Goal: Task Accomplishment & Management: Manage account settings

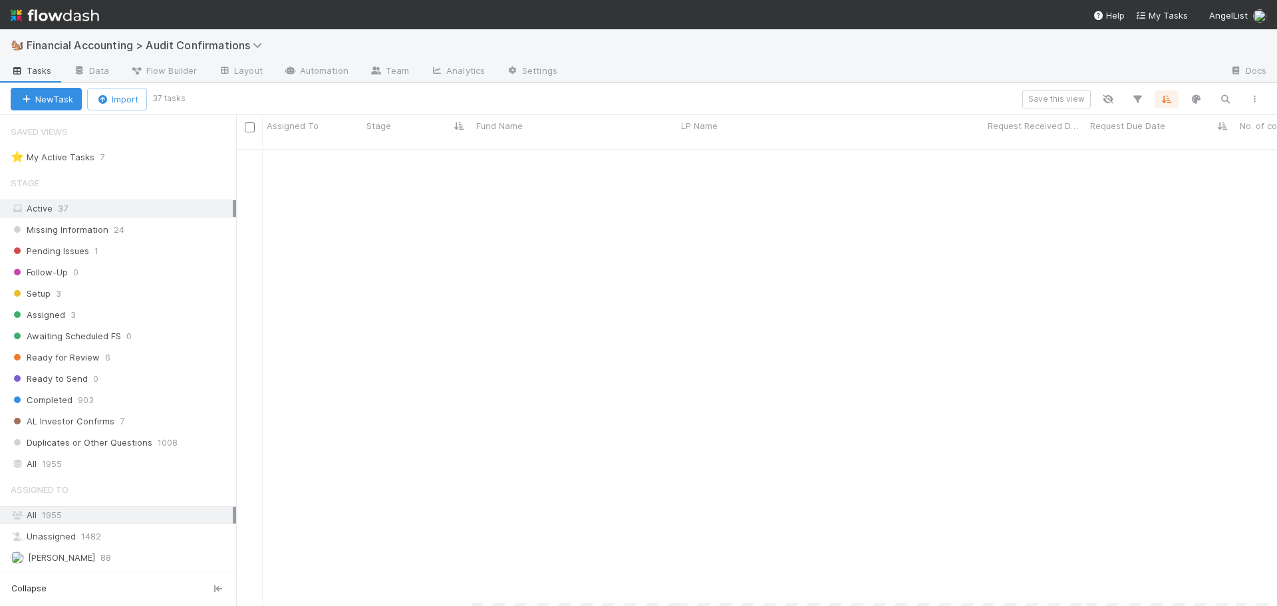
scroll to position [457, 1031]
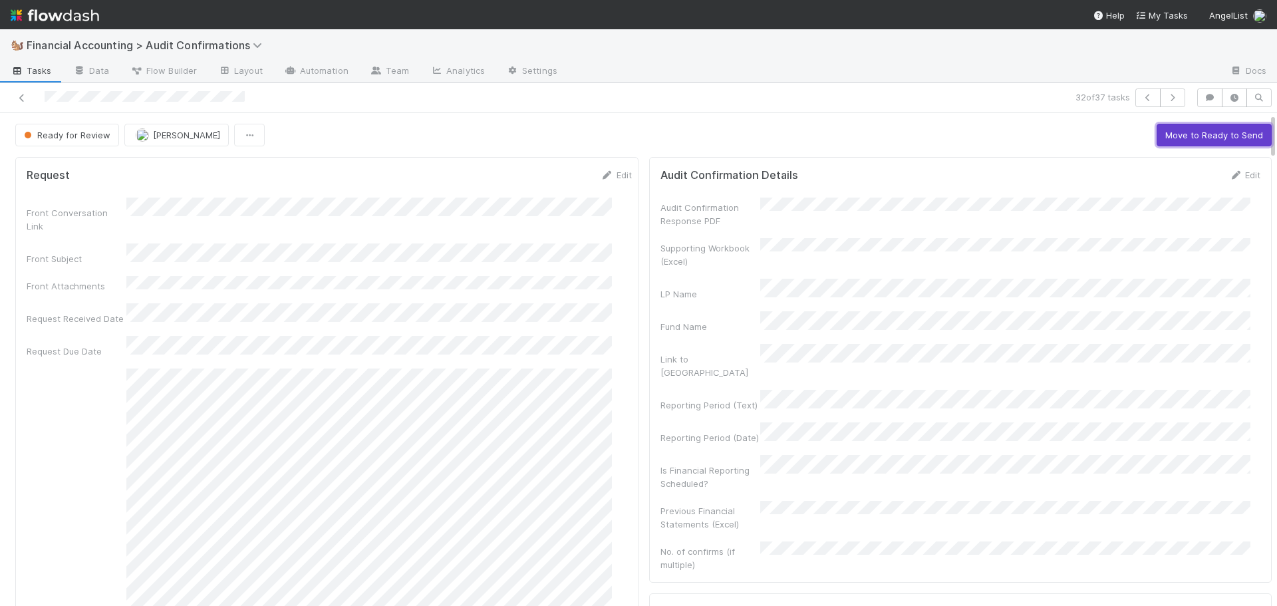
click at [1176, 142] on button "Move to Ready to Send" at bounding box center [1213, 135] width 115 height 23
click at [1107, 142] on button "Draft Response" at bounding box center [1125, 135] width 82 height 23
click at [1209, 131] on button "Move to Completed" at bounding box center [1222, 135] width 100 height 23
click at [132, 137] on span "[PERSON_NAME]" at bounding box center [159, 135] width 67 height 11
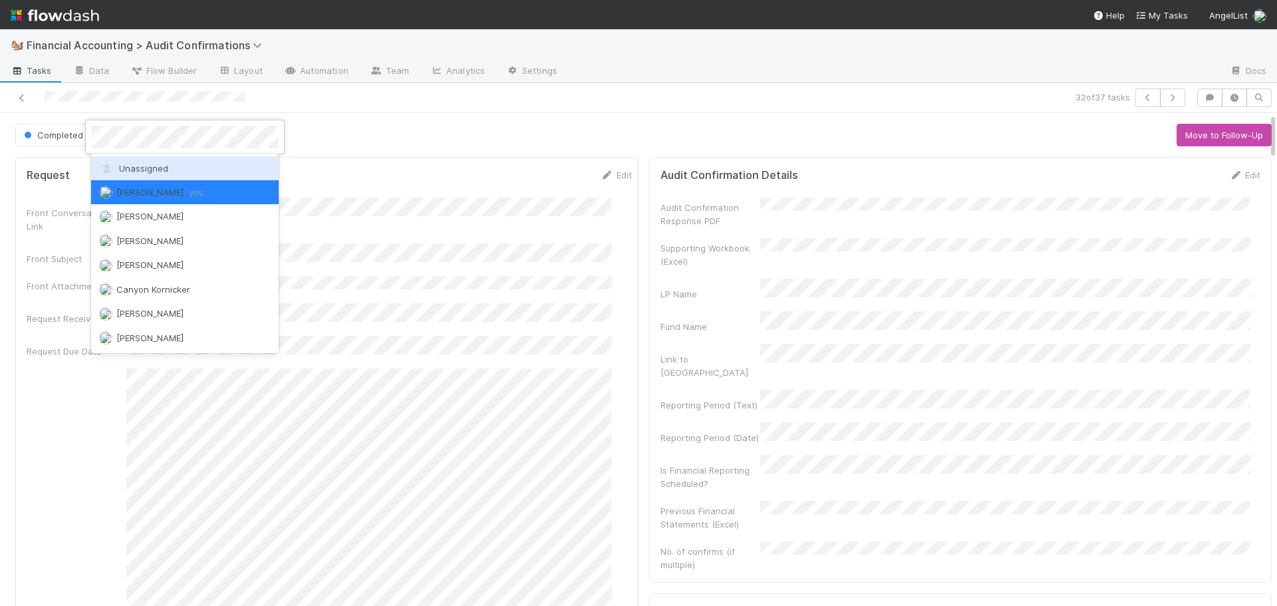
click at [138, 162] on div "Unassigned" at bounding box center [185, 168] width 188 height 24
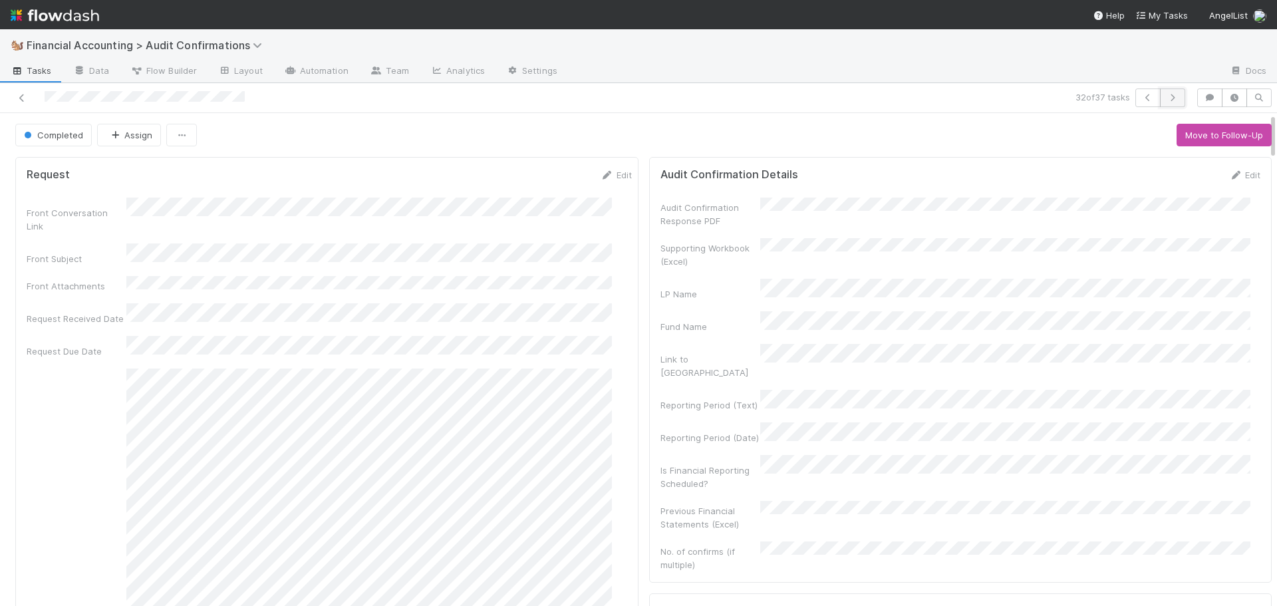
click at [1166, 94] on icon "button" at bounding box center [1172, 98] width 13 height 8
click at [20, 99] on icon at bounding box center [21, 98] width 13 height 9
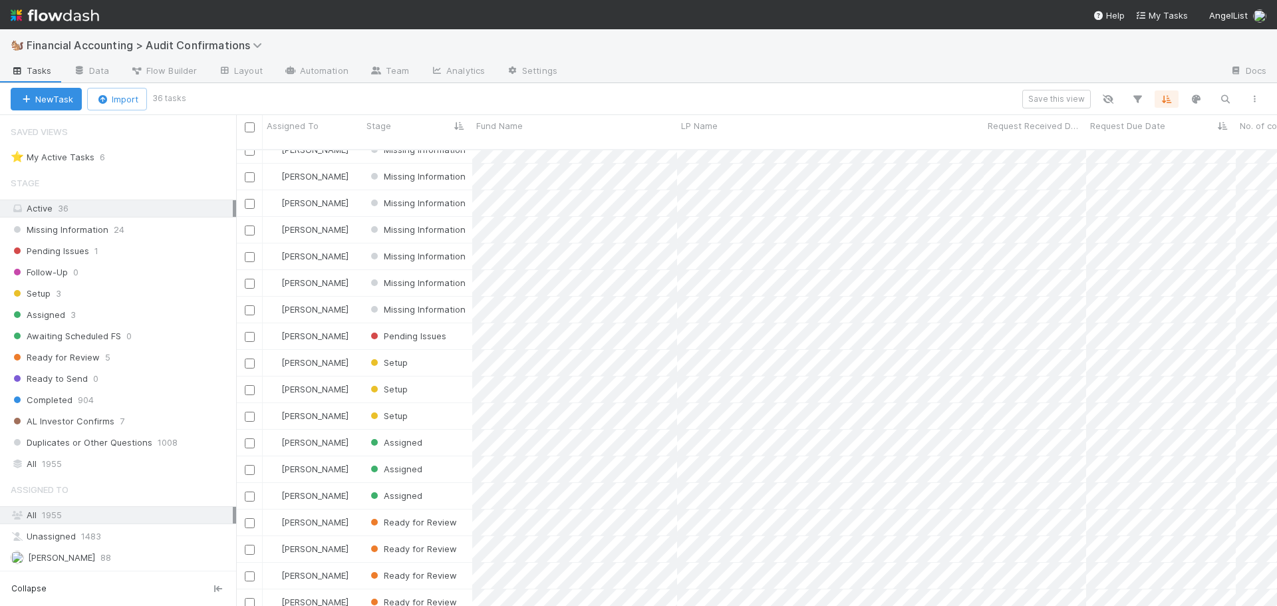
scroll to position [501, 0]
click at [440, 404] on div "Assigned" at bounding box center [417, 417] width 110 height 26
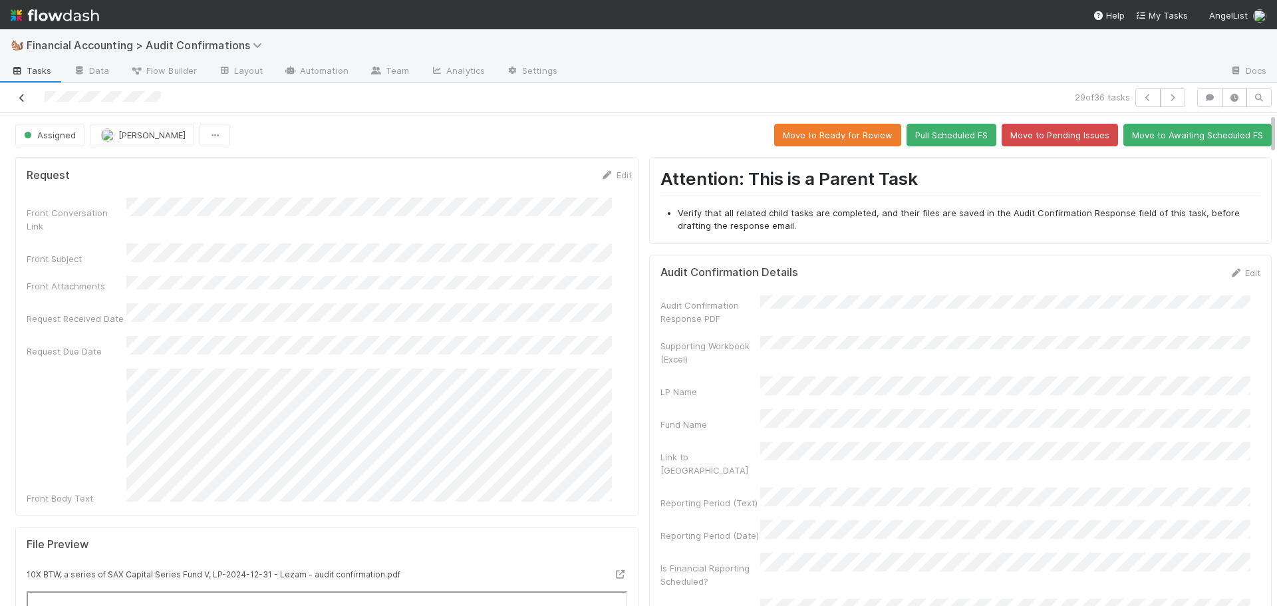
click at [19, 97] on icon at bounding box center [21, 98] width 13 height 9
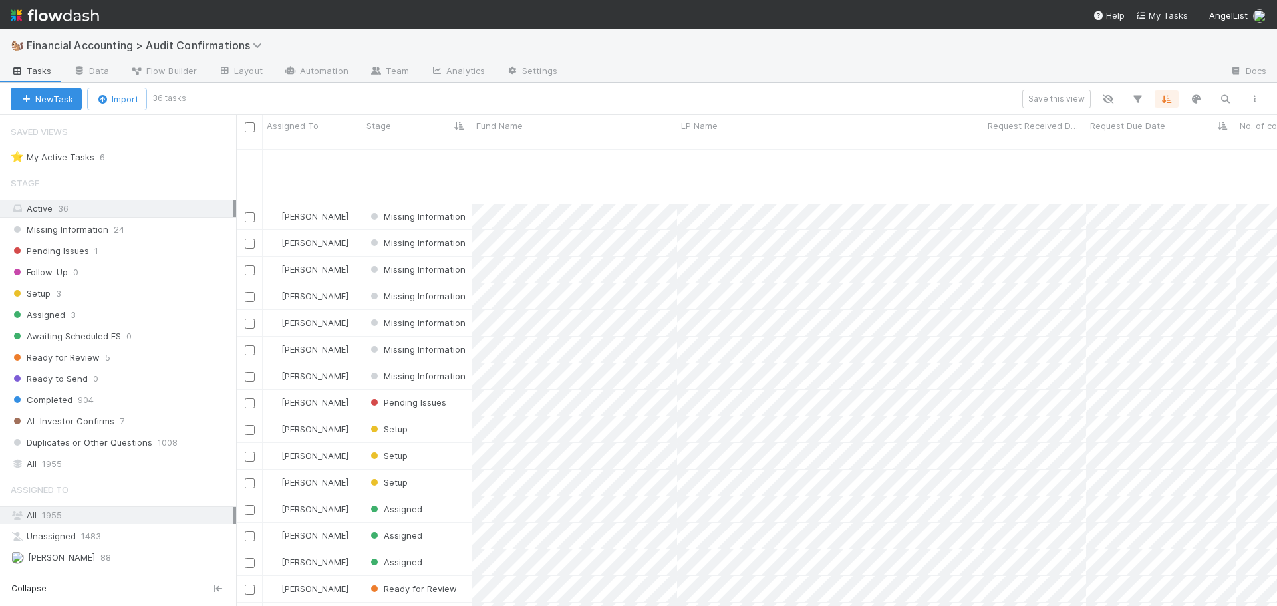
scroll to position [501, 0]
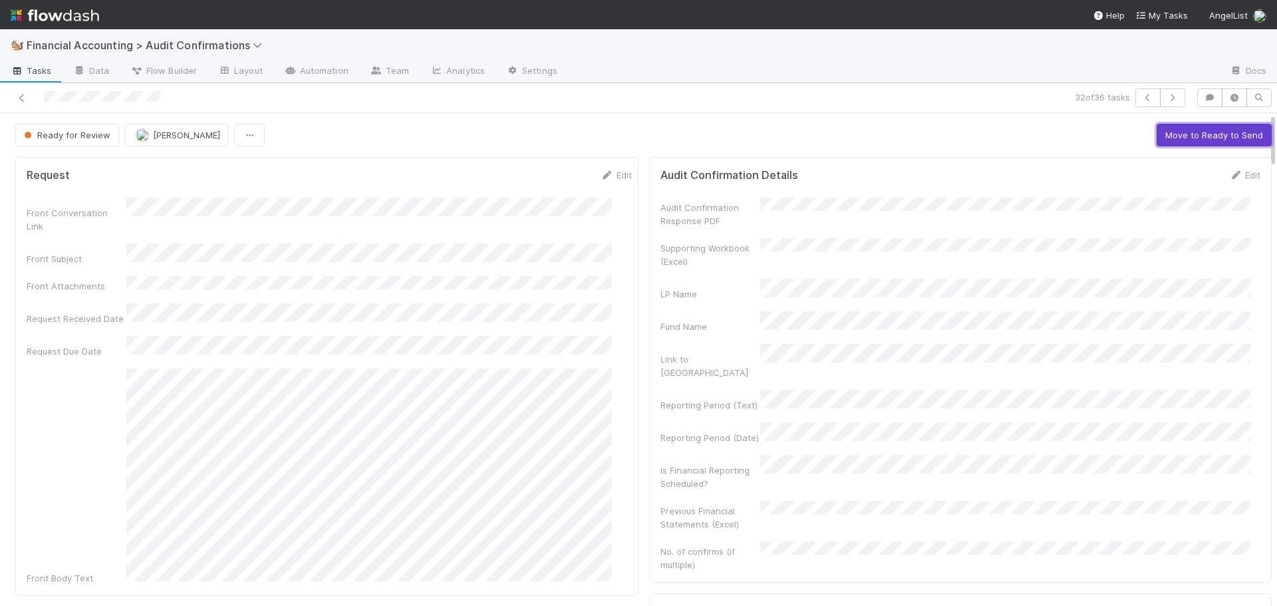
click at [1157, 130] on button "Move to Ready to Send" at bounding box center [1213, 135] width 115 height 23
click at [1089, 130] on button "Draft Response" at bounding box center [1125, 135] width 82 height 23
click at [1232, 136] on button "Move to Completed" at bounding box center [1222, 135] width 100 height 23
click at [115, 139] on img "button" at bounding box center [114, 134] width 13 height 13
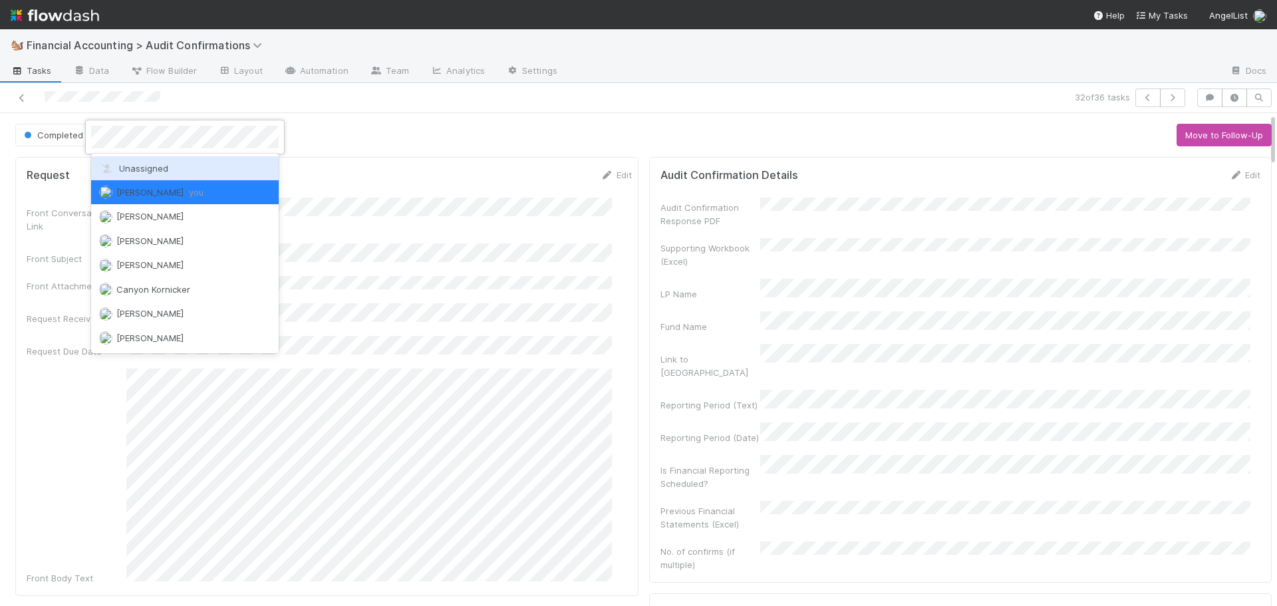
click at [136, 168] on span "Unassigned" at bounding box center [133, 168] width 69 height 11
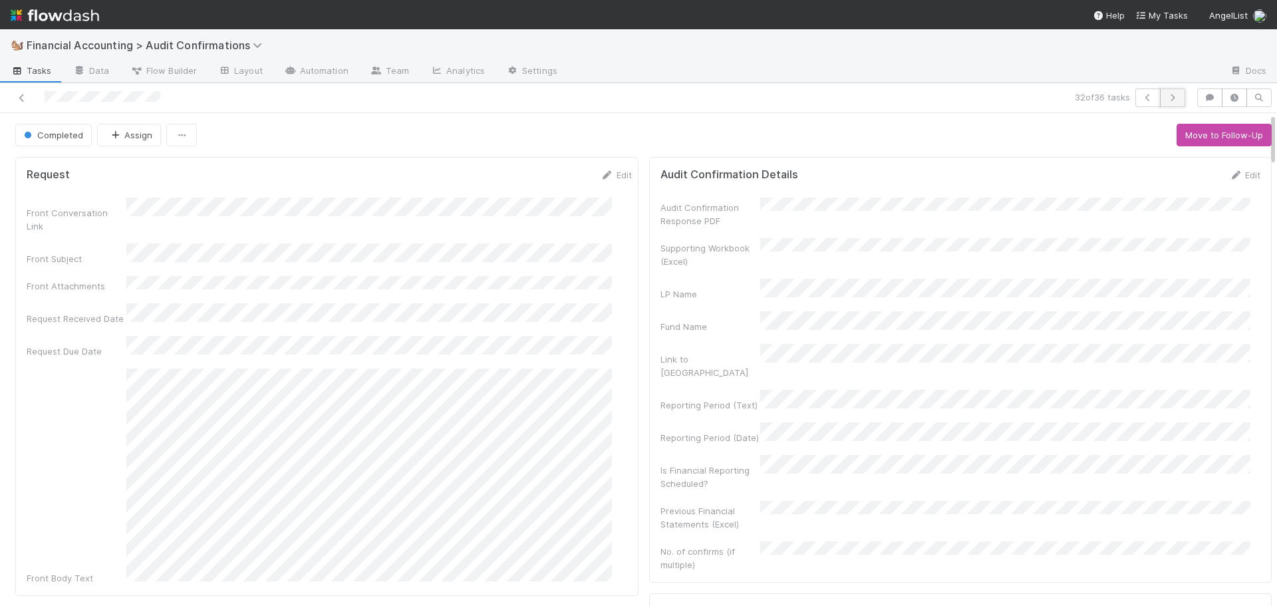
click at [1166, 99] on icon "button" at bounding box center [1172, 98] width 13 height 8
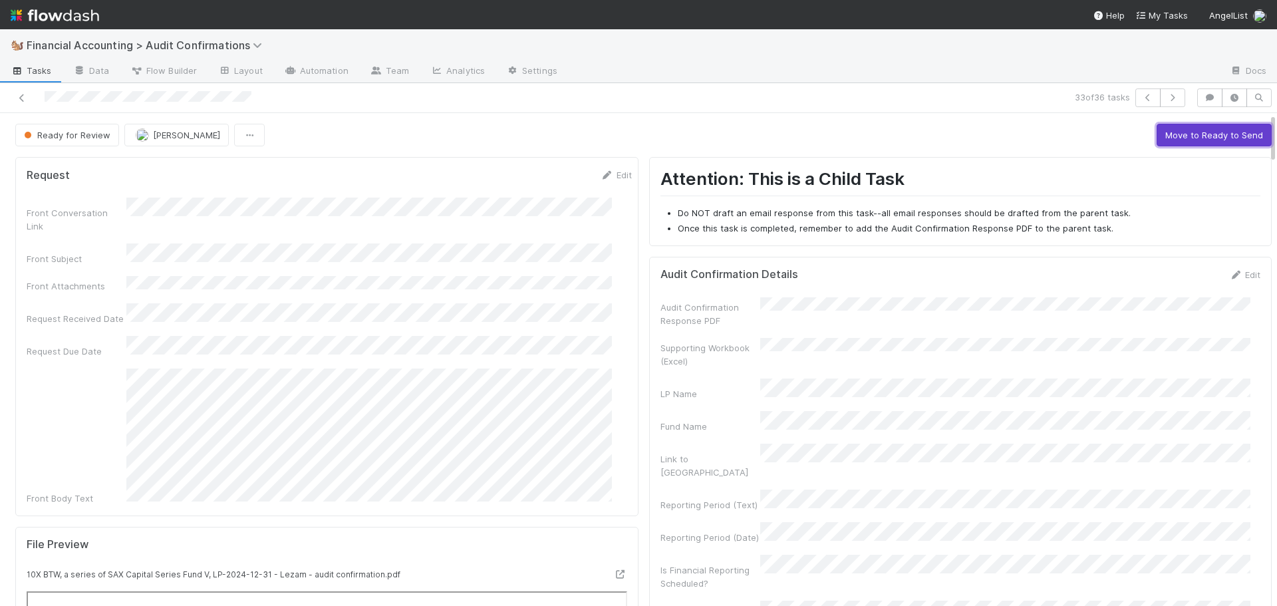
click at [1158, 139] on button "Move to Ready to Send" at bounding box center [1213, 135] width 115 height 23
click at [1174, 138] on button "Move to Completed" at bounding box center [1222, 135] width 100 height 23
click at [139, 134] on span "[PERSON_NAME]" at bounding box center [159, 135] width 67 height 11
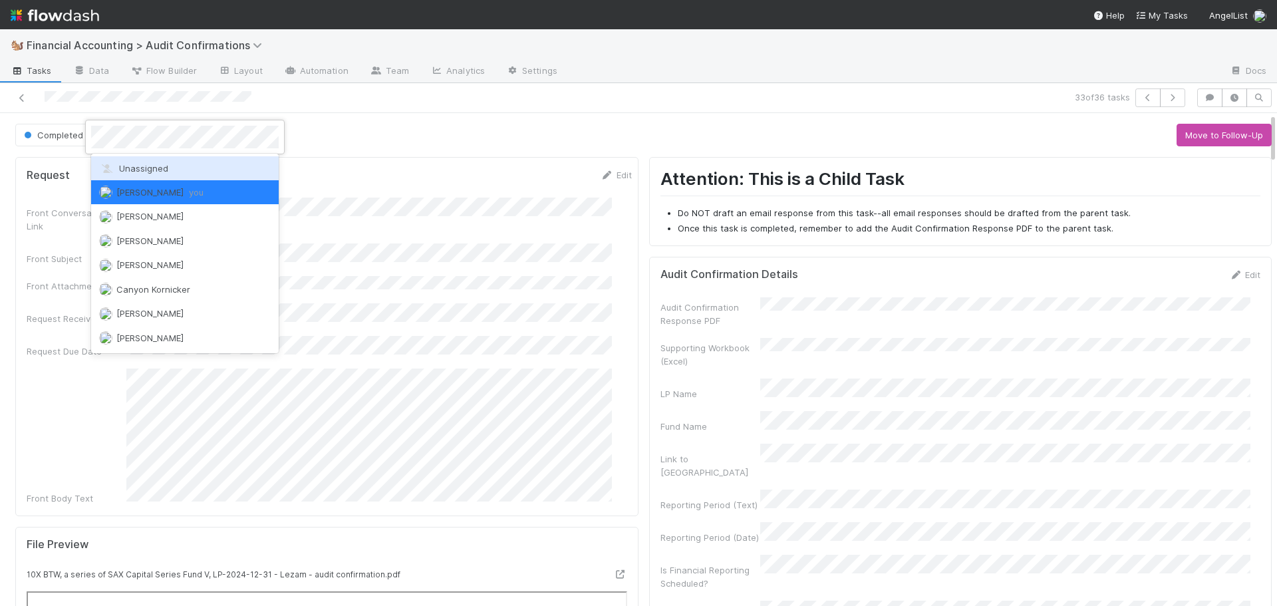
click at [139, 166] on span "Unassigned" at bounding box center [133, 168] width 69 height 11
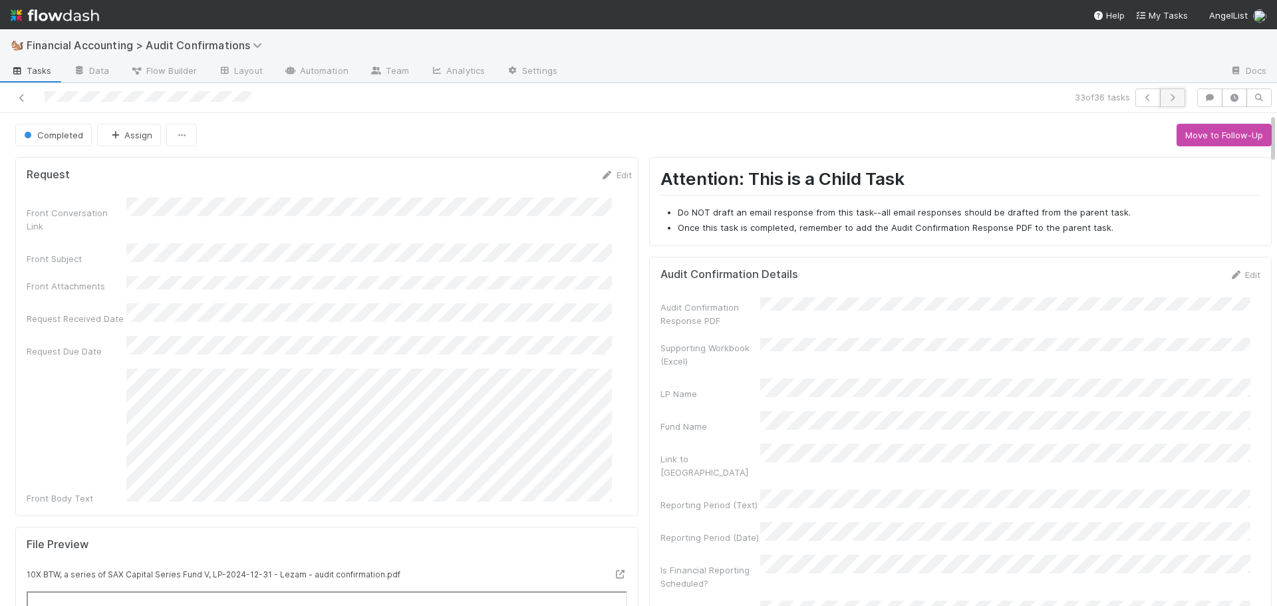
click at [1166, 99] on icon "button" at bounding box center [1172, 98] width 13 height 8
click at [1162, 130] on button "Move to Ready to Send" at bounding box center [1213, 135] width 115 height 23
click at [1218, 137] on button "Move to Completed" at bounding box center [1222, 135] width 100 height 23
click at [135, 141] on button "[PERSON_NAME]" at bounding box center [149, 135] width 104 height 23
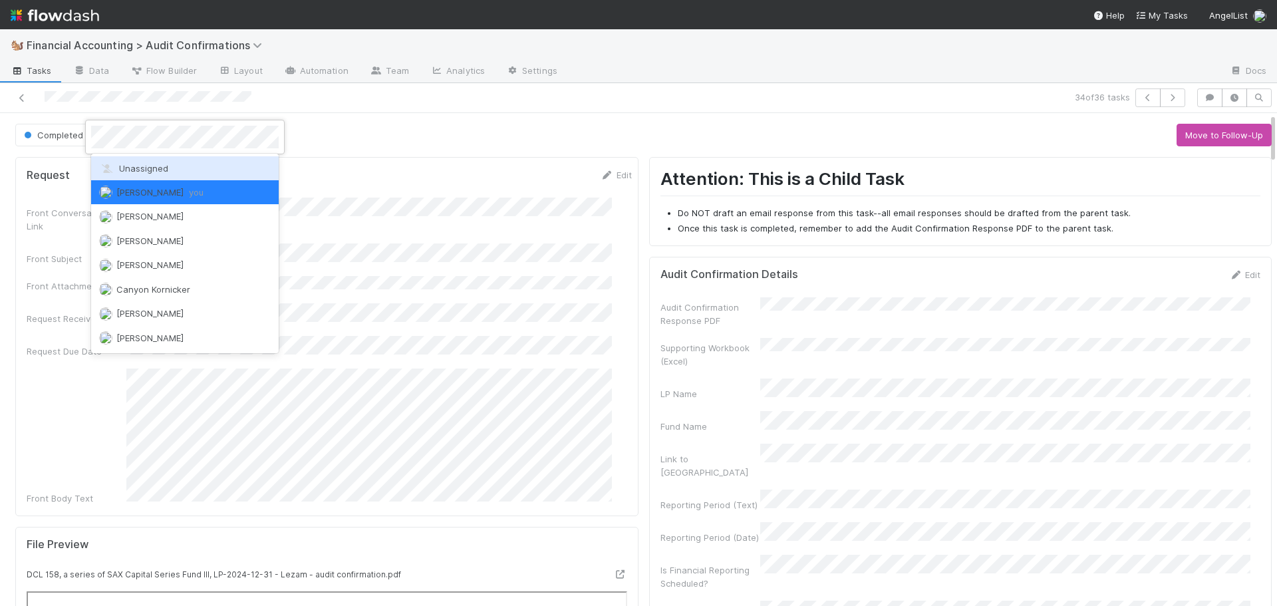
click at [138, 158] on div "Unassigned" at bounding box center [185, 168] width 188 height 24
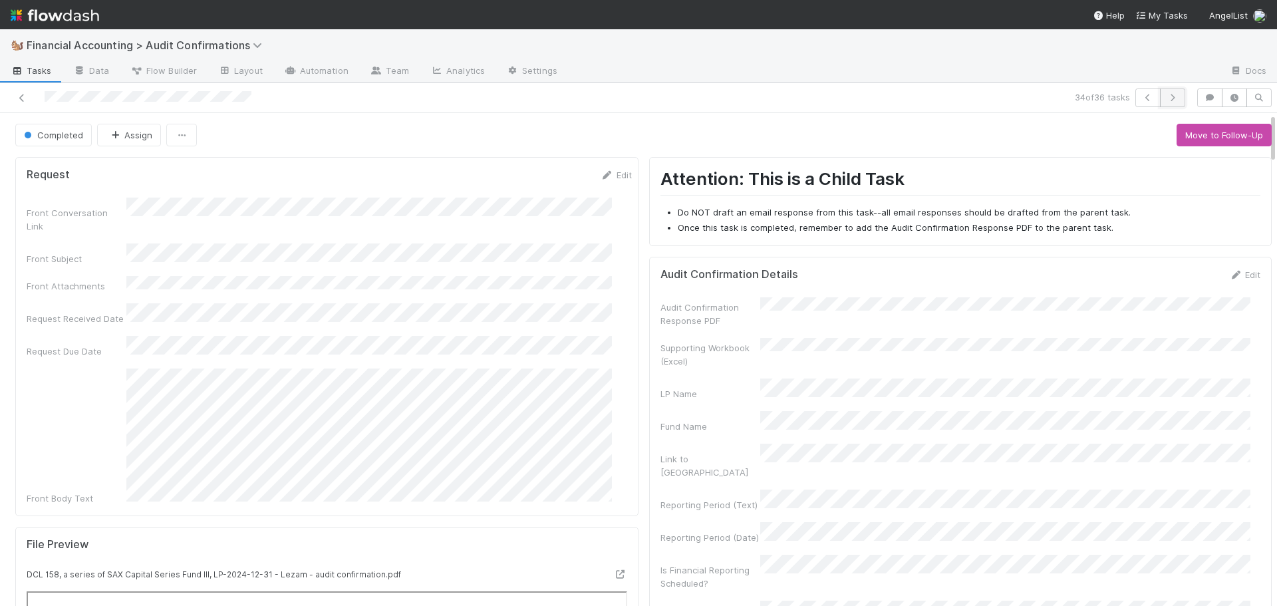
click at [1168, 98] on icon "button" at bounding box center [1172, 98] width 13 height 8
click at [1166, 135] on button "Move to Ready to Send" at bounding box center [1213, 135] width 115 height 23
drag, startPoint x: 1201, startPoint y: 138, endPoint x: 1219, endPoint y: 136, distance: 18.1
click at [1219, 136] on button "Move to Completed" at bounding box center [1222, 135] width 100 height 23
click at [144, 133] on span "[PERSON_NAME]" at bounding box center [159, 135] width 67 height 11
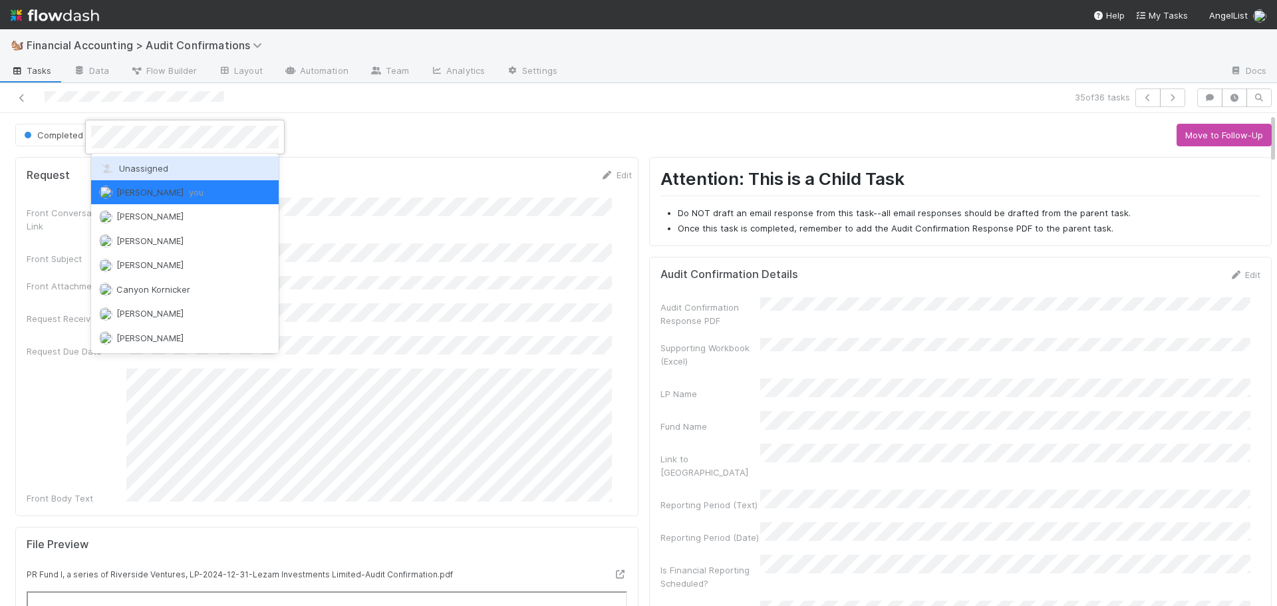
click at [142, 174] on div "Unassigned" at bounding box center [185, 168] width 188 height 24
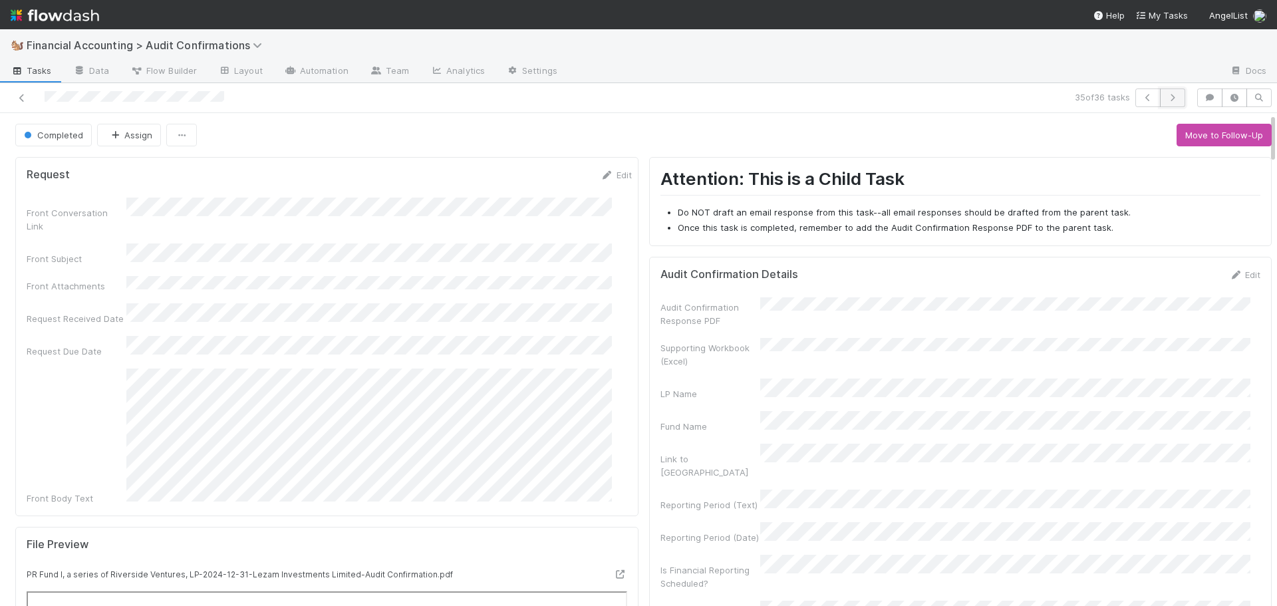
click at [1160, 102] on button "button" at bounding box center [1172, 97] width 25 height 19
click at [1171, 137] on button "Move to Ready to Send" at bounding box center [1213, 135] width 115 height 23
click at [1186, 143] on button "Move to Completed" at bounding box center [1222, 135] width 100 height 23
click at [146, 135] on span "[PERSON_NAME]" at bounding box center [159, 135] width 67 height 11
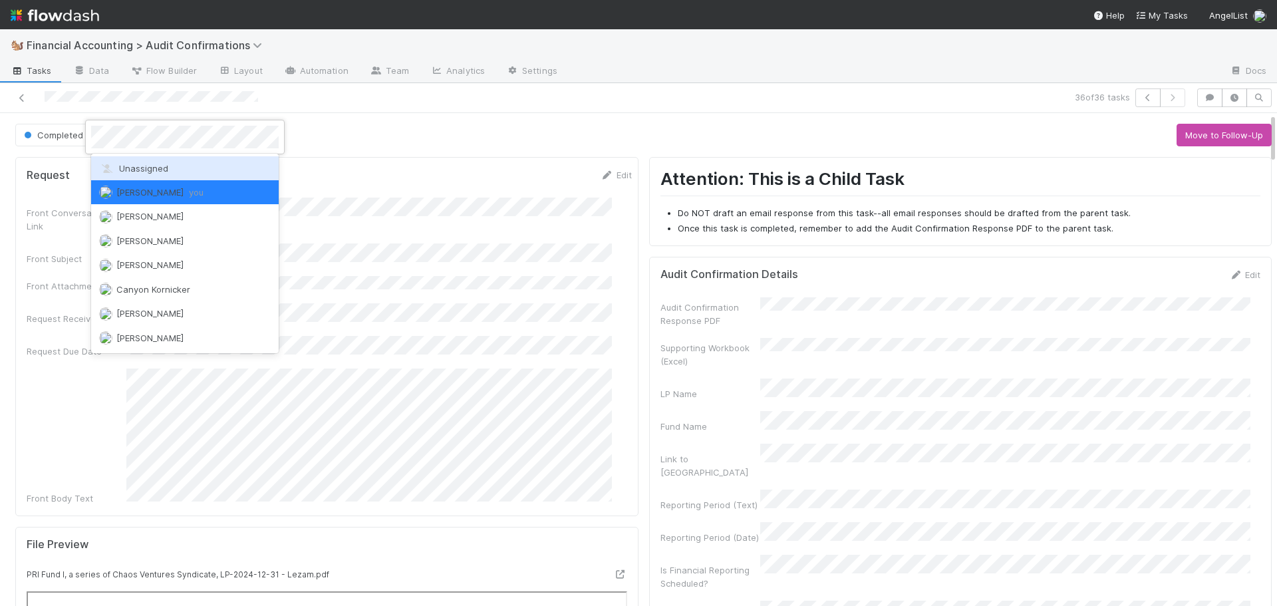
click at [152, 168] on span "Unassigned" at bounding box center [133, 168] width 69 height 11
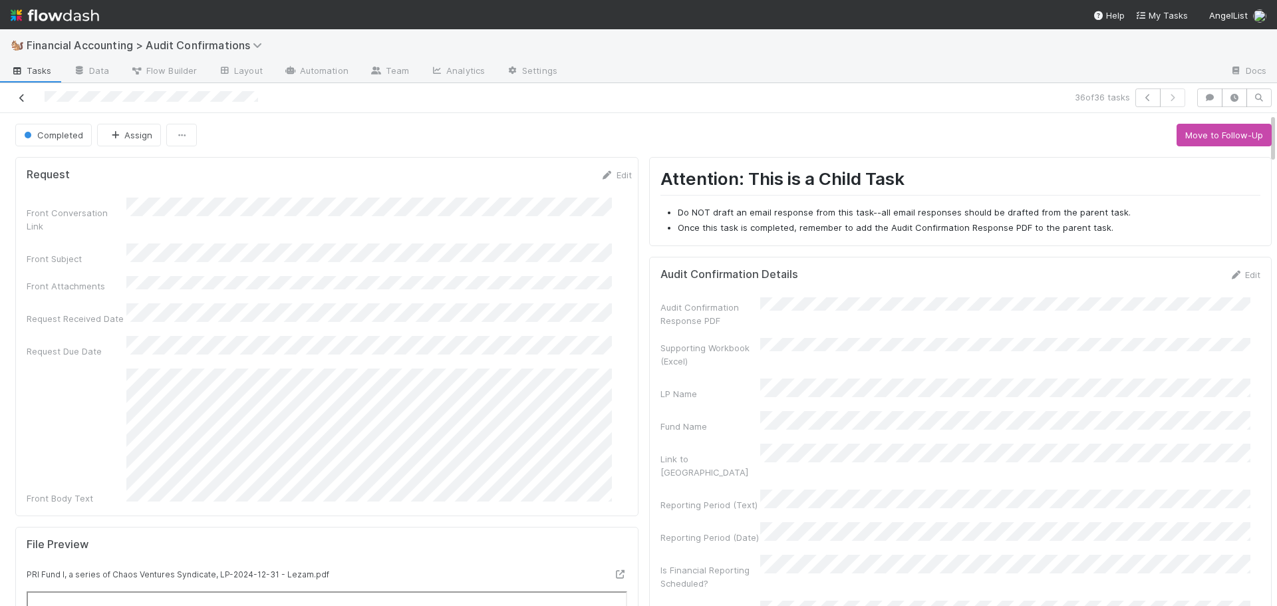
click at [23, 99] on icon at bounding box center [21, 98] width 13 height 9
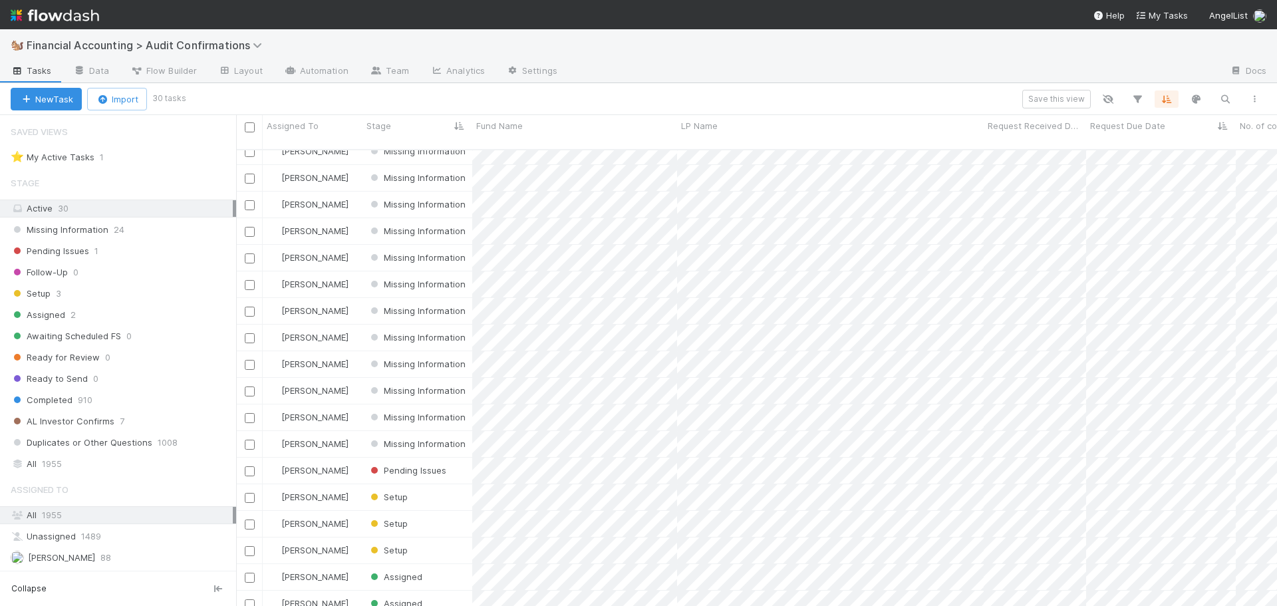
scroll to position [341, 0]
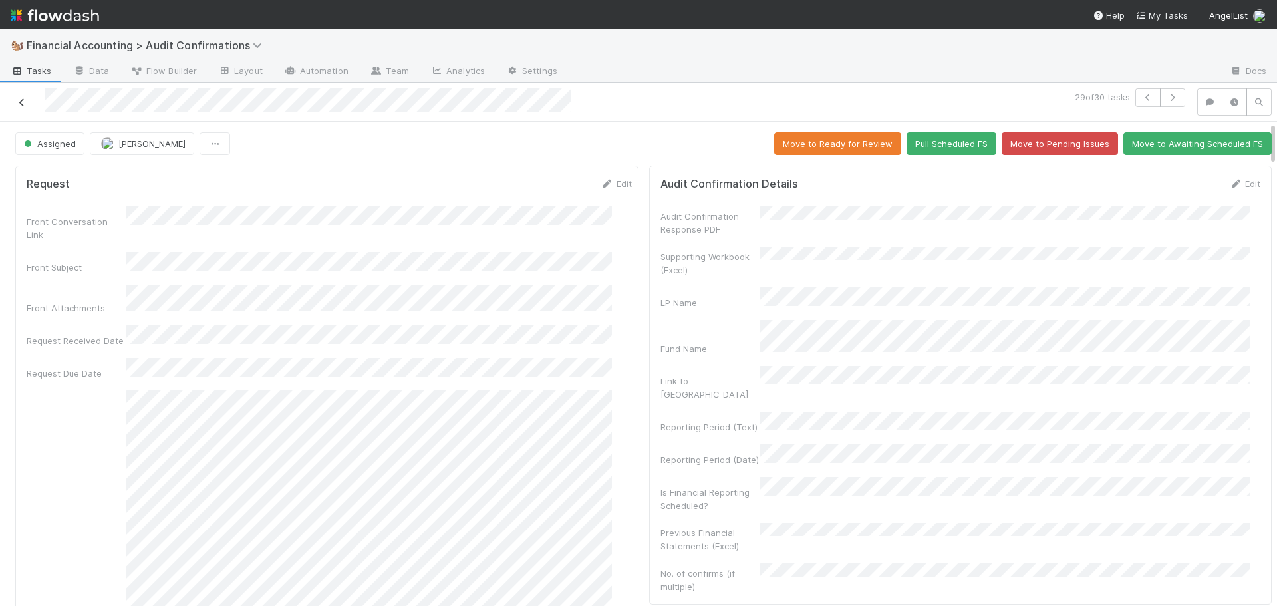
click at [21, 103] on icon at bounding box center [21, 102] width 13 height 9
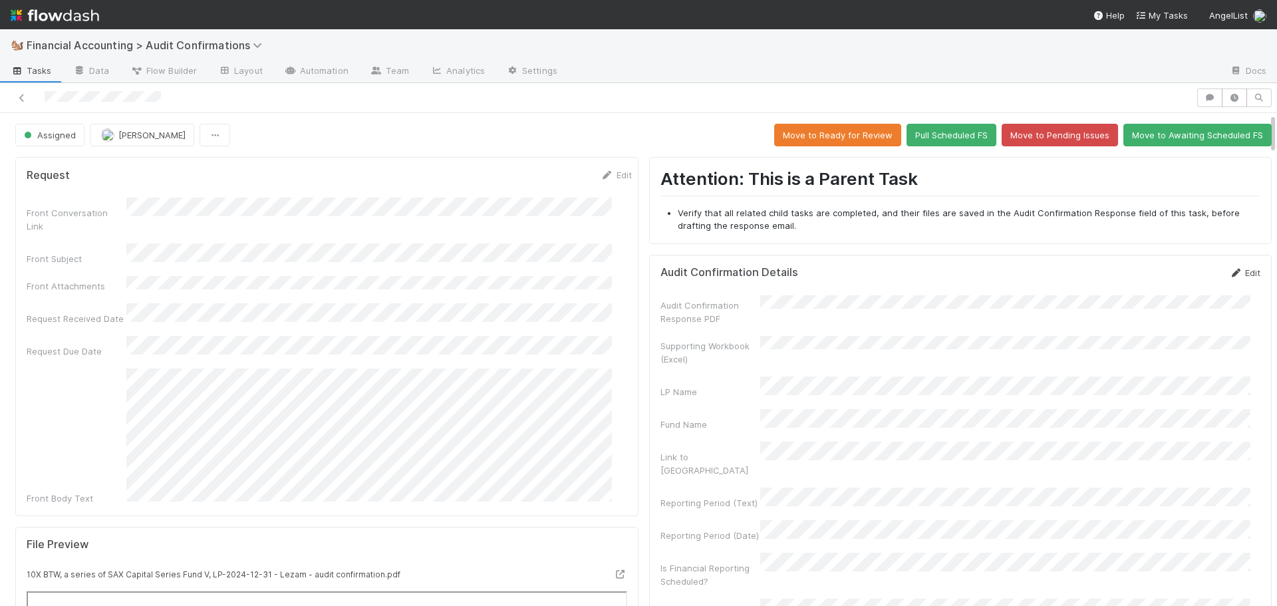
click at [1233, 269] on link "Edit" at bounding box center [1244, 272] width 31 height 11
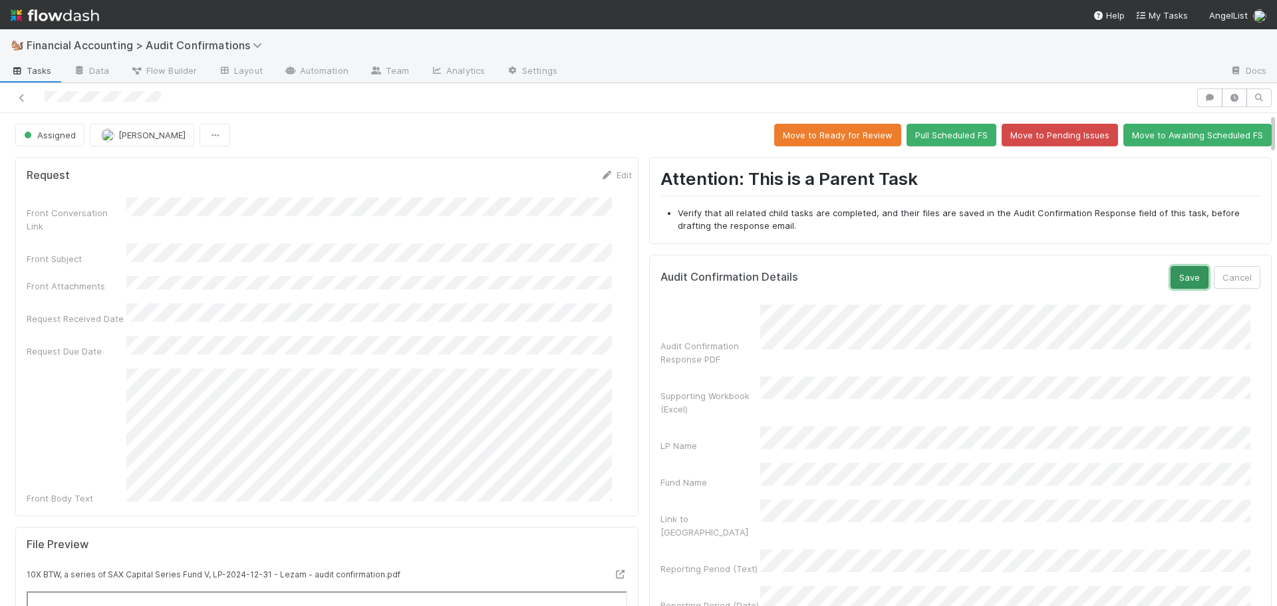
click at [1172, 283] on button "Save" at bounding box center [1189, 277] width 38 height 23
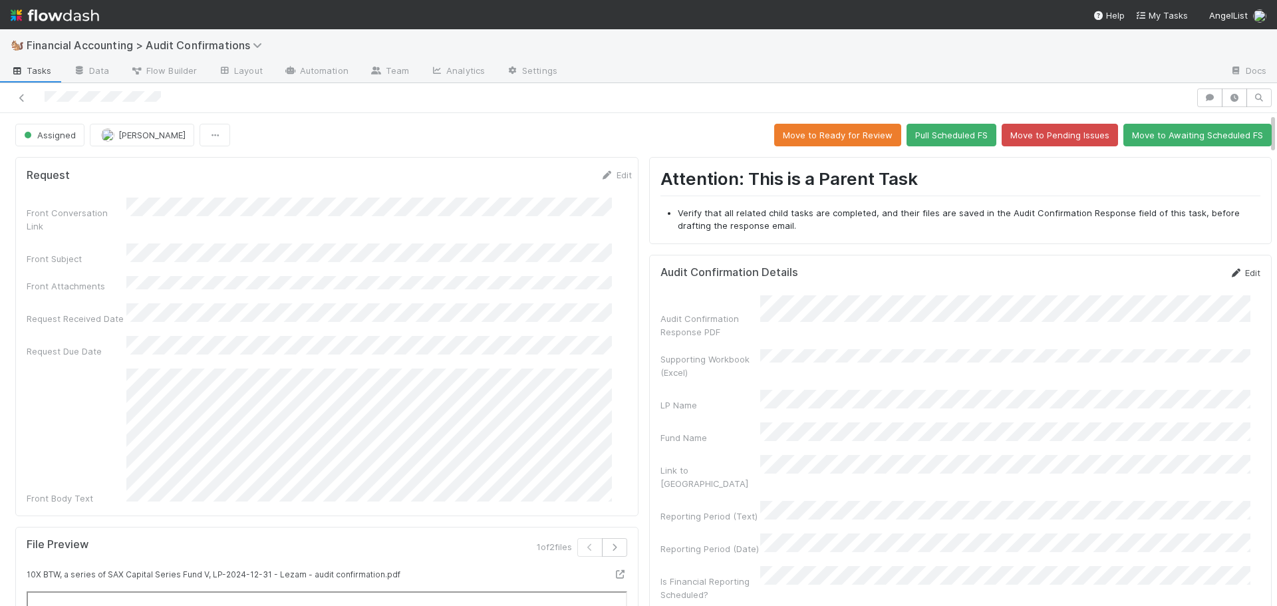
click at [1231, 270] on link "Edit" at bounding box center [1244, 272] width 31 height 11
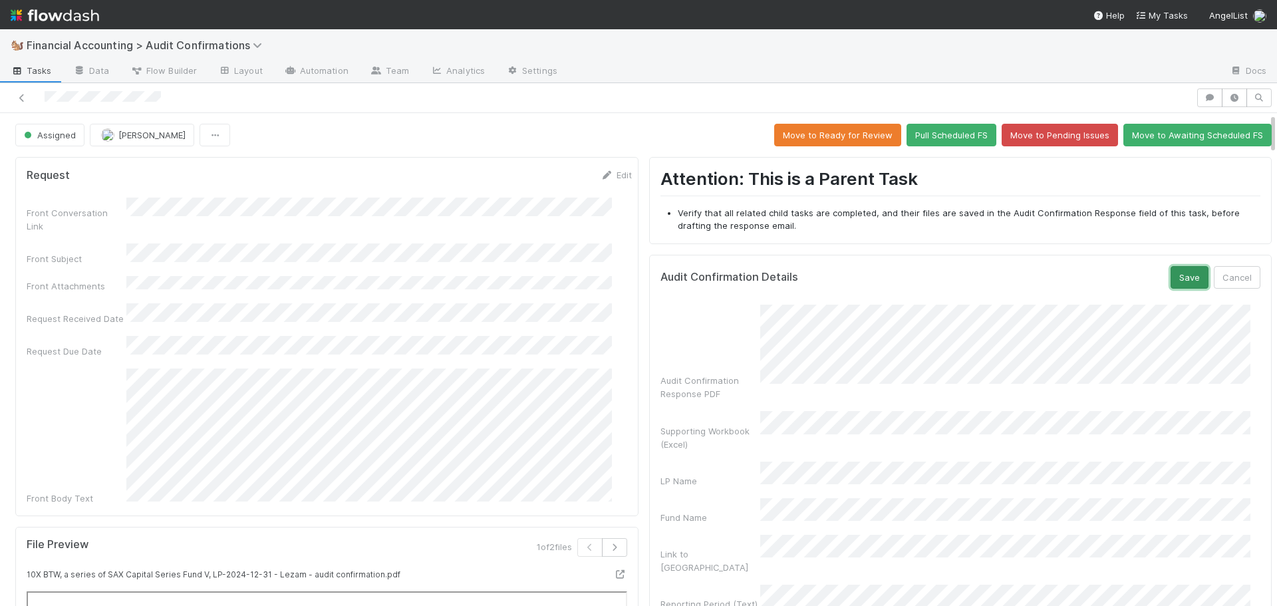
click at [1175, 278] on button "Save" at bounding box center [1189, 277] width 38 height 23
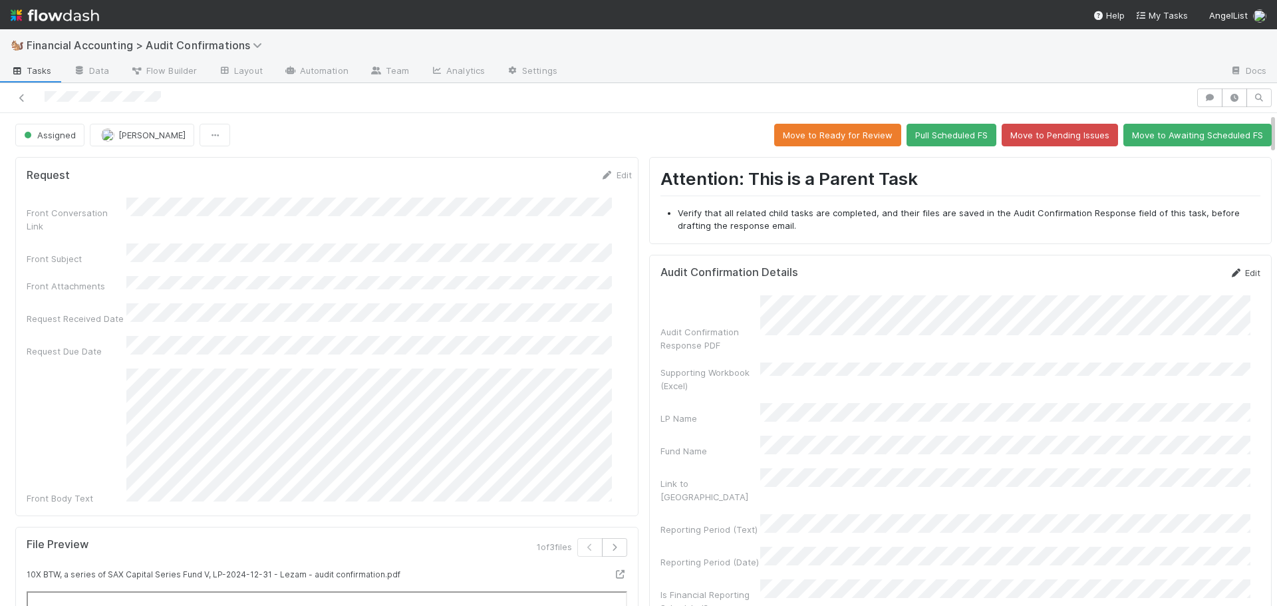
click at [1233, 271] on link "Edit" at bounding box center [1244, 272] width 31 height 11
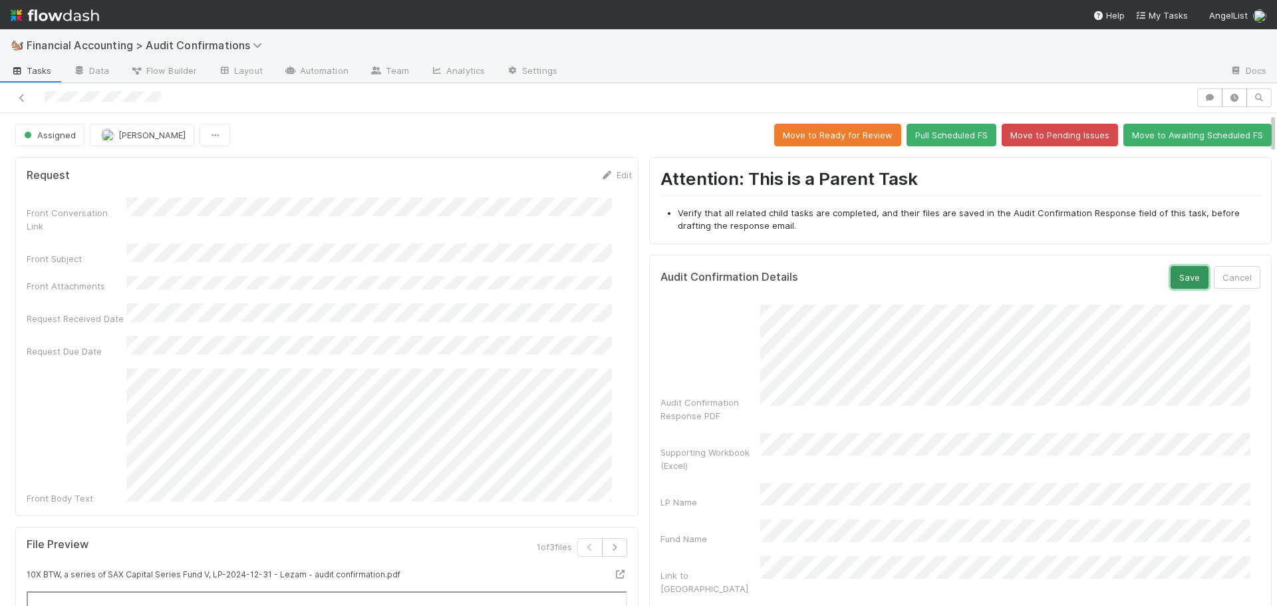
click at [1180, 283] on button "Save" at bounding box center [1189, 277] width 38 height 23
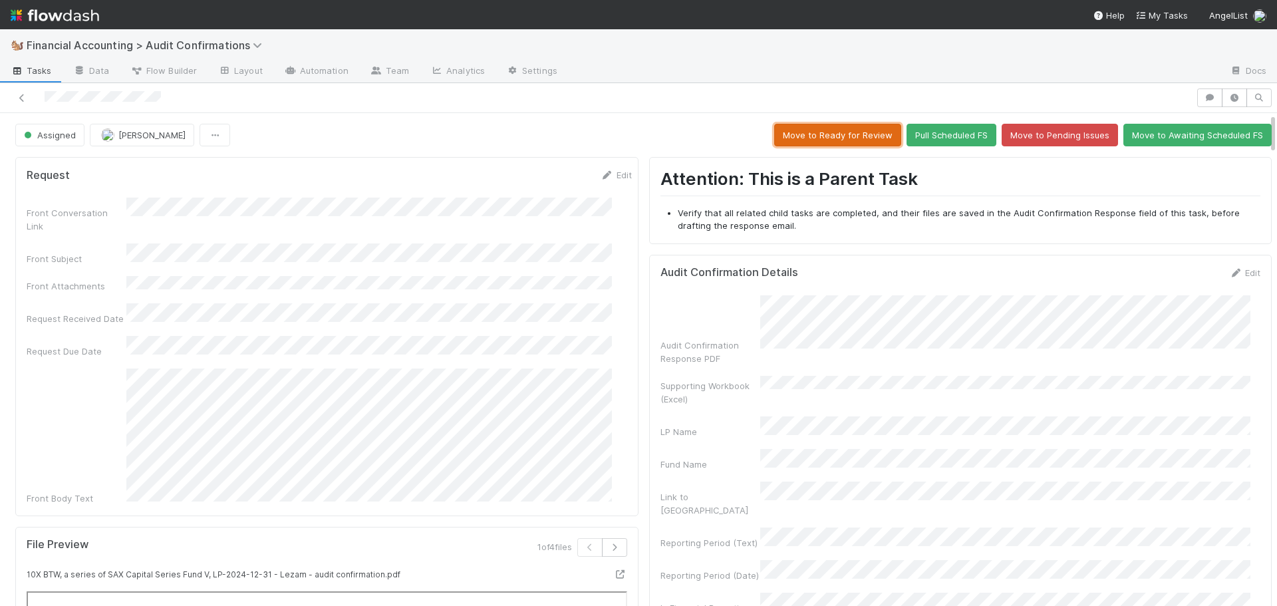
click at [835, 136] on button "Move to Ready for Review" at bounding box center [837, 135] width 127 height 23
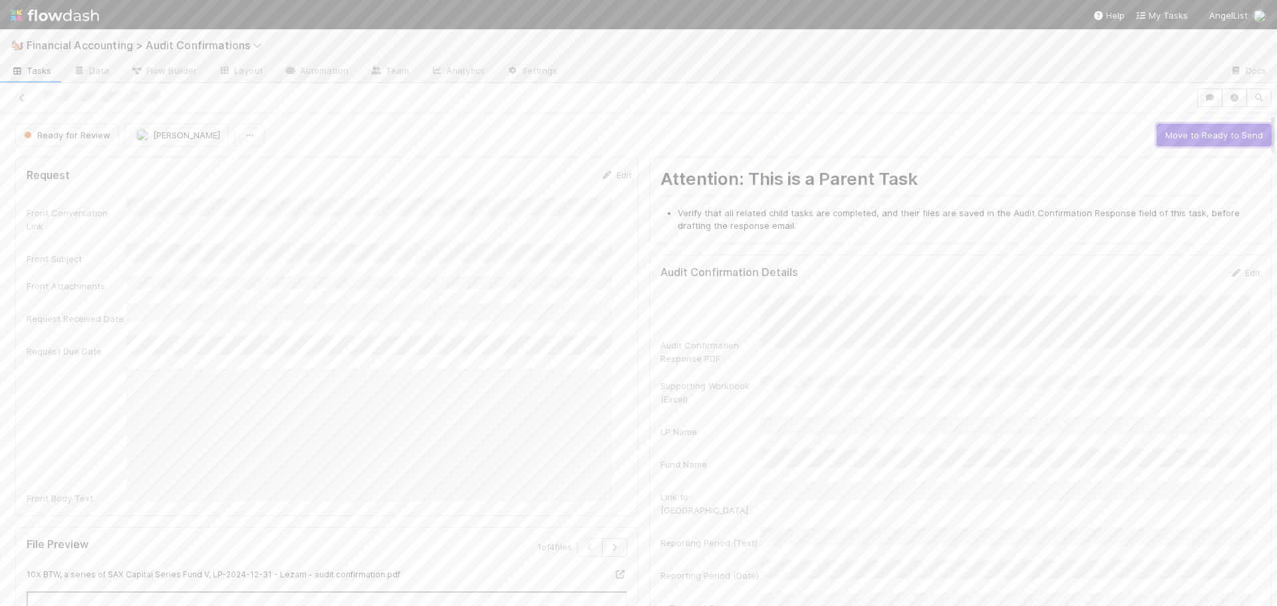
click at [1174, 141] on button "Move to Ready to Send" at bounding box center [1213, 135] width 115 height 23
click at [1117, 141] on button "Draft Response" at bounding box center [1125, 135] width 82 height 23
click at [1184, 140] on button "Move to Completed" at bounding box center [1222, 135] width 100 height 23
click at [131, 132] on span "[PERSON_NAME]" at bounding box center [159, 135] width 67 height 11
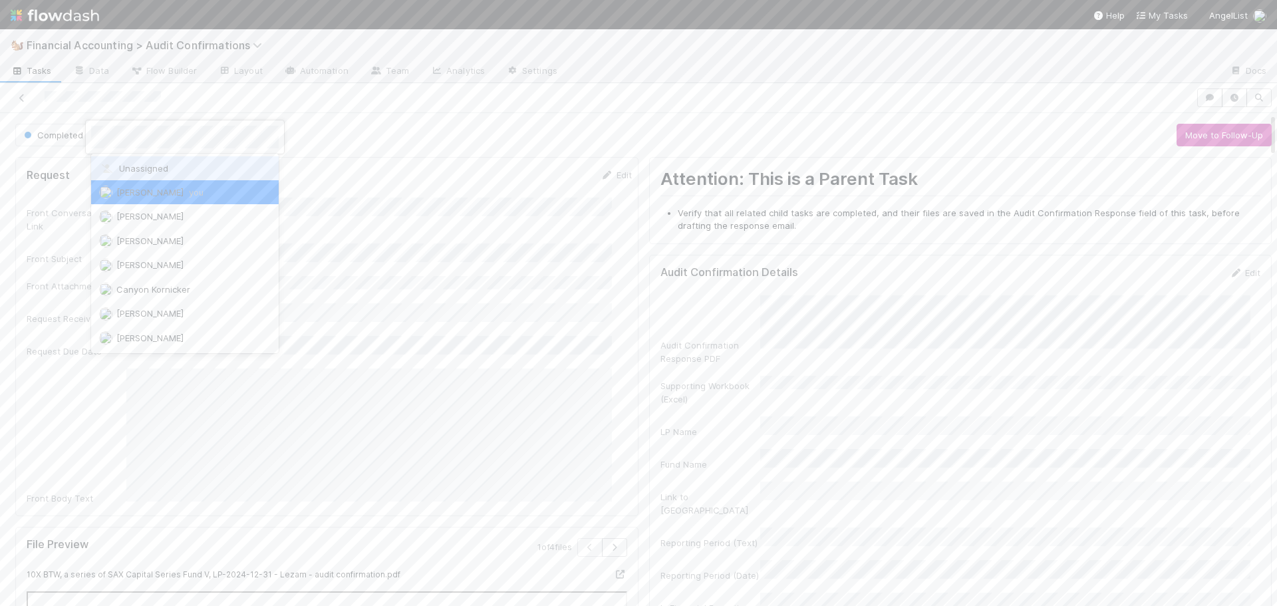
click at [148, 161] on div "Unassigned" at bounding box center [185, 168] width 188 height 24
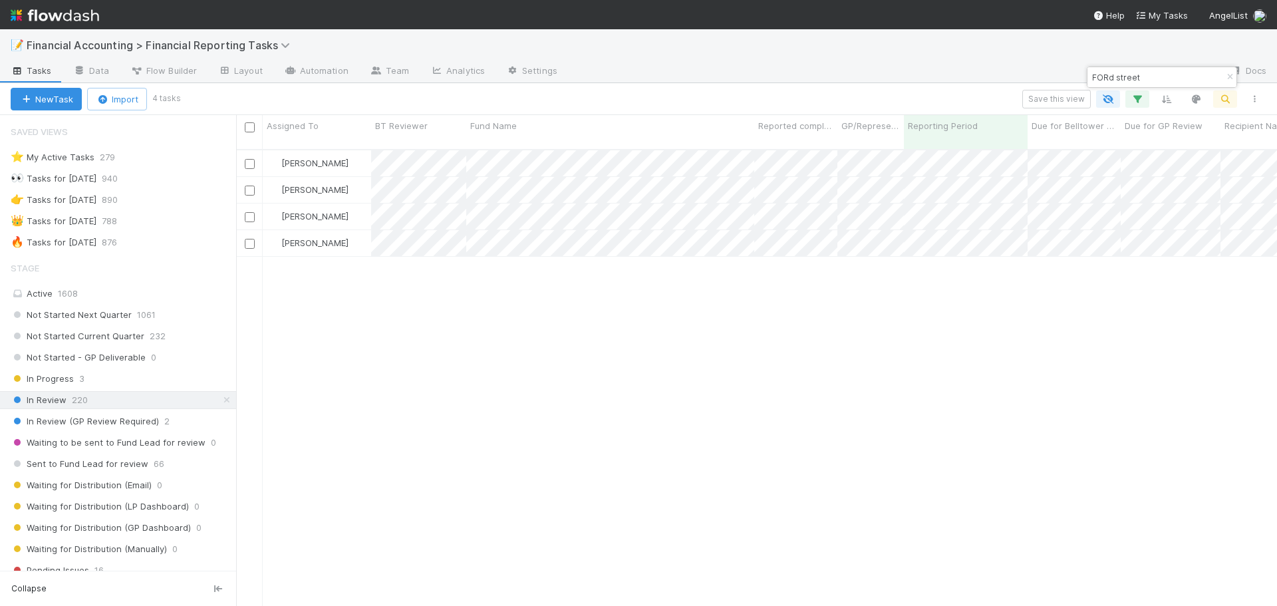
scroll to position [457, 1031]
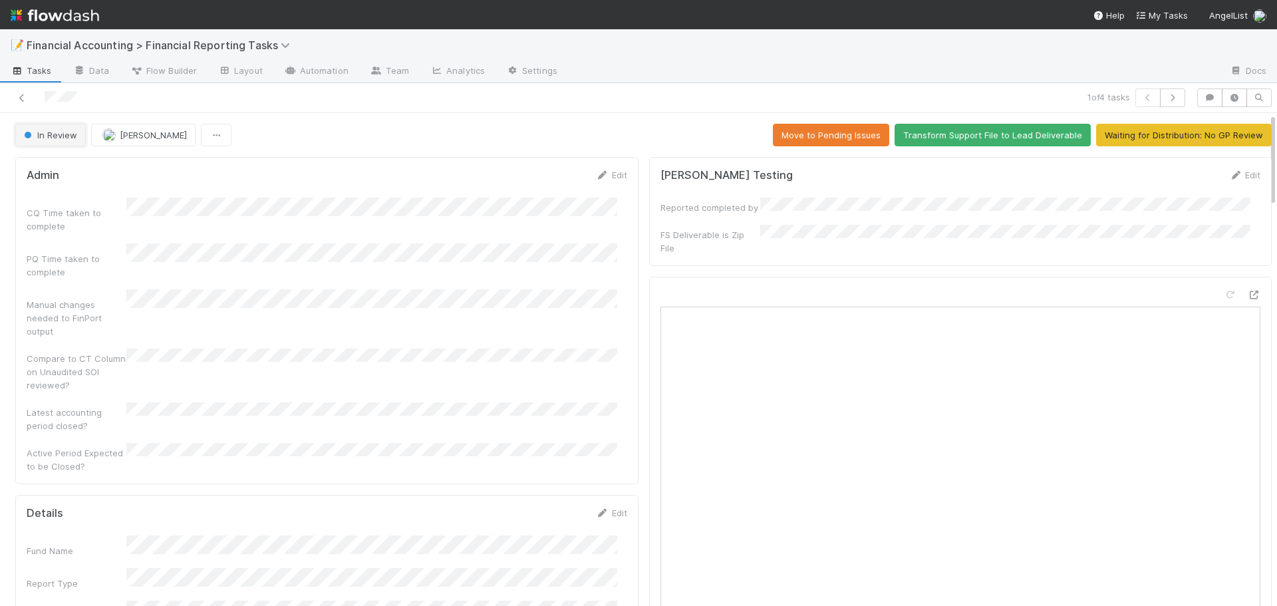
click at [39, 138] on span "In Review" at bounding box center [49, 135] width 56 height 11
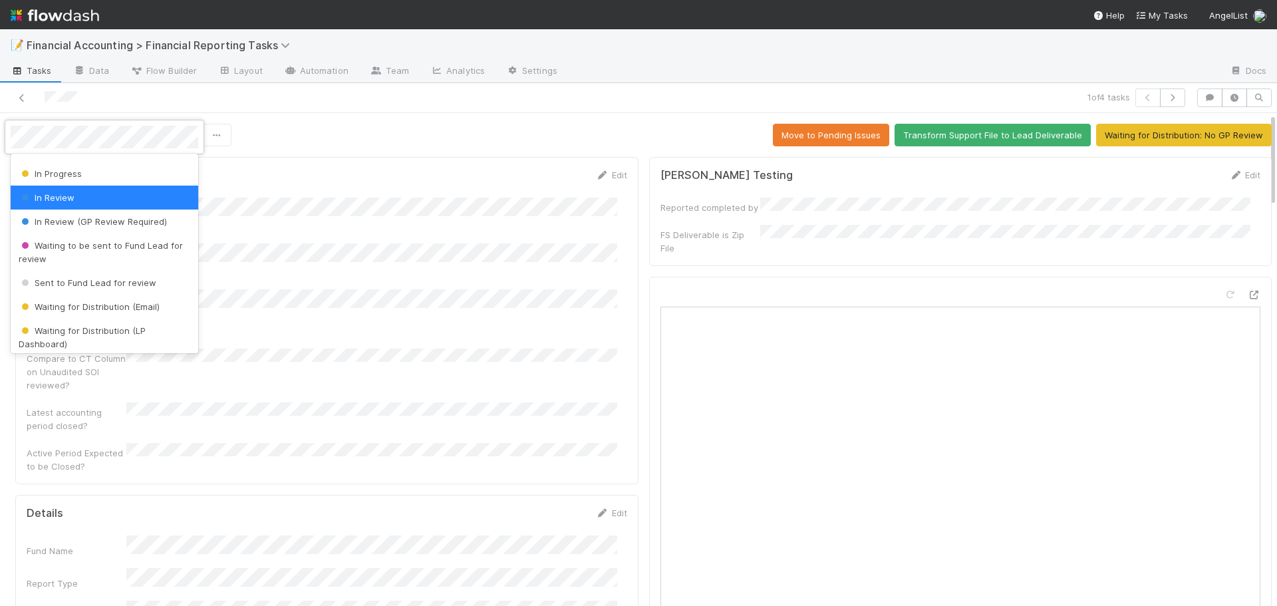
scroll to position [133, 0]
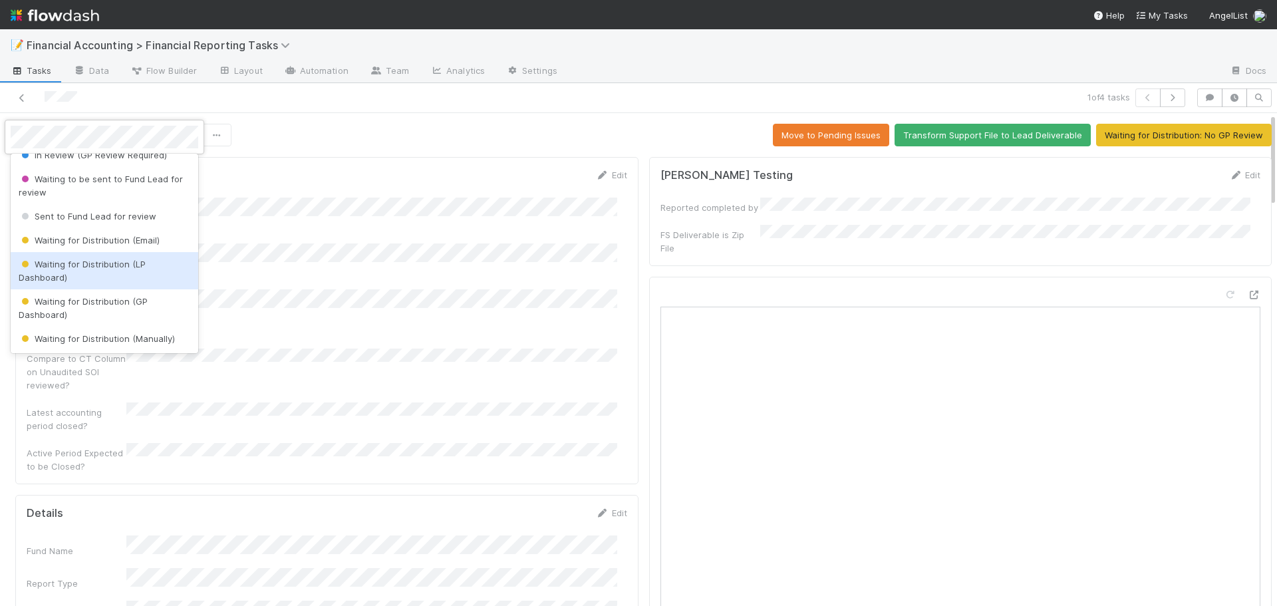
click at [76, 269] on span "Waiting for Distribution (LP Dashboard)" at bounding box center [82, 271] width 127 height 24
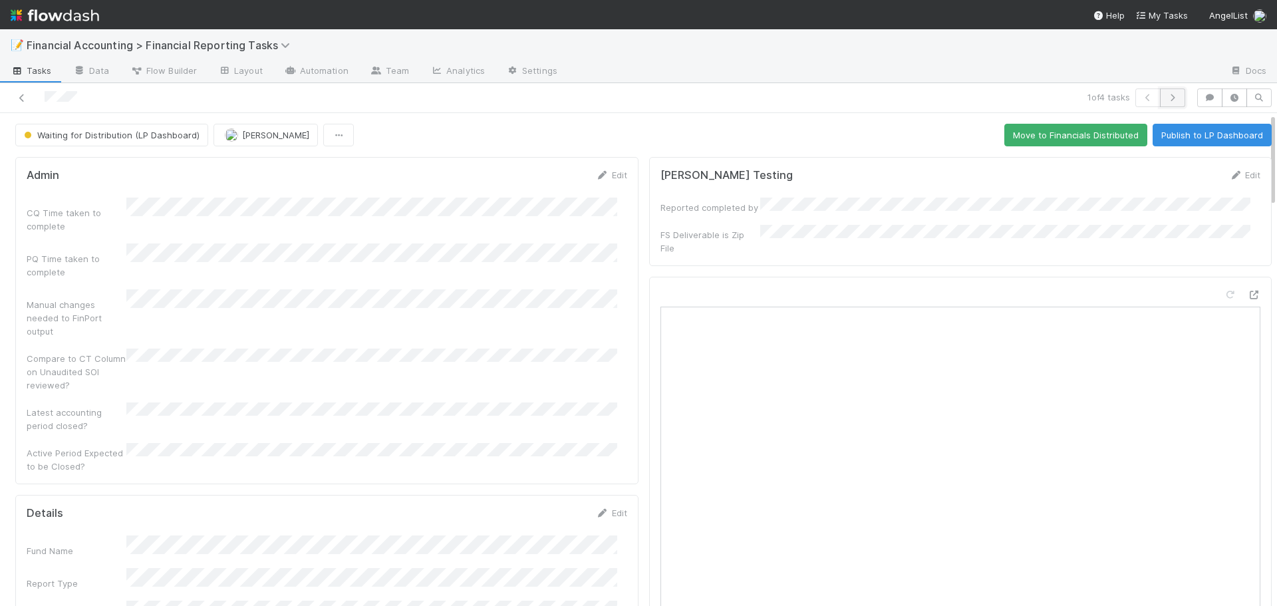
click at [1166, 98] on icon "button" at bounding box center [1172, 98] width 13 height 8
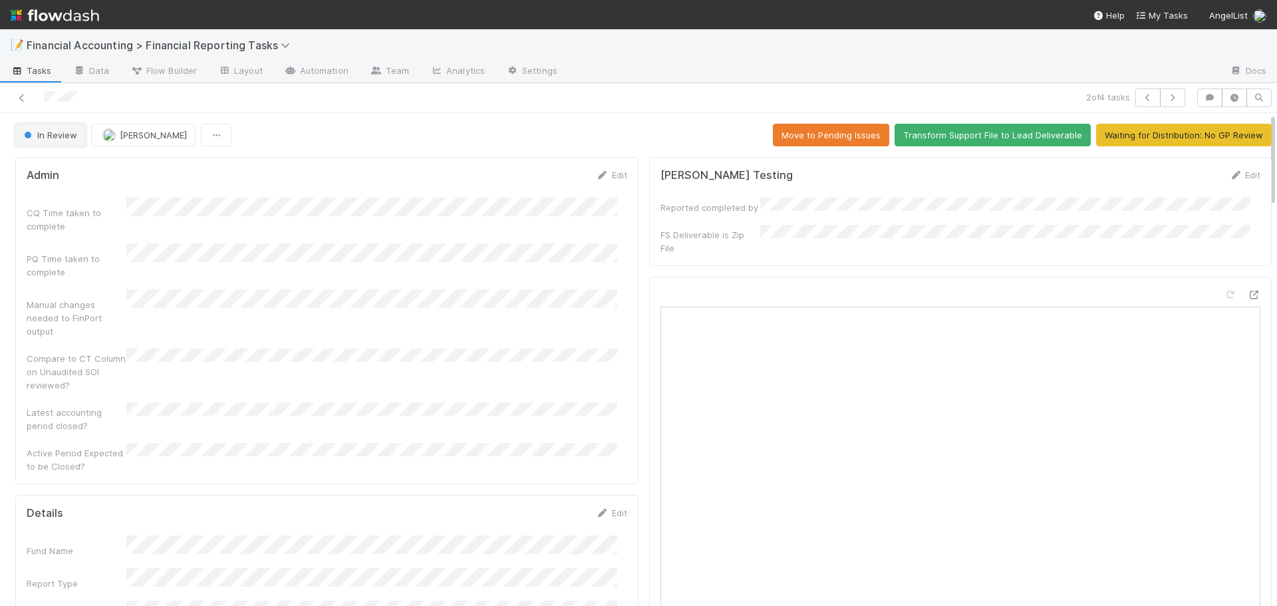
click at [64, 141] on button "In Review" at bounding box center [50, 135] width 70 height 23
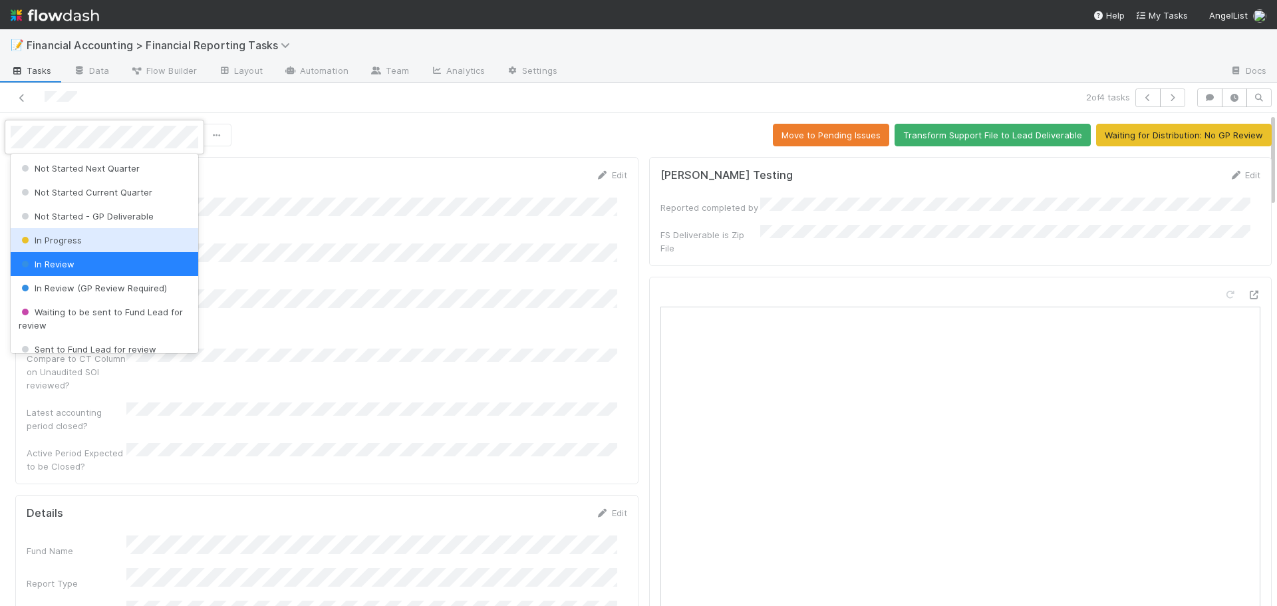
scroll to position [66, 0]
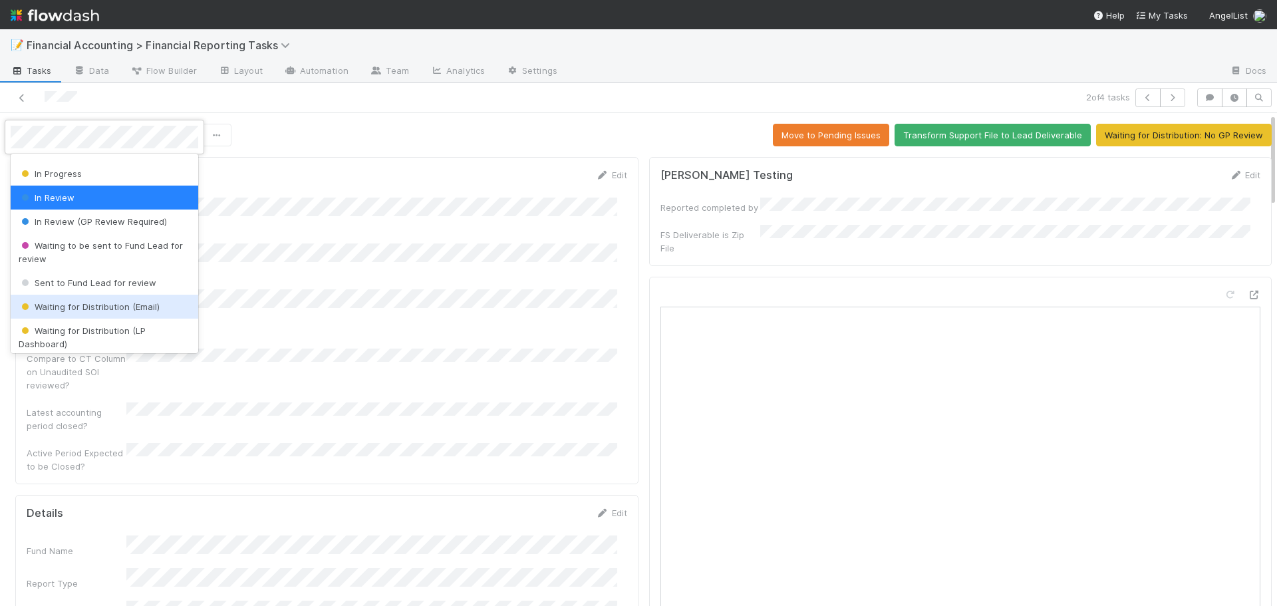
click at [94, 311] on span "Waiting for Distribution (Email)" at bounding box center [89, 306] width 141 height 11
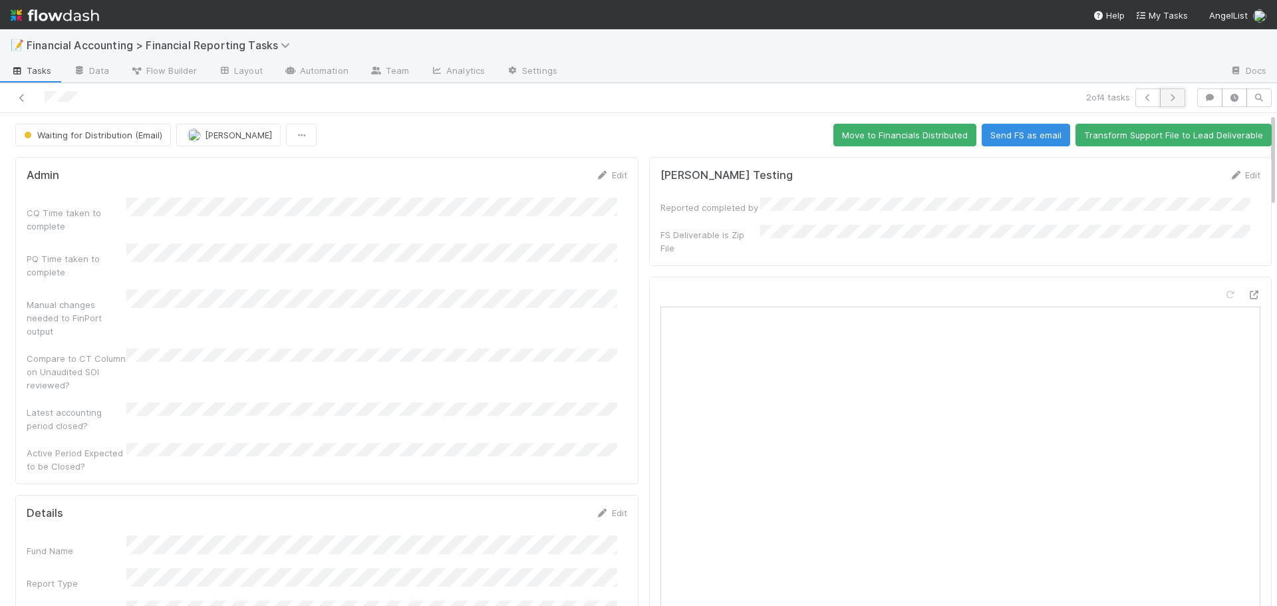
click at [1166, 98] on icon "button" at bounding box center [1172, 98] width 13 height 8
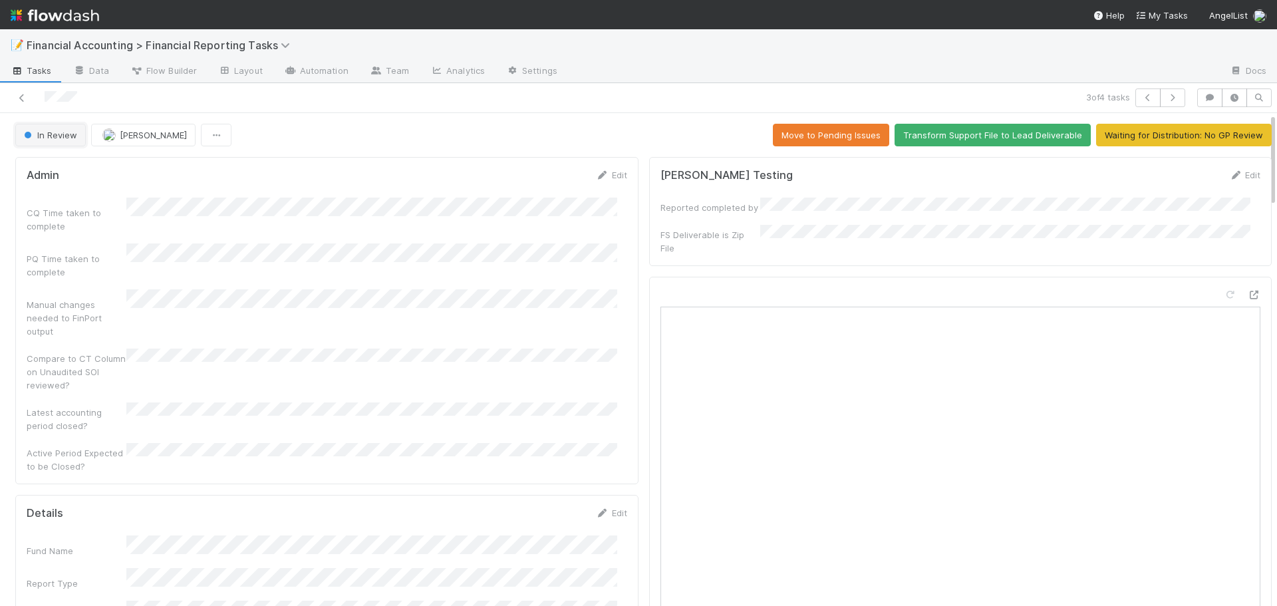
click at [80, 140] on button "In Review" at bounding box center [50, 135] width 70 height 23
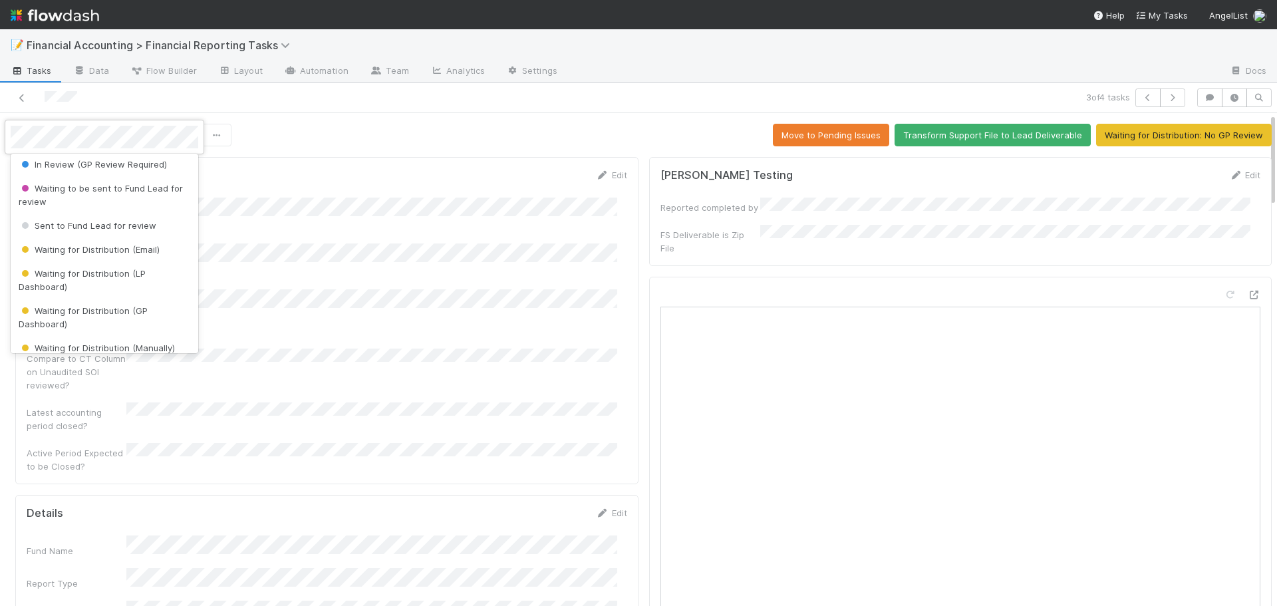
scroll to position [133, 0]
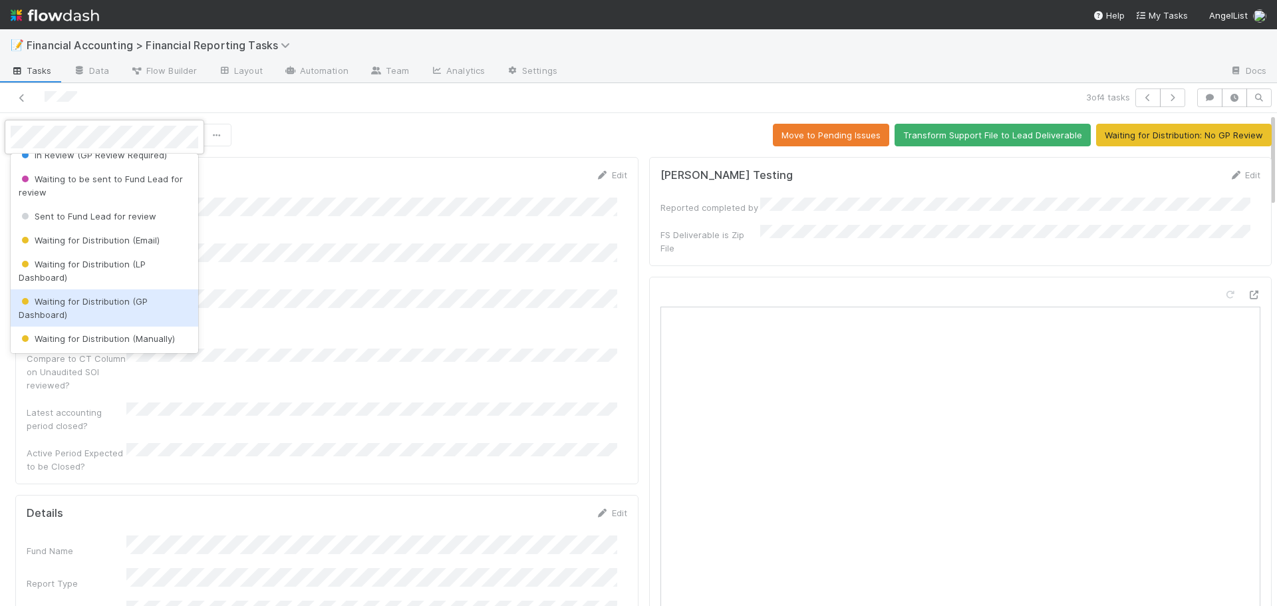
click at [62, 306] on span "Waiting for Distribution (GP Dashboard)" at bounding box center [83, 308] width 129 height 24
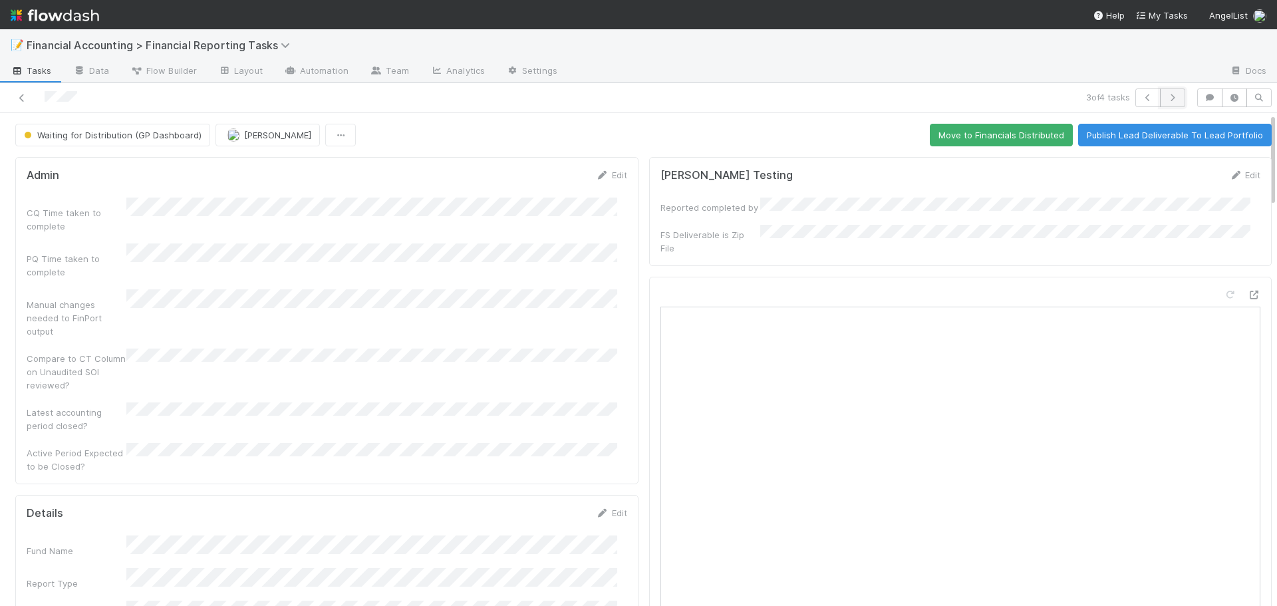
click at [1166, 94] on icon "button" at bounding box center [1172, 98] width 13 height 8
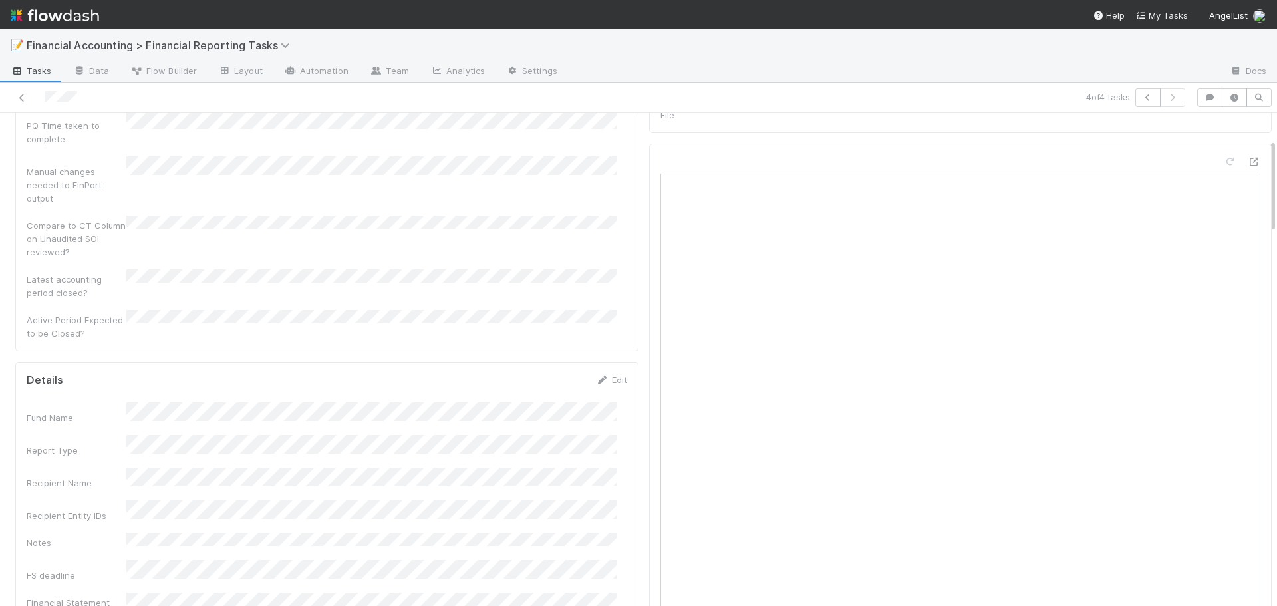
scroll to position [199, 0]
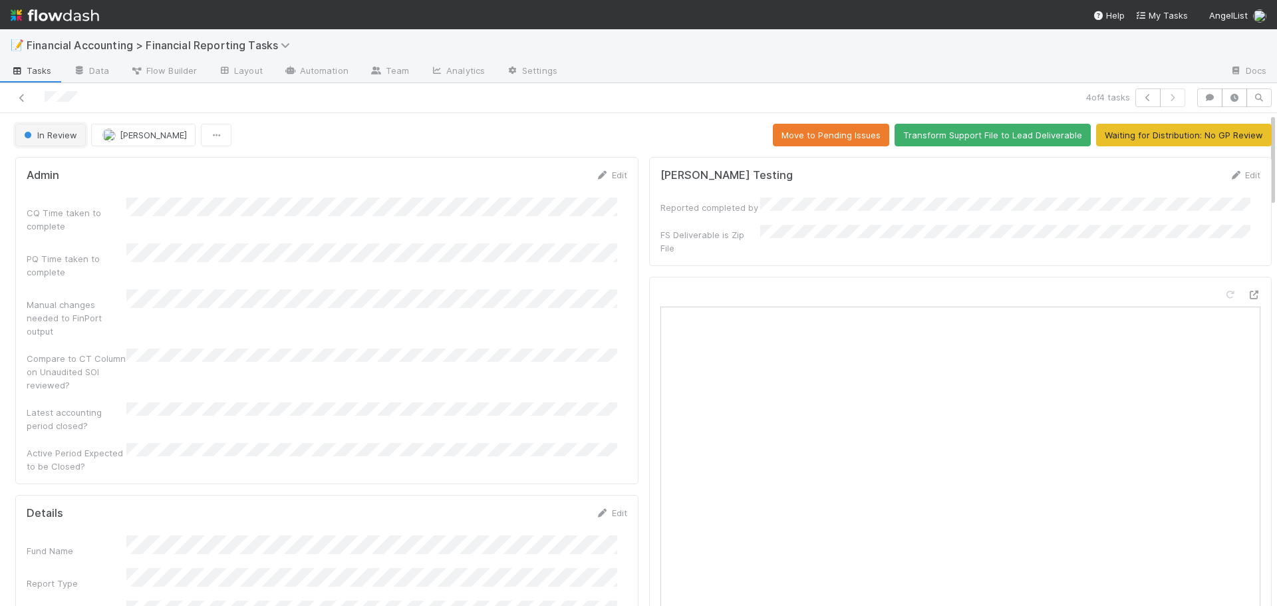
click at [50, 142] on button "In Review" at bounding box center [50, 135] width 70 height 23
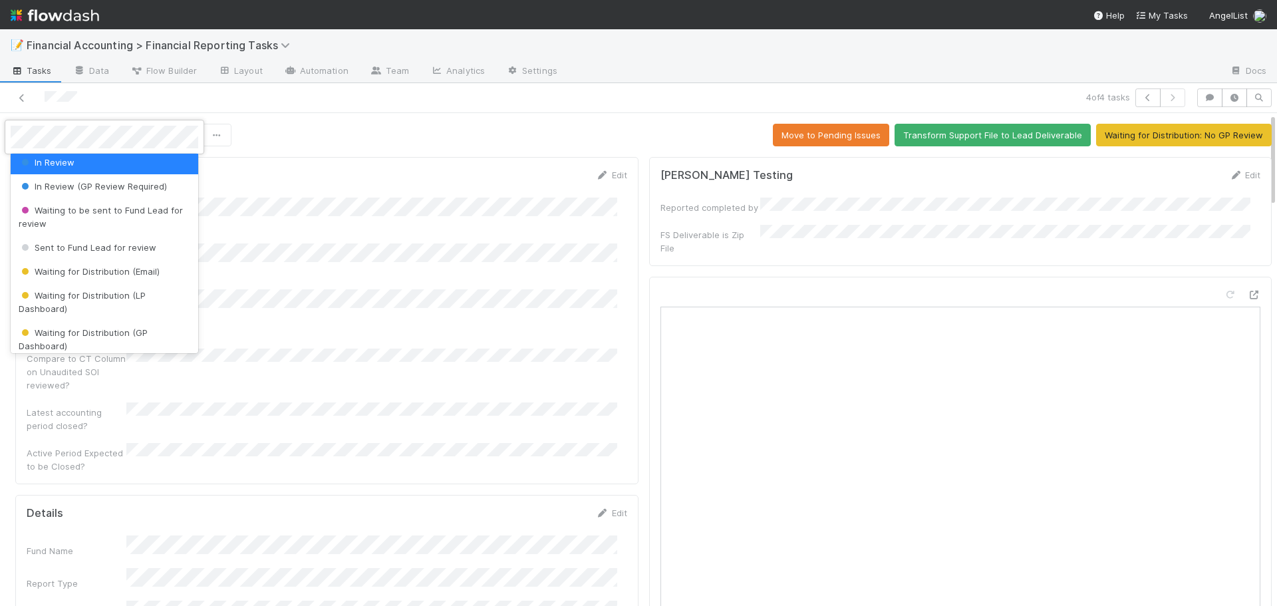
scroll to position [133, 0]
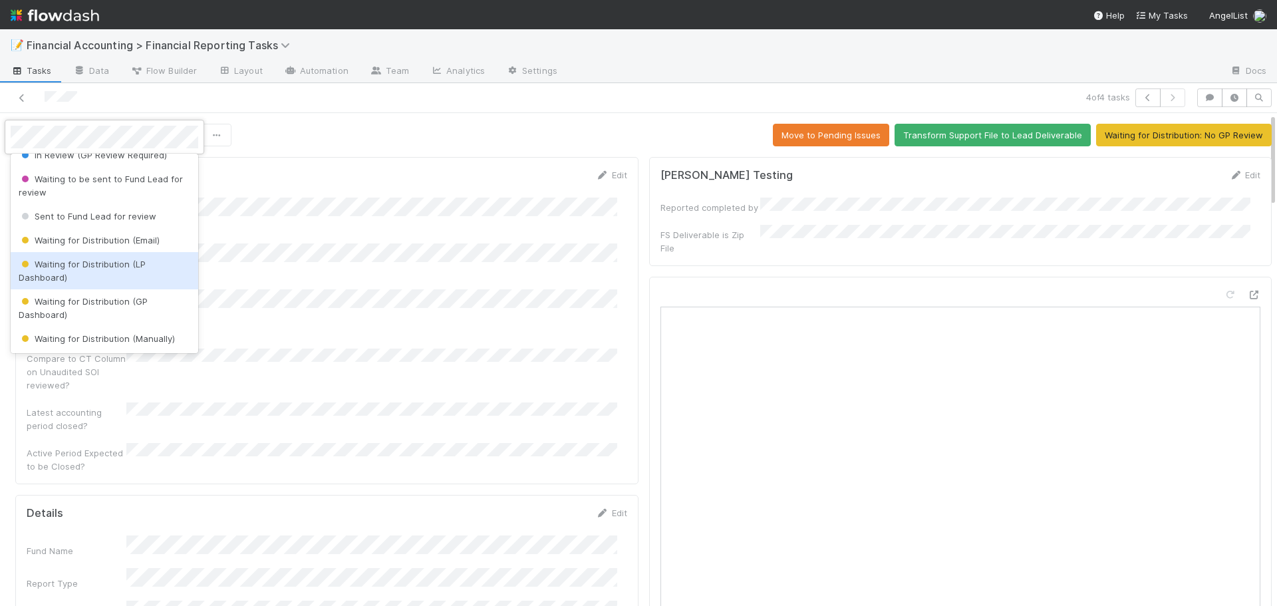
click at [85, 273] on div "Waiting for Distribution (LP Dashboard)" at bounding box center [105, 270] width 188 height 37
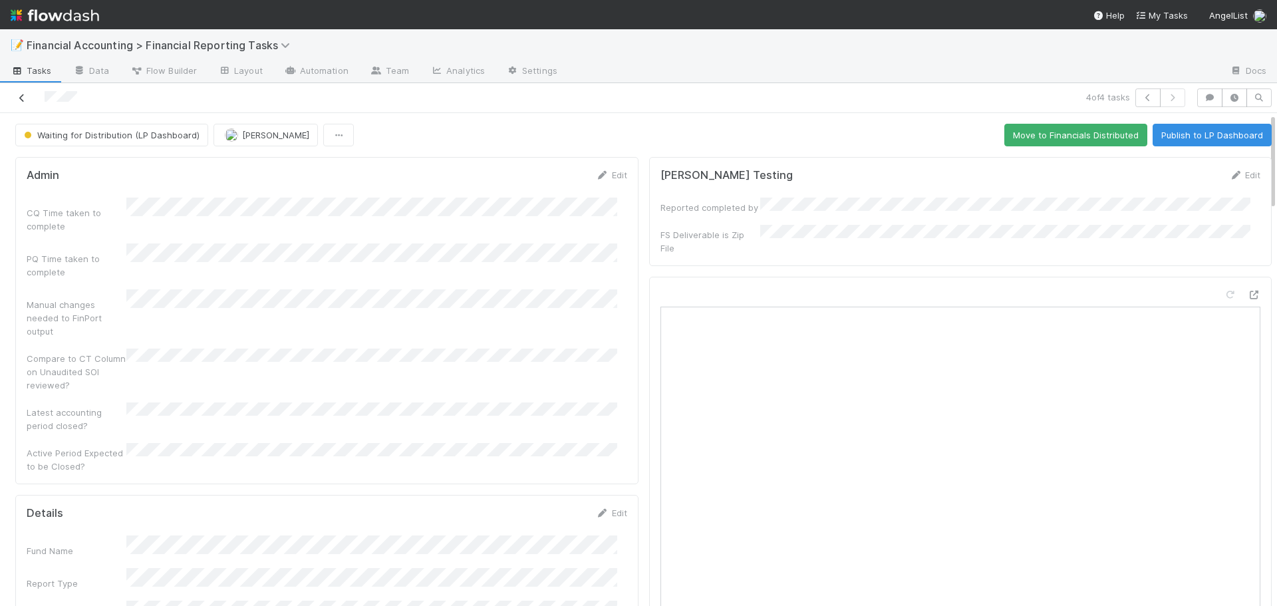
click at [26, 100] on icon at bounding box center [21, 98] width 13 height 9
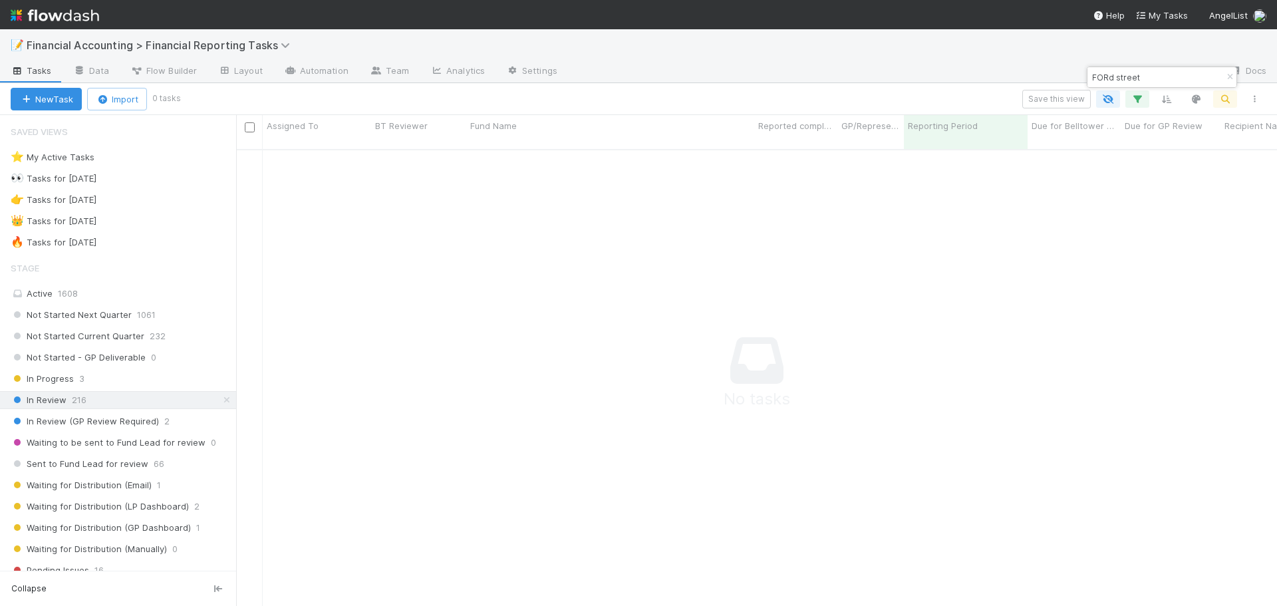
scroll to position [448, 1031]
click at [1226, 80] on button "button" at bounding box center [1229, 77] width 15 height 16
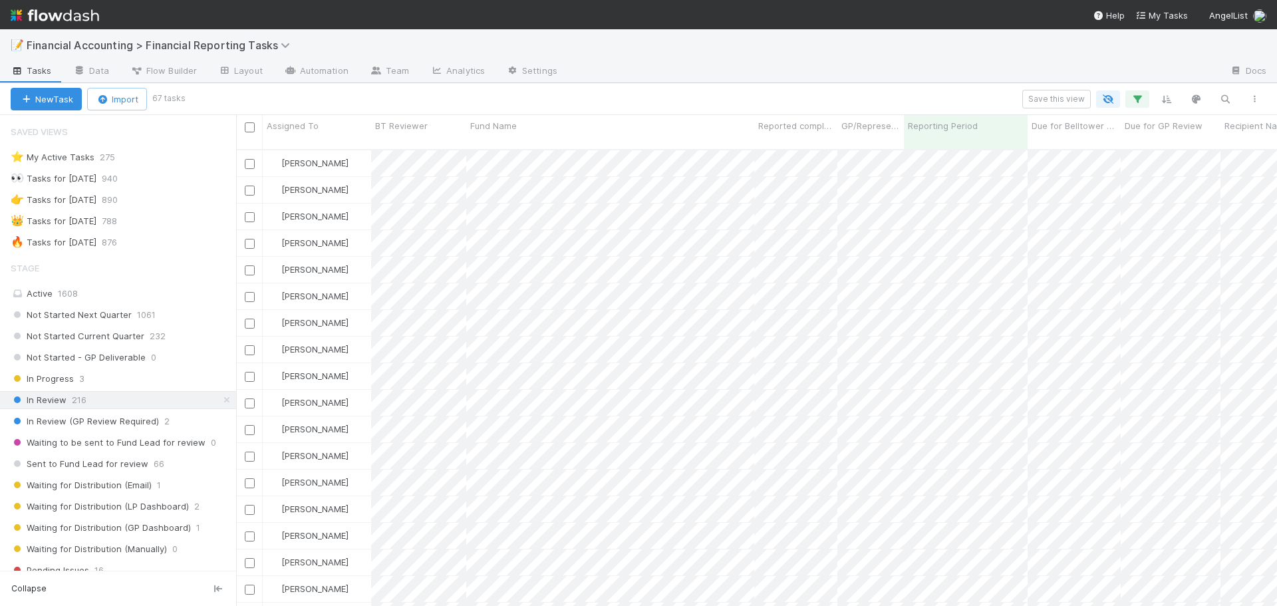
scroll to position [457, 1031]
click at [1220, 98] on icon "button" at bounding box center [1224, 99] width 13 height 12
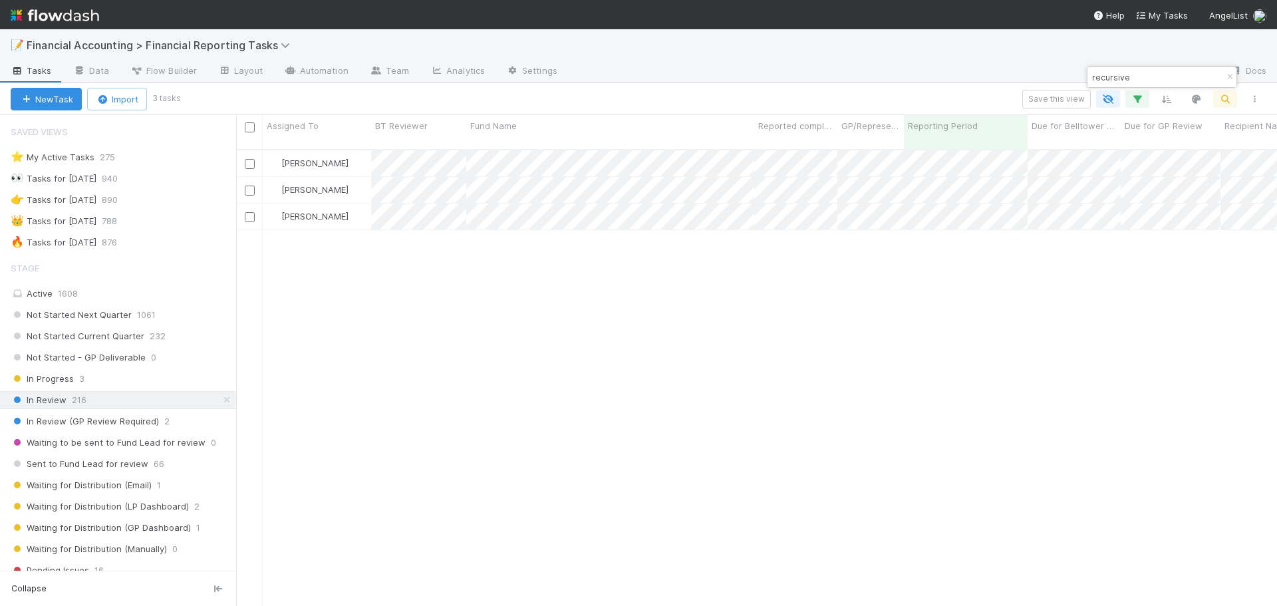
type input "recursive"
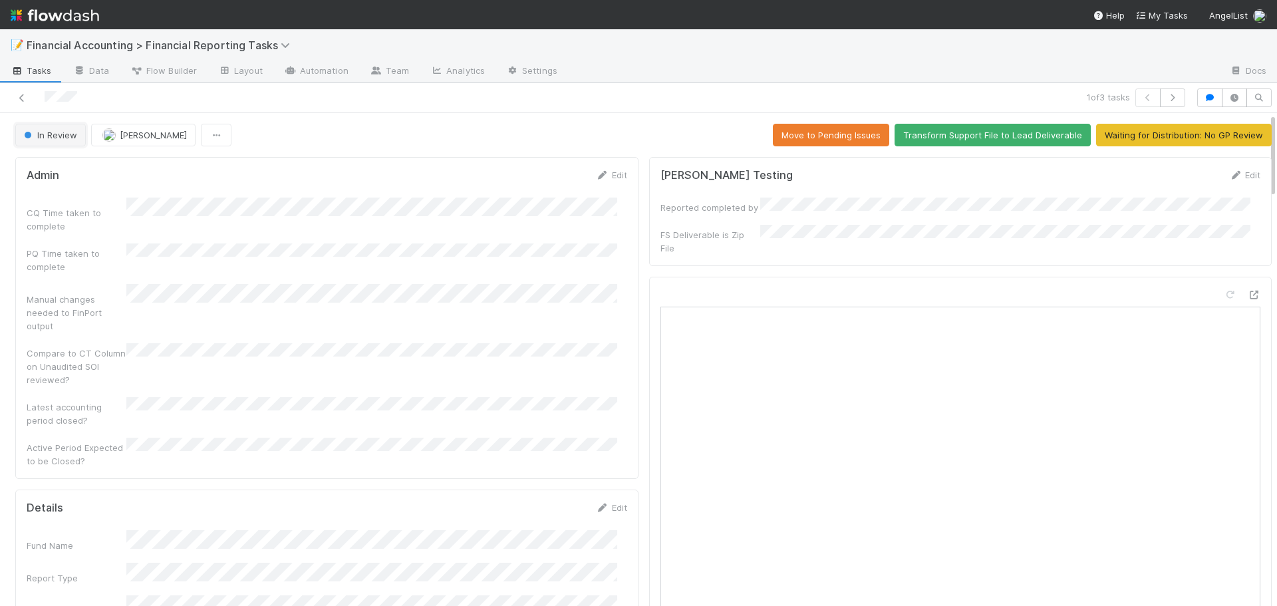
click at [40, 133] on span "In Review" at bounding box center [49, 135] width 56 height 11
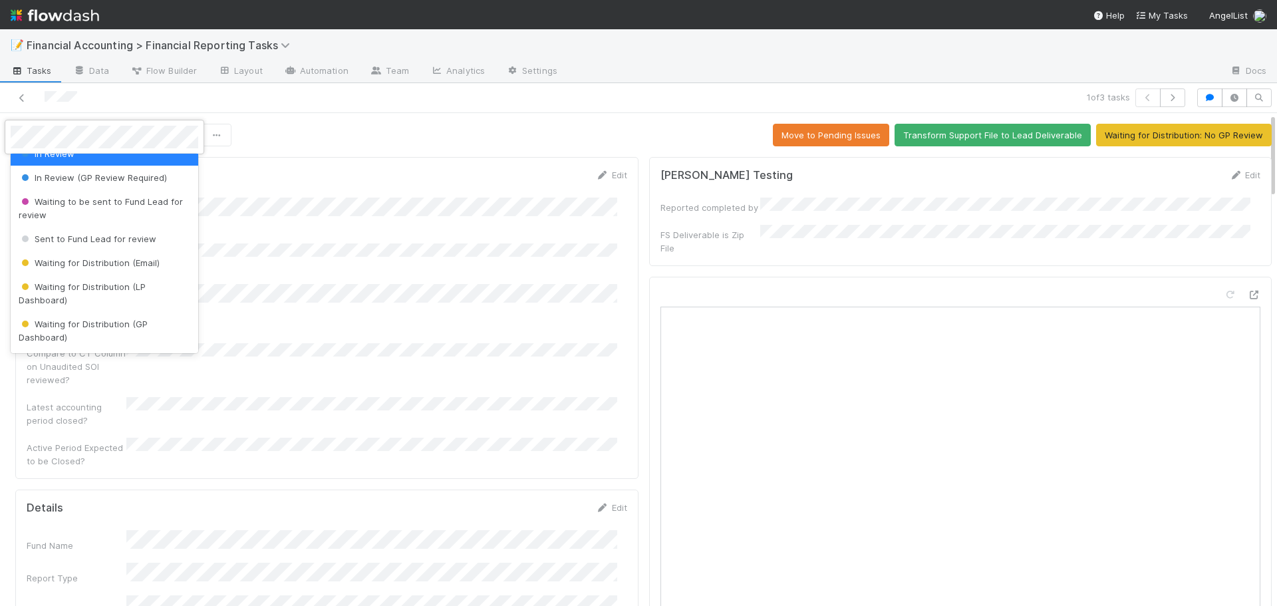
scroll to position [133, 0]
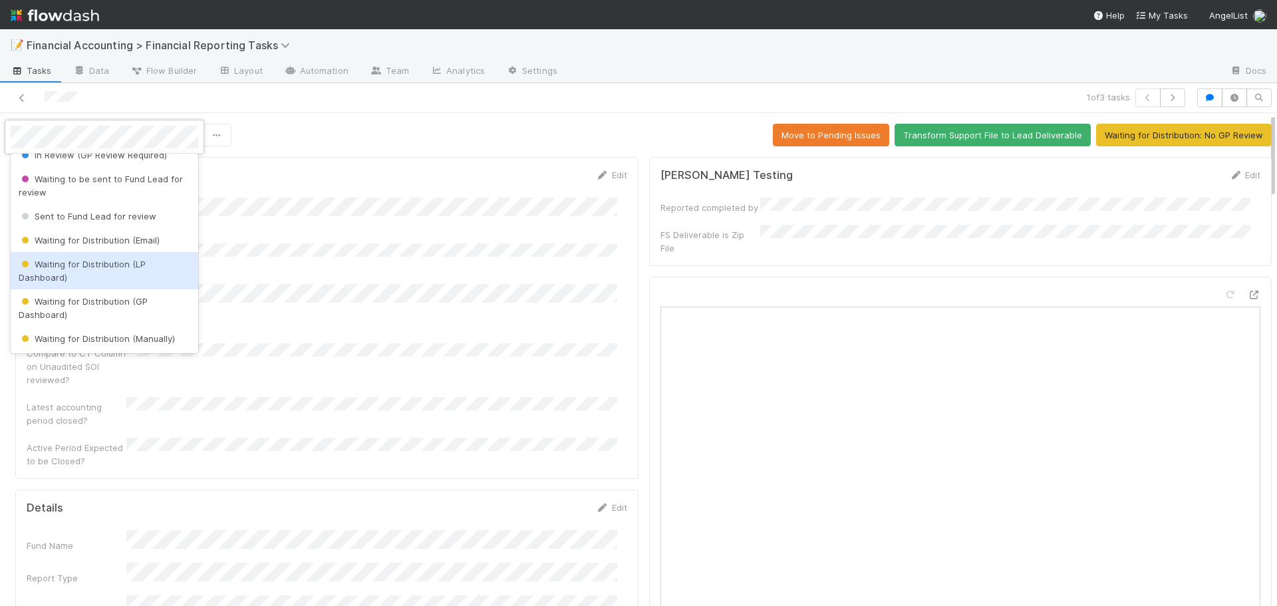
click at [106, 272] on div "Waiting for Distribution (LP Dashboard)" at bounding box center [105, 270] width 188 height 37
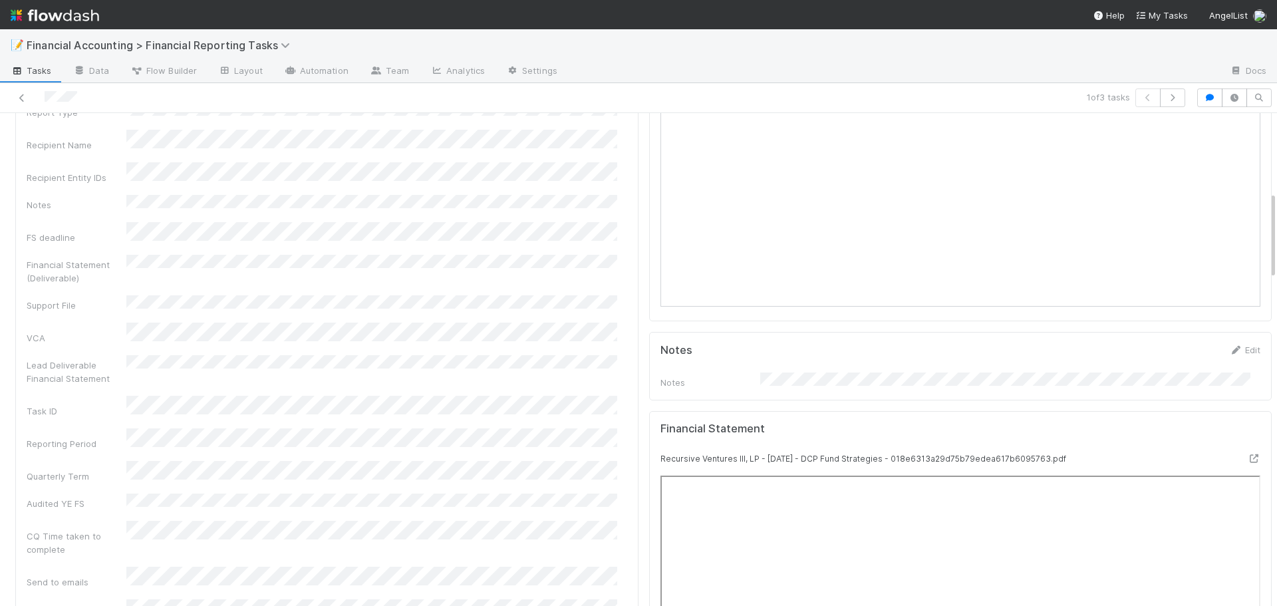
scroll to position [0, 0]
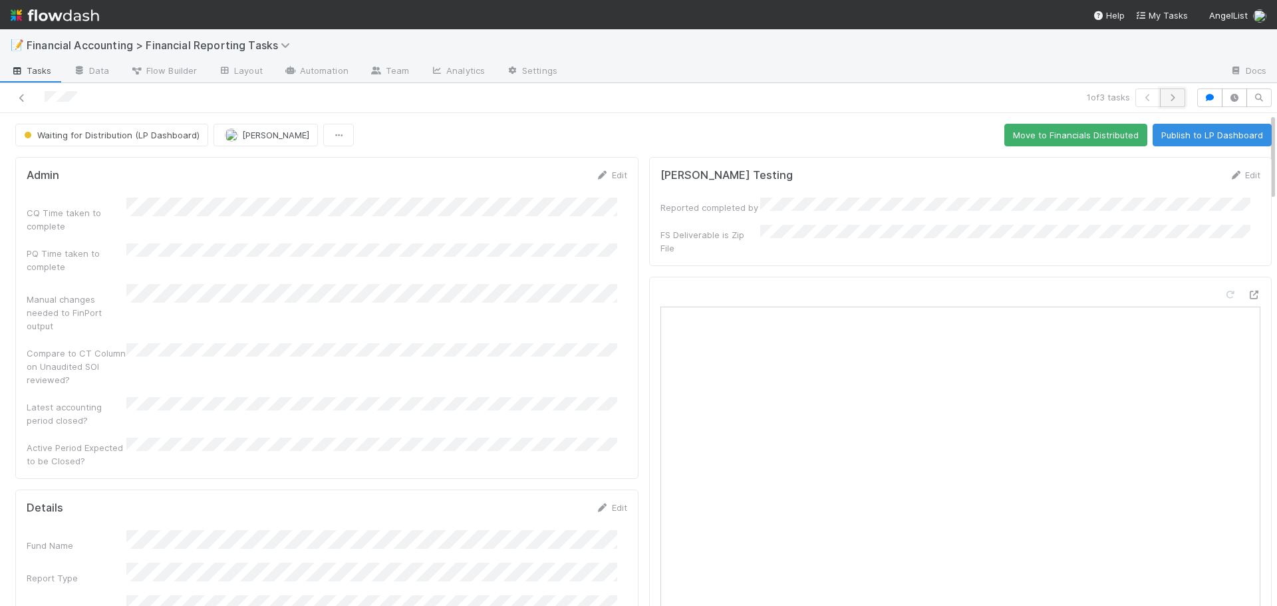
click at [1166, 98] on icon "button" at bounding box center [1172, 98] width 13 height 8
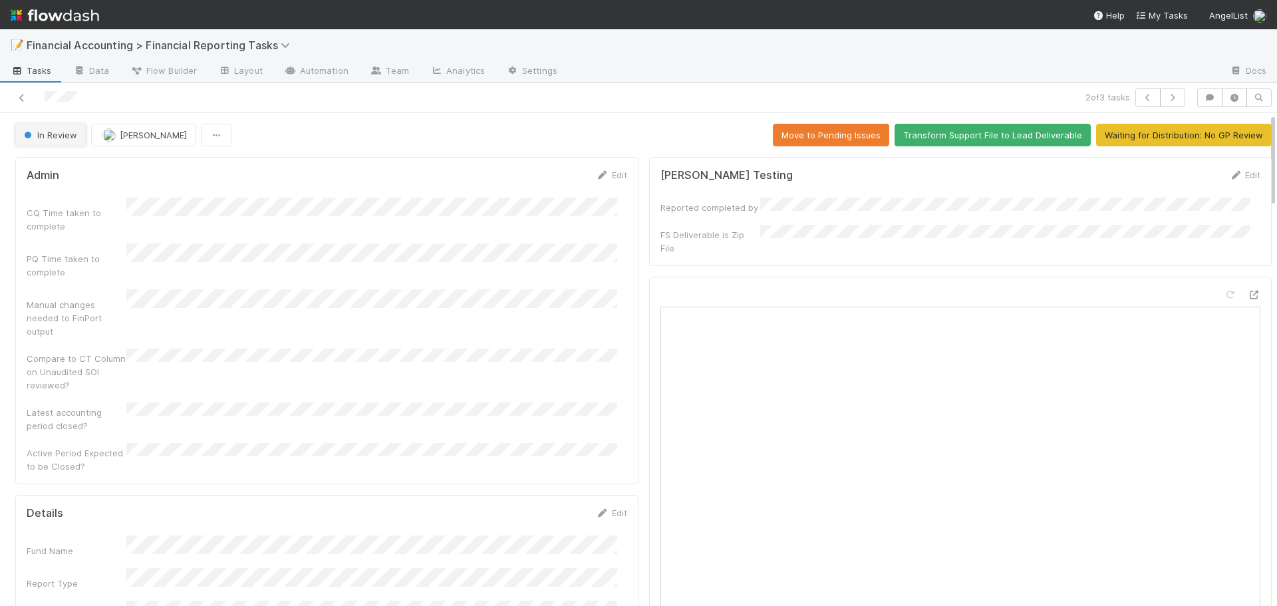
click at [67, 138] on span "In Review" at bounding box center [49, 135] width 56 height 11
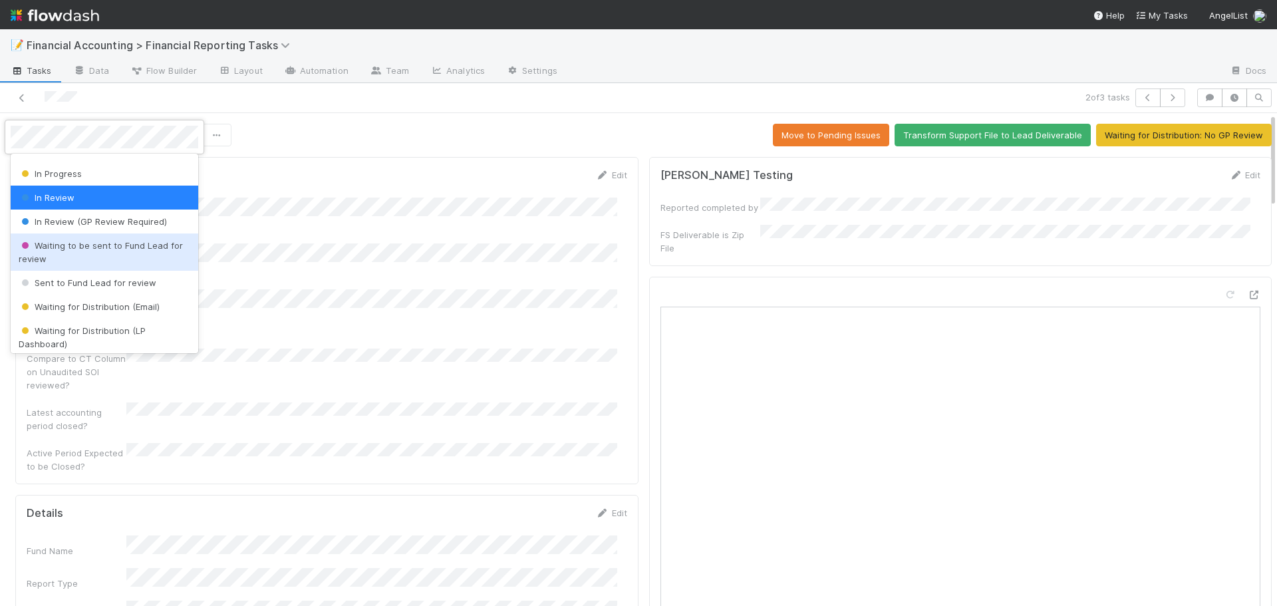
scroll to position [133, 0]
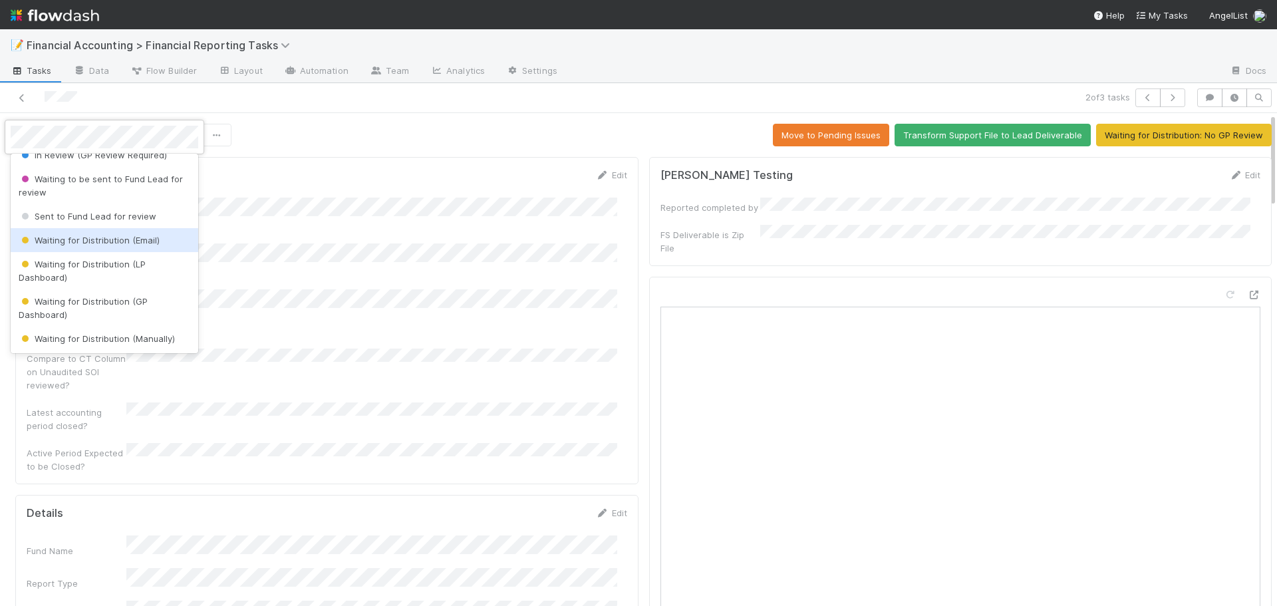
click at [76, 237] on span "Waiting for Distribution (Email)" at bounding box center [89, 240] width 141 height 11
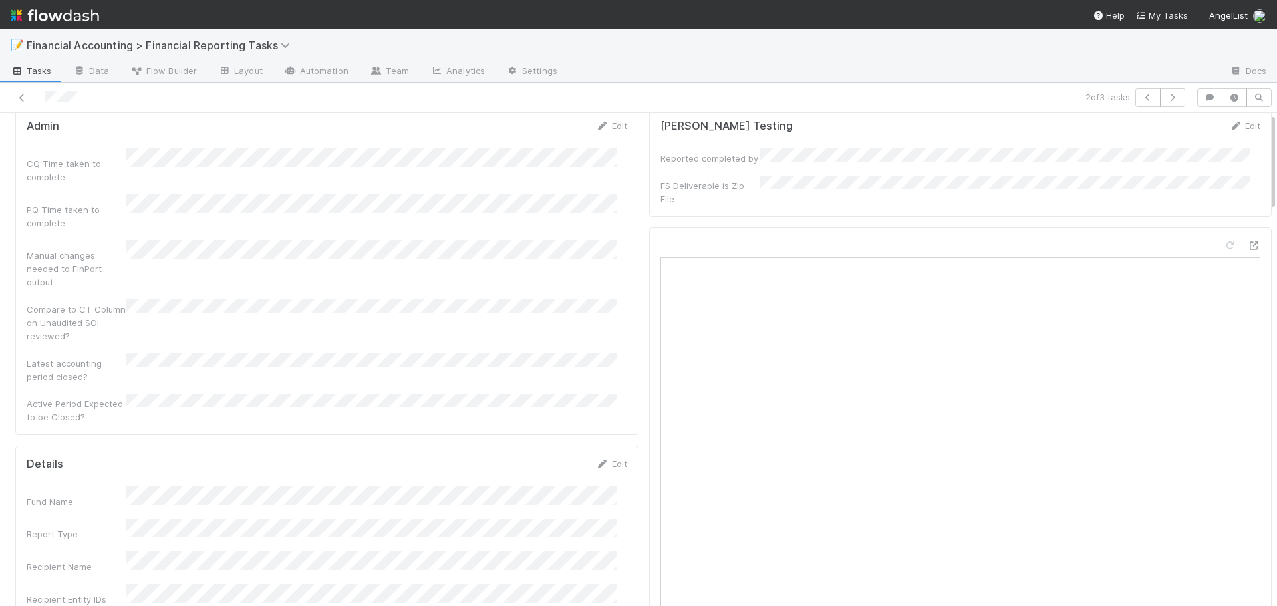
scroll to position [0, 0]
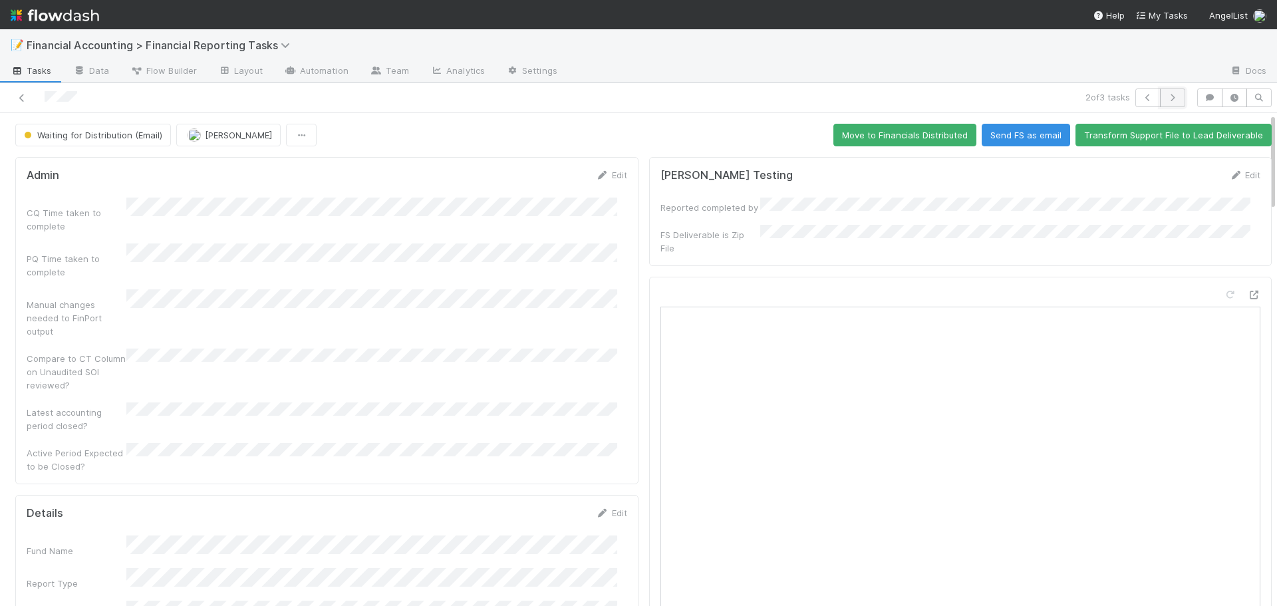
click at [1166, 98] on icon "button" at bounding box center [1172, 98] width 13 height 8
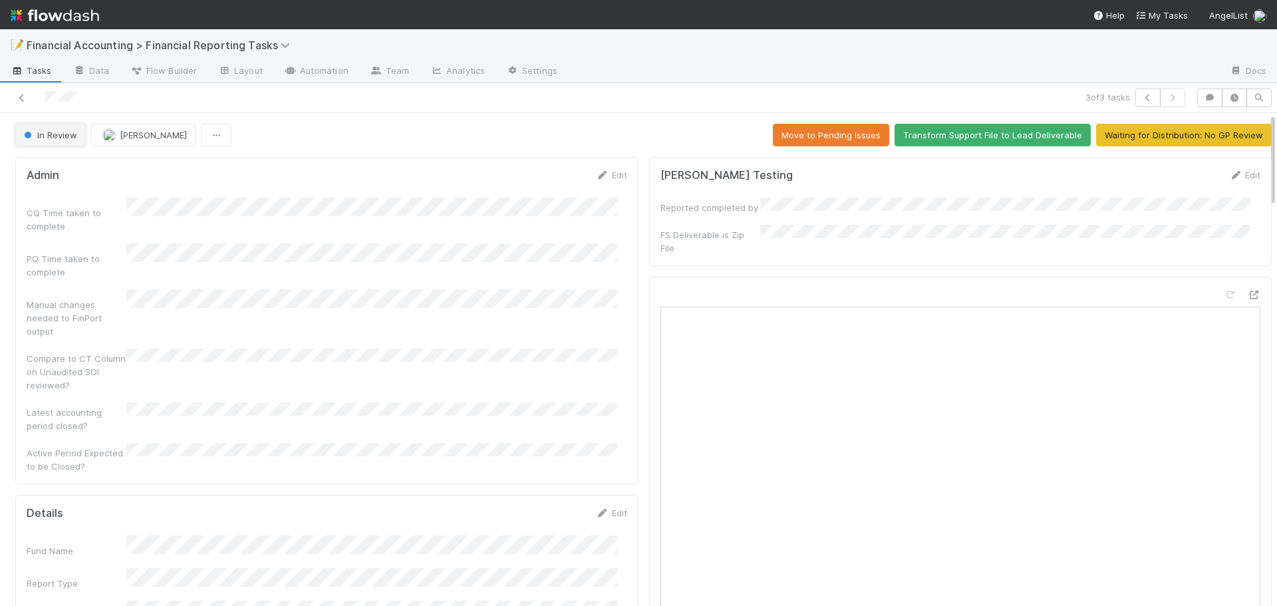
click at [69, 146] on button "In Review" at bounding box center [50, 135] width 70 height 23
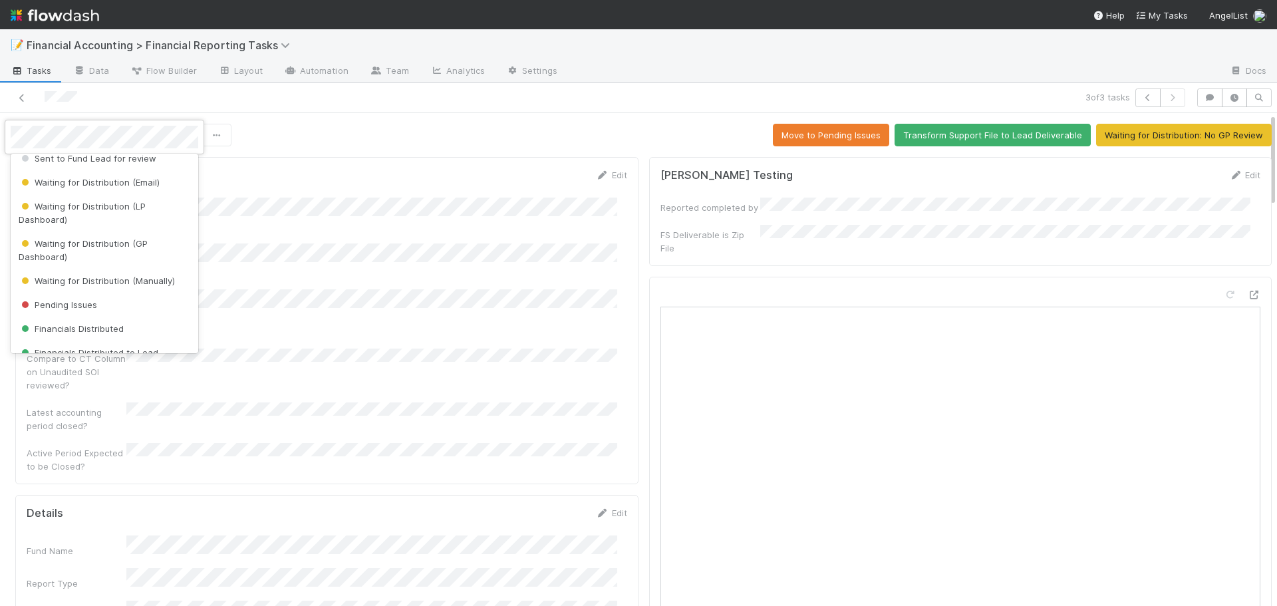
scroll to position [199, 0]
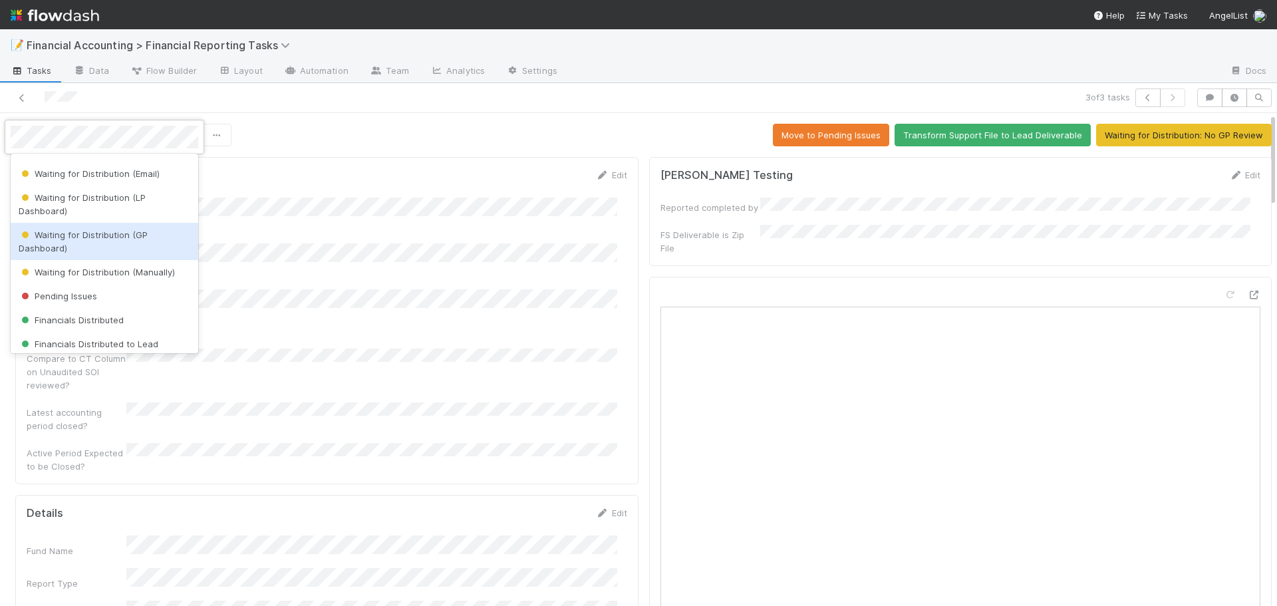
click at [63, 240] on div "Waiting for Distribution (GP Dashboard)" at bounding box center [105, 241] width 188 height 37
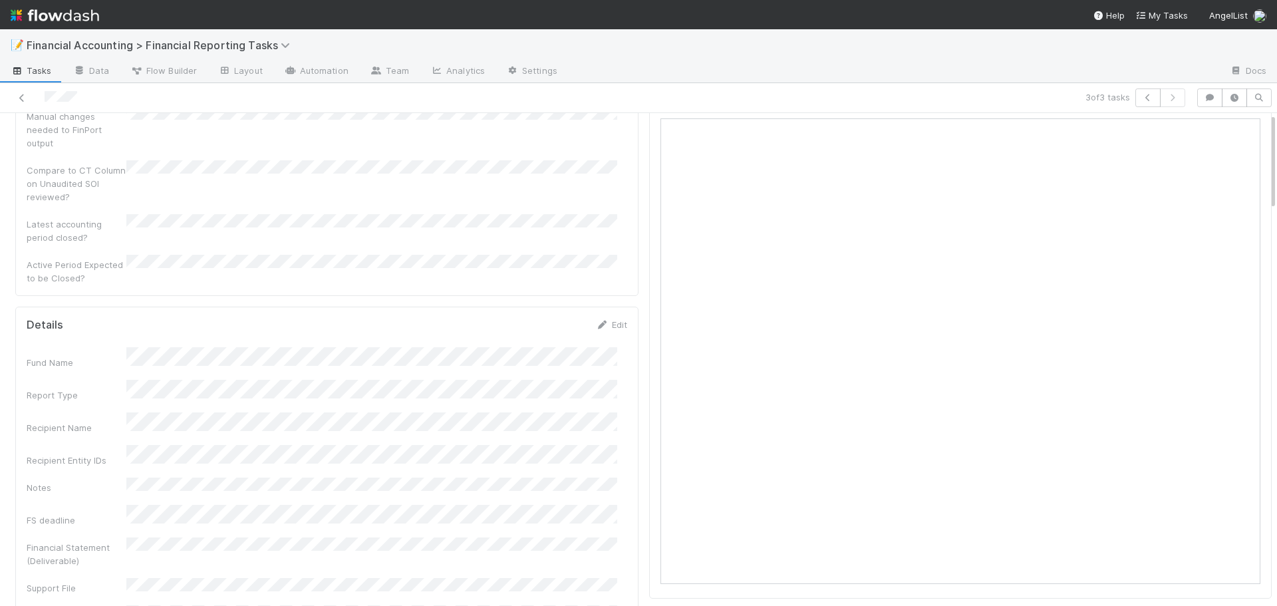
scroll to position [0, 0]
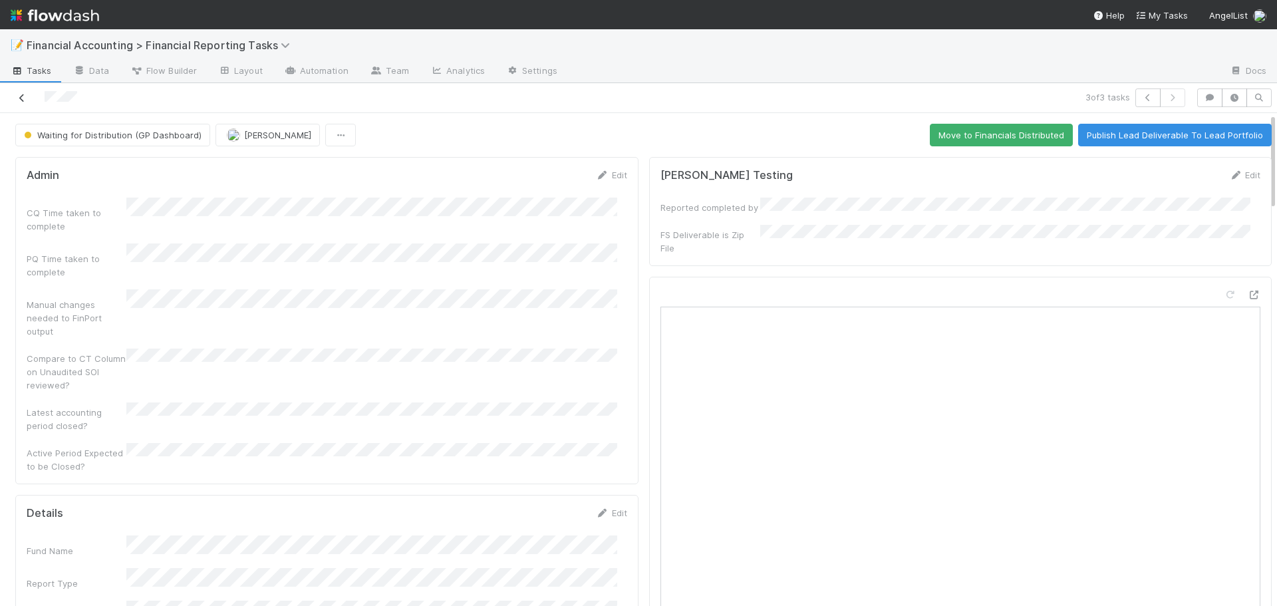
click at [25, 102] on icon at bounding box center [21, 98] width 13 height 9
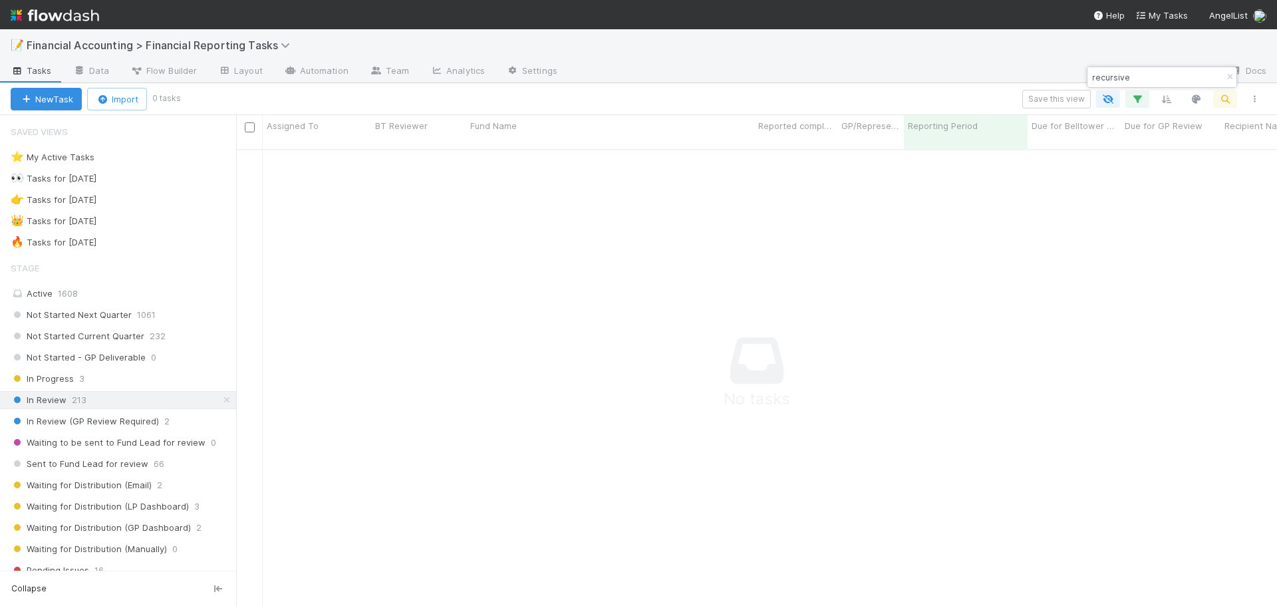
scroll to position [448, 1031]
click at [1226, 76] on icon "button" at bounding box center [1229, 77] width 13 height 8
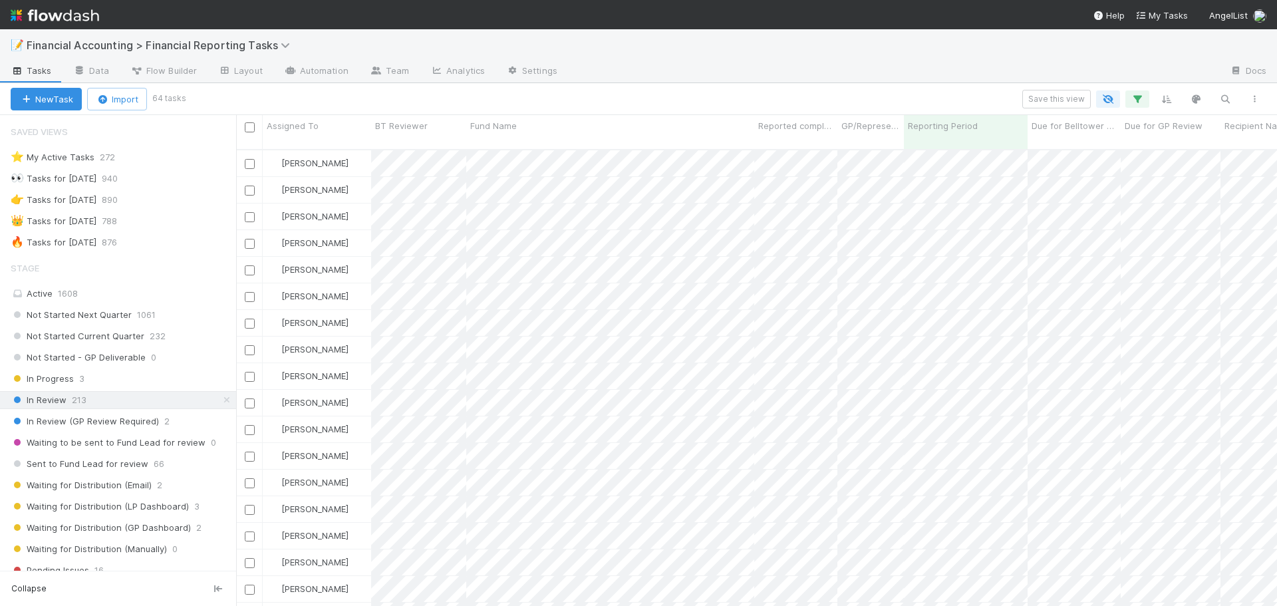
scroll to position [457, 1031]
click at [1222, 100] on icon "button" at bounding box center [1224, 99] width 13 height 12
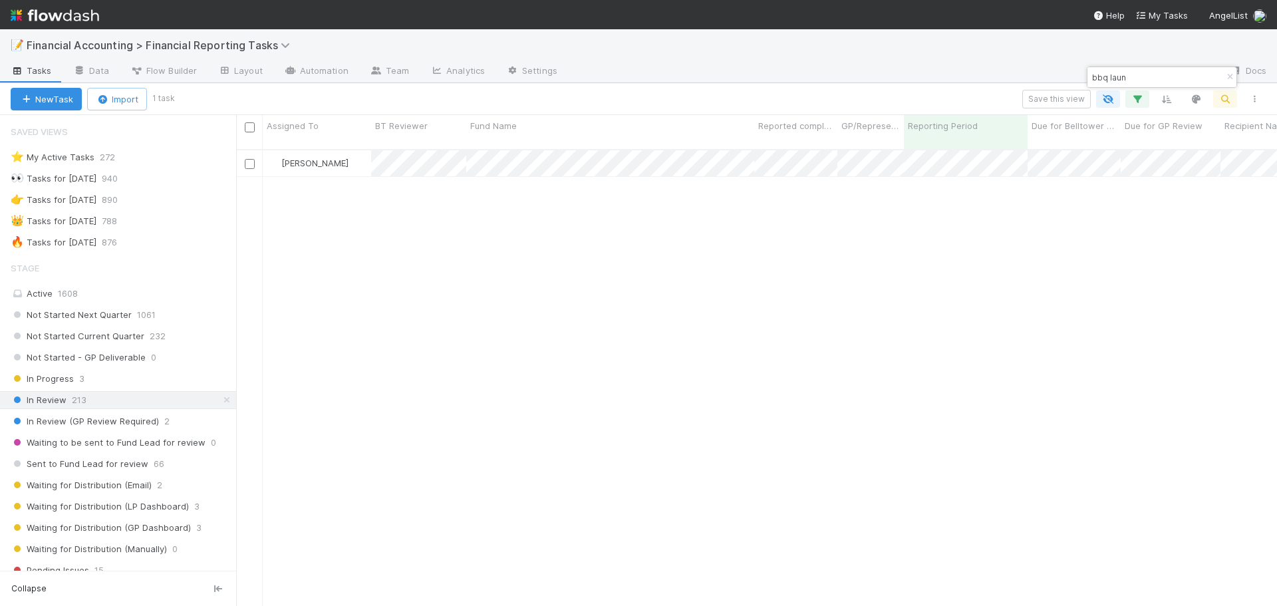
type input "bbq laun"
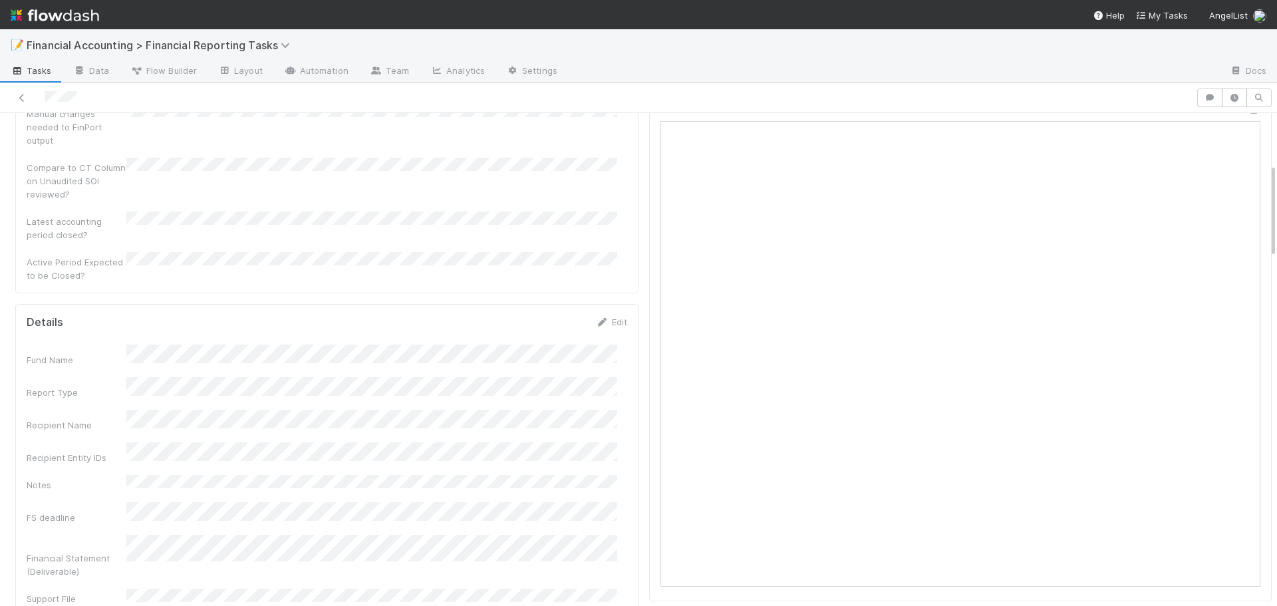
scroll to position [266, 0]
click at [359, 140] on div "CQ Time taken to complete PQ Time taken to complete Manual changes needed to Fi…" at bounding box center [327, 67] width 600 height 270
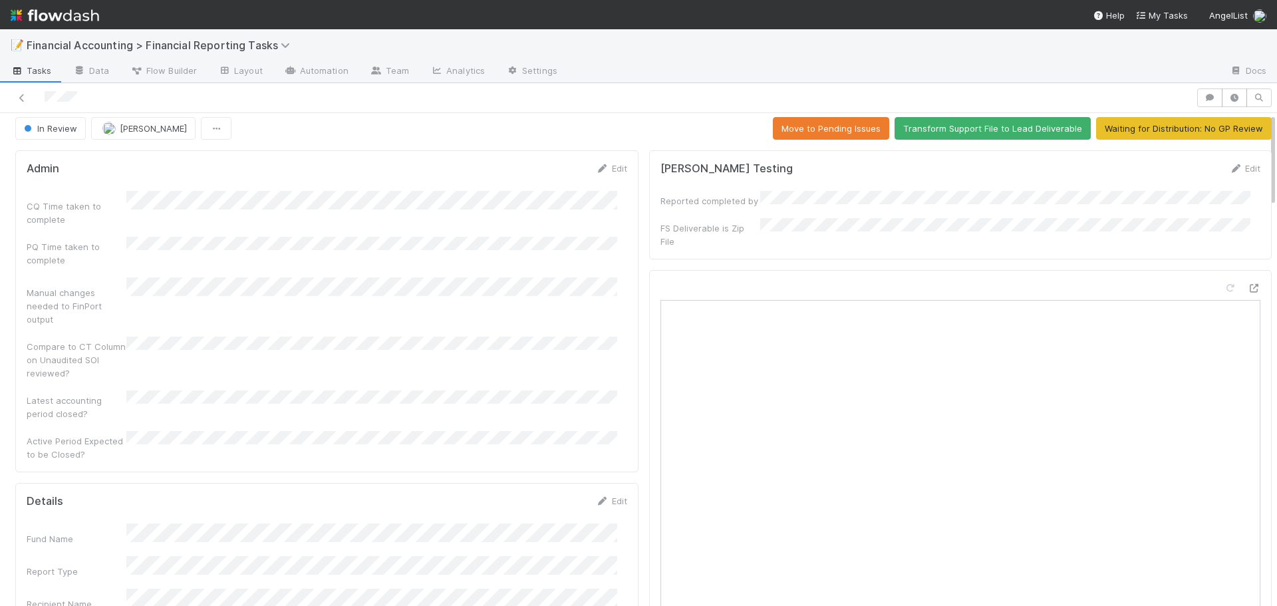
scroll to position [0, 0]
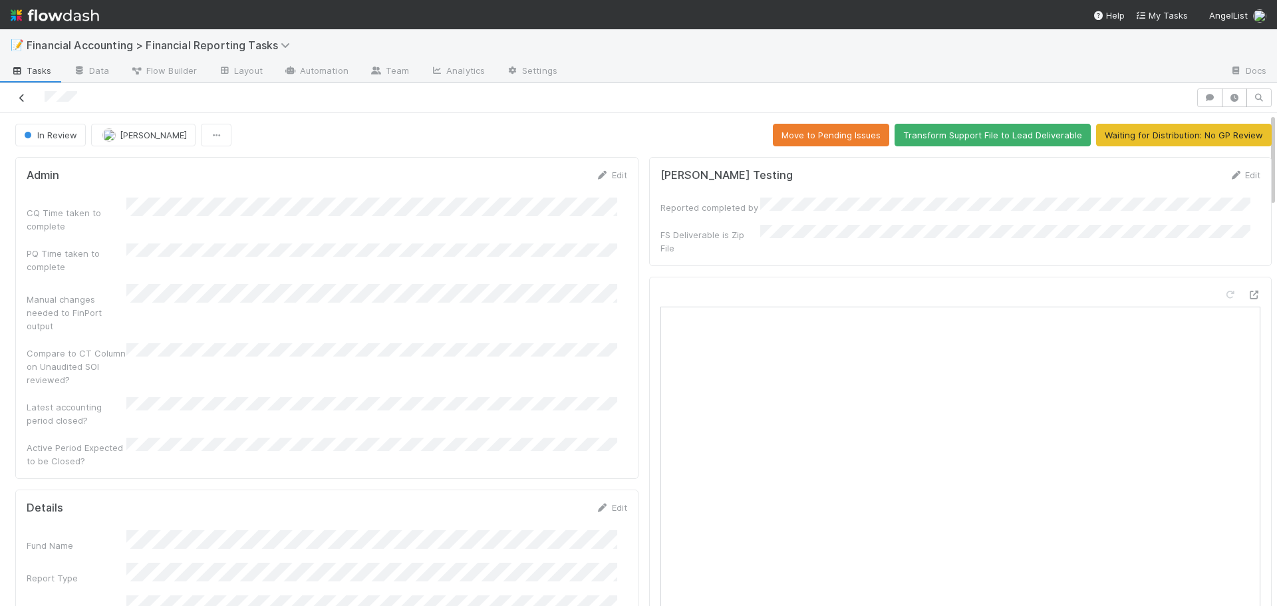
click at [21, 97] on icon at bounding box center [21, 98] width 13 height 9
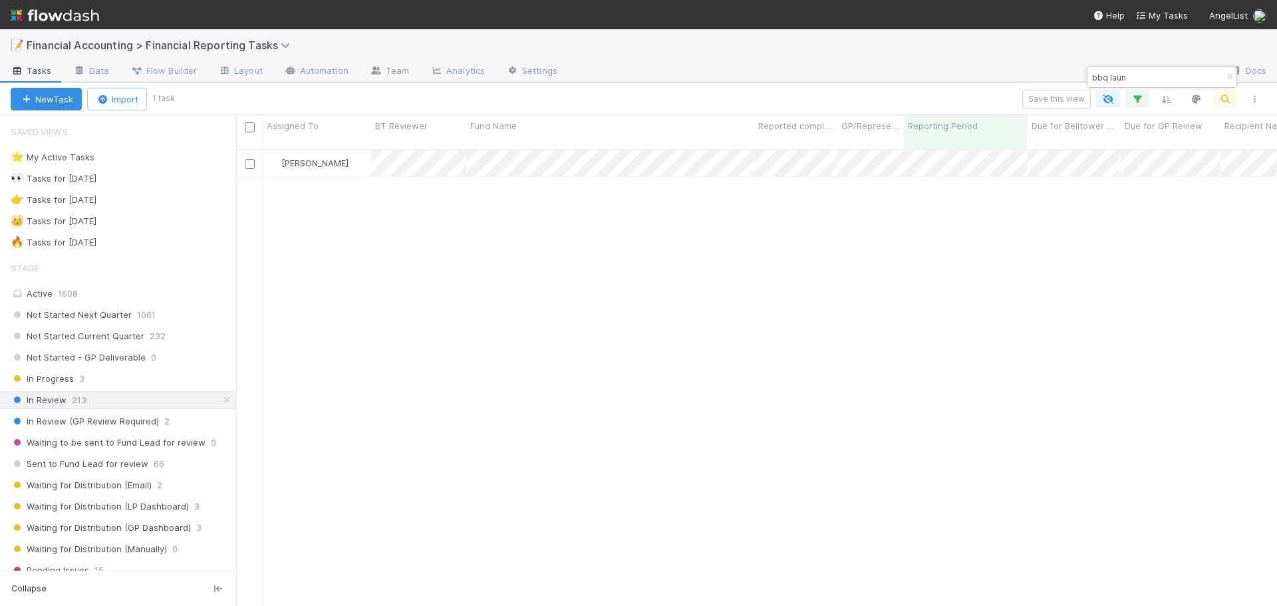
scroll to position [457, 1031]
click at [1229, 77] on icon "button" at bounding box center [1229, 77] width 13 height 8
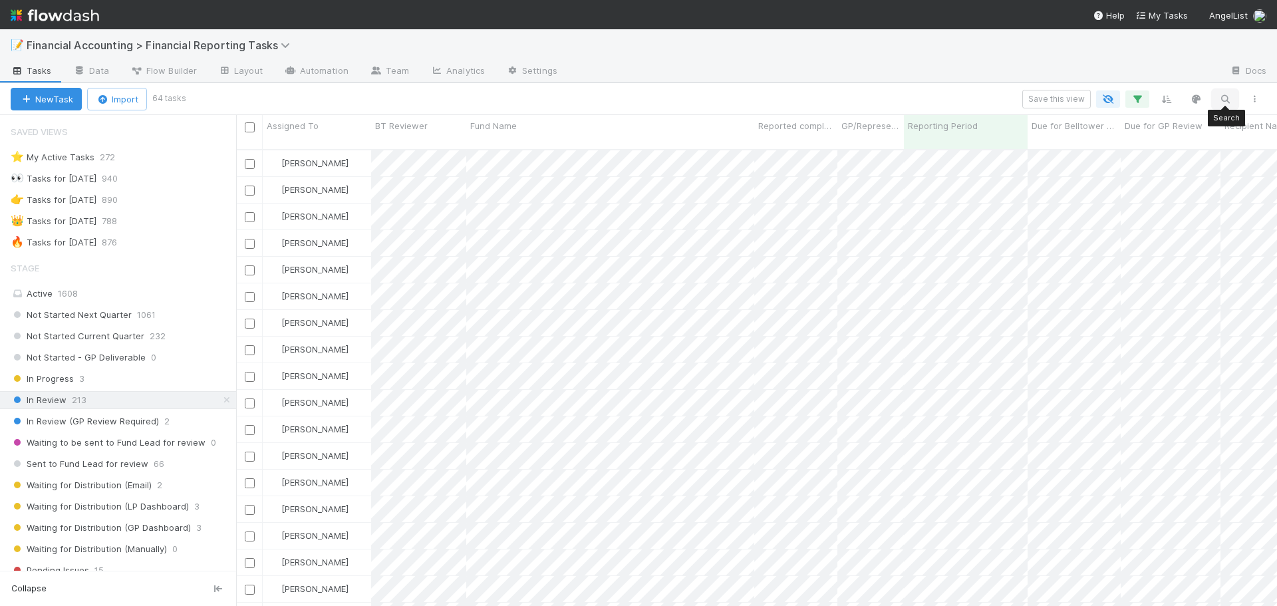
click at [1230, 96] on icon "button" at bounding box center [1224, 99] width 13 height 12
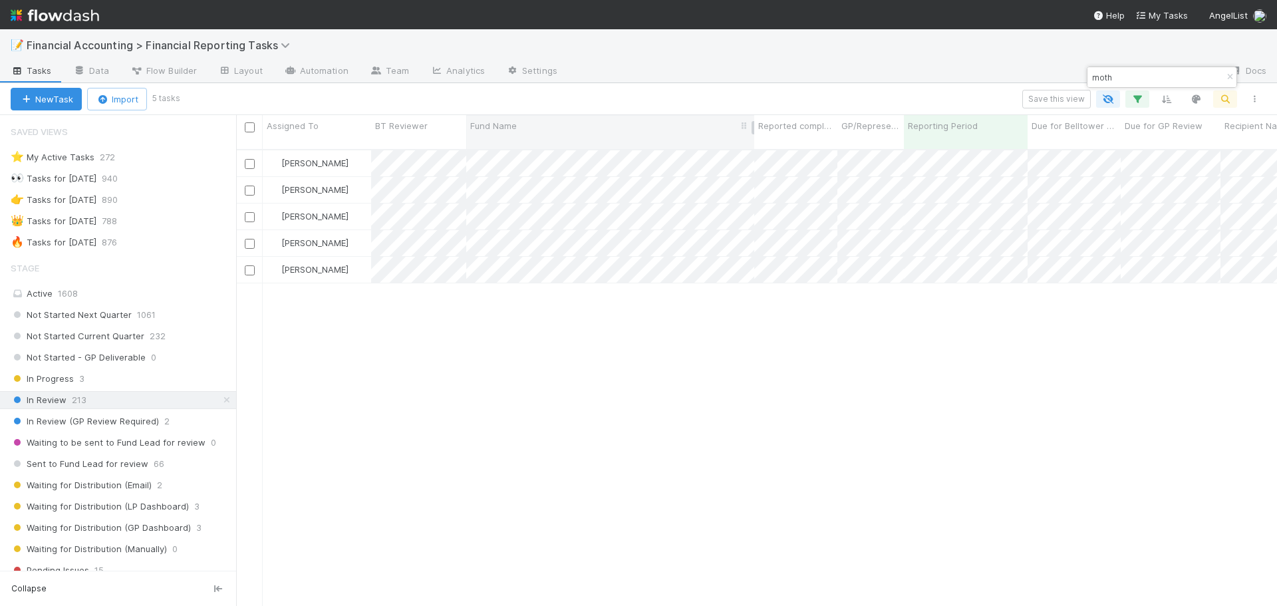
type input "moth"
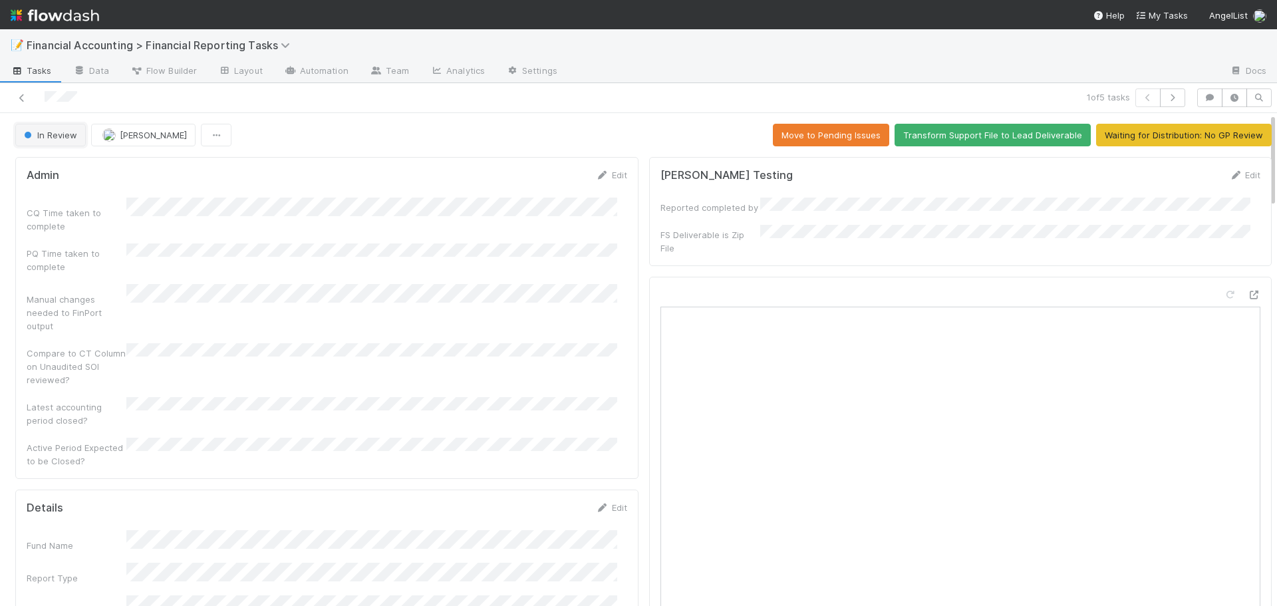
click at [35, 124] on button "In Review" at bounding box center [50, 135] width 70 height 23
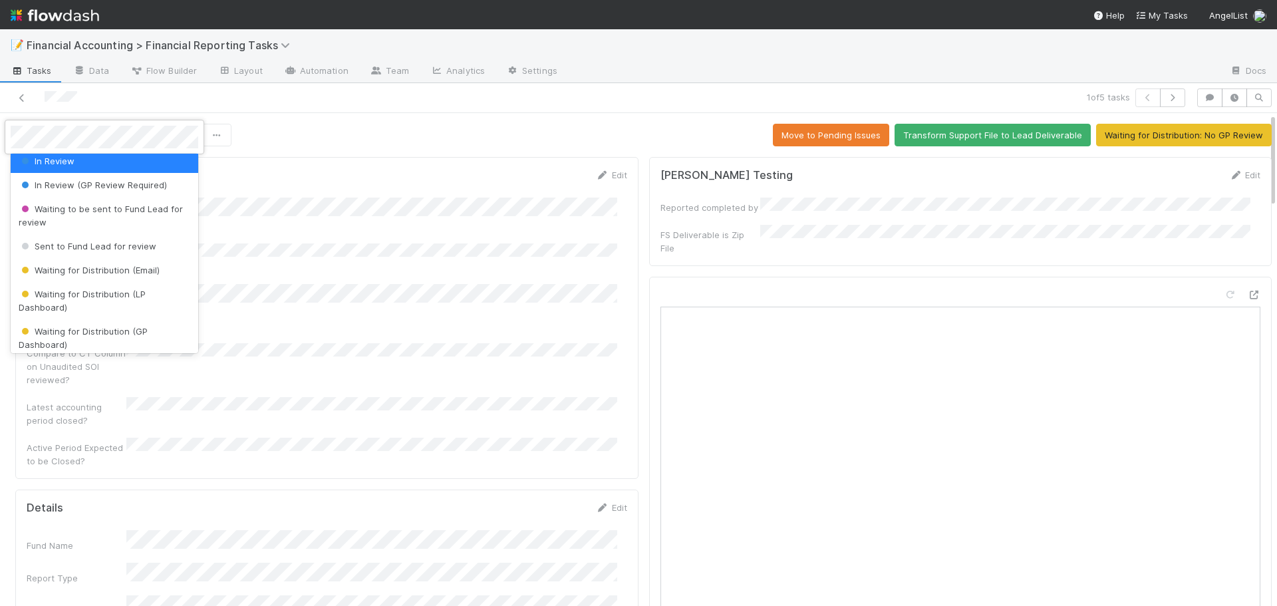
scroll to position [133, 0]
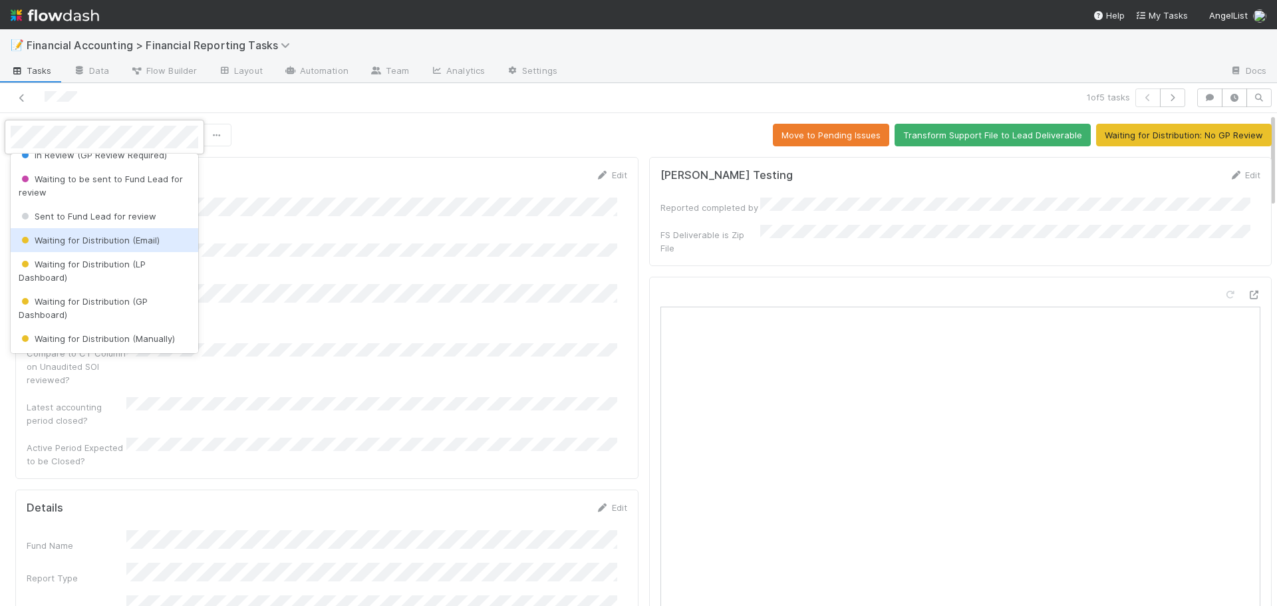
click at [79, 239] on span "Waiting for Distribution (Email)" at bounding box center [89, 240] width 141 height 11
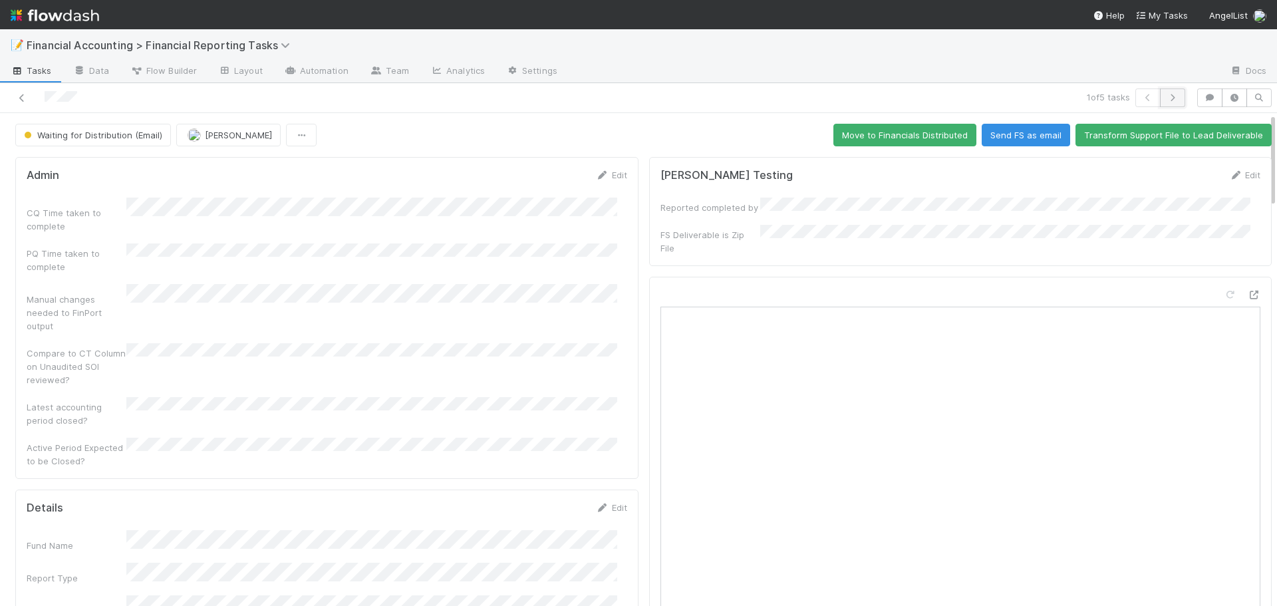
click at [1166, 98] on icon "button" at bounding box center [1172, 98] width 13 height 8
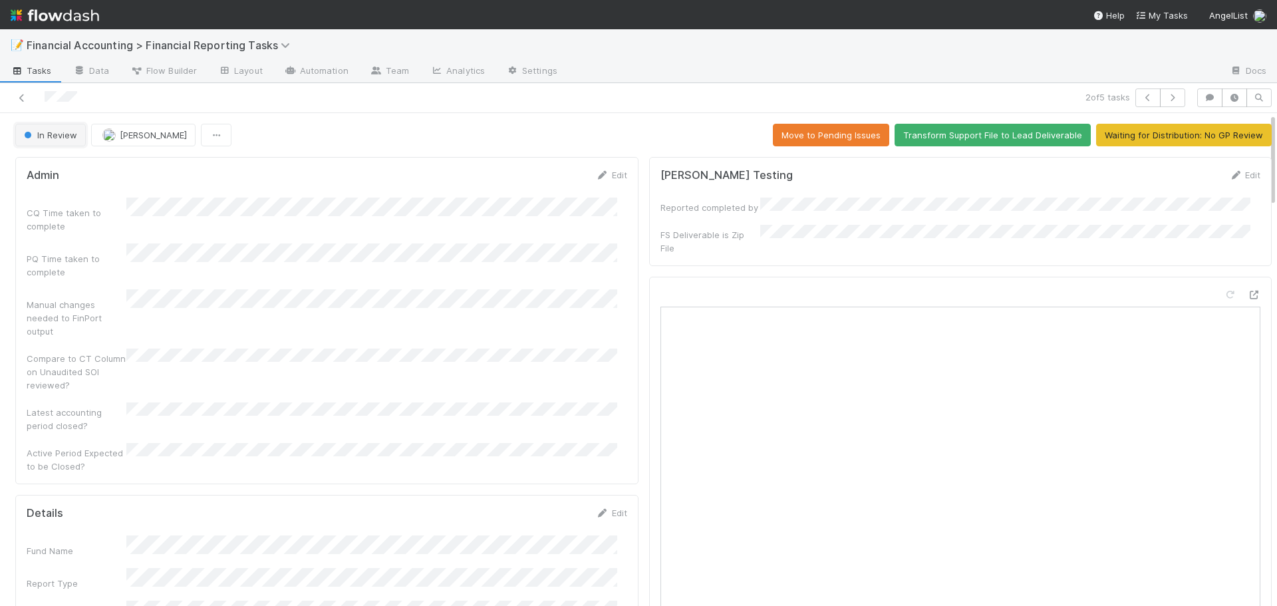
click at [42, 133] on span "In Review" at bounding box center [49, 135] width 56 height 11
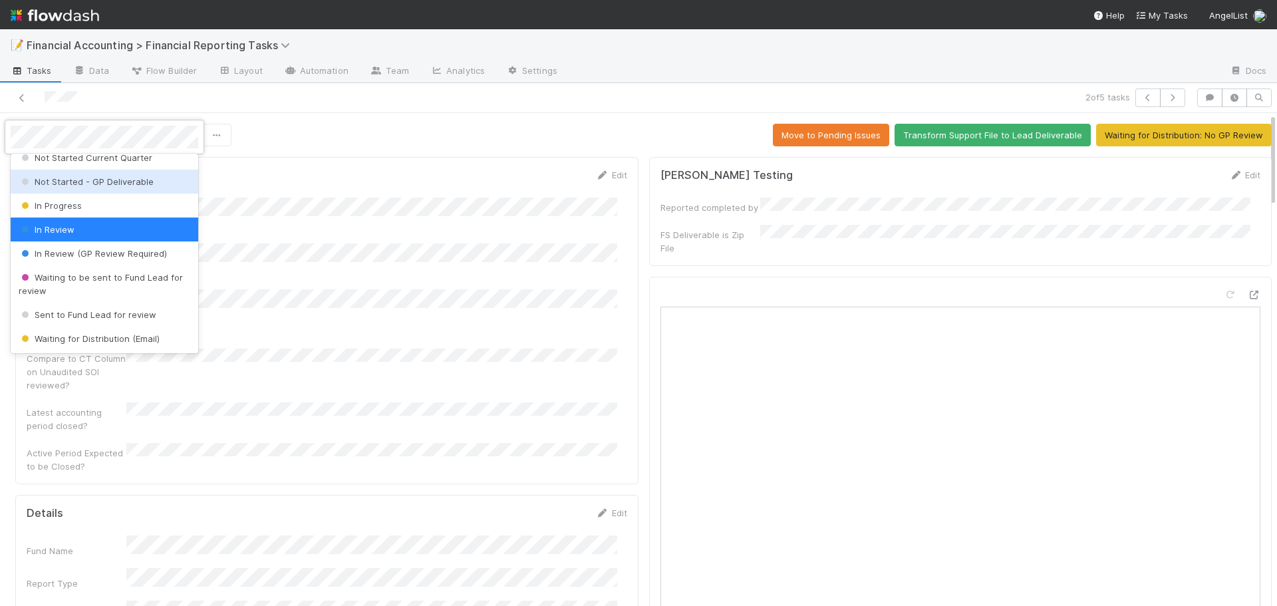
scroll to position [66, 0]
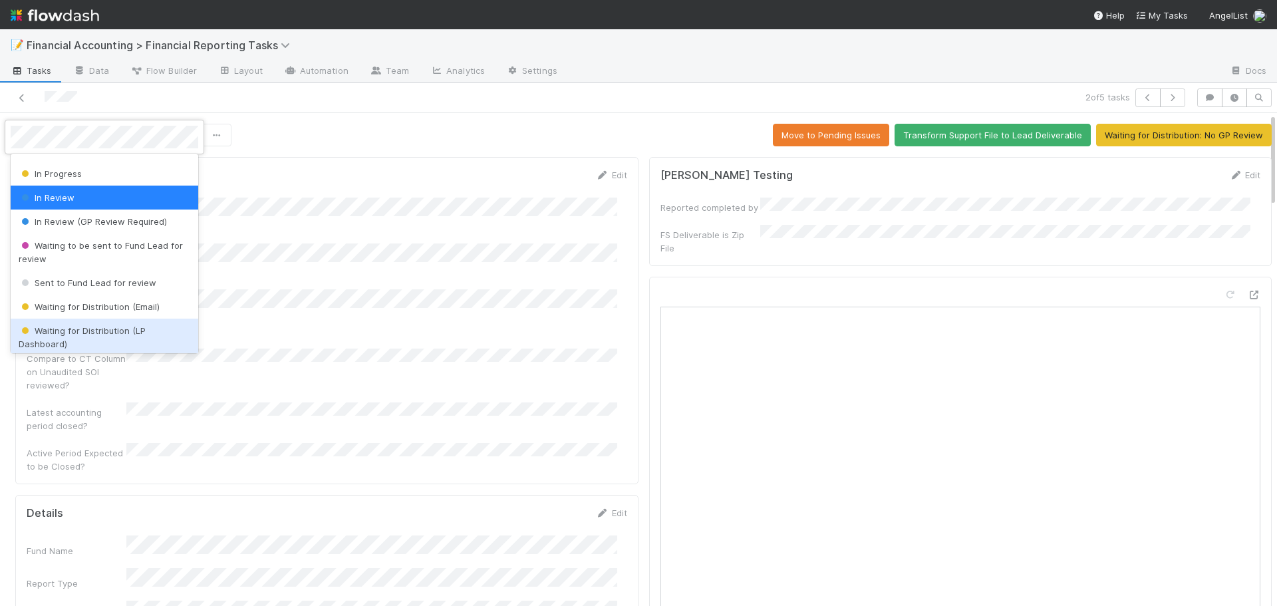
click at [66, 331] on span "Waiting for Distribution (LP Dashboard)" at bounding box center [82, 337] width 127 height 24
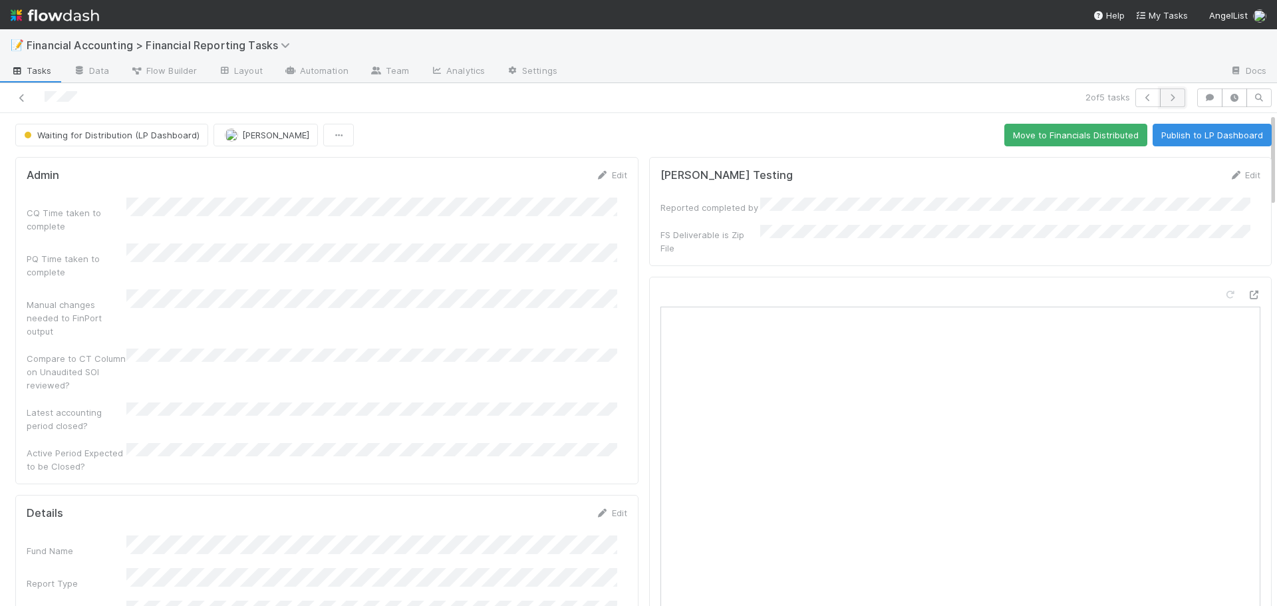
click at [1168, 102] on button "button" at bounding box center [1172, 97] width 25 height 19
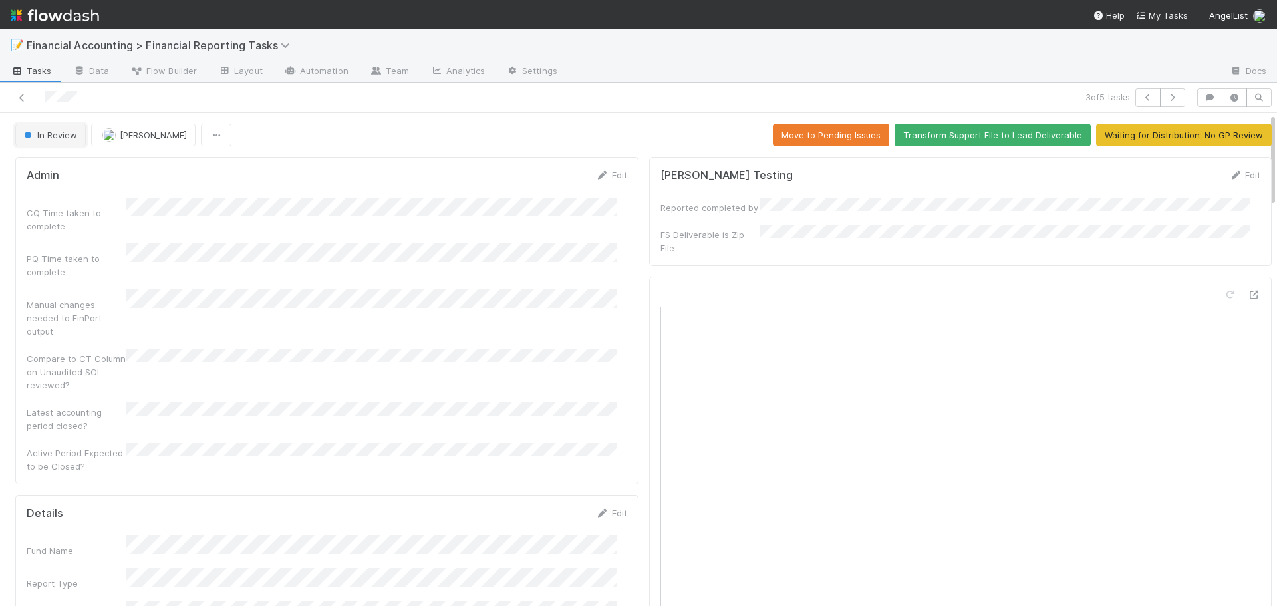
click at [46, 136] on span "In Review" at bounding box center [49, 135] width 56 height 11
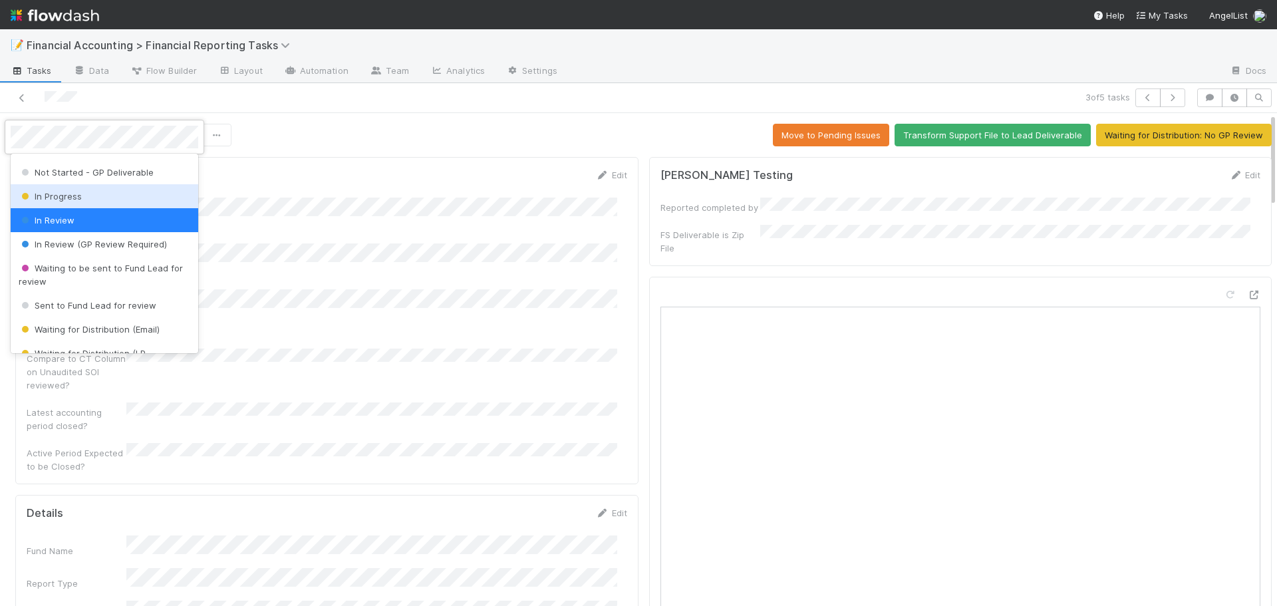
scroll to position [66, 0]
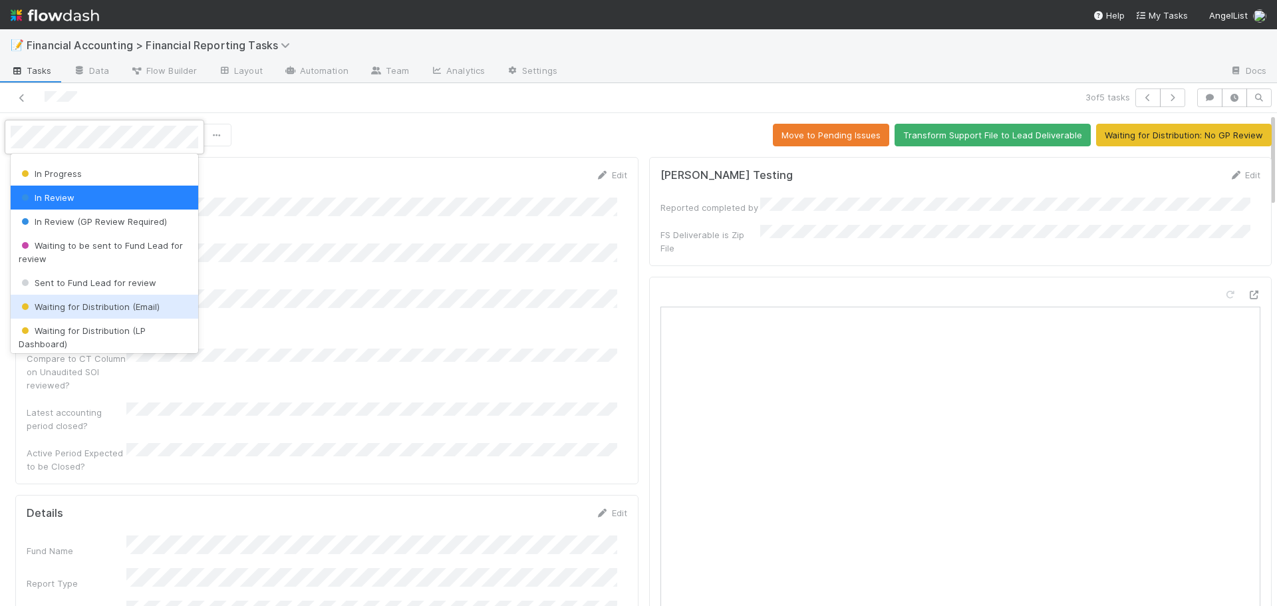
click at [93, 305] on span "Waiting for Distribution (Email)" at bounding box center [89, 306] width 141 height 11
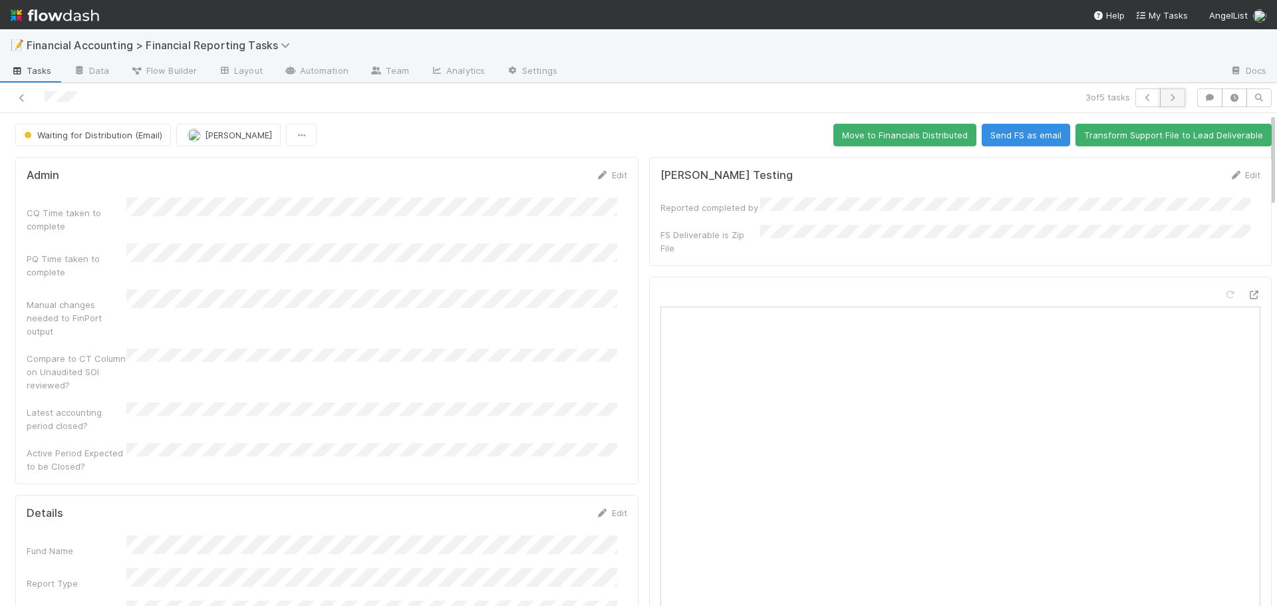
click at [1168, 96] on icon "button" at bounding box center [1172, 98] width 13 height 8
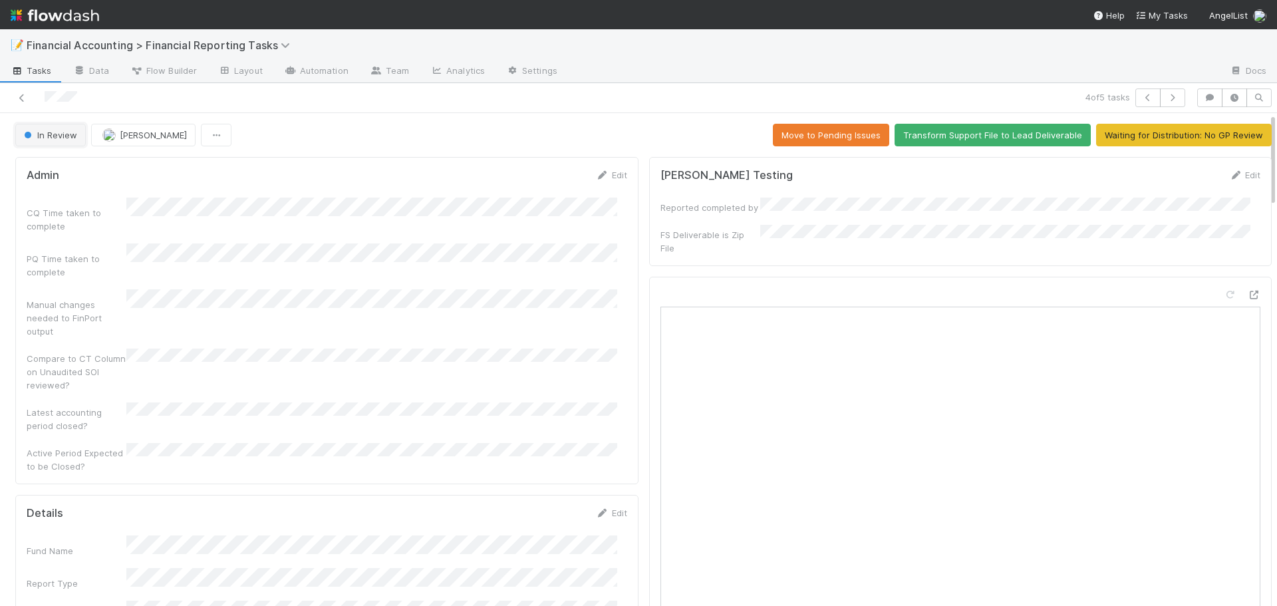
click at [58, 142] on button "In Review" at bounding box center [50, 135] width 70 height 23
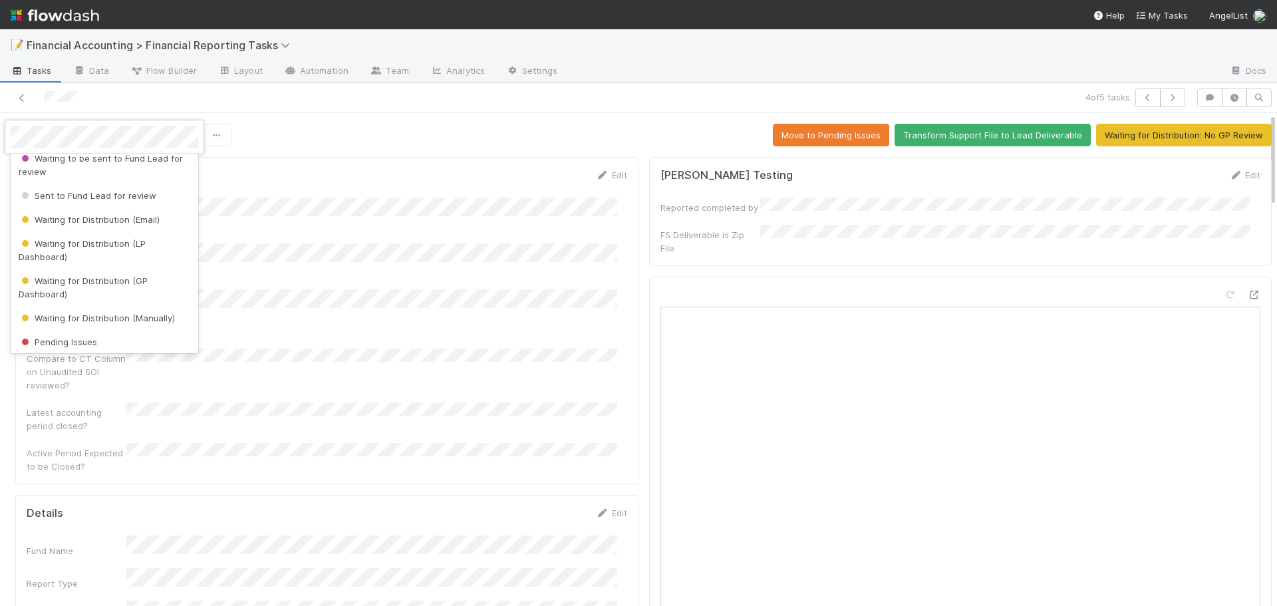
scroll to position [199, 0]
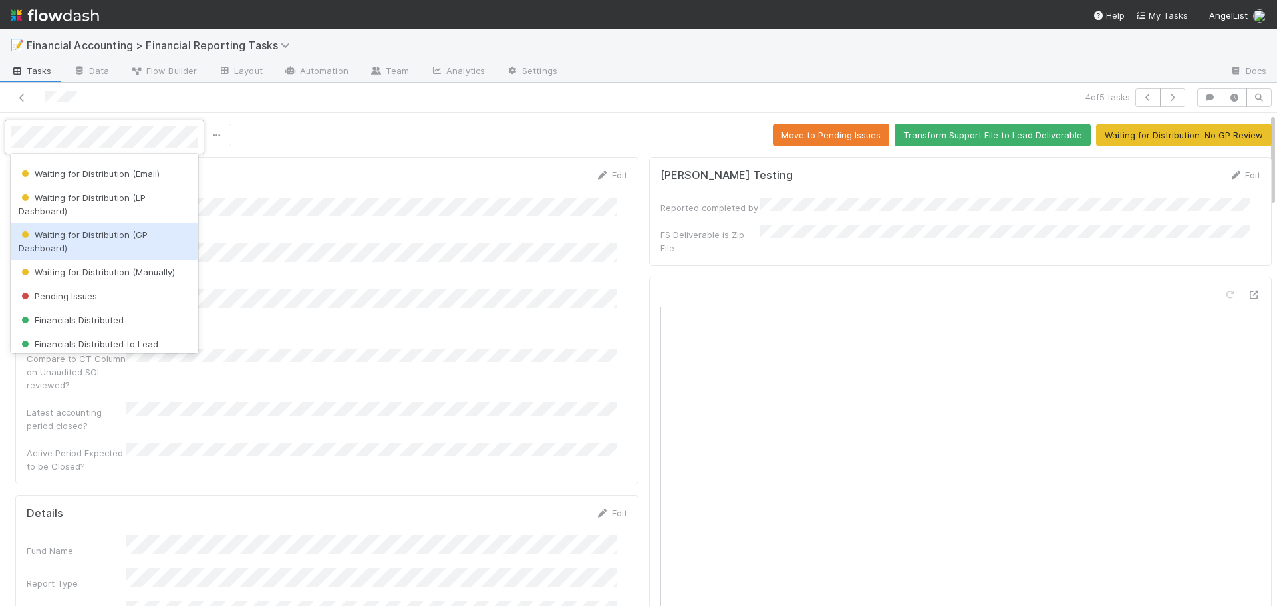
click at [71, 242] on div "Waiting for Distribution (GP Dashboard)" at bounding box center [105, 241] width 188 height 37
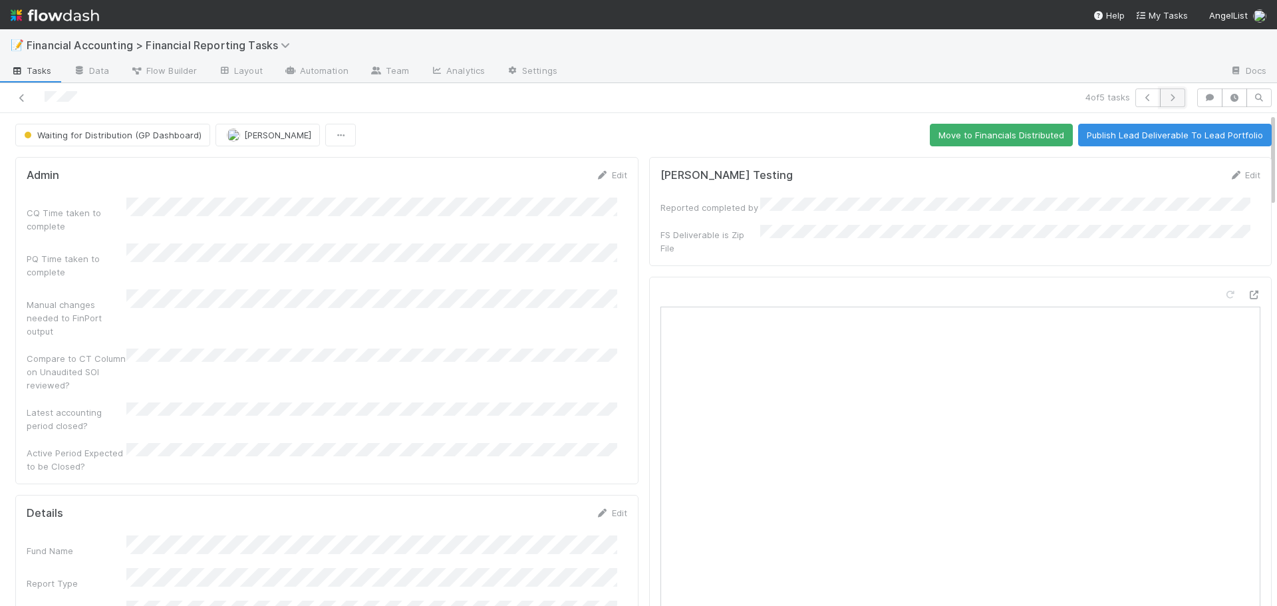
click at [1168, 100] on icon "button" at bounding box center [1172, 98] width 13 height 8
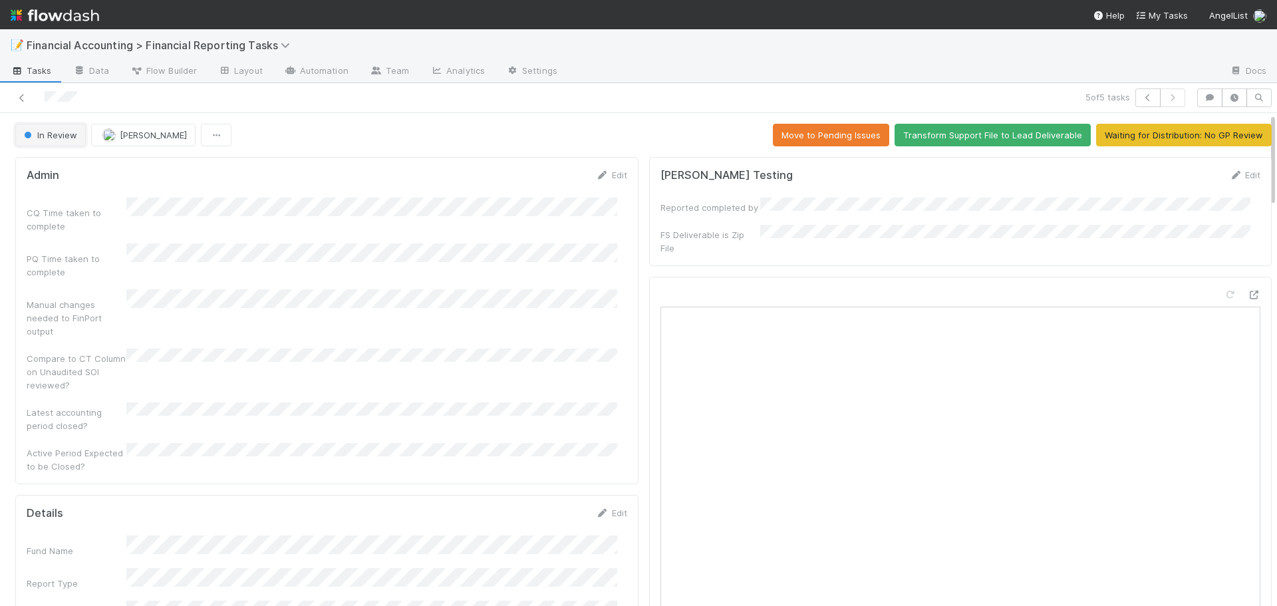
click at [60, 140] on span "In Review" at bounding box center [49, 135] width 56 height 11
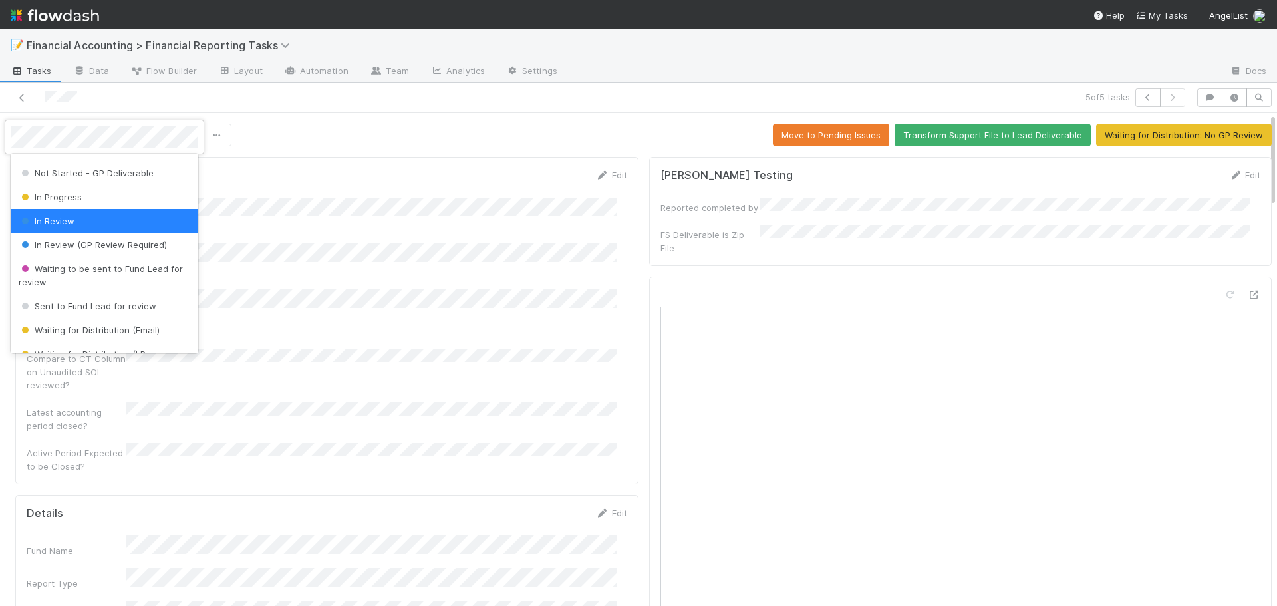
scroll to position [66, 0]
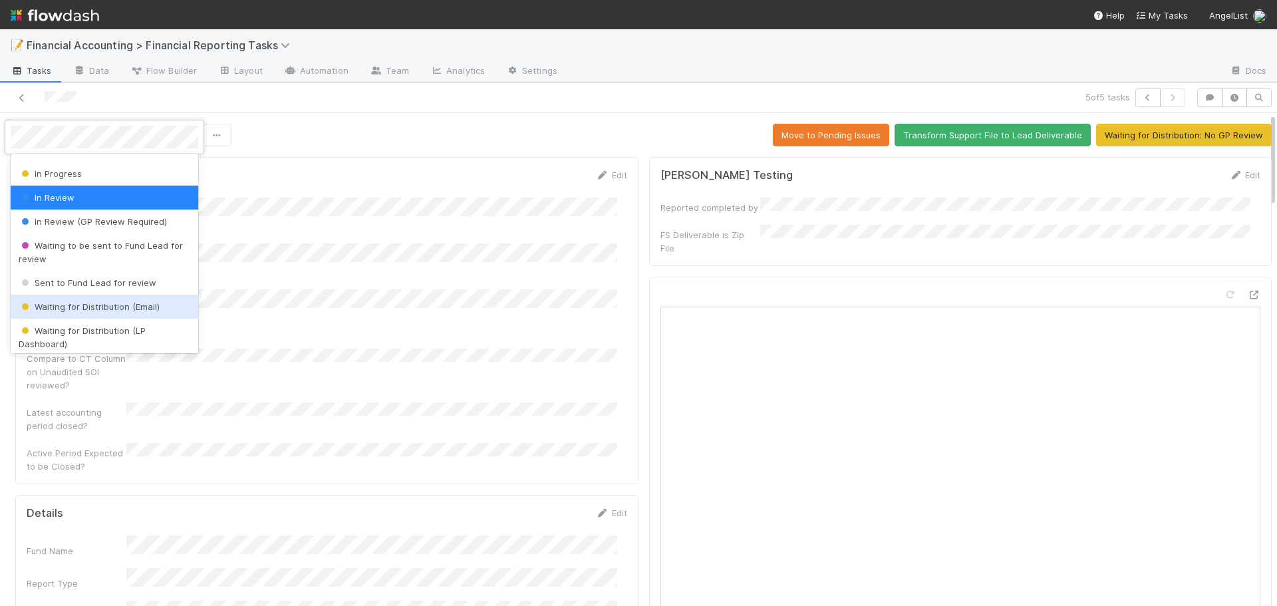
click at [82, 314] on div "Waiting for Distribution (Email)" at bounding box center [105, 307] width 188 height 24
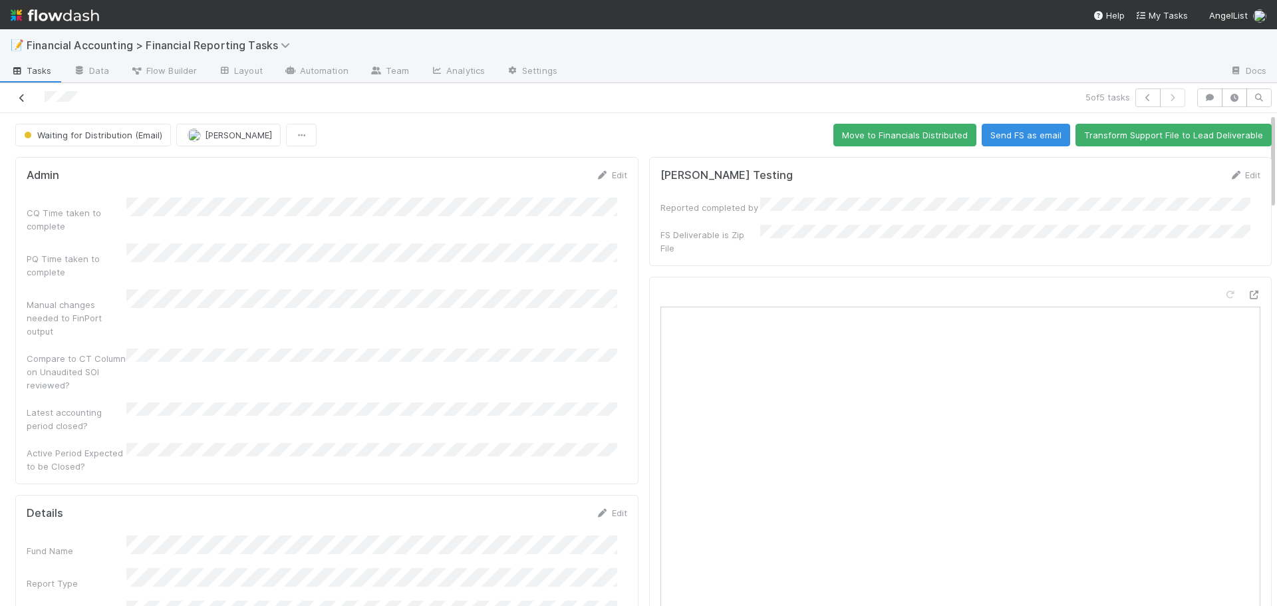
click at [20, 104] on link at bounding box center [21, 97] width 13 height 13
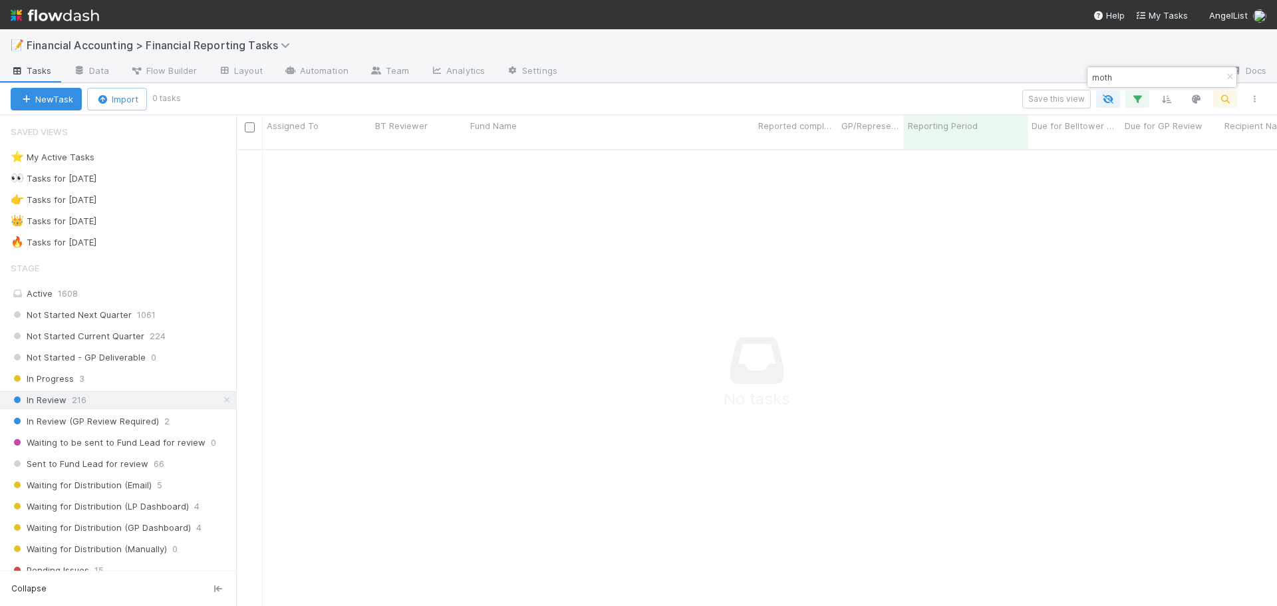
scroll to position [448, 1031]
click at [1231, 77] on icon "button" at bounding box center [1229, 77] width 13 height 8
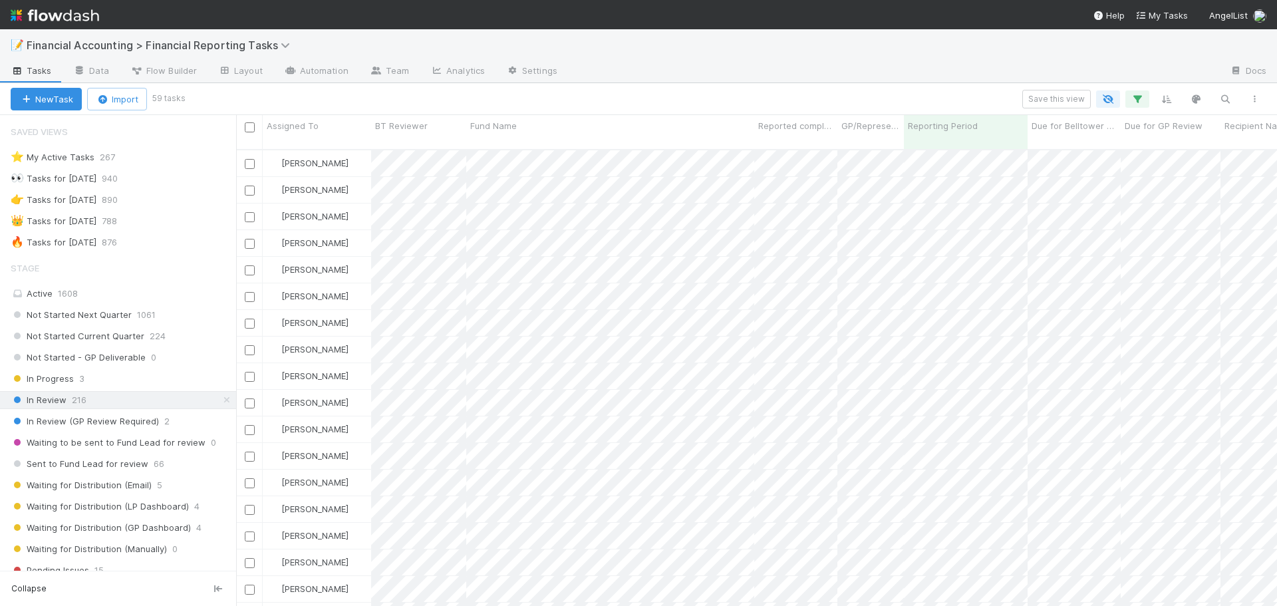
scroll to position [457, 1031]
click at [1221, 98] on icon "button" at bounding box center [1224, 99] width 13 height 12
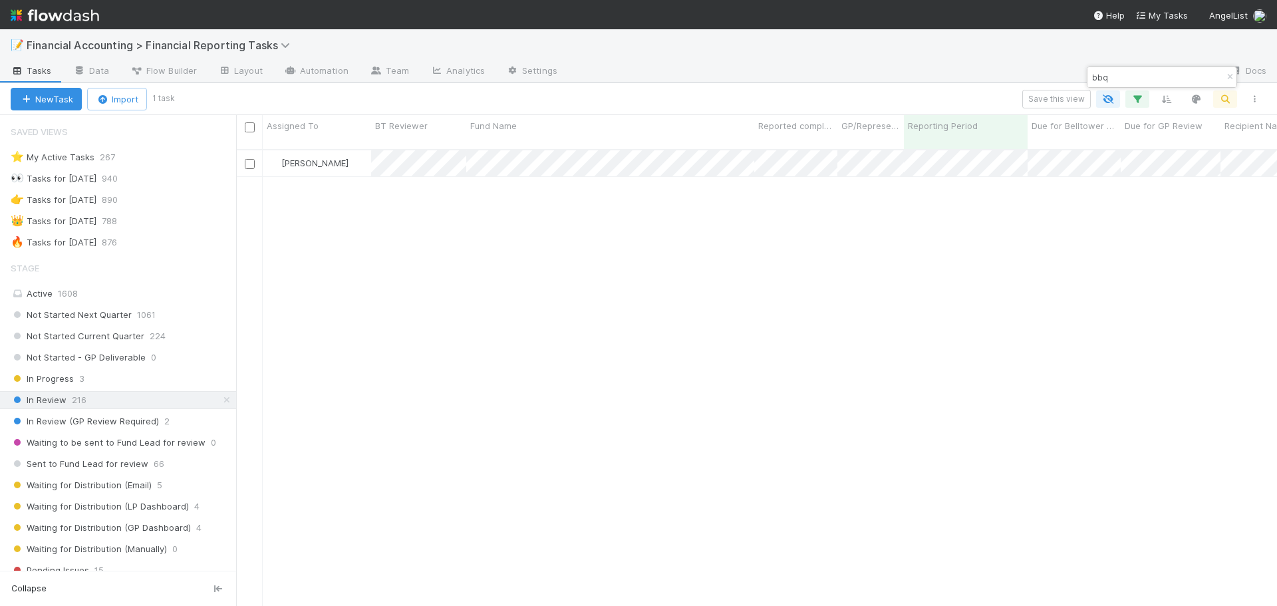
type input "bbq"
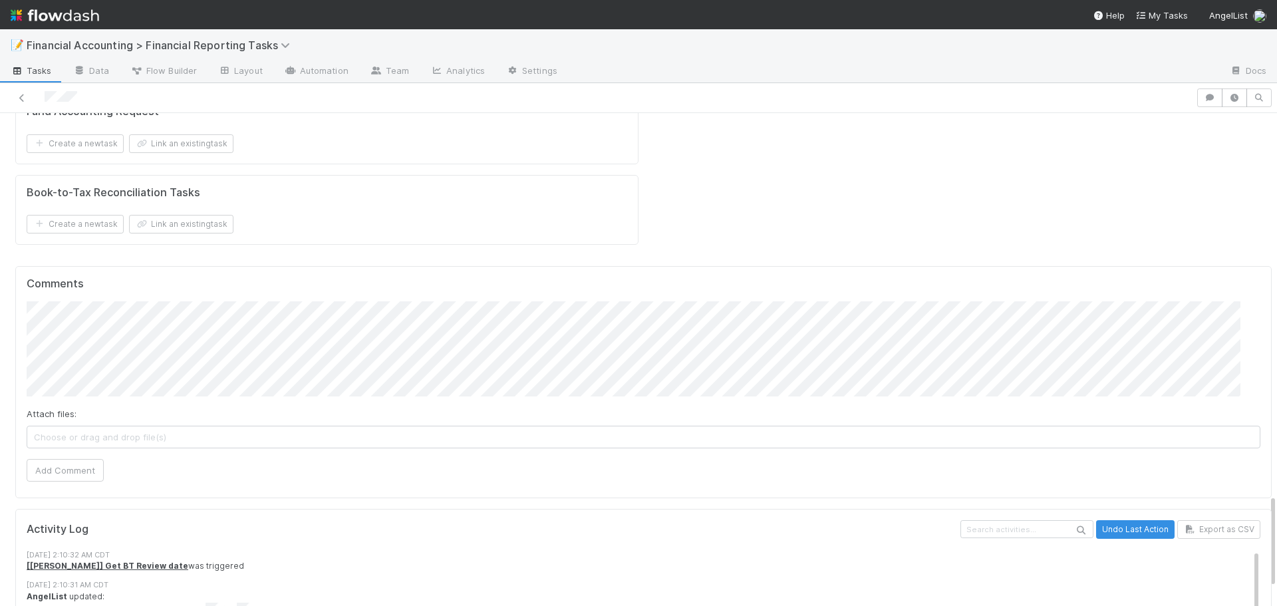
scroll to position [1995, 0]
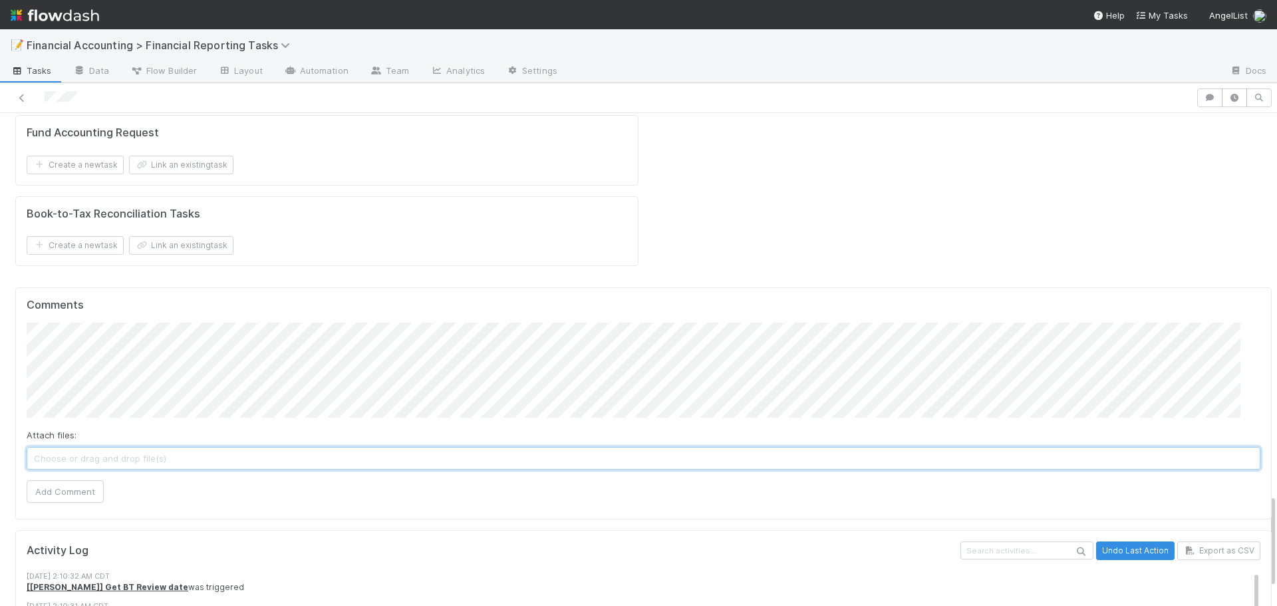
click at [105, 448] on span "Choose or drag and drop file(s)" at bounding box center [643, 458] width 1232 height 21
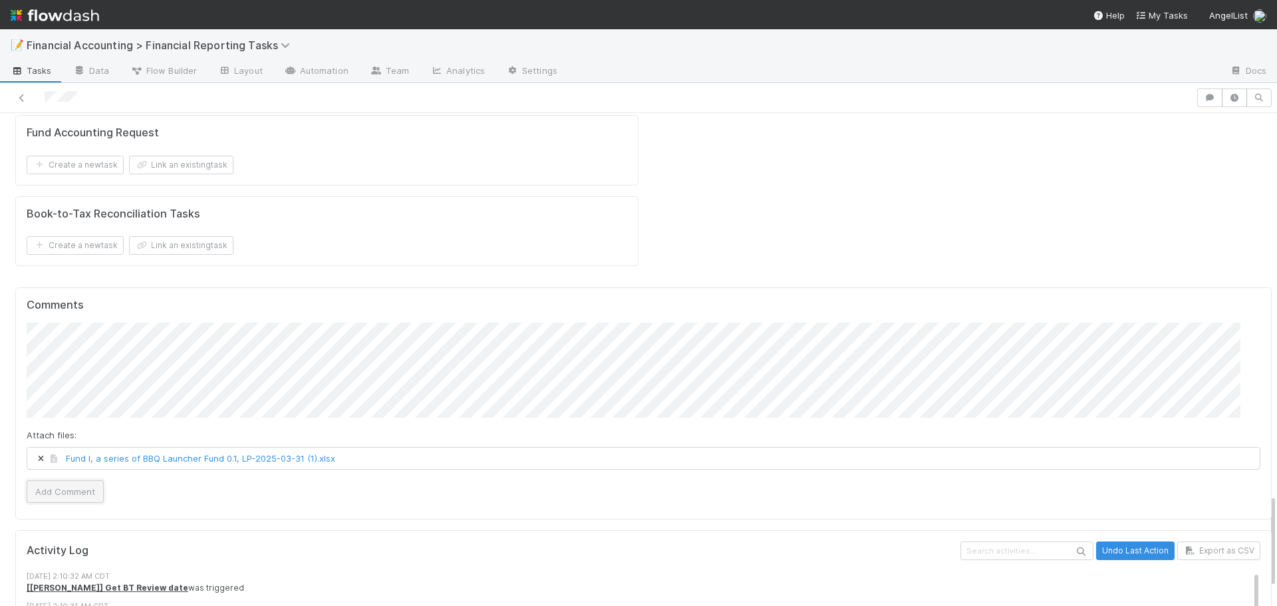
click at [57, 480] on button "Add Comment" at bounding box center [65, 491] width 77 height 23
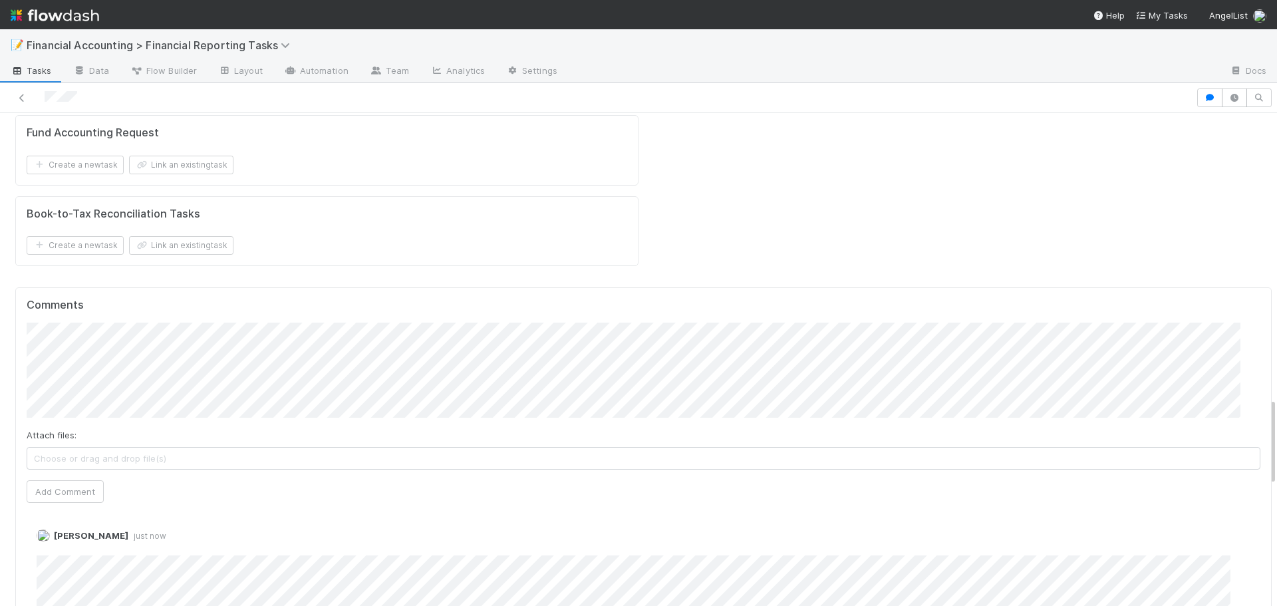
scroll to position [0, 0]
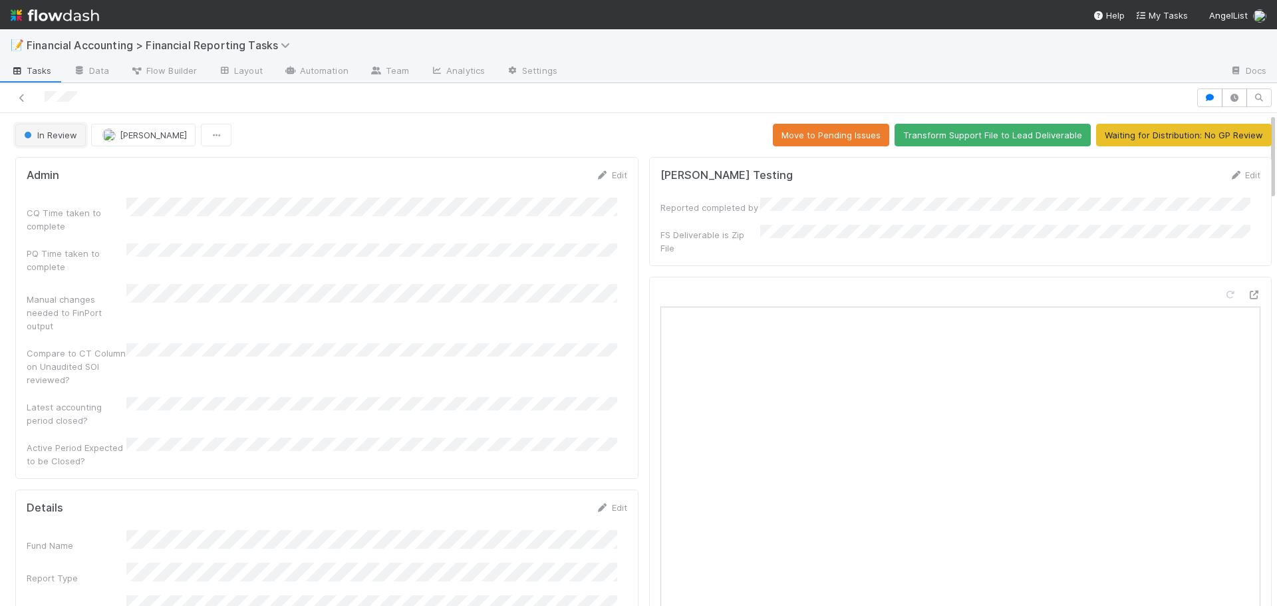
click at [61, 140] on button "In Review" at bounding box center [50, 135] width 70 height 23
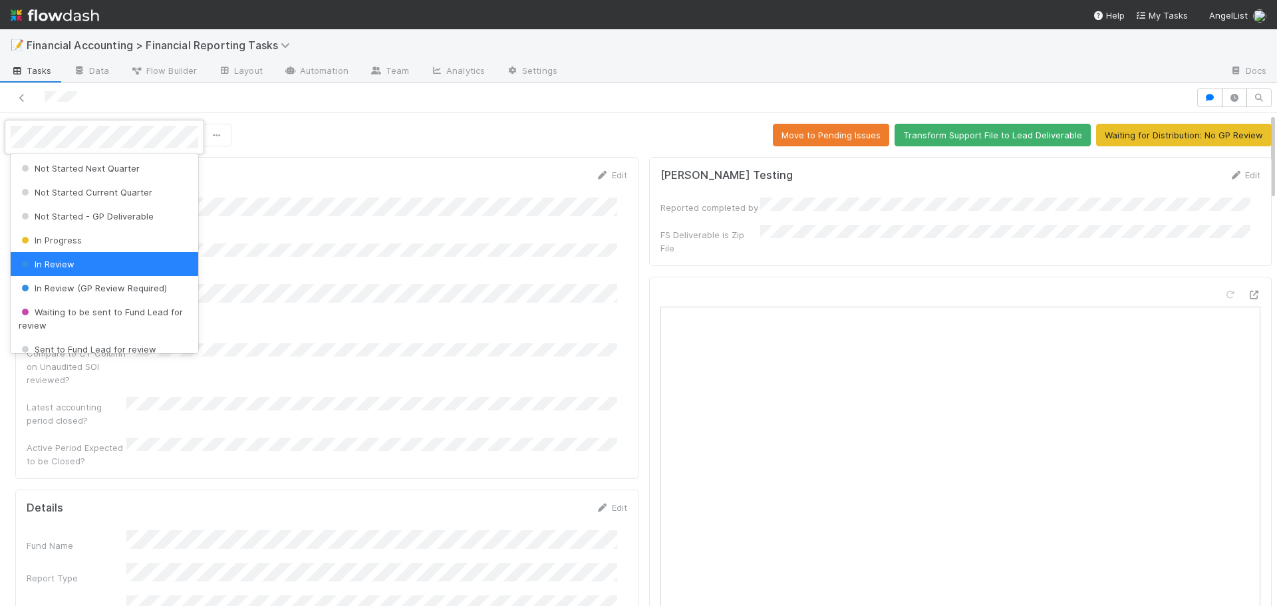
click at [618, 138] on div at bounding box center [638, 303] width 1277 height 606
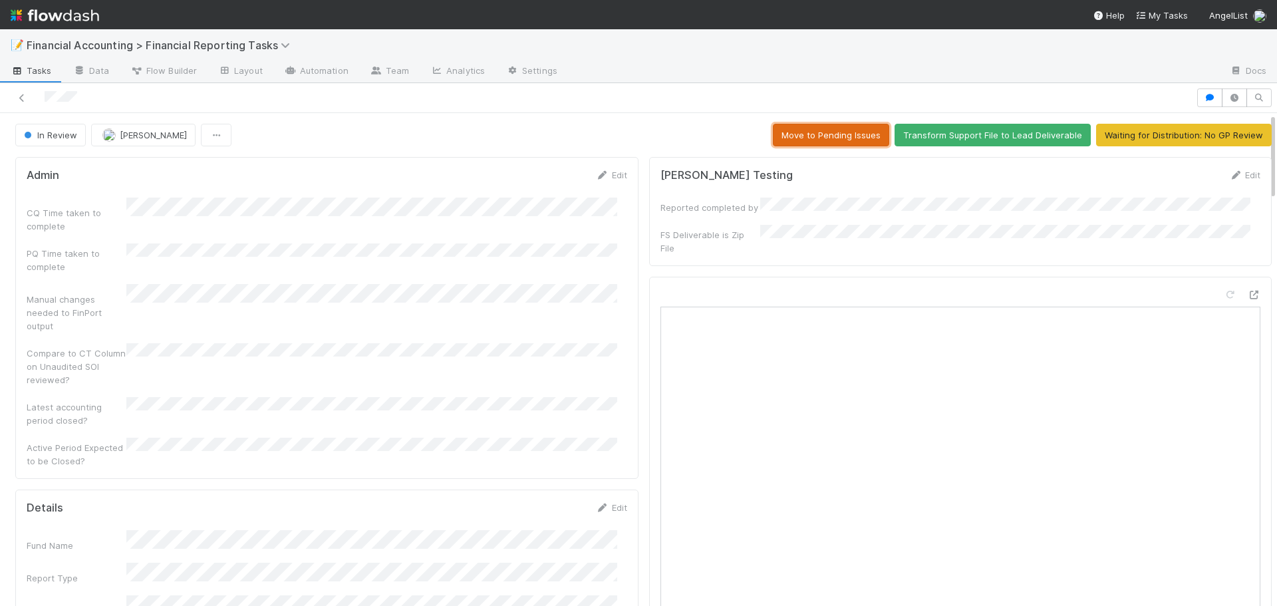
click at [832, 136] on button "Move to Pending Issues" at bounding box center [831, 135] width 116 height 23
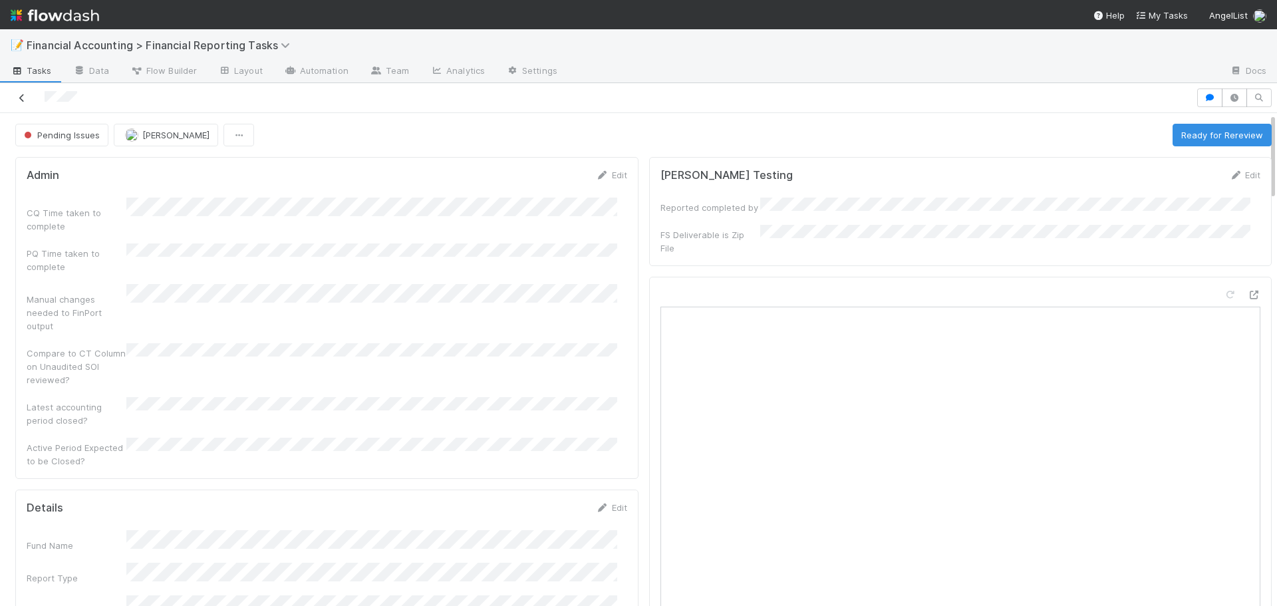
click at [19, 99] on icon at bounding box center [21, 98] width 13 height 9
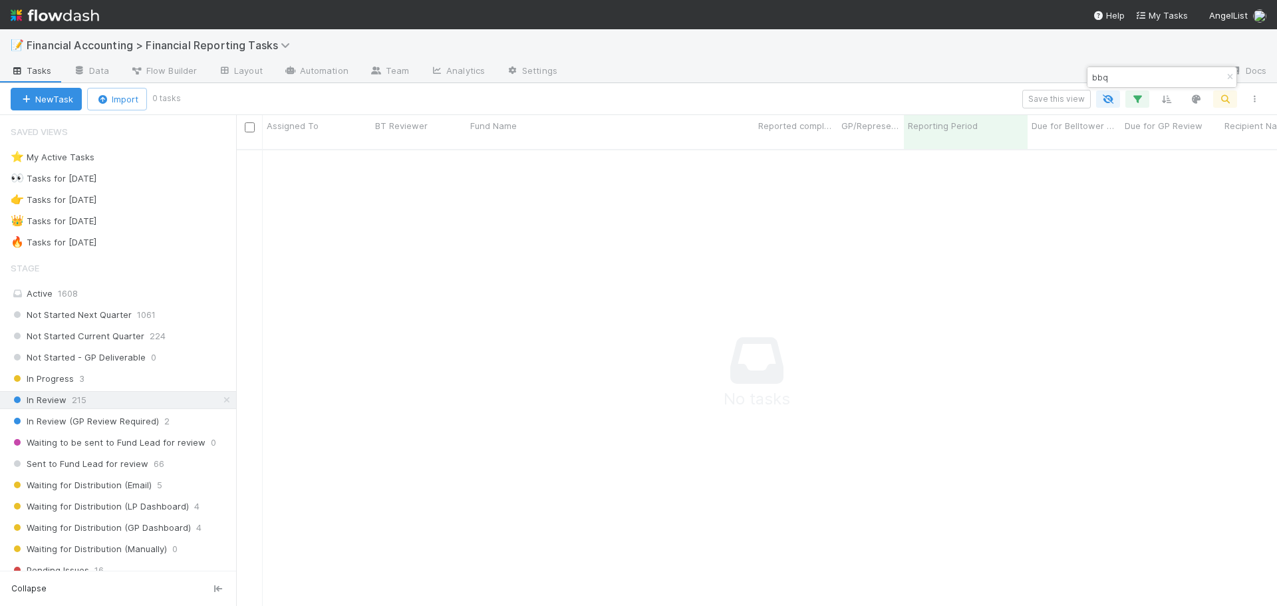
scroll to position [448, 1031]
click at [1229, 82] on button "button" at bounding box center [1229, 77] width 15 height 16
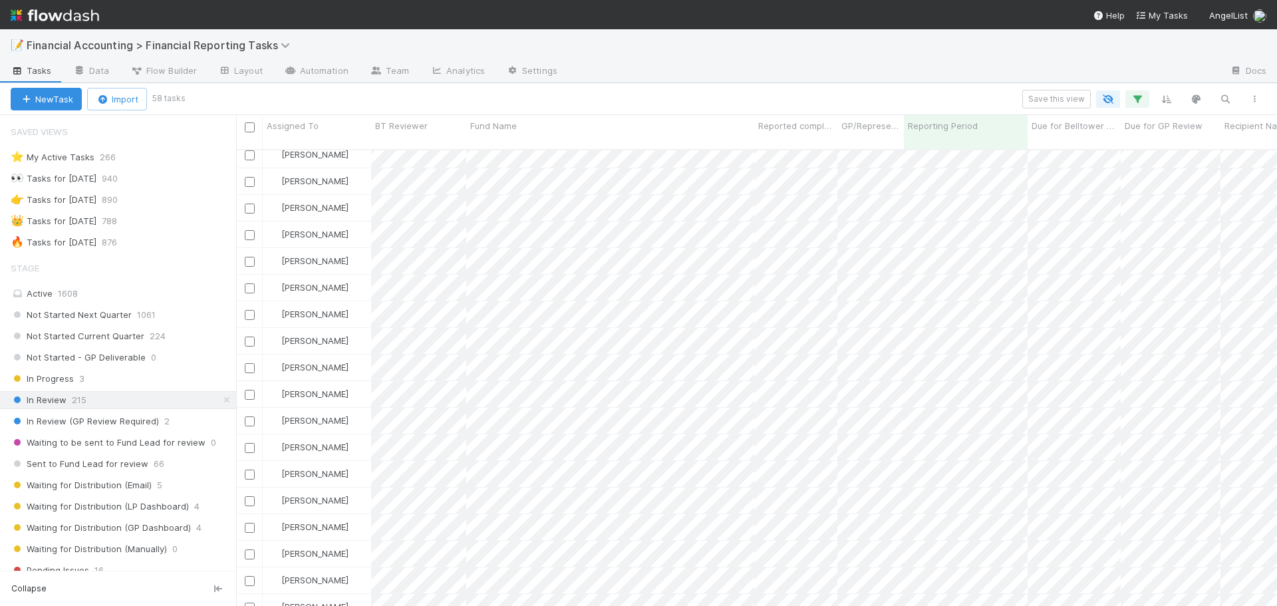
scroll to position [0, 0]
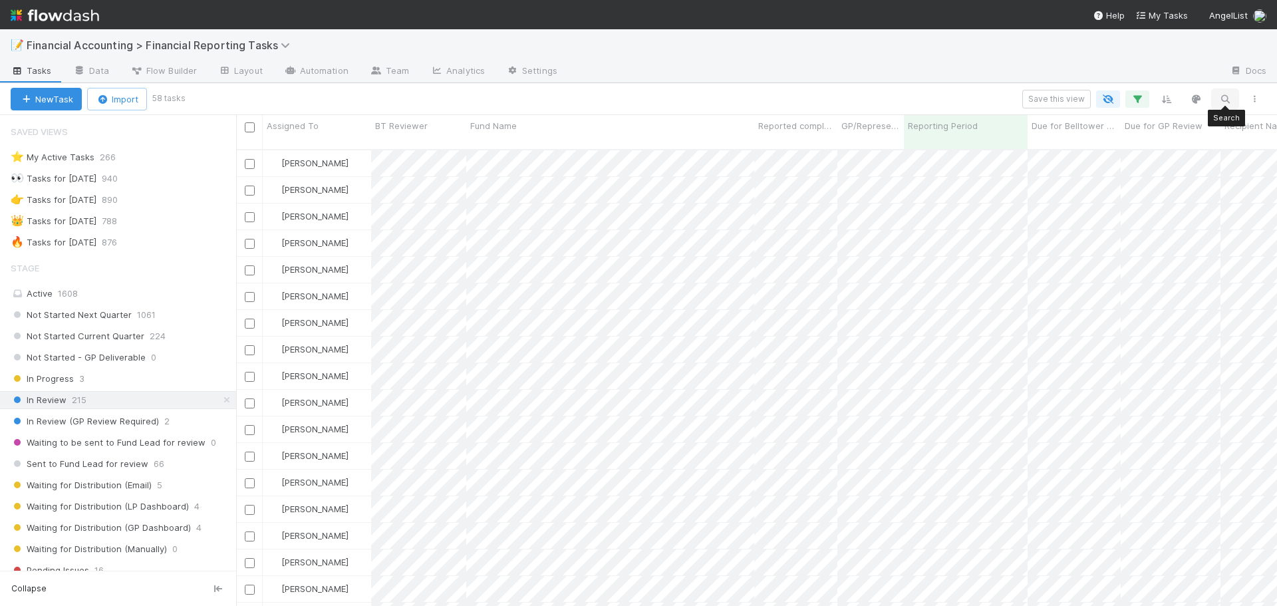
click at [1223, 98] on icon "button" at bounding box center [1224, 99] width 13 height 12
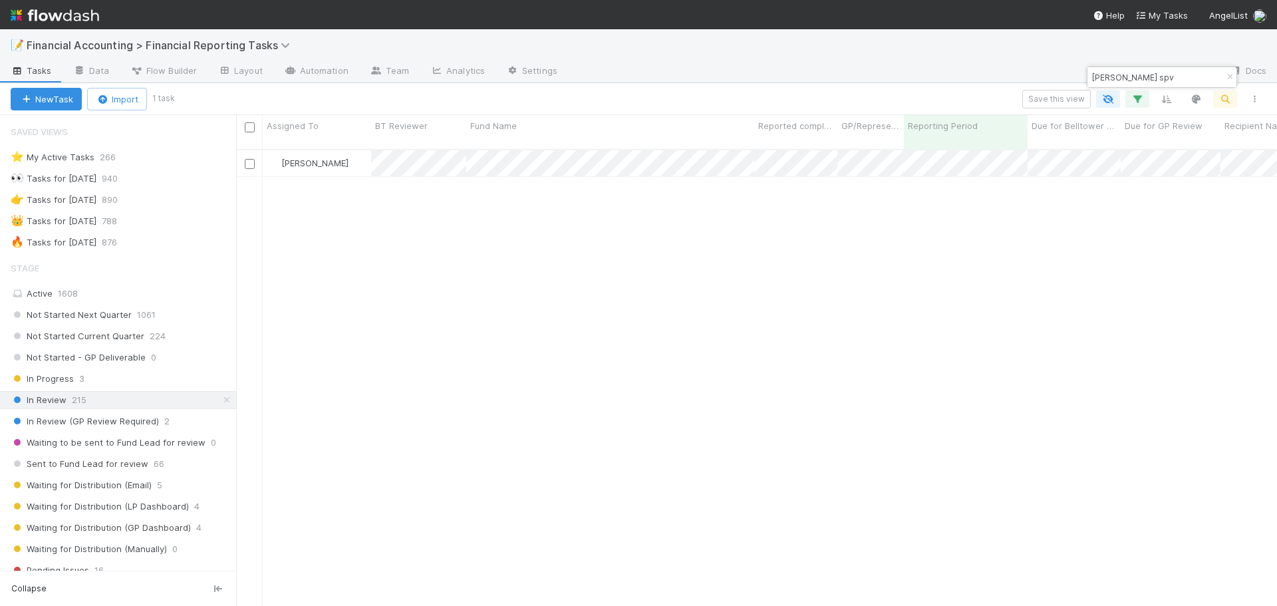
scroll to position [457, 1031]
type input "vela spv"
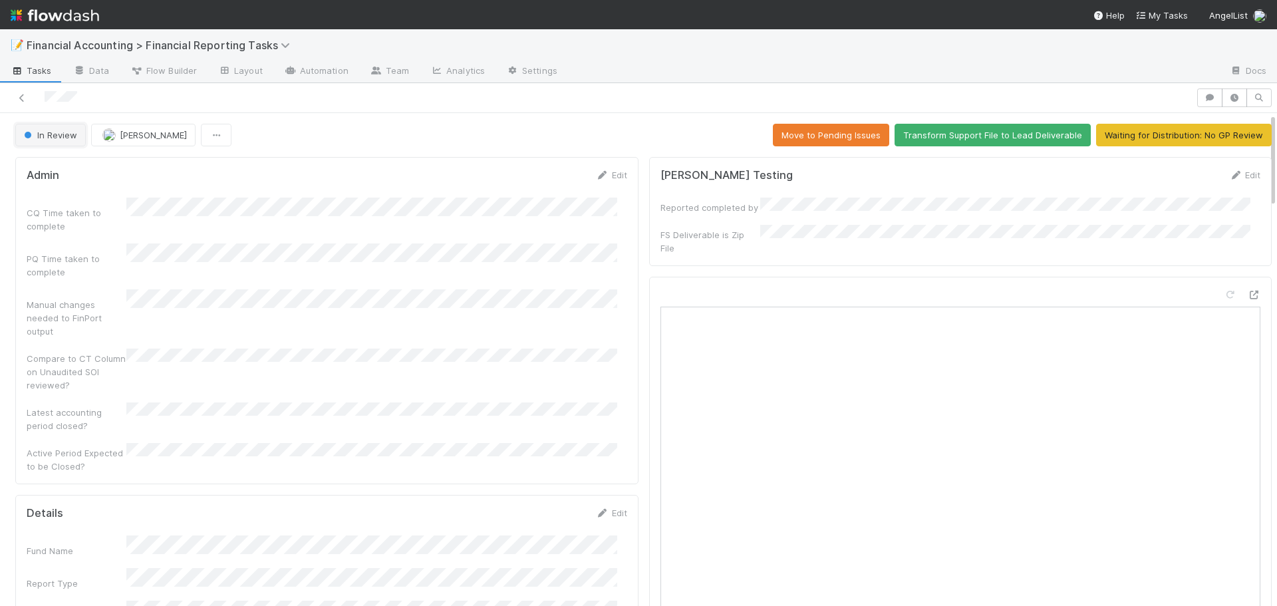
click at [49, 135] on span "In Review" at bounding box center [49, 135] width 56 height 11
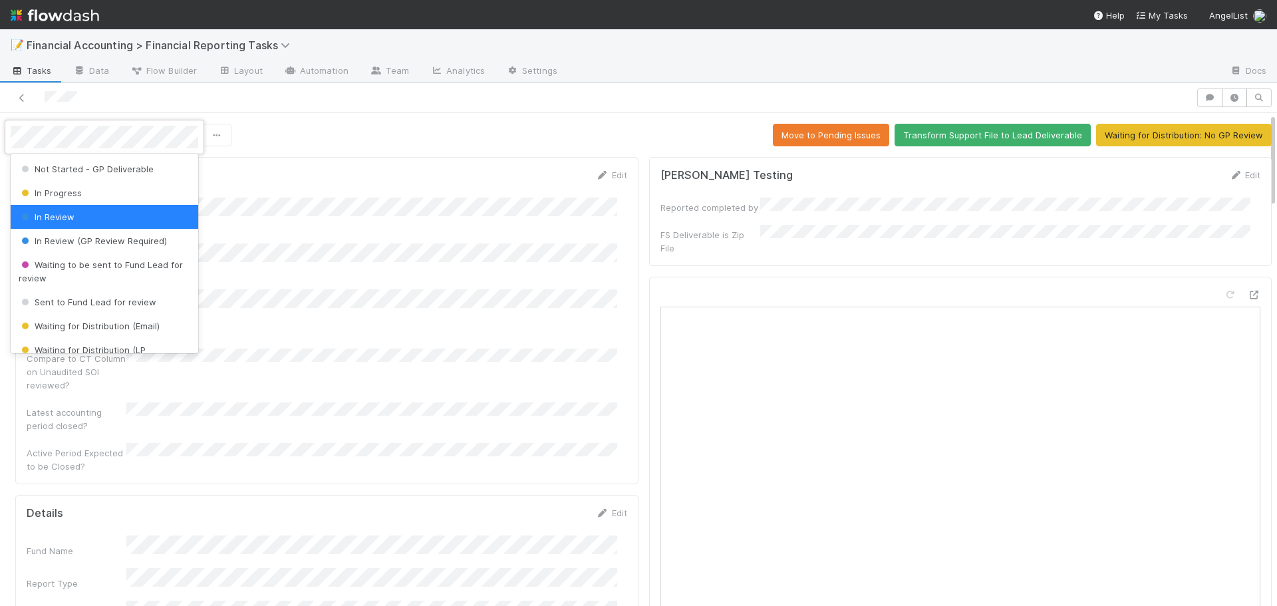
scroll to position [66, 0]
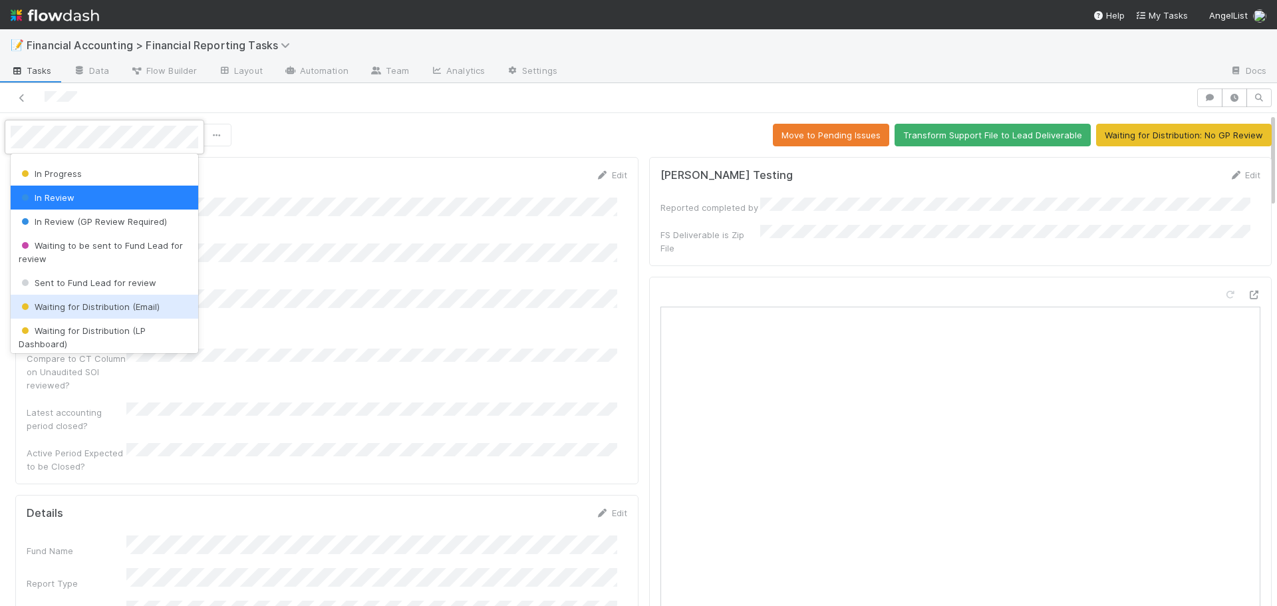
click at [90, 307] on span "Waiting for Distribution (Email)" at bounding box center [89, 306] width 141 height 11
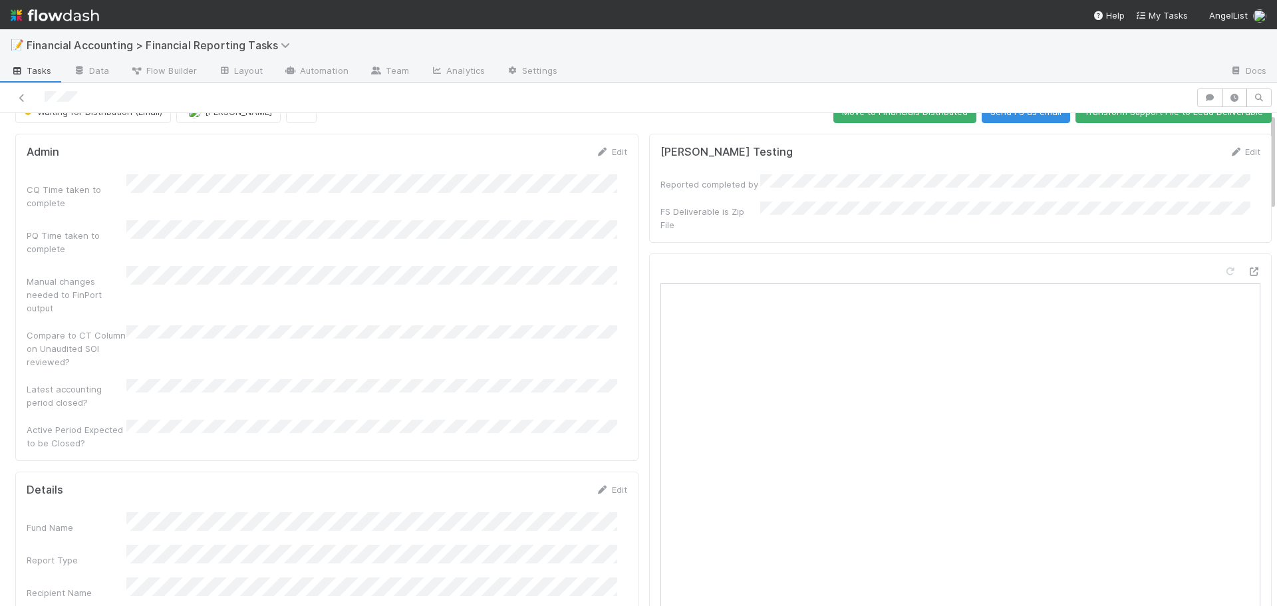
scroll to position [0, 0]
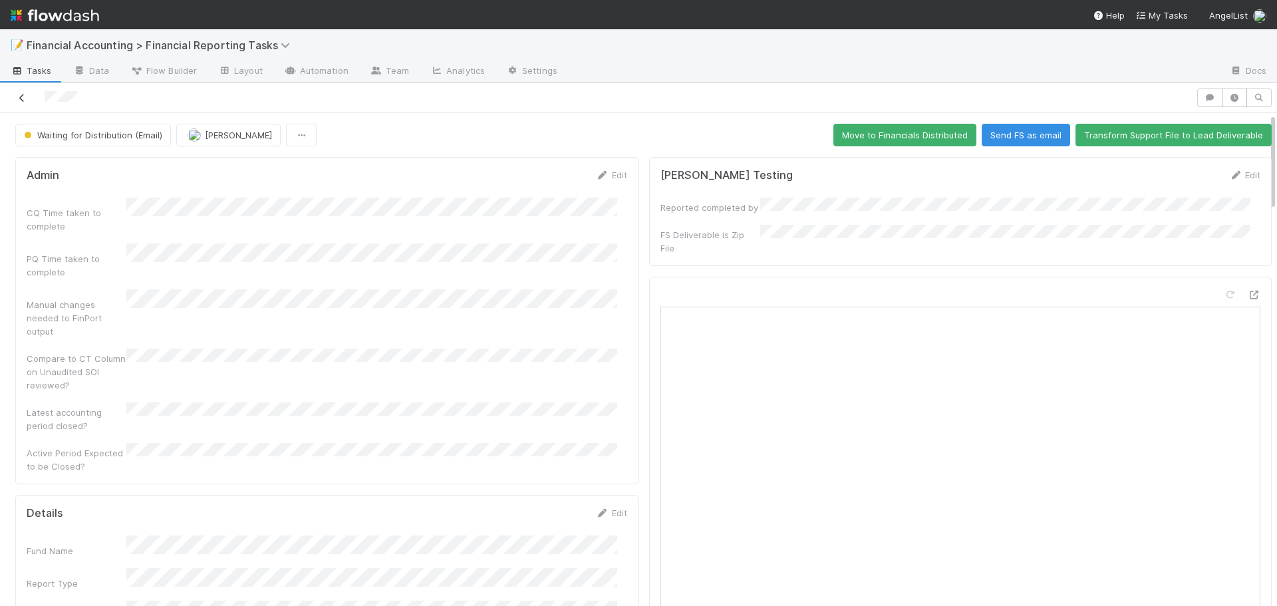
click at [23, 95] on icon at bounding box center [21, 98] width 13 height 9
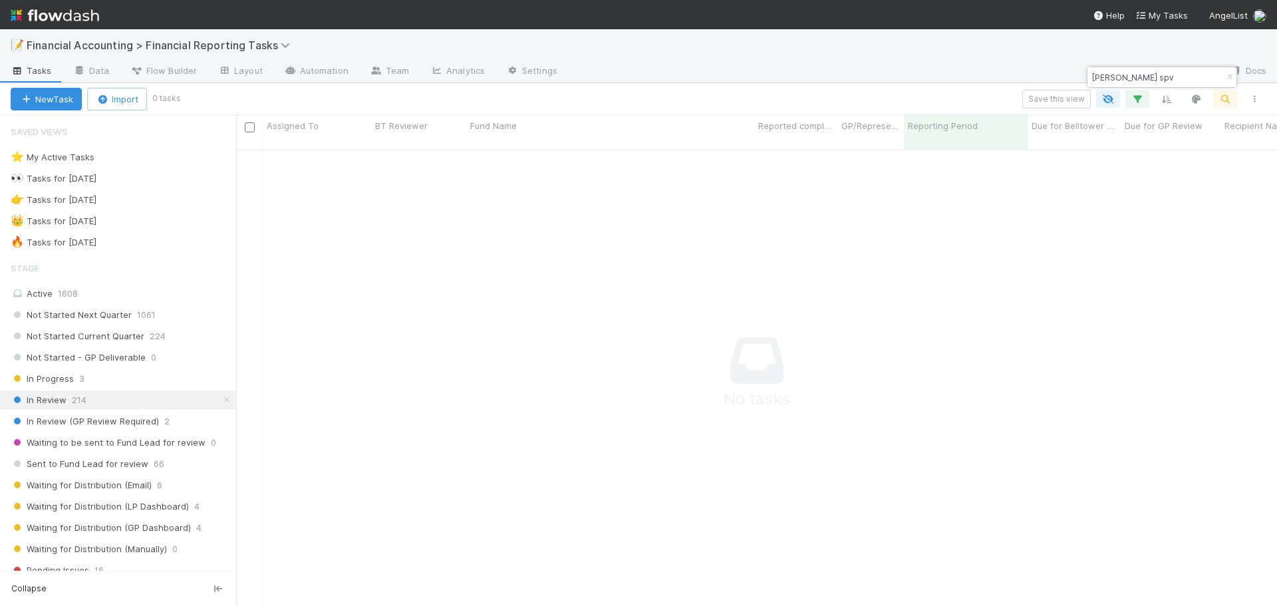
scroll to position [448, 1031]
click at [1231, 77] on icon "button" at bounding box center [1229, 77] width 13 height 8
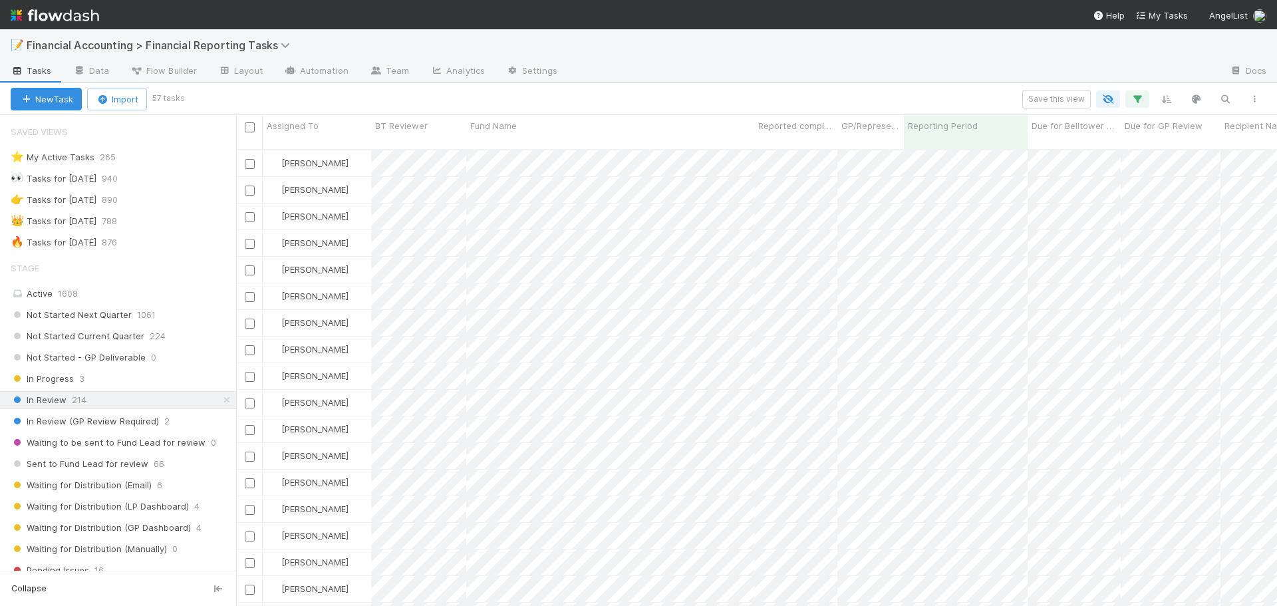
scroll to position [457, 1031]
click at [1227, 98] on icon "button" at bounding box center [1224, 99] width 13 height 12
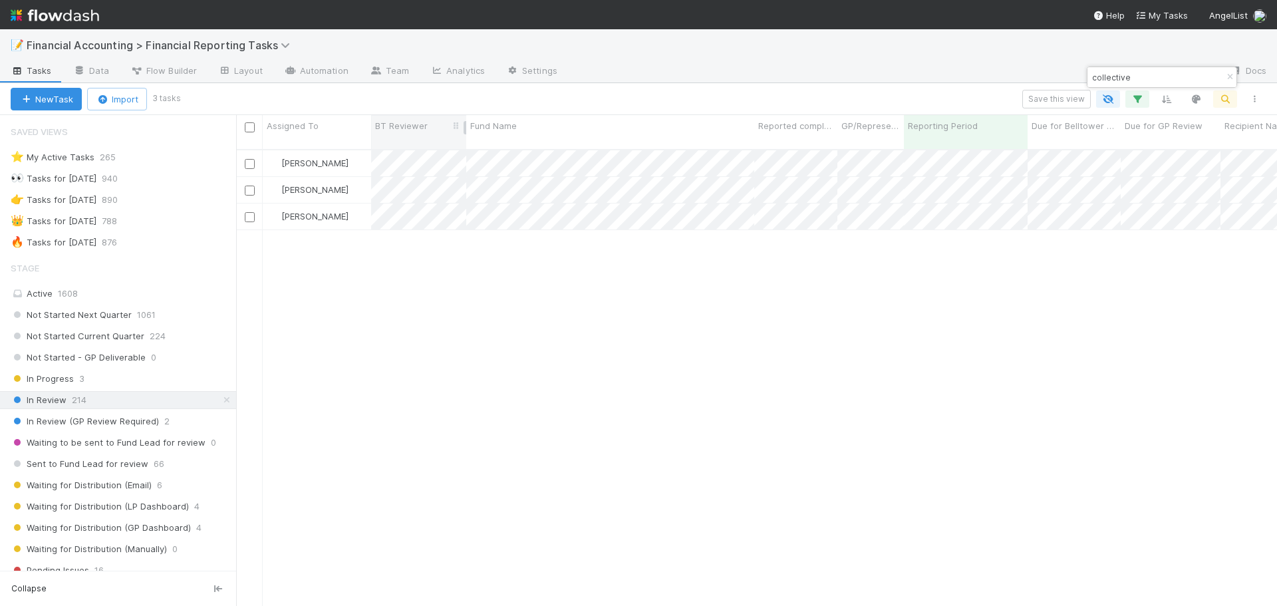
type input "collective"
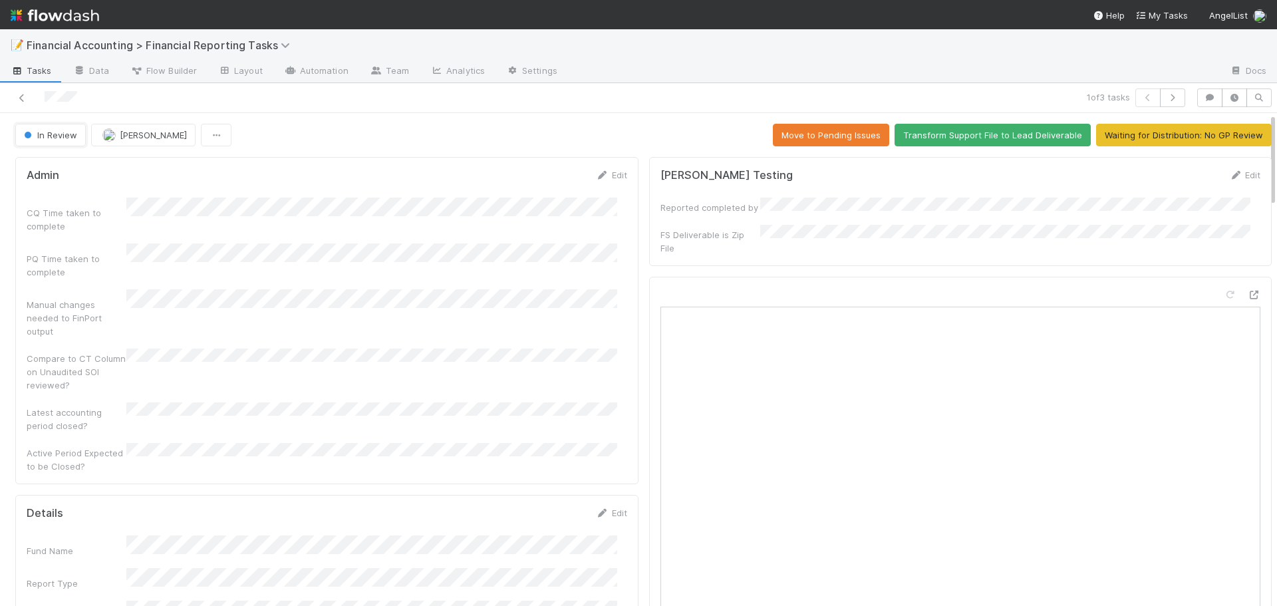
click at [64, 137] on span "In Review" at bounding box center [49, 135] width 56 height 11
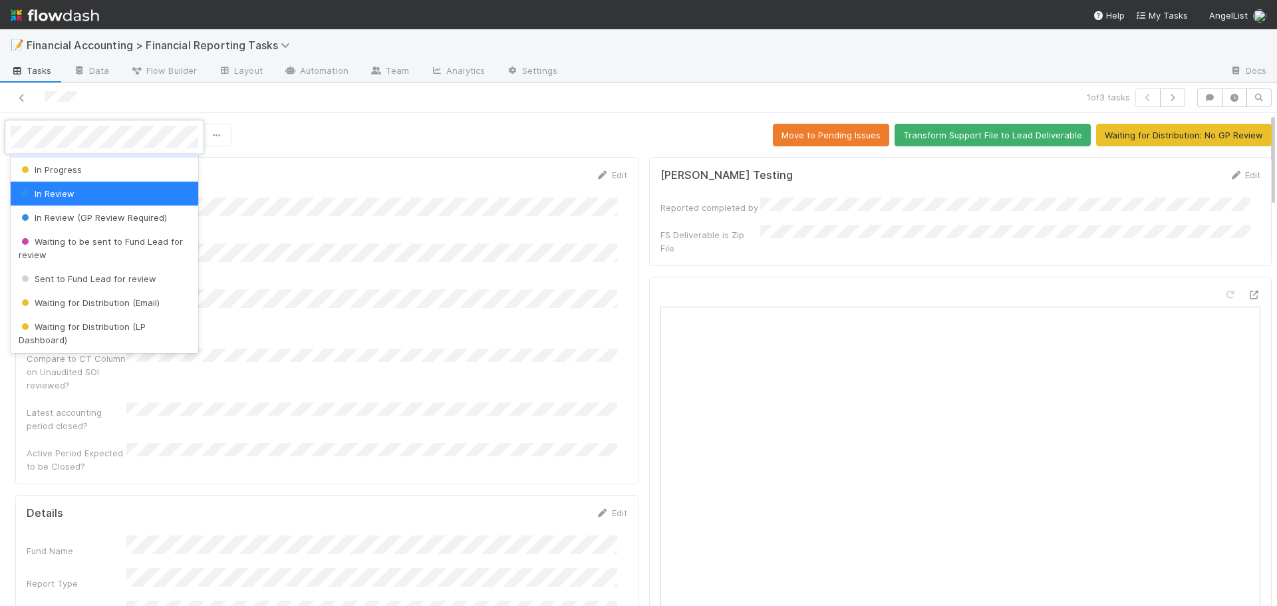
scroll to position [133, 0]
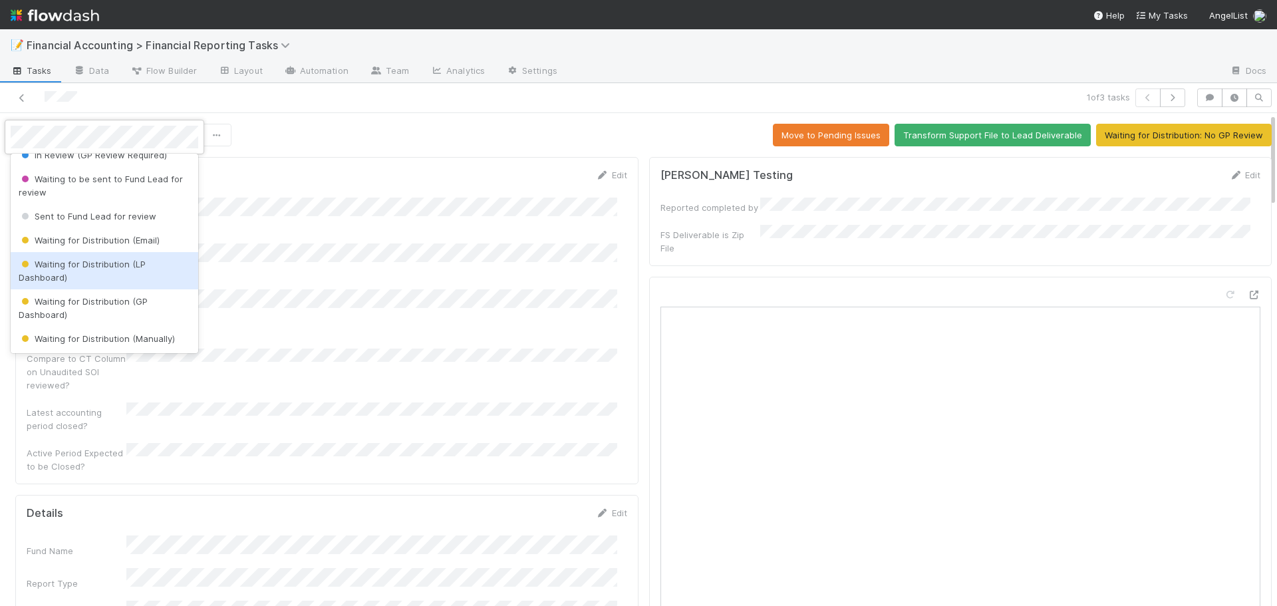
click at [64, 269] on div "Waiting for Distribution (LP Dashboard)" at bounding box center [105, 270] width 188 height 37
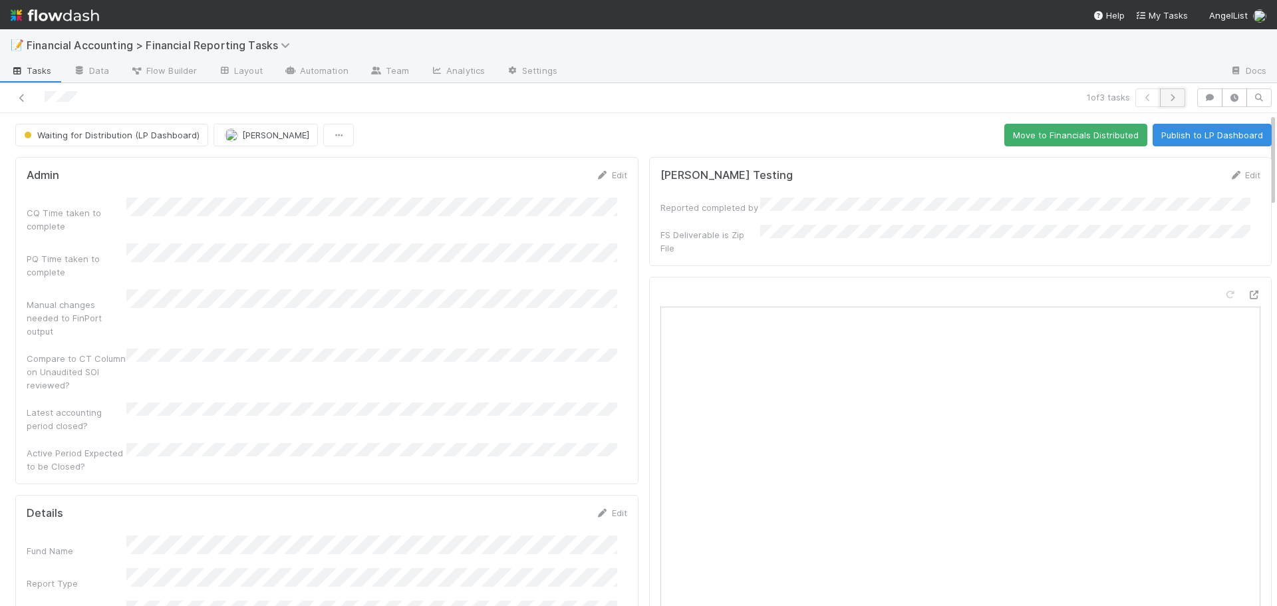
click at [1166, 94] on icon "button" at bounding box center [1172, 98] width 13 height 8
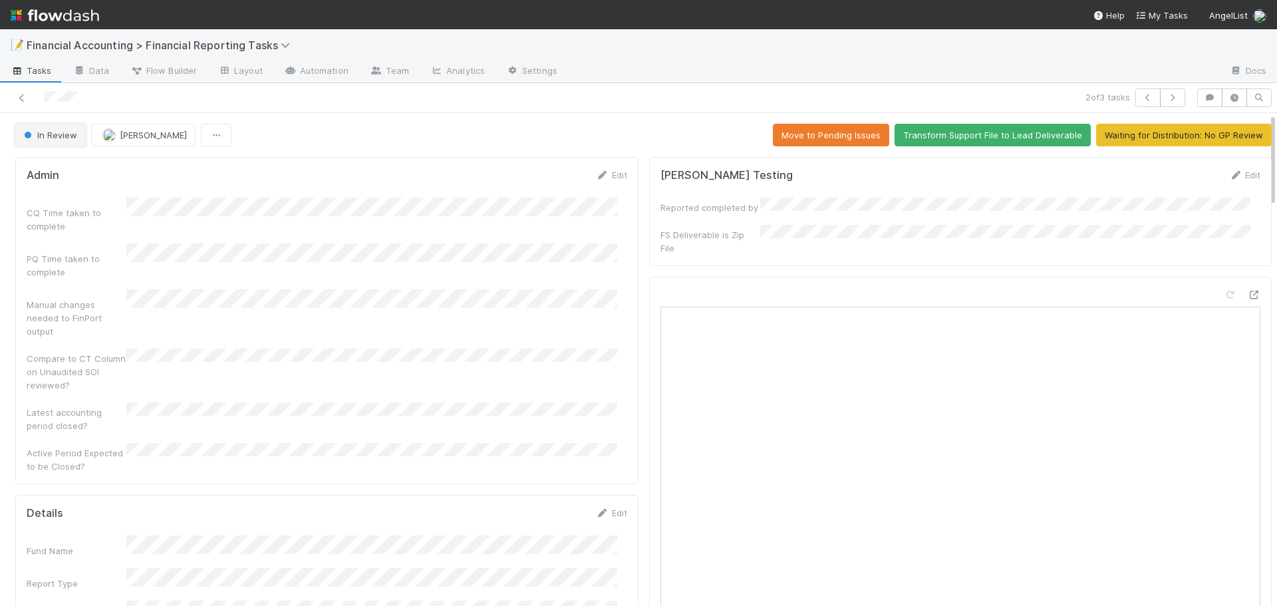
click at [61, 134] on span "In Review" at bounding box center [49, 135] width 56 height 11
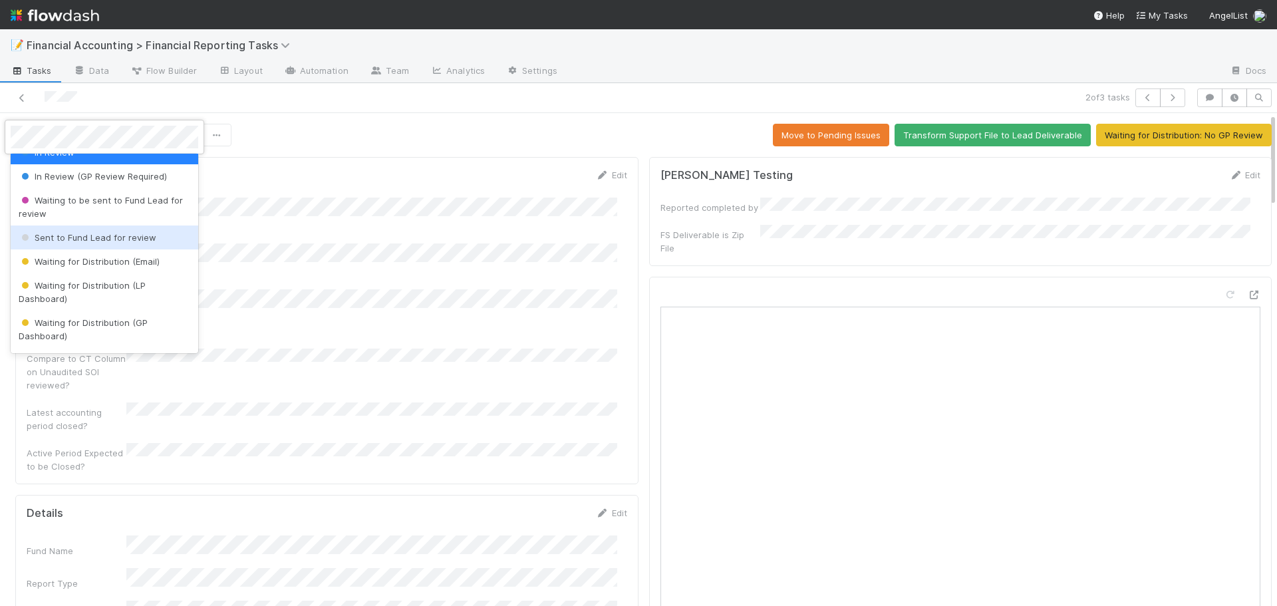
scroll to position [133, 0]
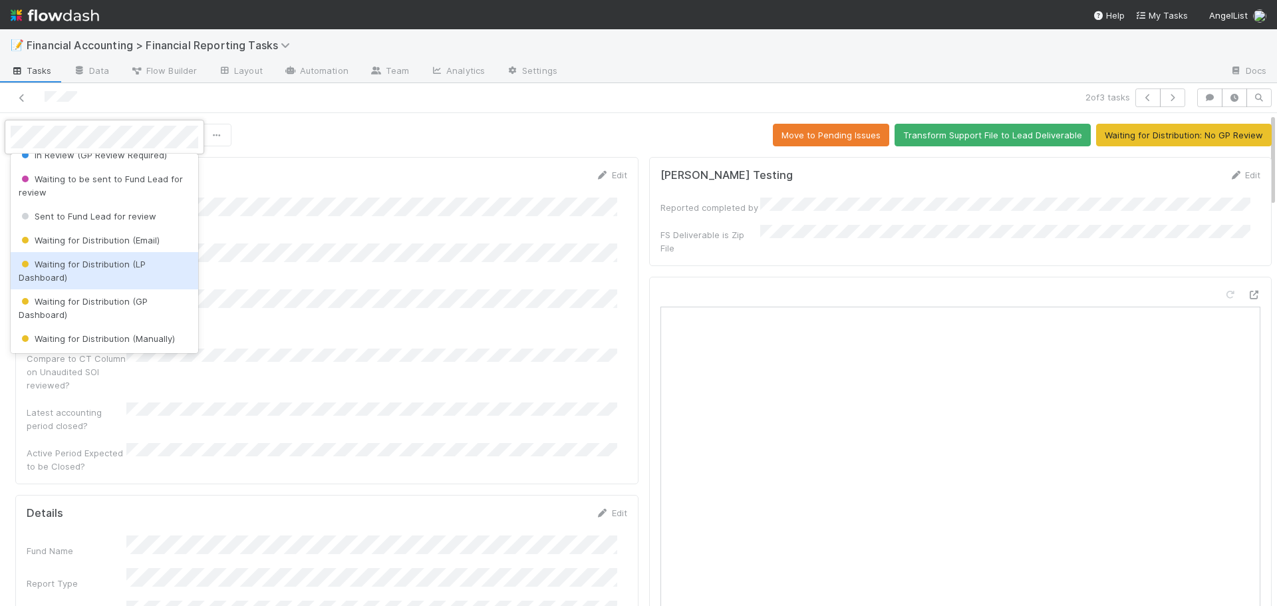
click at [66, 267] on span "Waiting for Distribution (LP Dashboard)" at bounding box center [82, 271] width 127 height 24
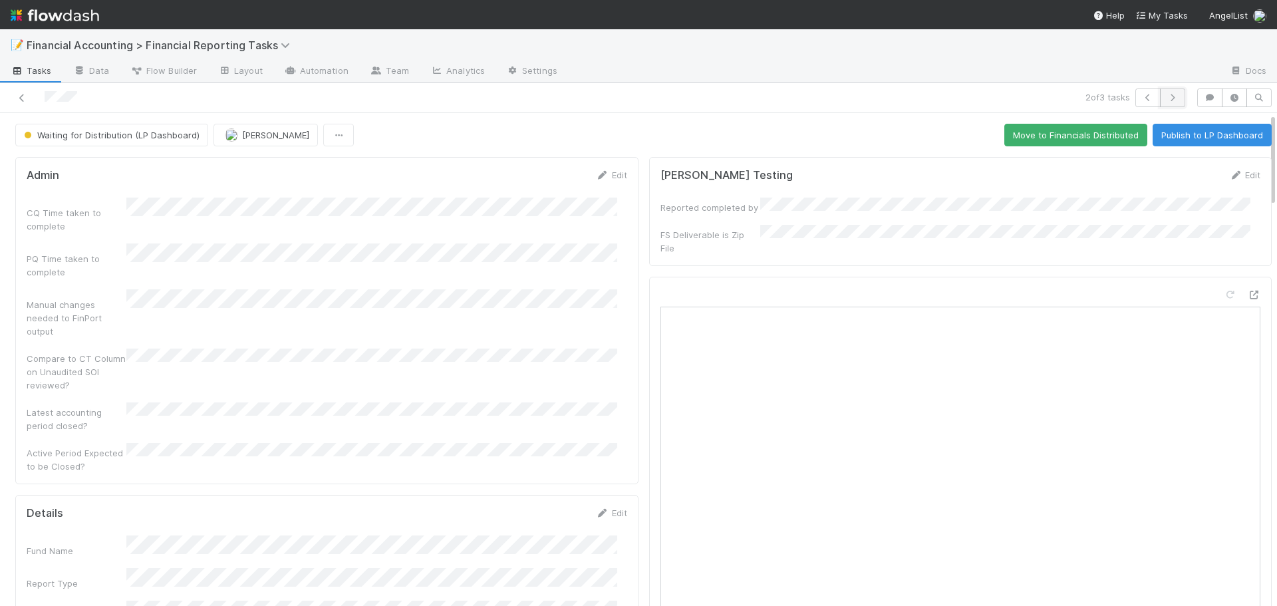
click at [1166, 97] on icon "button" at bounding box center [1172, 98] width 13 height 8
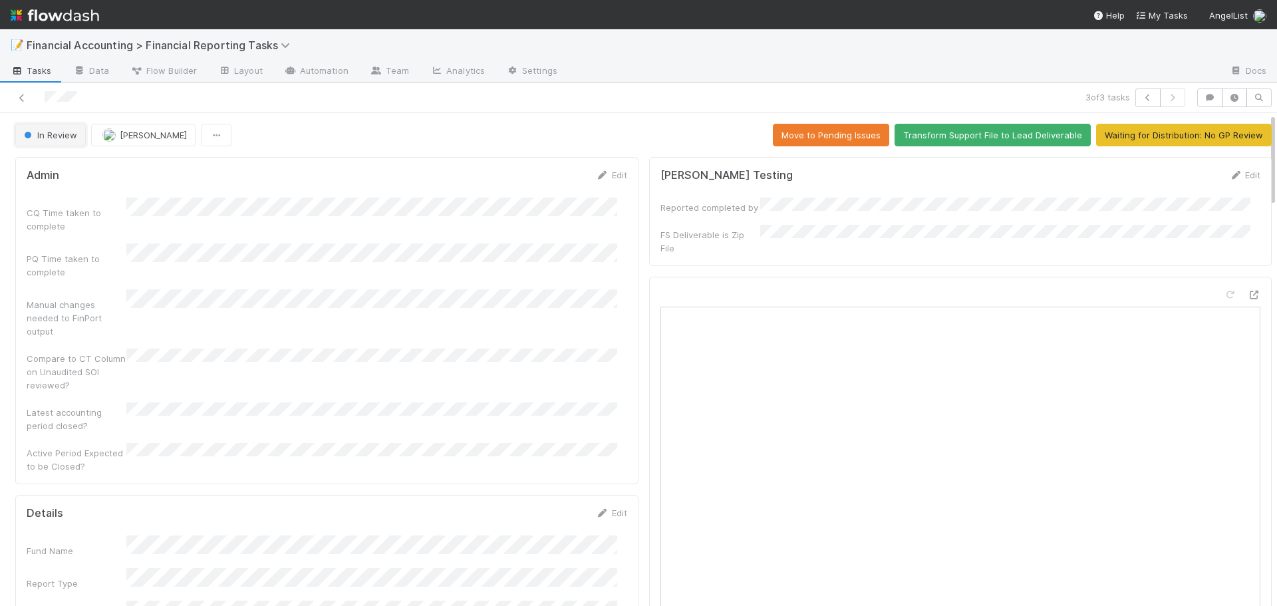
click at [56, 141] on button "In Review" at bounding box center [50, 135] width 70 height 23
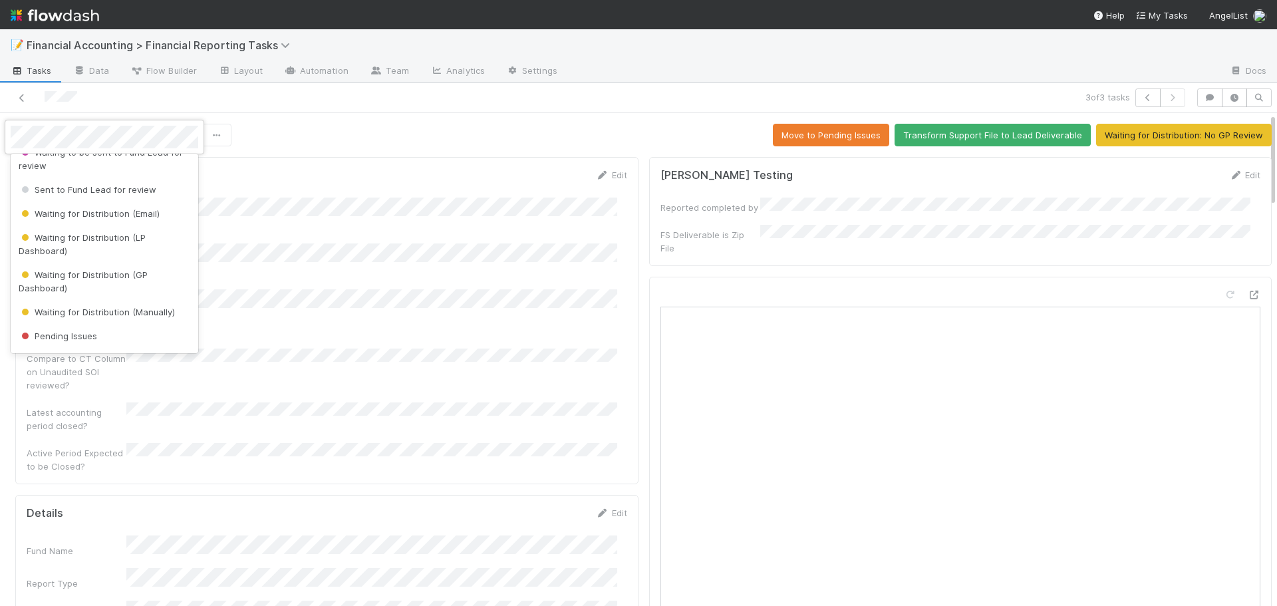
scroll to position [199, 0]
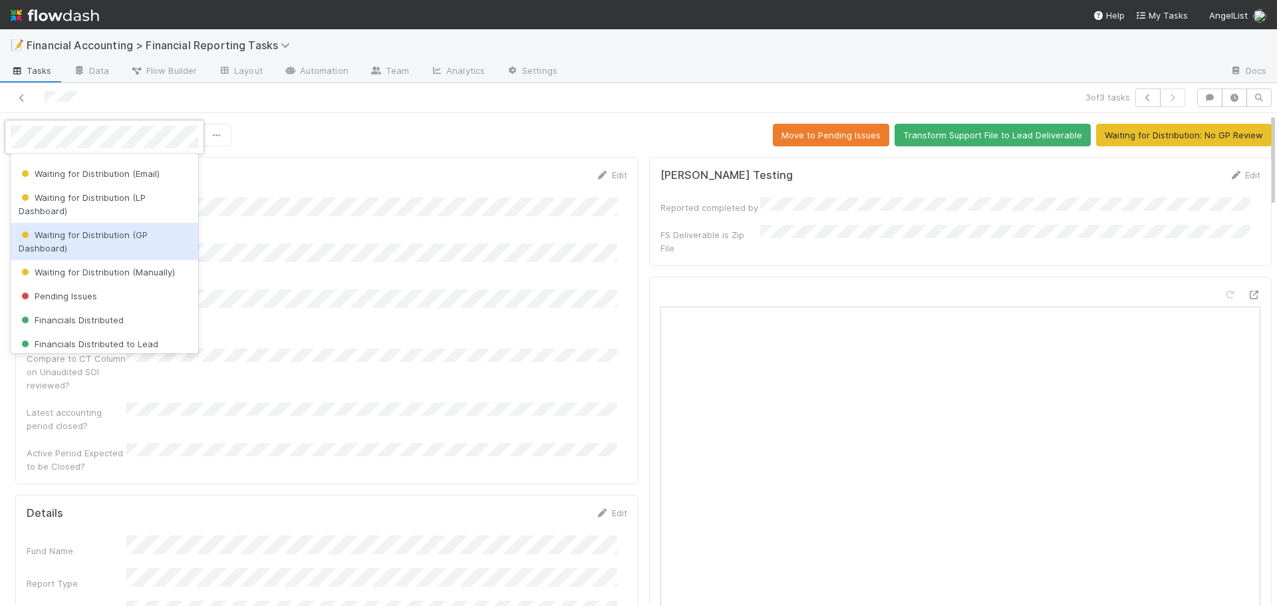
click at [69, 242] on div "Waiting for Distribution (GP Dashboard)" at bounding box center [105, 241] width 188 height 37
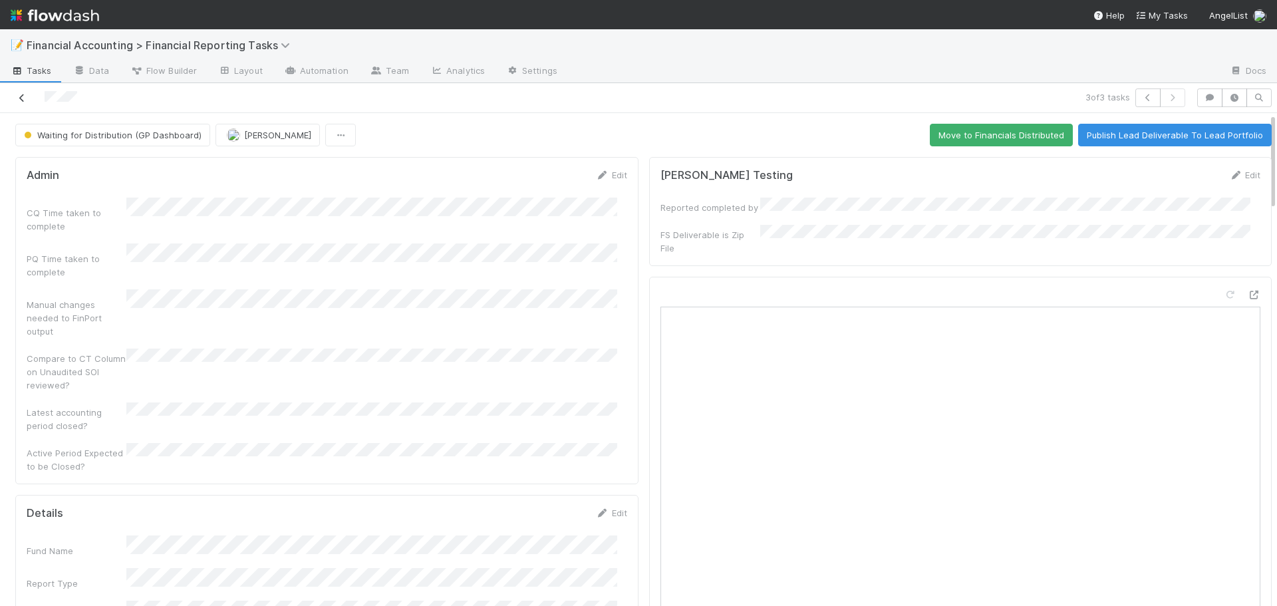
click at [26, 100] on icon at bounding box center [21, 98] width 13 height 9
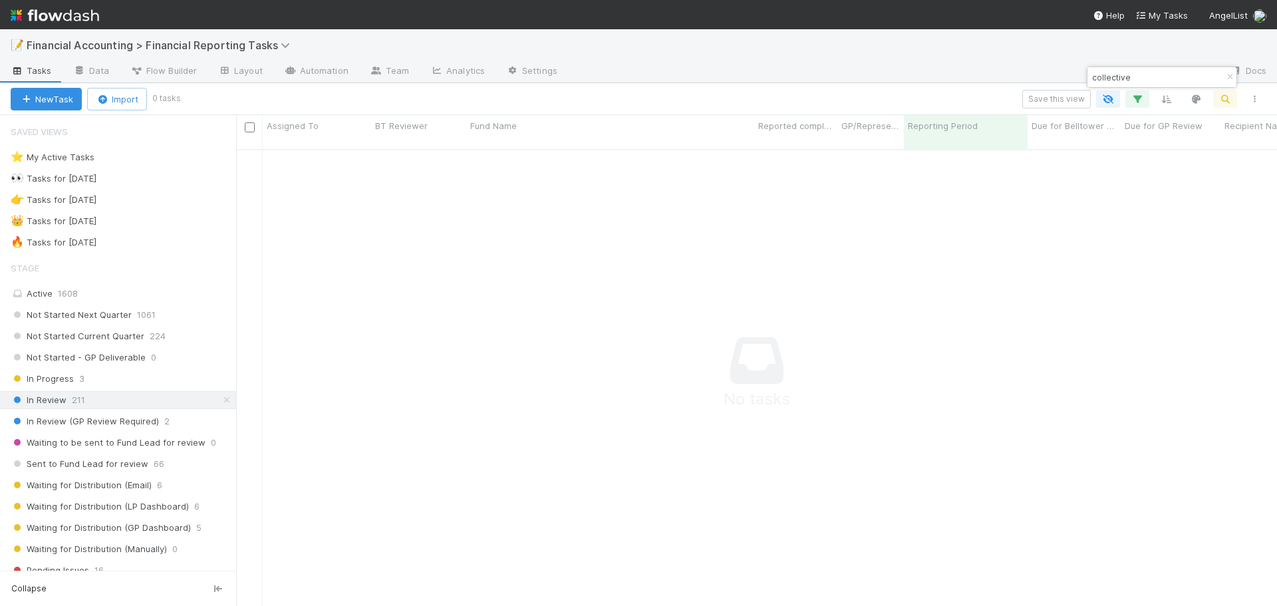
scroll to position [448, 1031]
click at [1224, 74] on icon "button" at bounding box center [1229, 77] width 13 height 8
click at [1224, 74] on link "Docs" at bounding box center [1248, 71] width 58 height 21
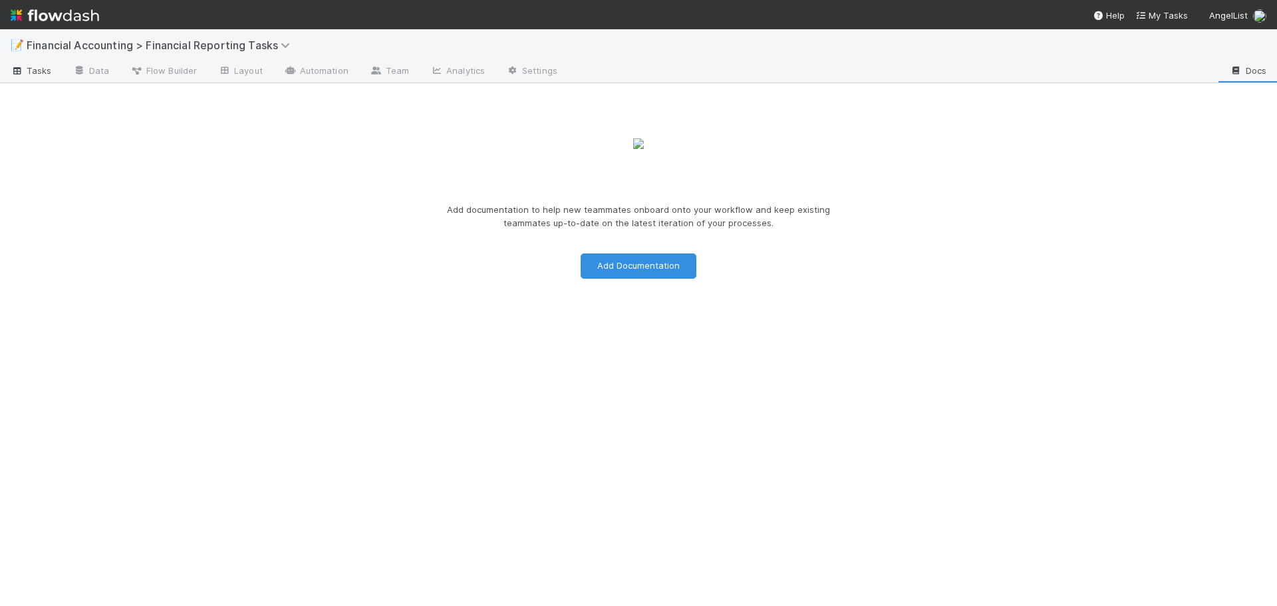
click at [25, 72] on span "Tasks" at bounding box center [31, 70] width 41 height 13
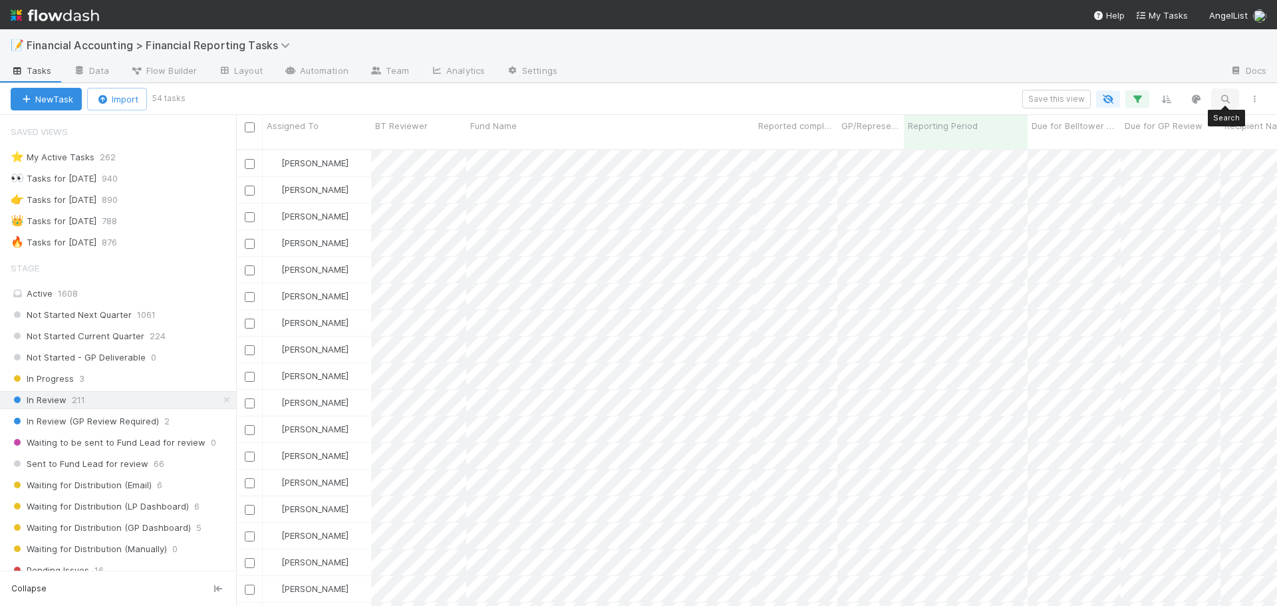
click at [1227, 97] on icon "button" at bounding box center [1224, 99] width 13 height 12
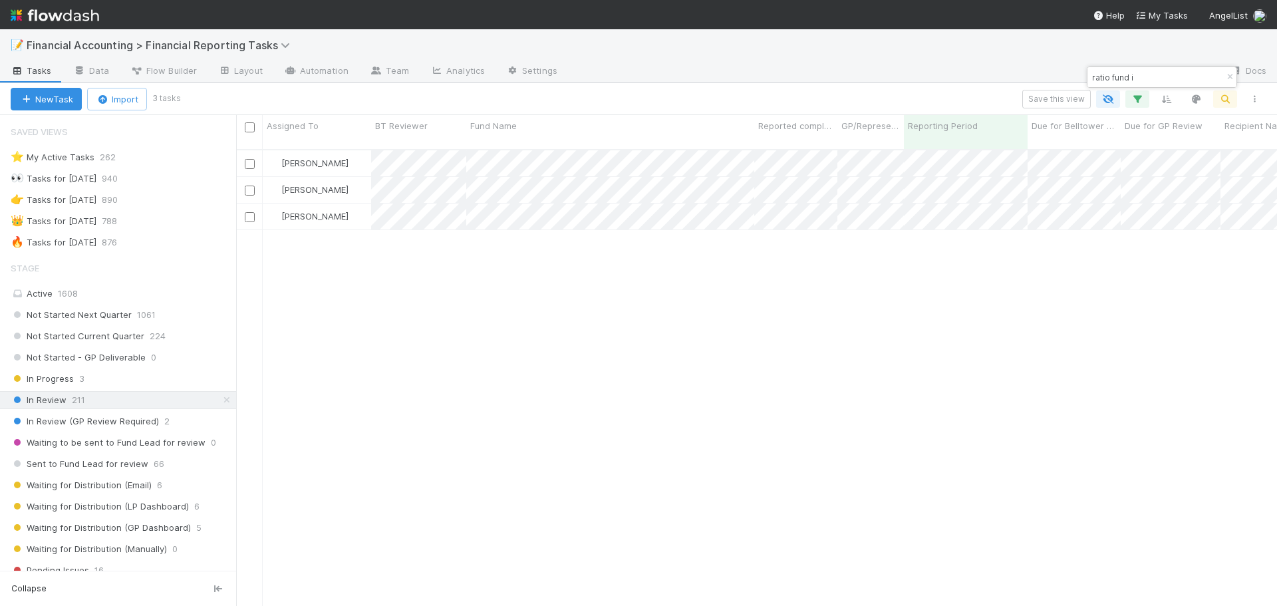
scroll to position [457, 1031]
type input "ratio fund i"
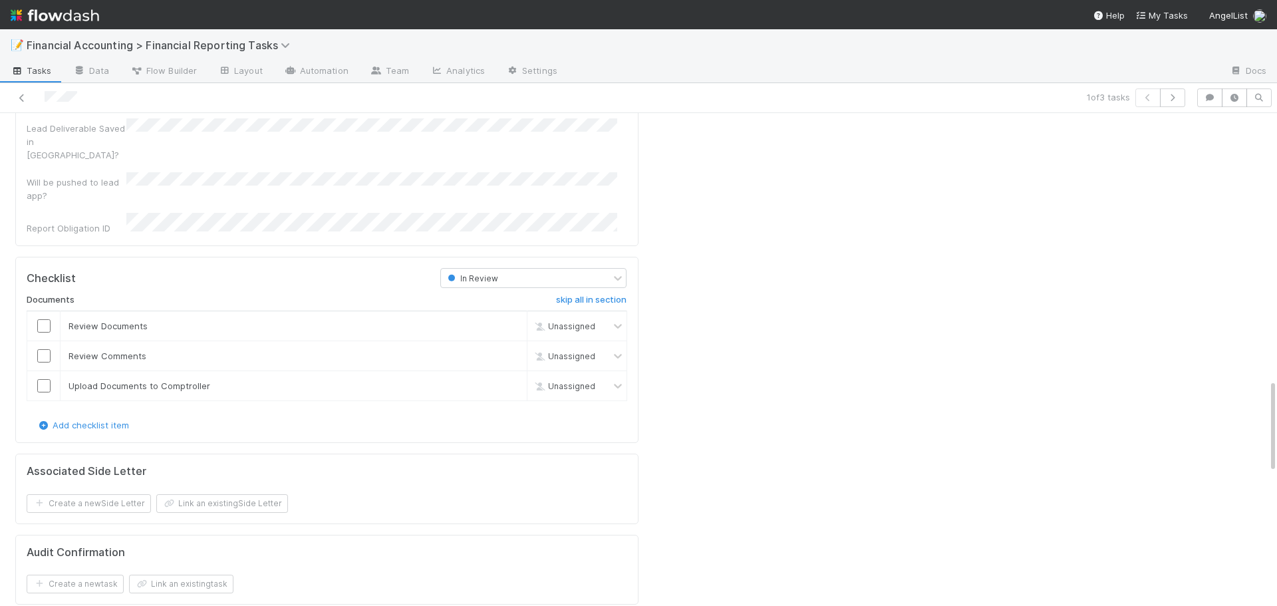
scroll to position [1795, 0]
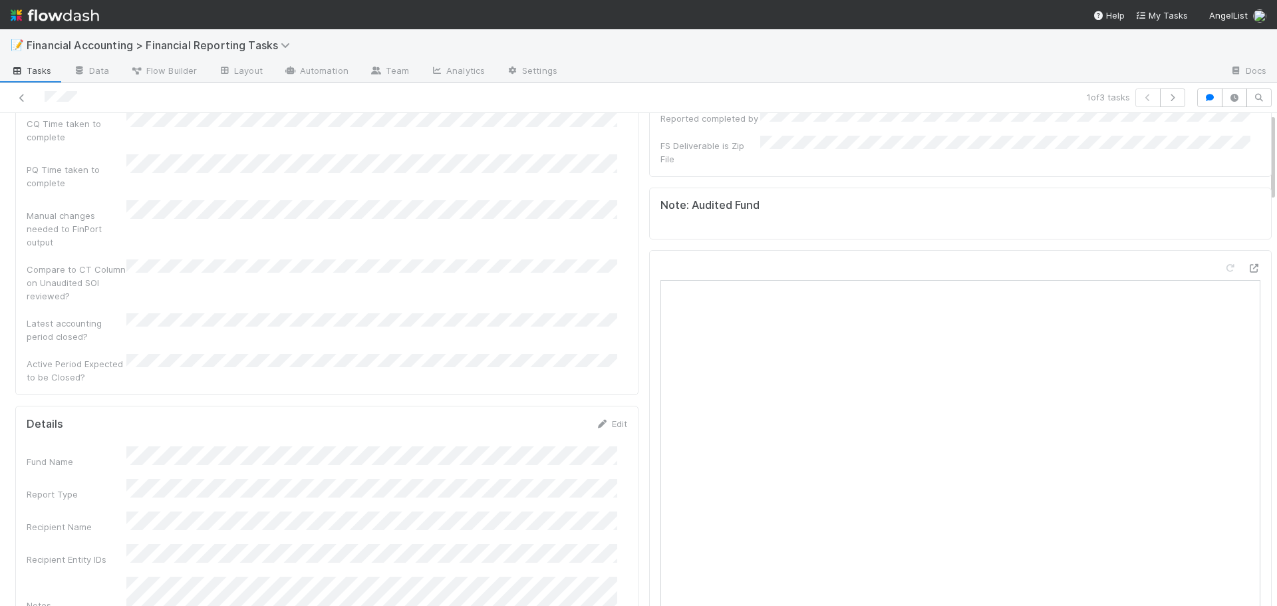
scroll to position [0, 0]
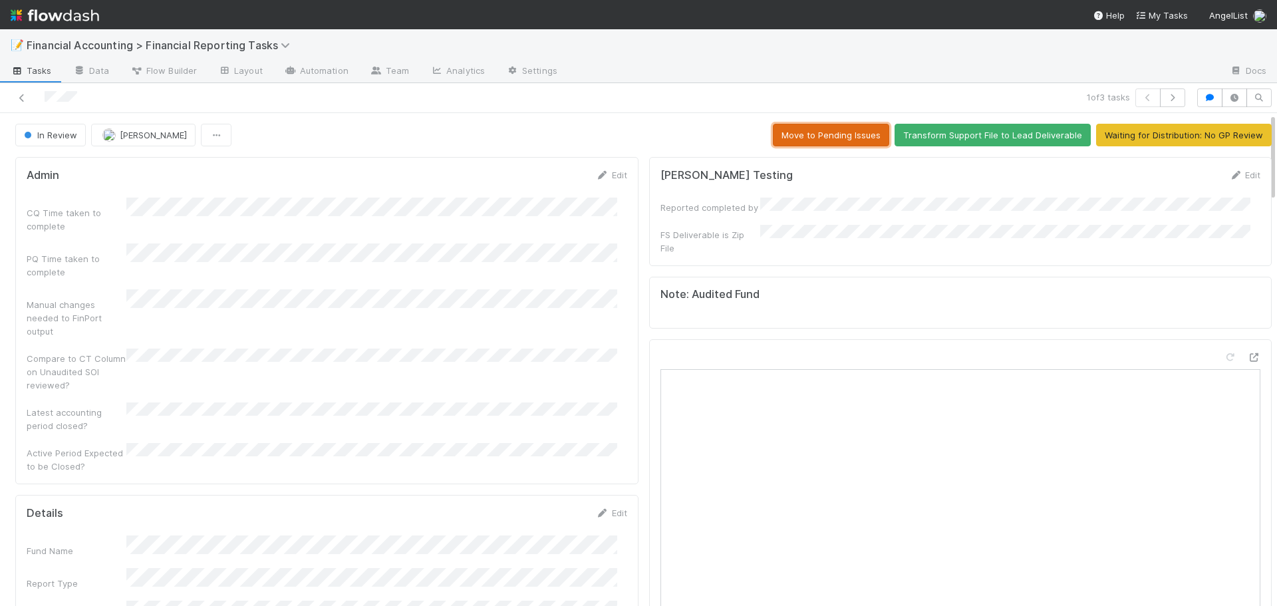
click at [822, 136] on button "Move to Pending Issues" at bounding box center [831, 135] width 116 height 23
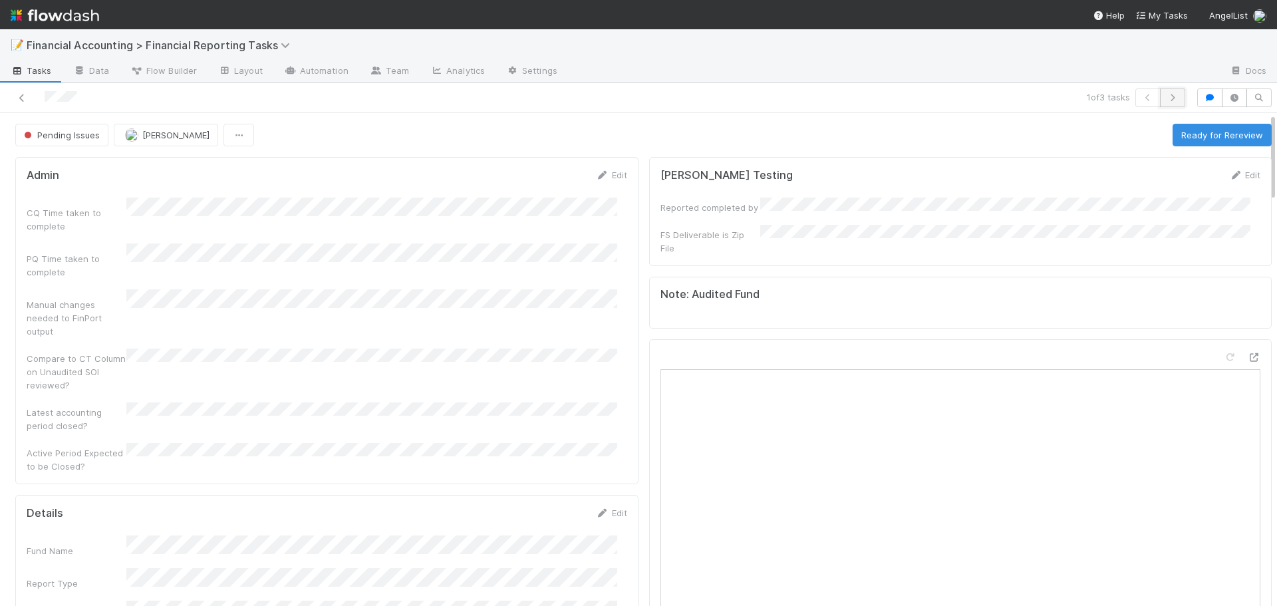
click at [1166, 100] on icon "button" at bounding box center [1172, 98] width 13 height 8
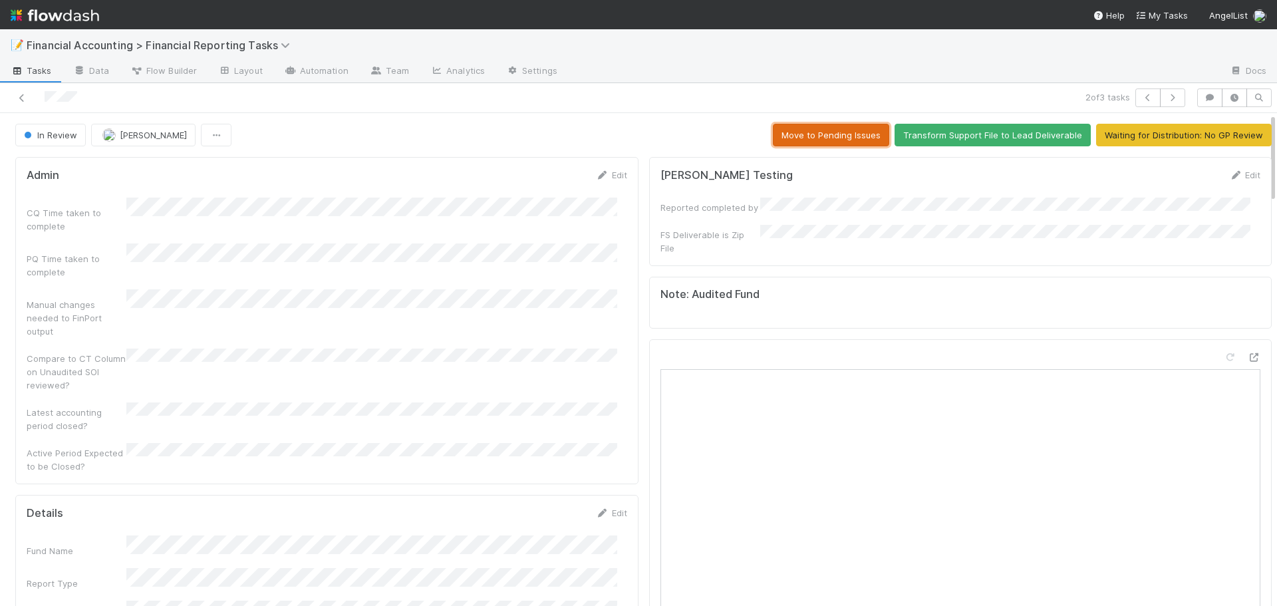
click at [814, 139] on button "Move to Pending Issues" at bounding box center [831, 135] width 116 height 23
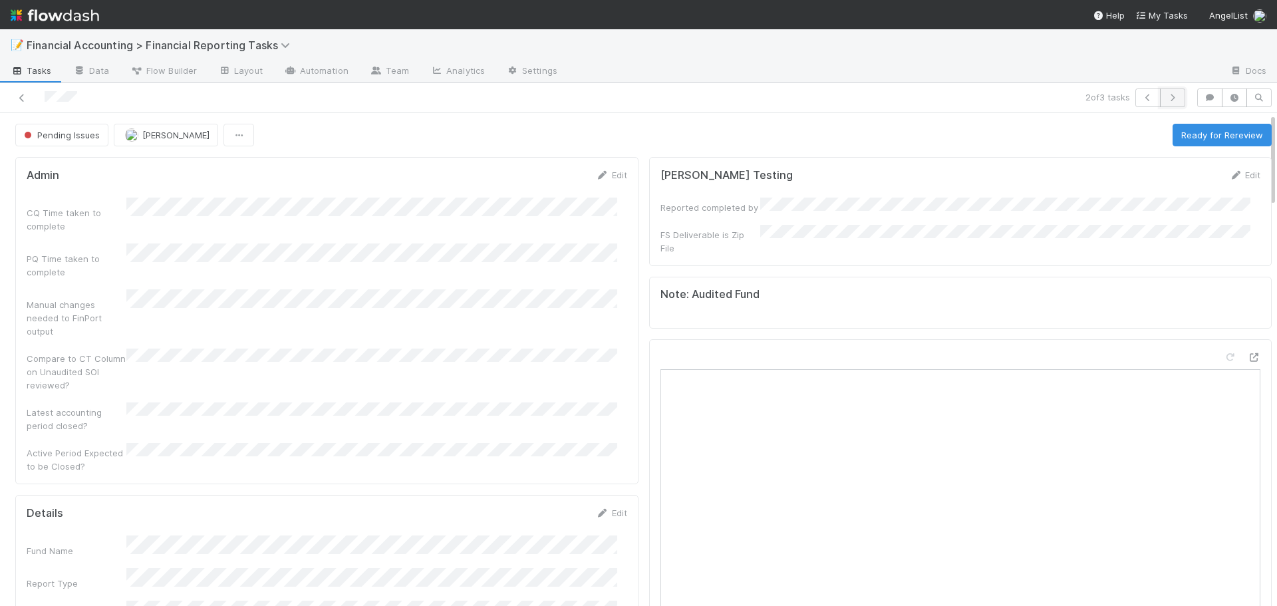
click at [1166, 99] on icon "button" at bounding box center [1172, 98] width 13 height 8
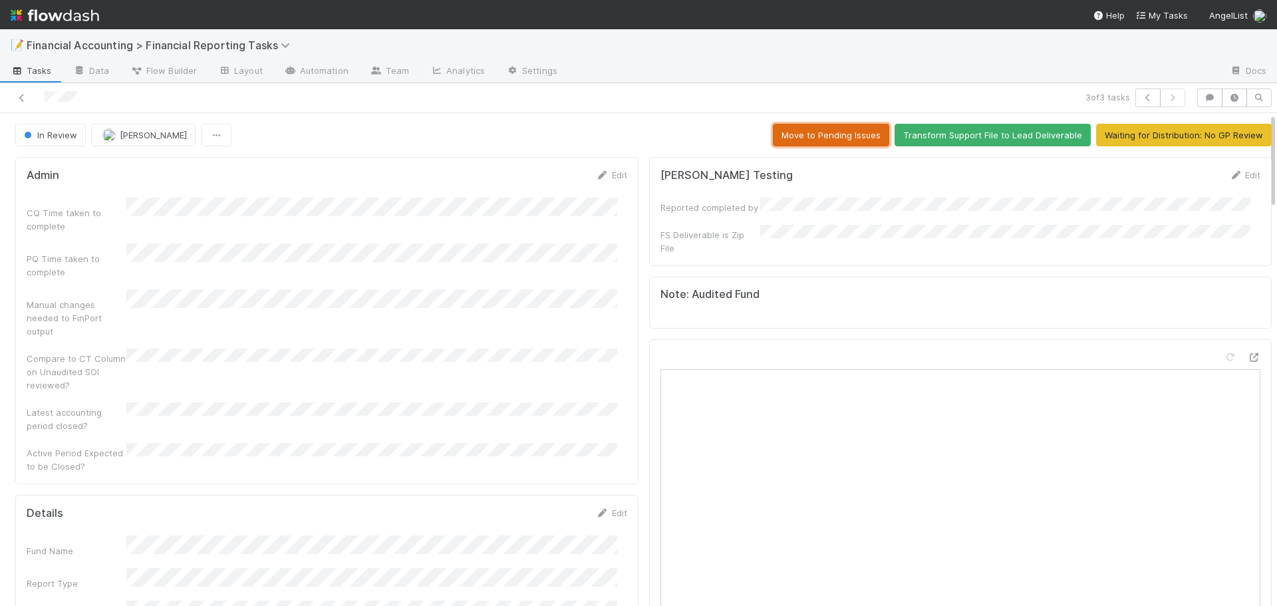
click at [783, 140] on button "Move to Pending Issues" at bounding box center [831, 135] width 116 height 23
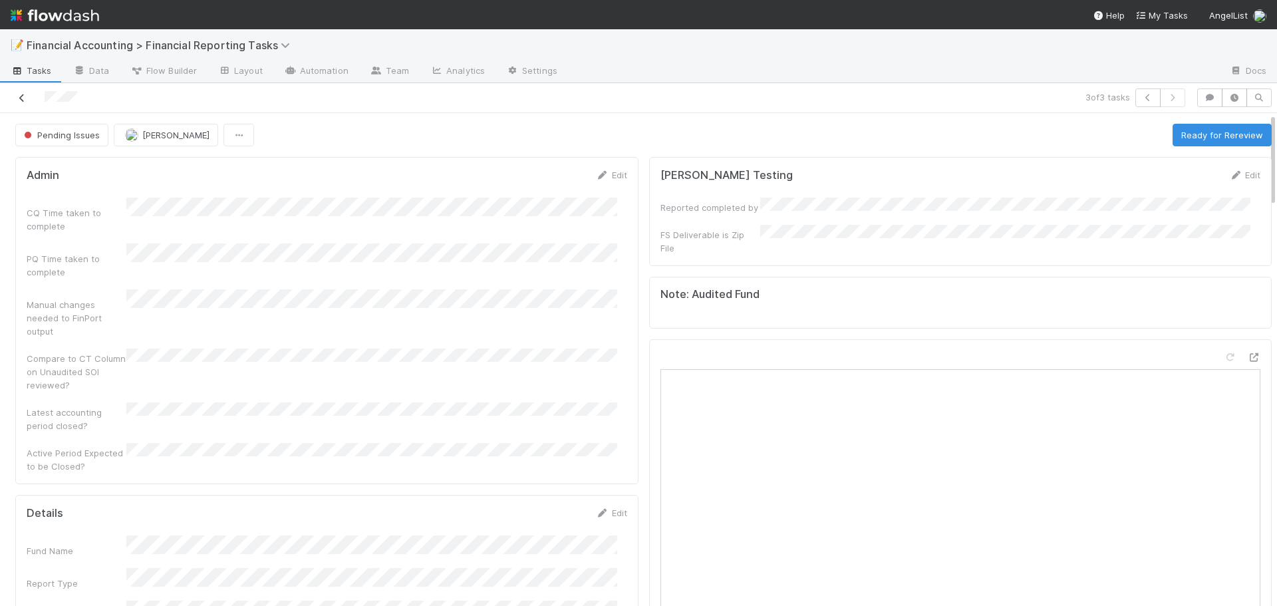
click at [26, 100] on icon at bounding box center [21, 98] width 13 height 9
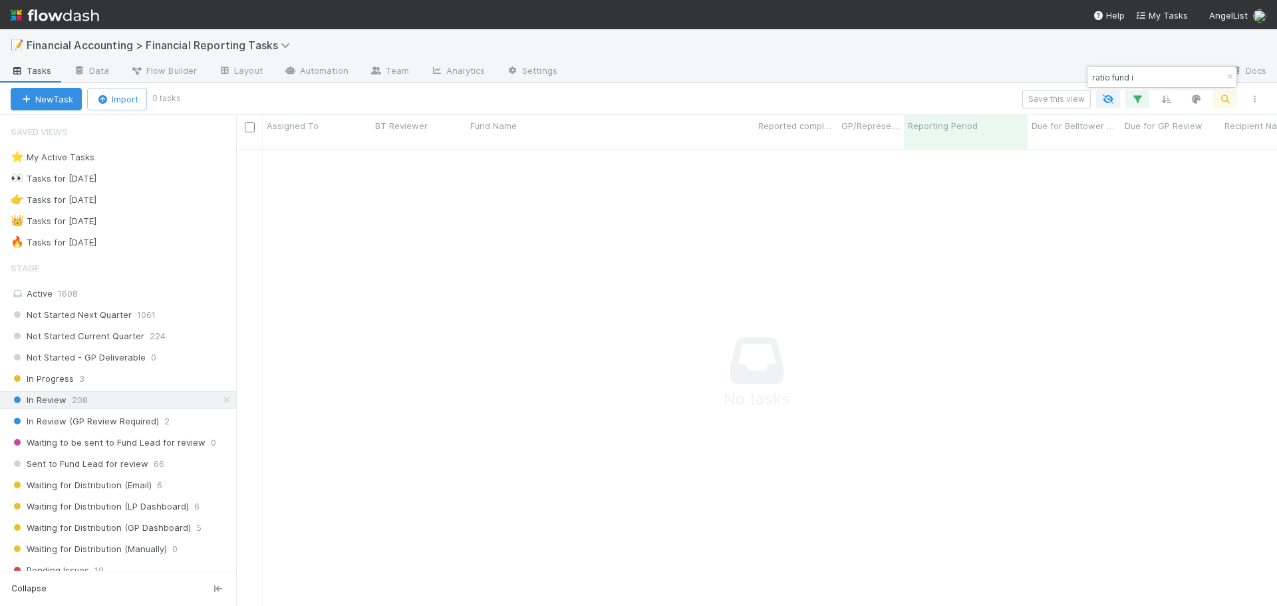
scroll to position [448, 1031]
click at [1225, 78] on icon "button" at bounding box center [1229, 77] width 13 height 8
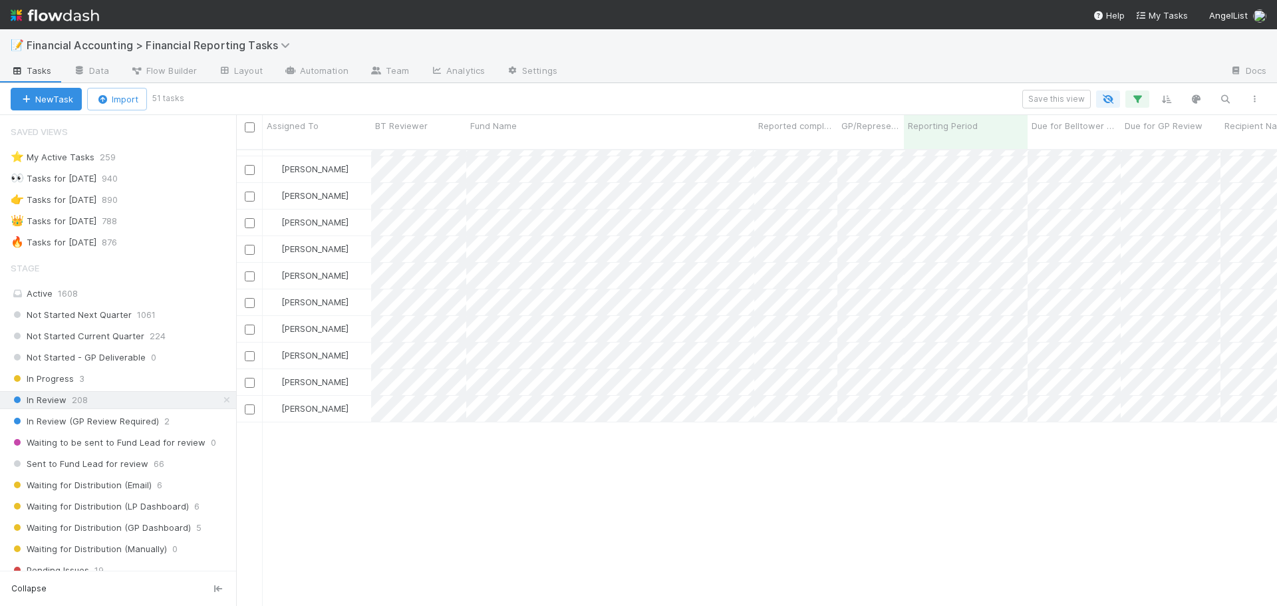
scroll to position [0, 0]
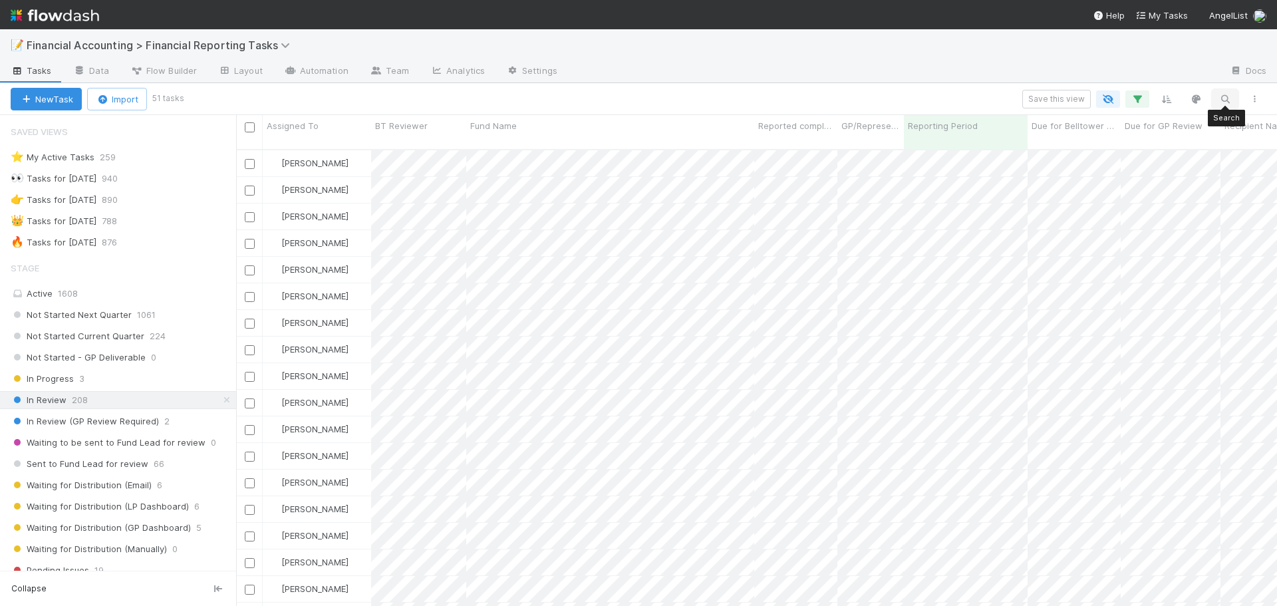
click at [1222, 96] on icon "button" at bounding box center [1224, 99] width 13 height 12
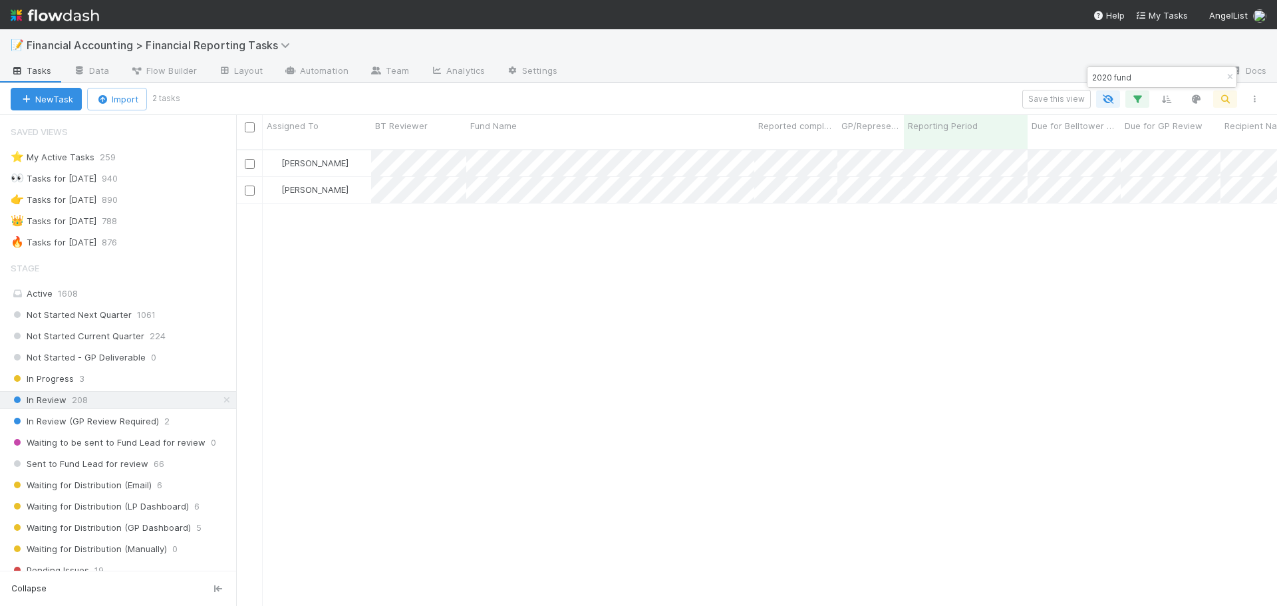
scroll to position [457, 1031]
type input "2020 fund"
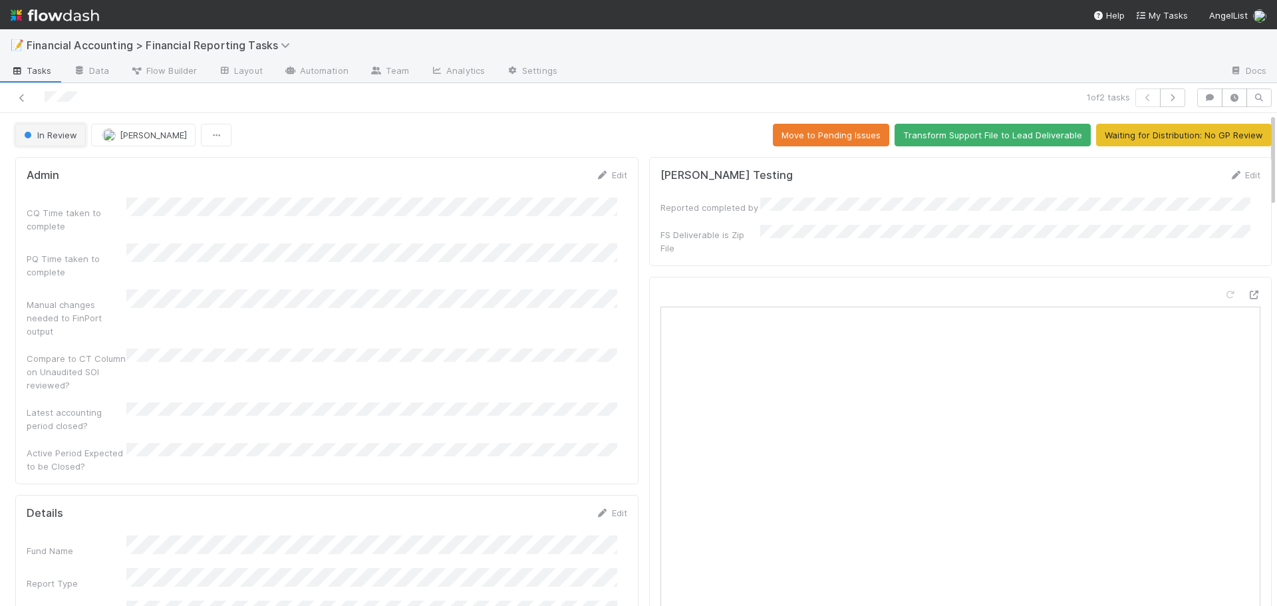
click at [59, 138] on span "In Review" at bounding box center [49, 135] width 56 height 11
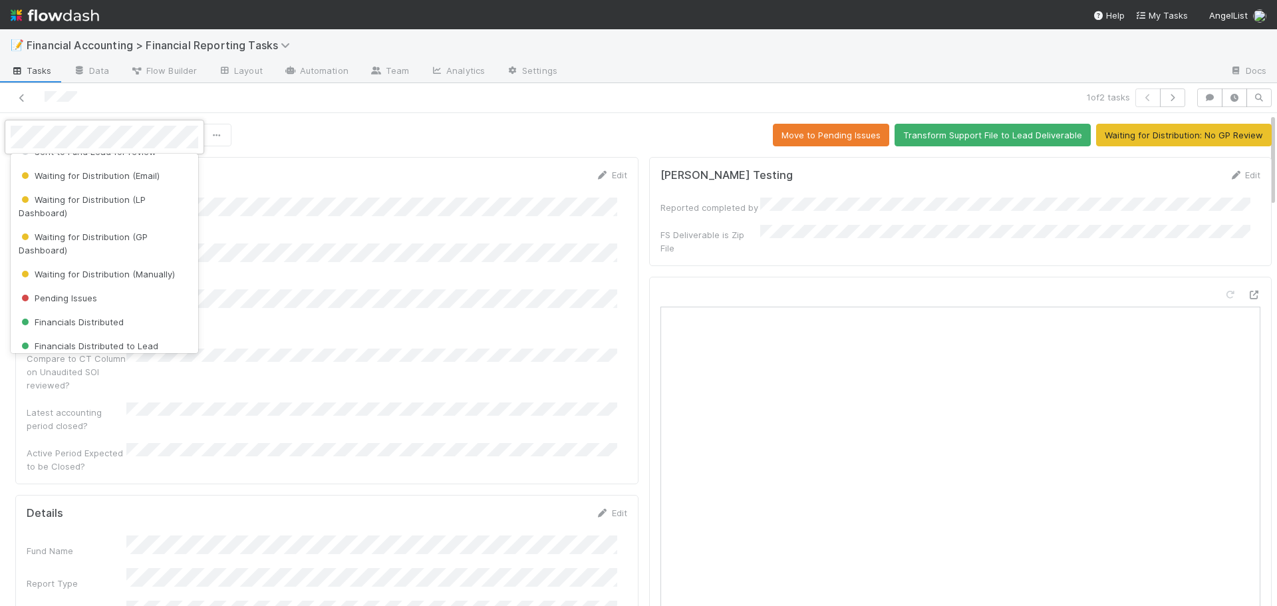
scroll to position [199, 0]
click at [103, 180] on div "Waiting for Distribution (Email)" at bounding box center [105, 174] width 188 height 24
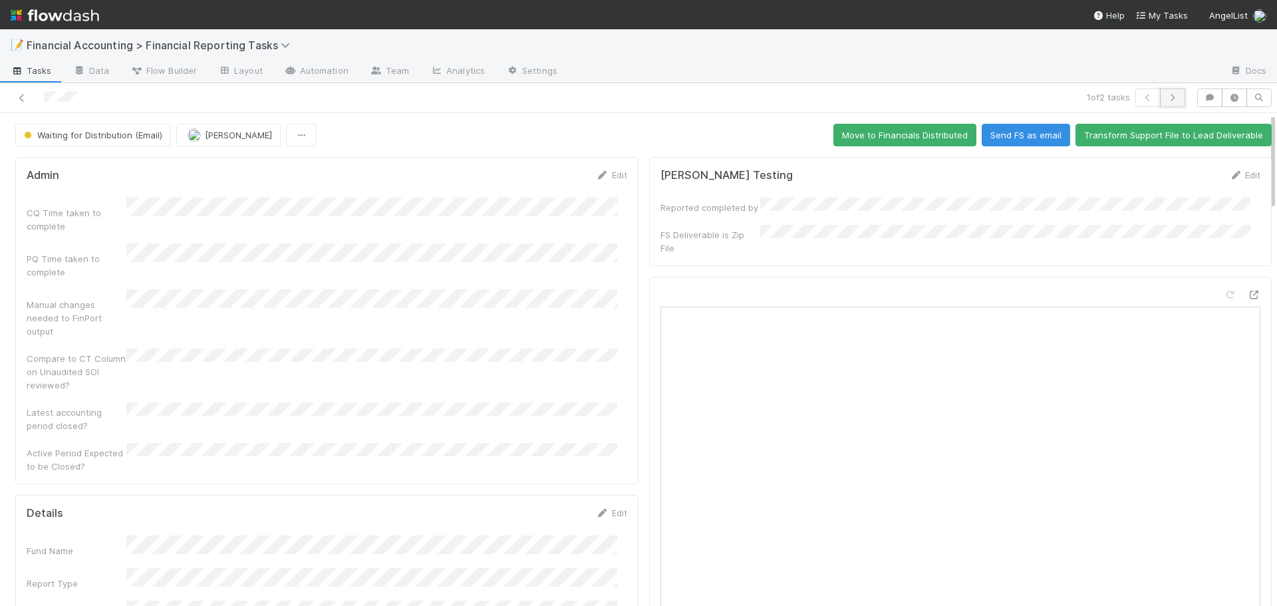
click at [1166, 98] on icon "button" at bounding box center [1172, 98] width 13 height 8
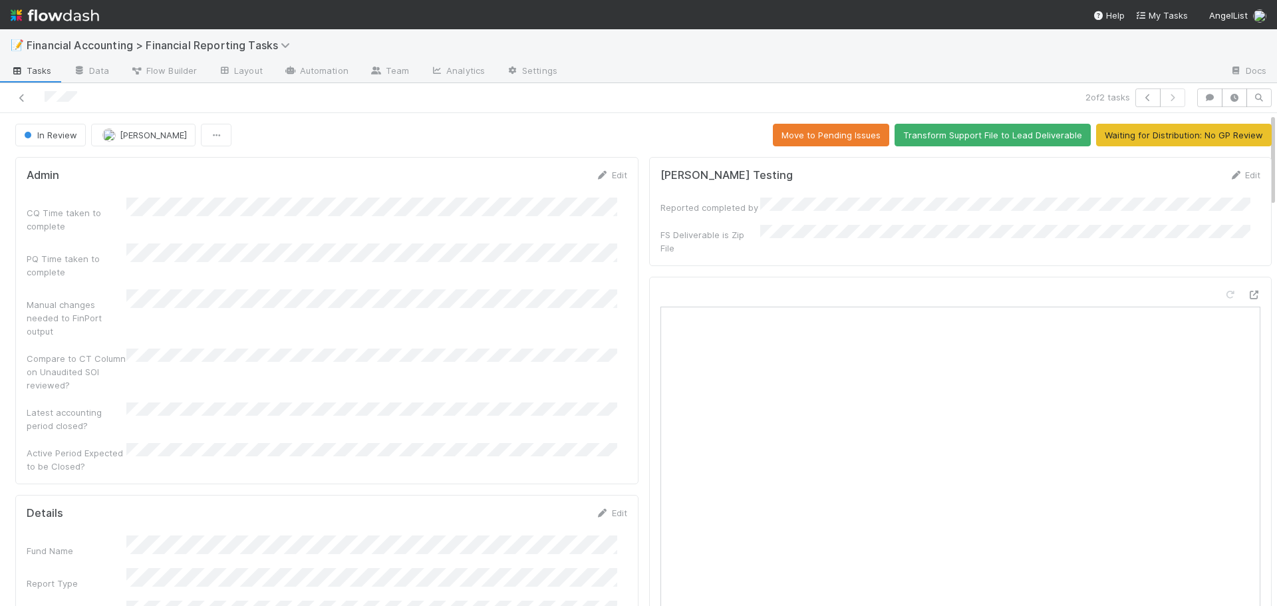
click at [55, 134] on span "In Review" at bounding box center [49, 135] width 56 height 11
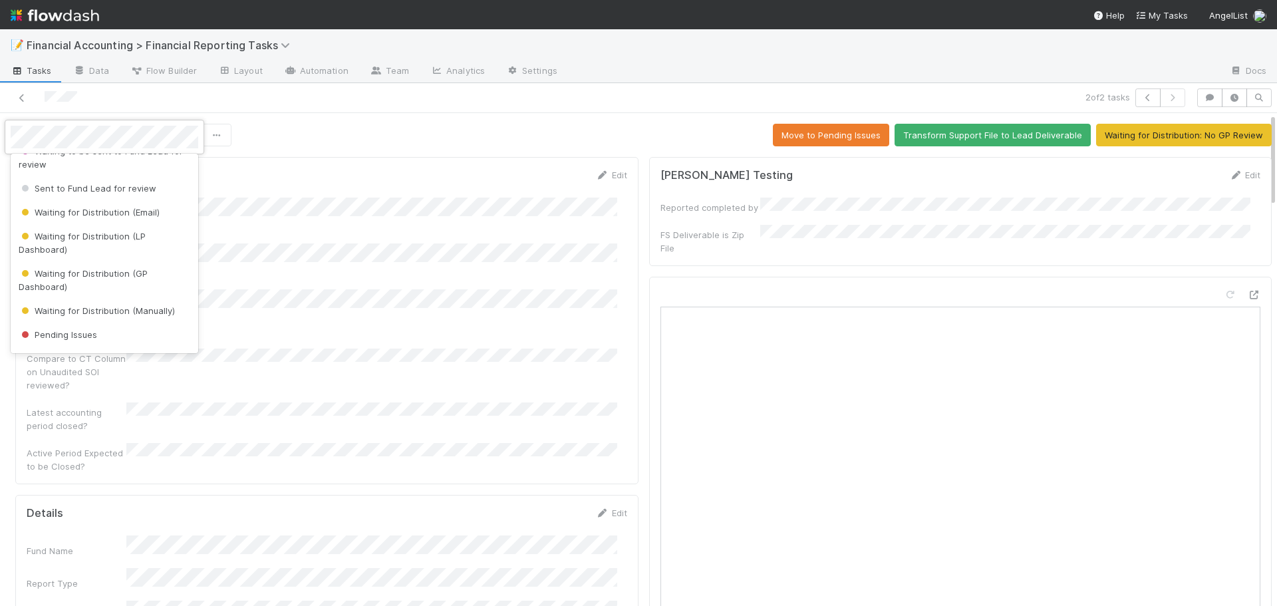
scroll to position [199, 0]
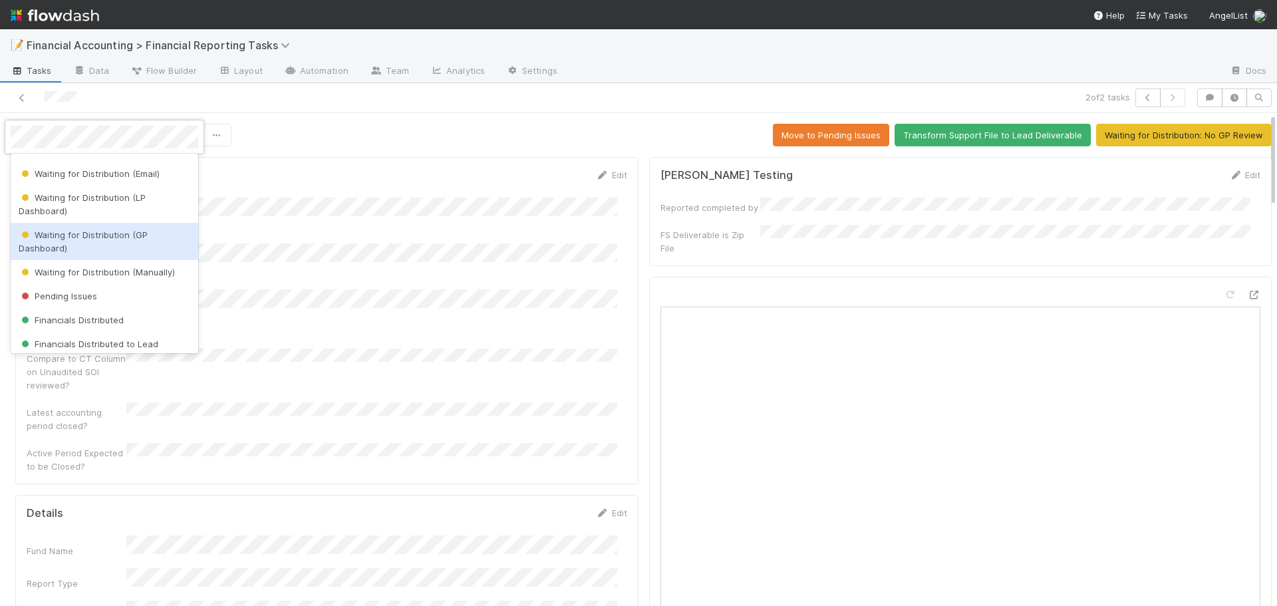
click at [62, 239] on span "Waiting for Distribution (GP Dashboard)" at bounding box center [83, 241] width 129 height 24
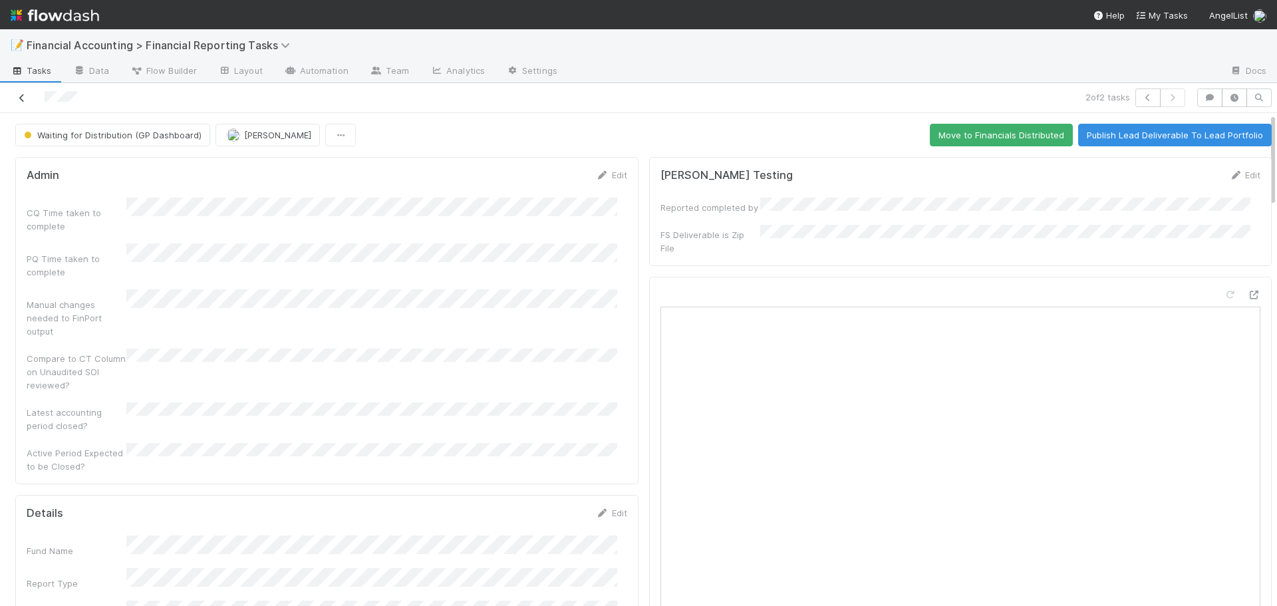
click at [19, 99] on icon at bounding box center [21, 98] width 13 height 9
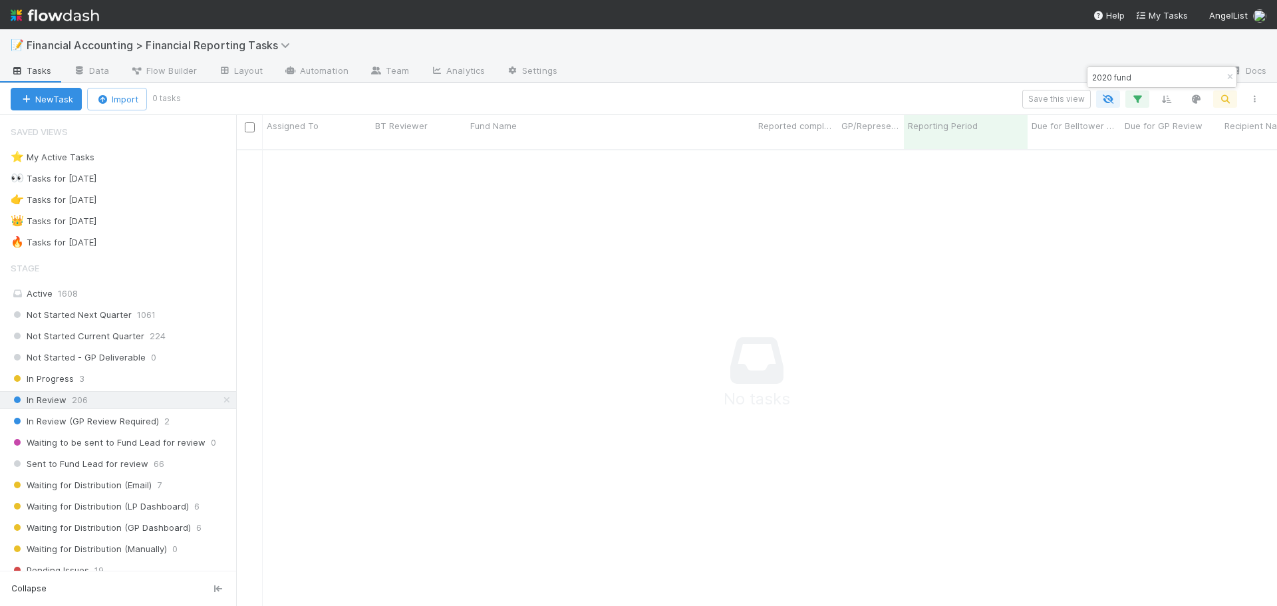
scroll to position [448, 1031]
click at [1227, 78] on icon "button" at bounding box center [1229, 77] width 13 height 8
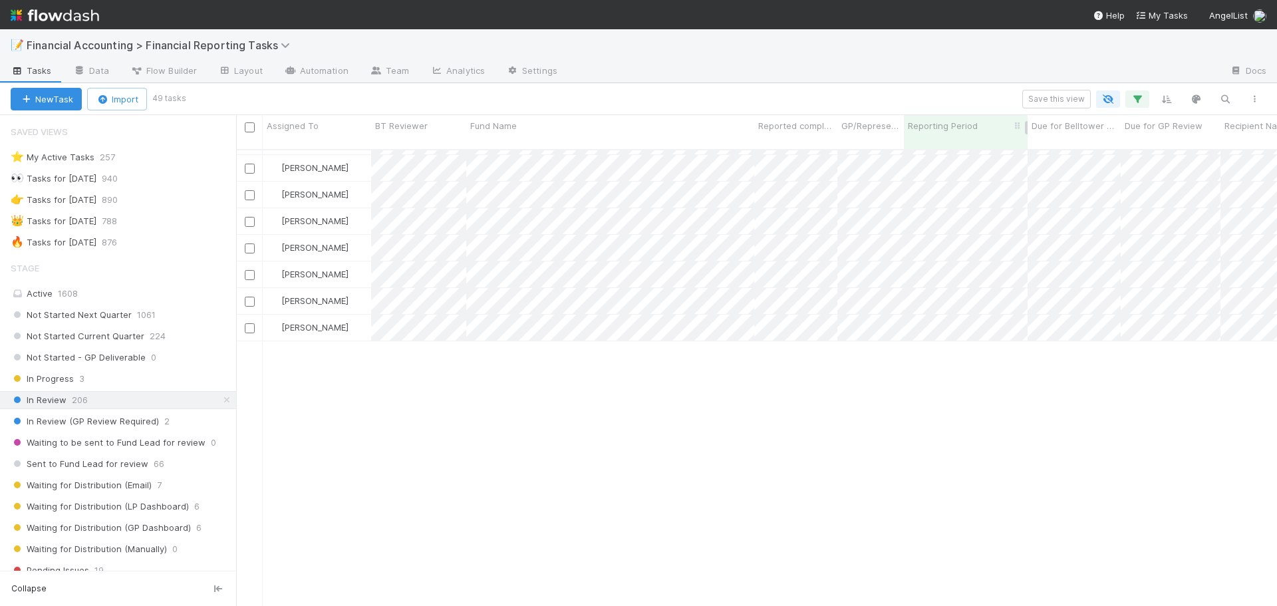
scroll to position [0, 0]
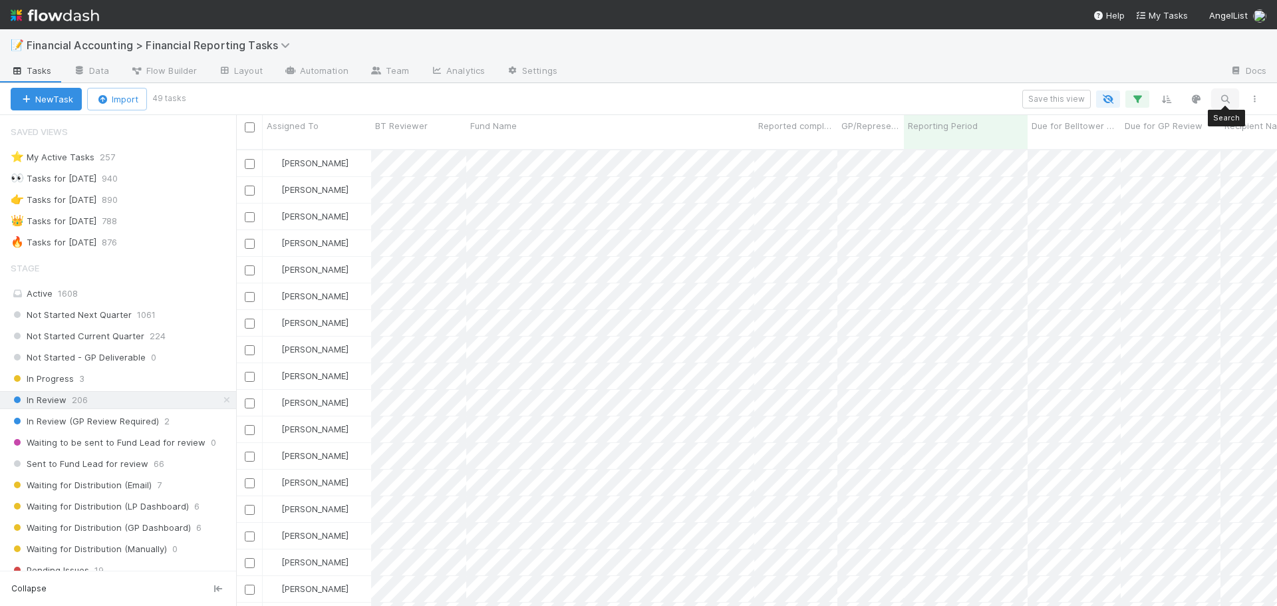
click at [1225, 91] on button "button" at bounding box center [1225, 98] width 24 height 17
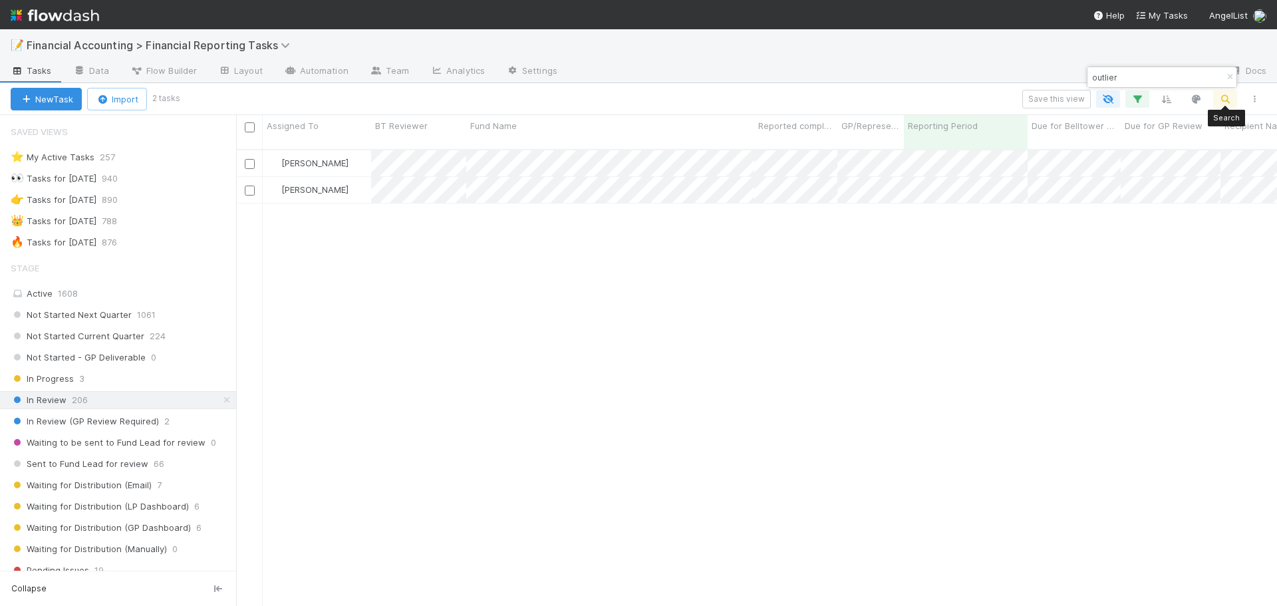
scroll to position [457, 1031]
type input "o"
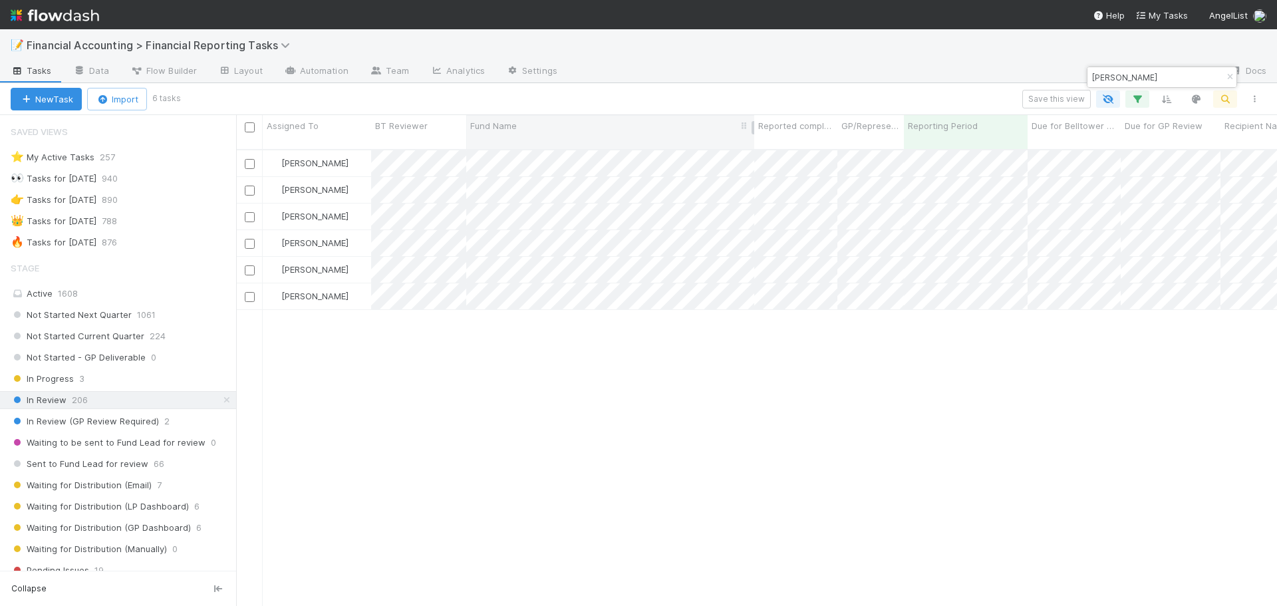
type input "eckstein"
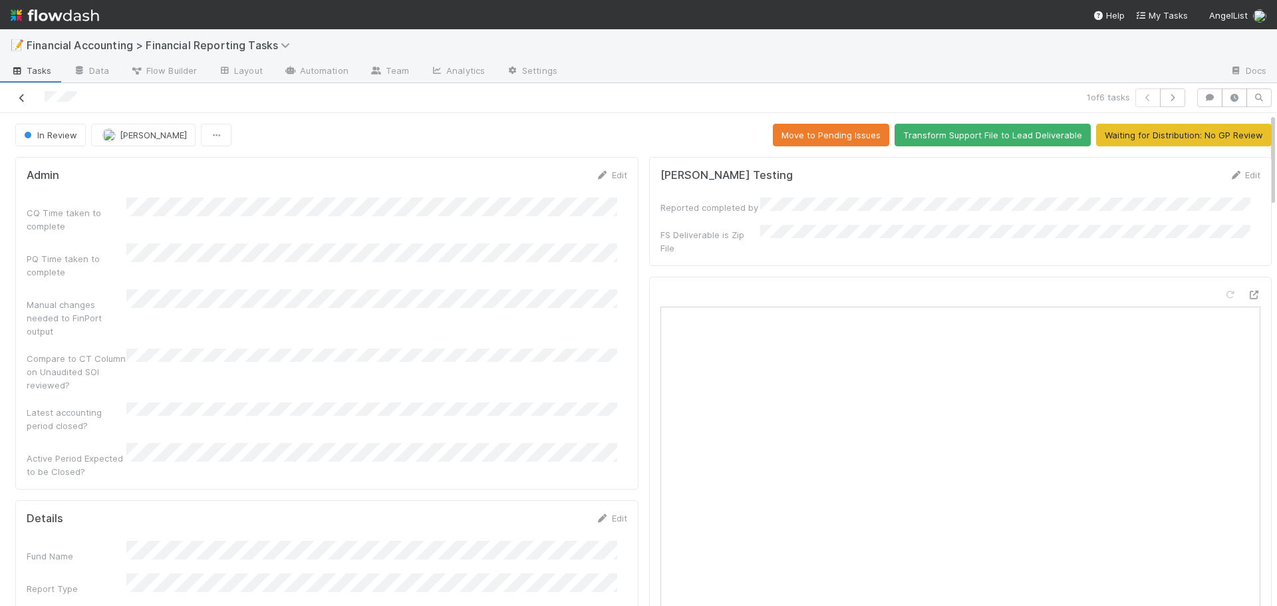
click at [23, 99] on icon at bounding box center [21, 98] width 13 height 9
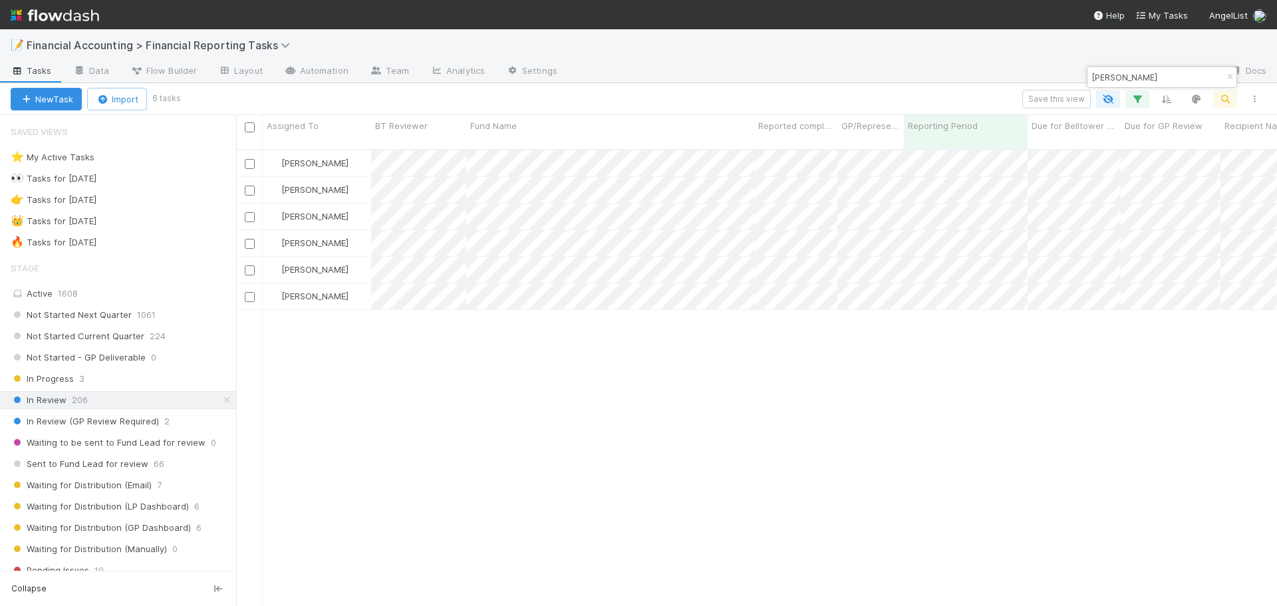
scroll to position [457, 1031]
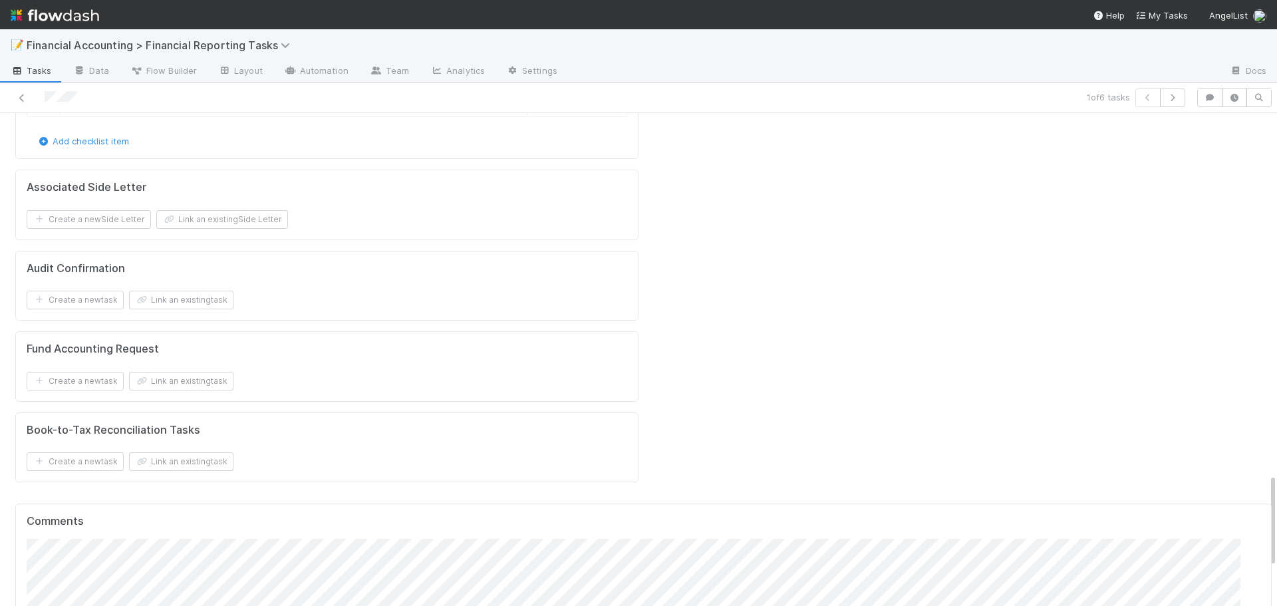
scroll to position [1928, 0]
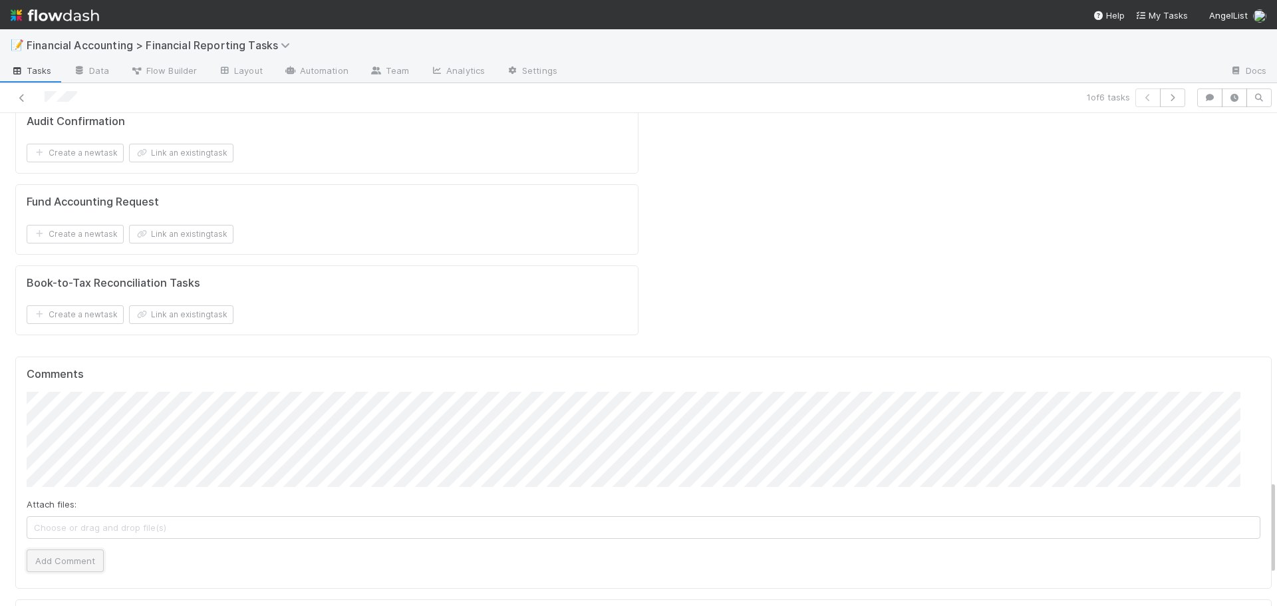
click at [61, 549] on button "Add Comment" at bounding box center [65, 560] width 77 height 23
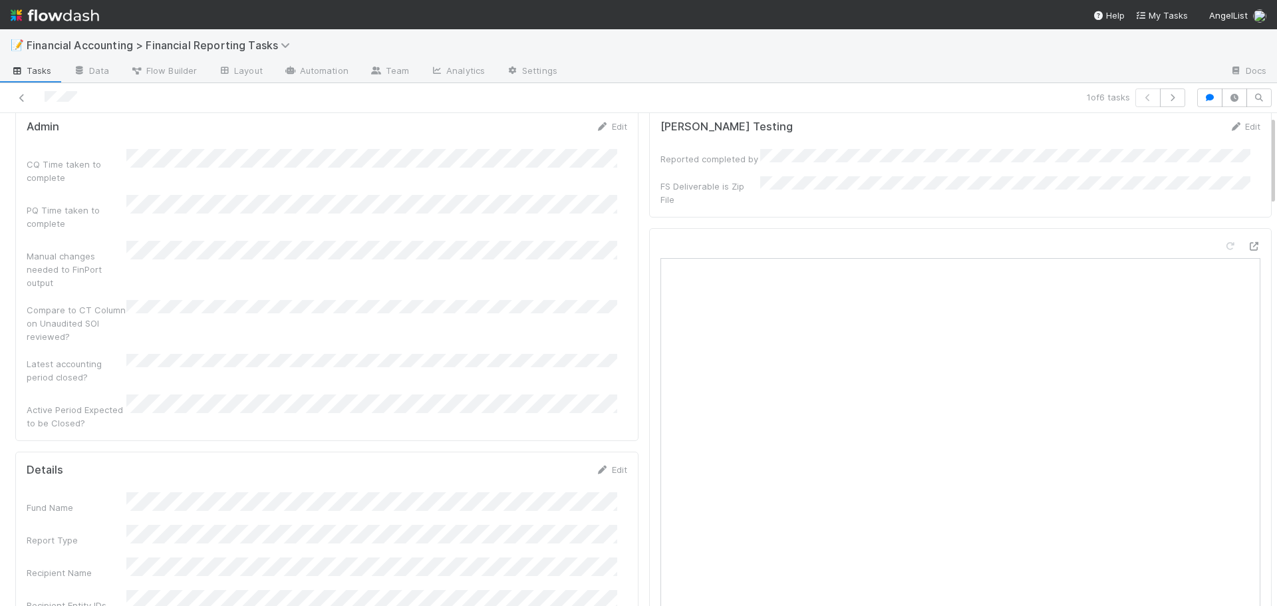
scroll to position [0, 0]
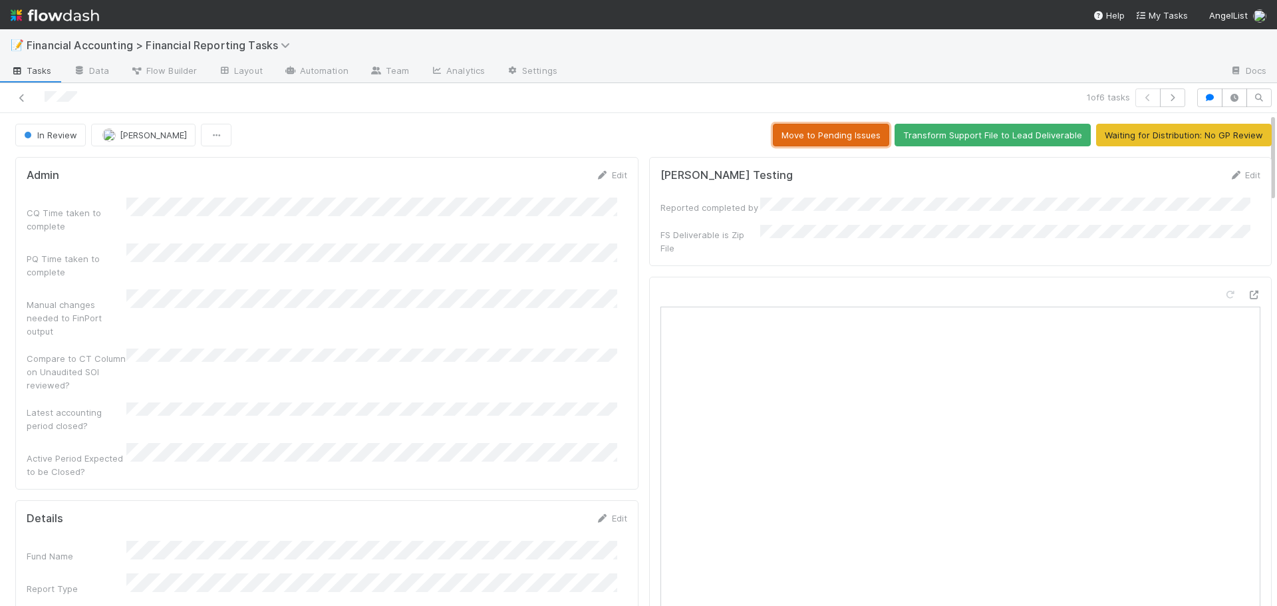
click at [783, 137] on button "Move to Pending Issues" at bounding box center [831, 135] width 116 height 23
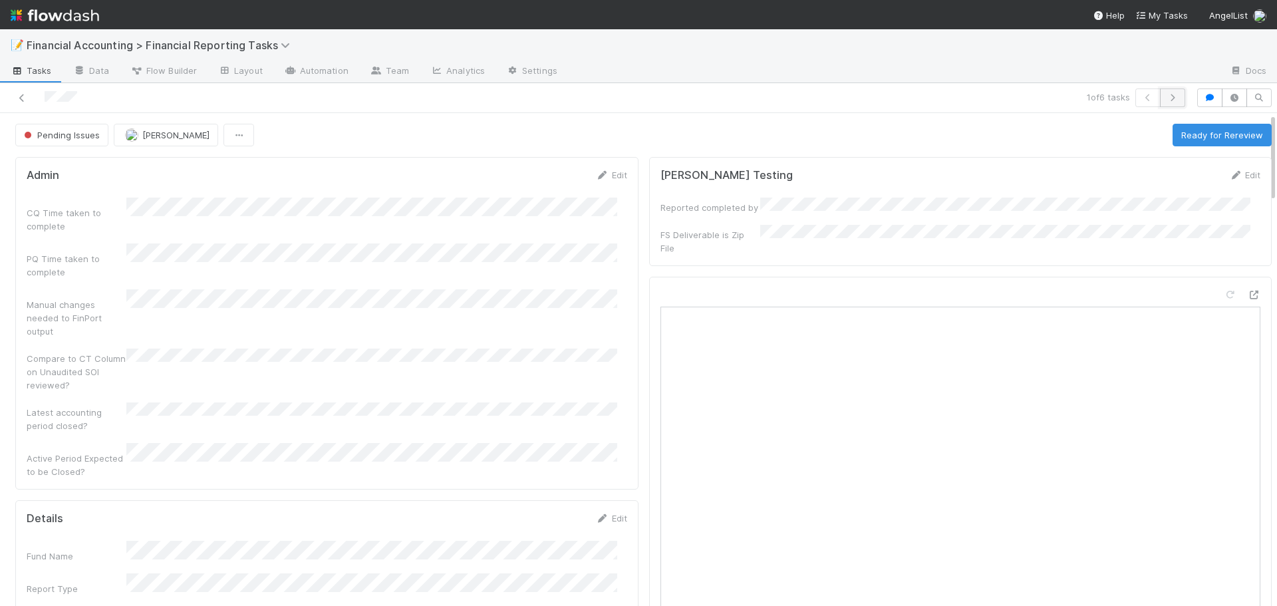
click at [1166, 100] on icon "button" at bounding box center [1172, 98] width 13 height 8
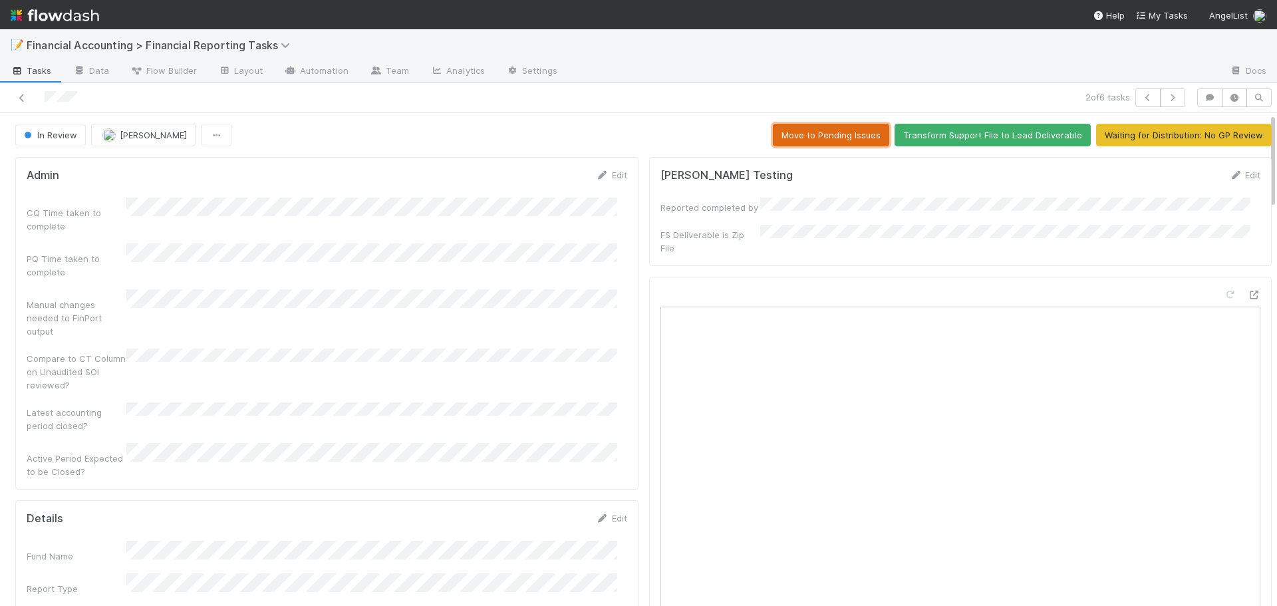
click at [829, 130] on button "Move to Pending Issues" at bounding box center [831, 135] width 116 height 23
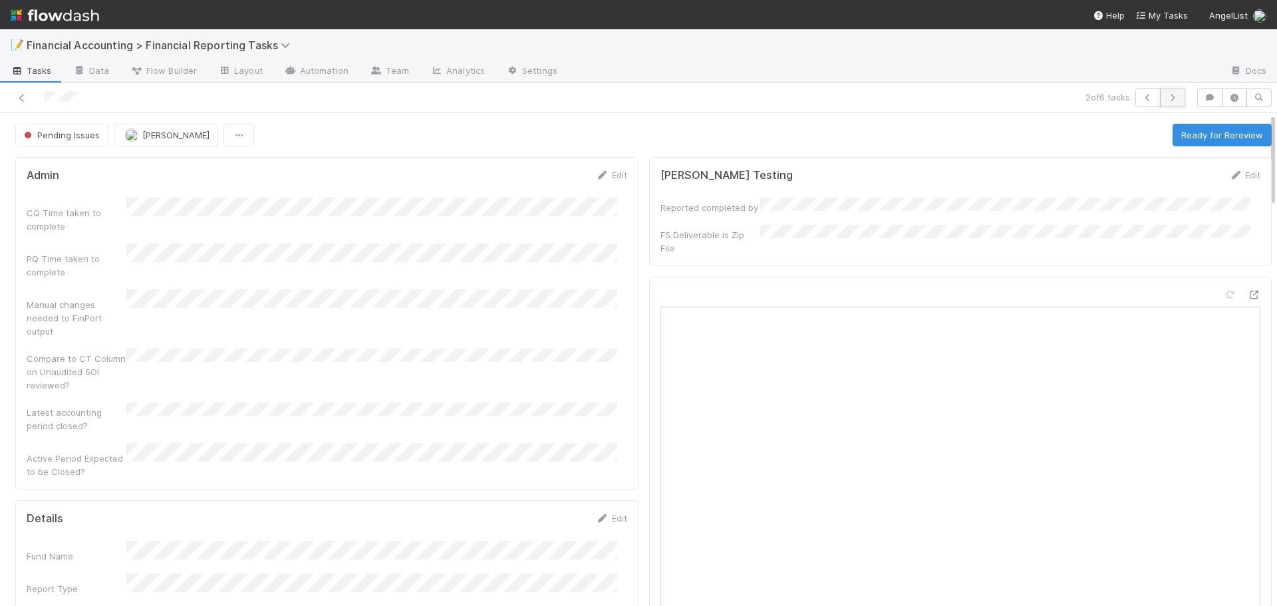
click at [1166, 98] on icon "button" at bounding box center [1172, 98] width 13 height 8
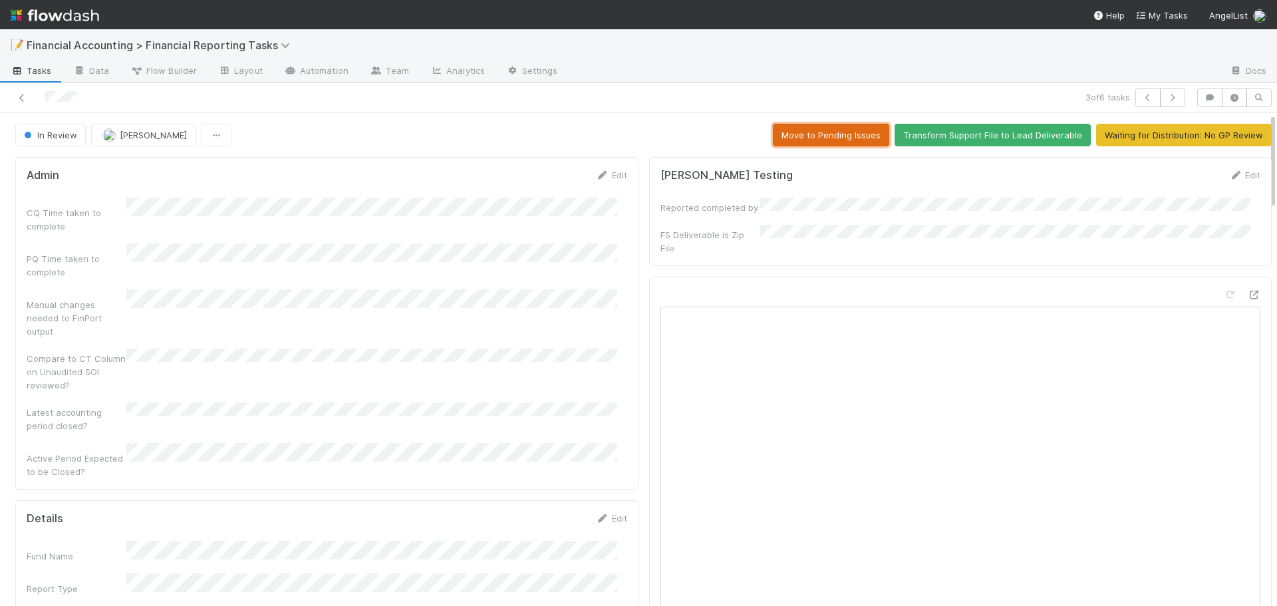
click at [813, 141] on button "Move to Pending Issues" at bounding box center [831, 135] width 116 height 23
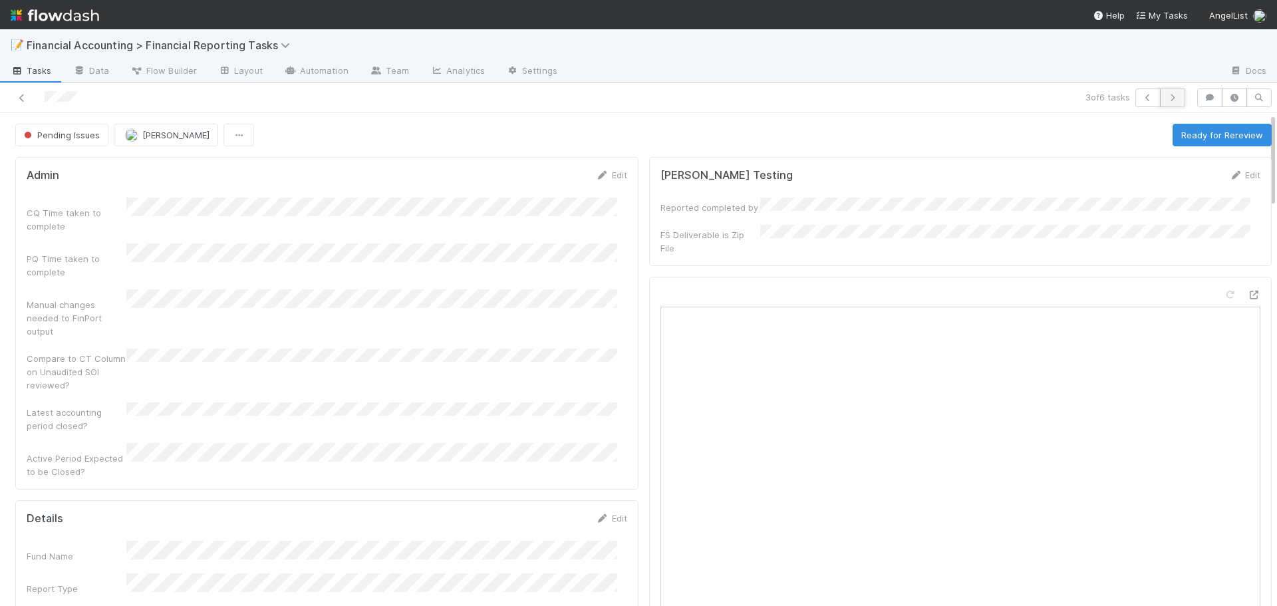
click at [1166, 98] on icon "button" at bounding box center [1172, 98] width 13 height 8
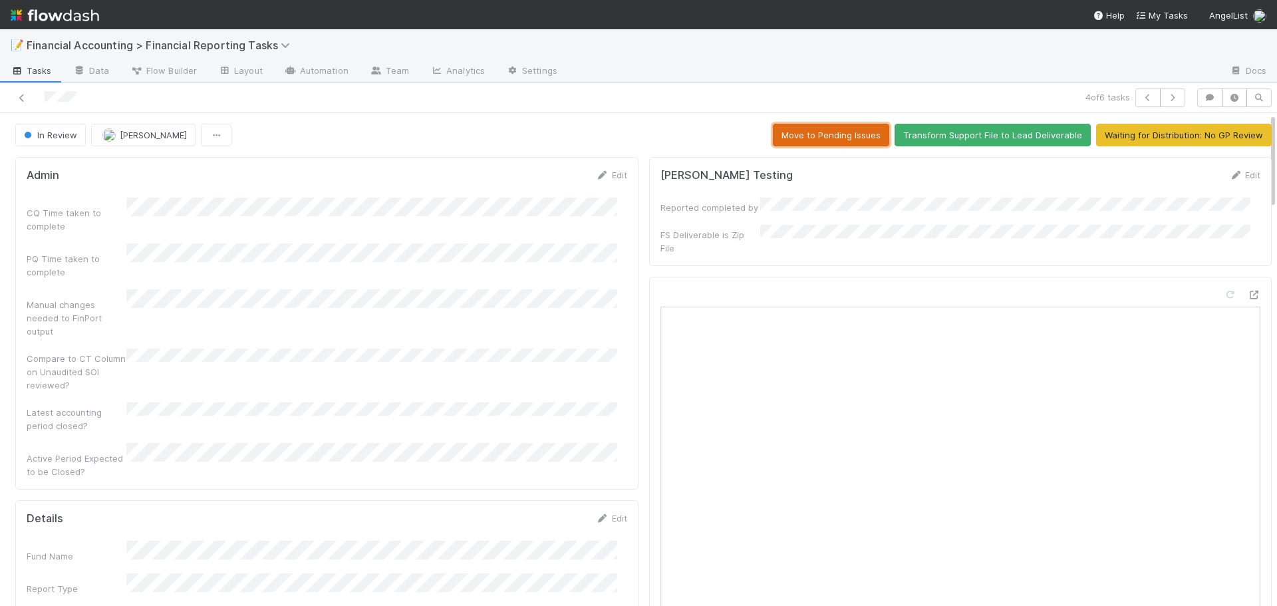
click at [848, 136] on button "Move to Pending Issues" at bounding box center [831, 135] width 116 height 23
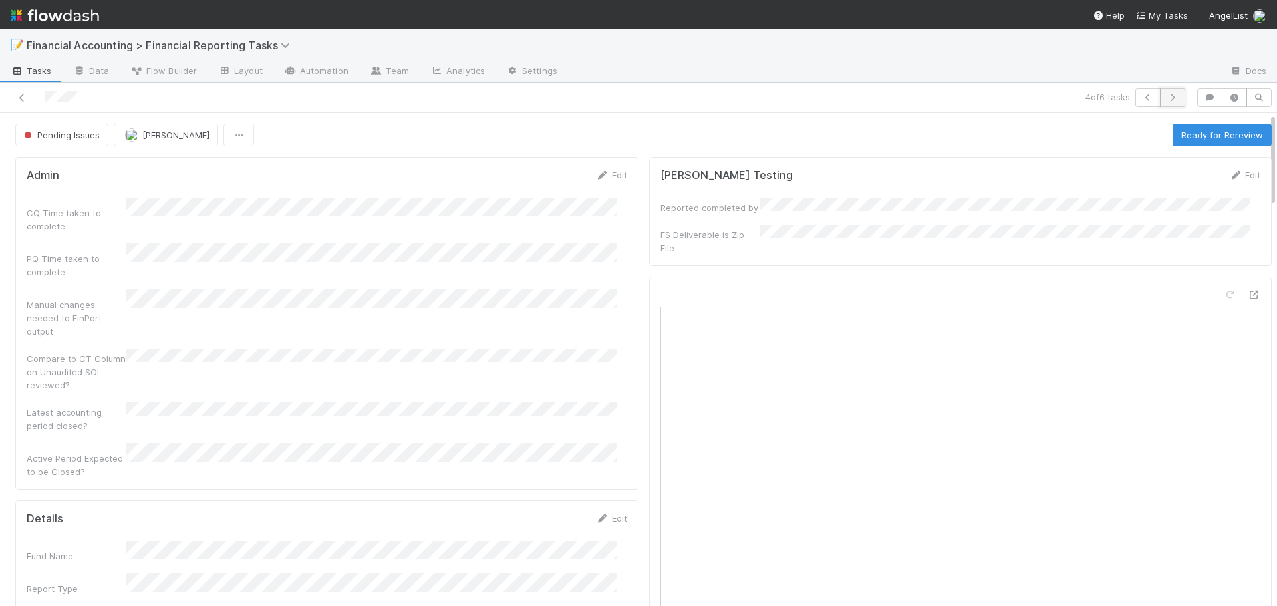
click at [1166, 96] on icon "button" at bounding box center [1172, 98] width 13 height 8
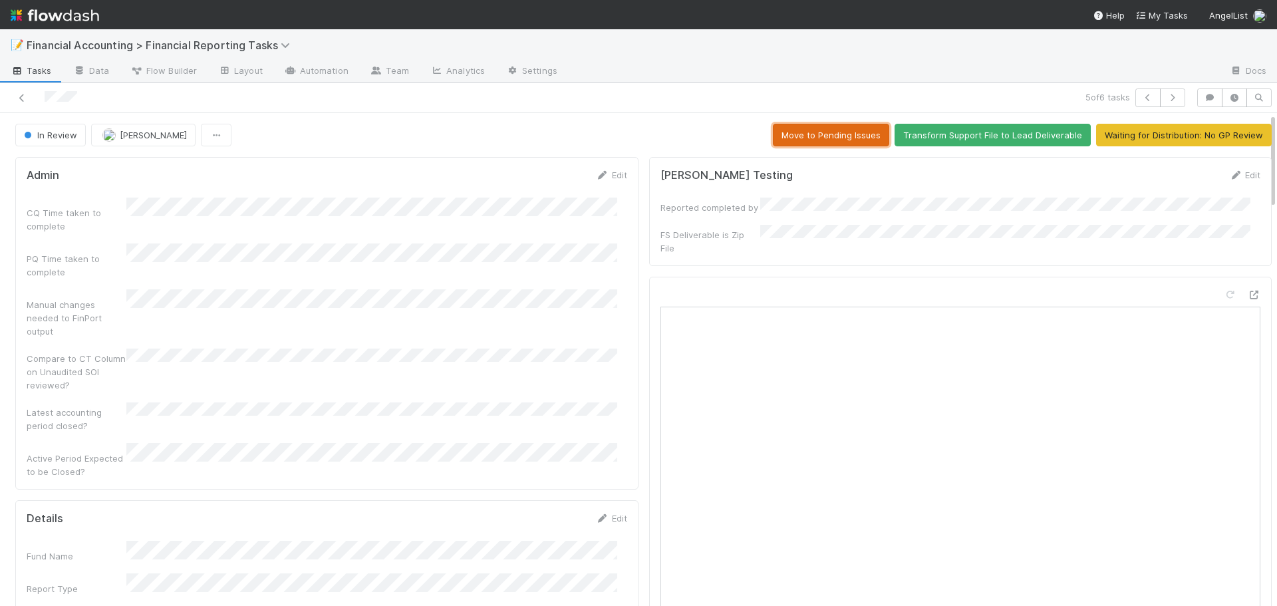
click at [828, 138] on button "Move to Pending Issues" at bounding box center [831, 135] width 116 height 23
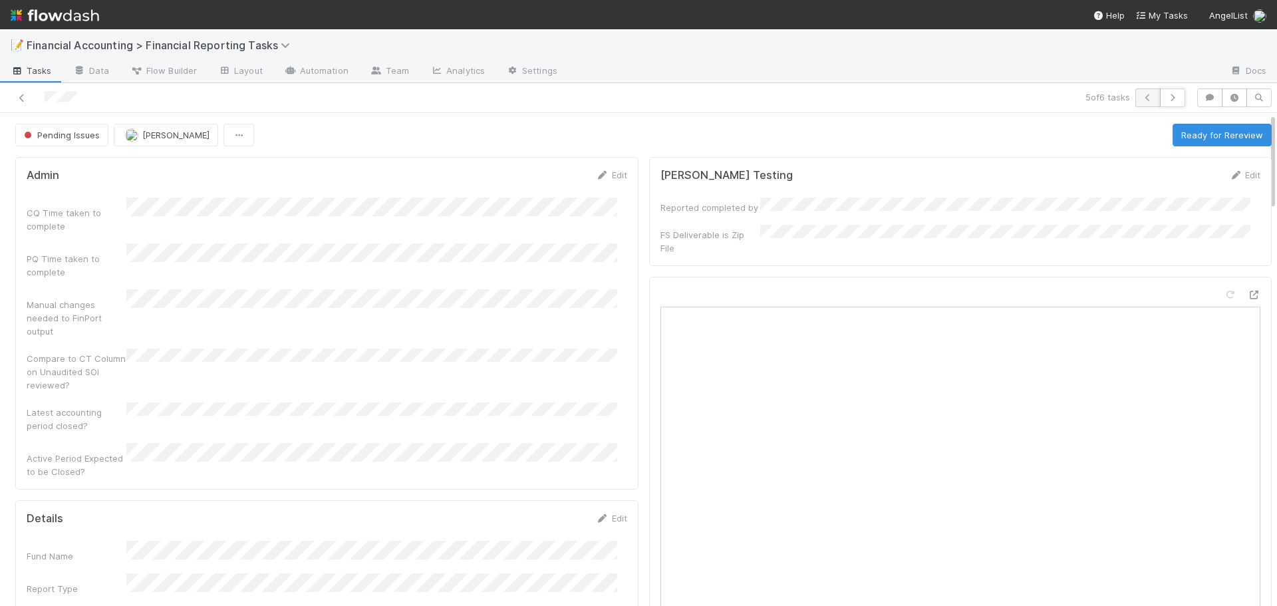
drag, startPoint x: 1158, startPoint y: 96, endPoint x: 1148, endPoint y: 105, distance: 13.2
click at [1148, 105] on div at bounding box center [1160, 97] width 50 height 19
click at [1166, 100] on icon "button" at bounding box center [1172, 98] width 13 height 8
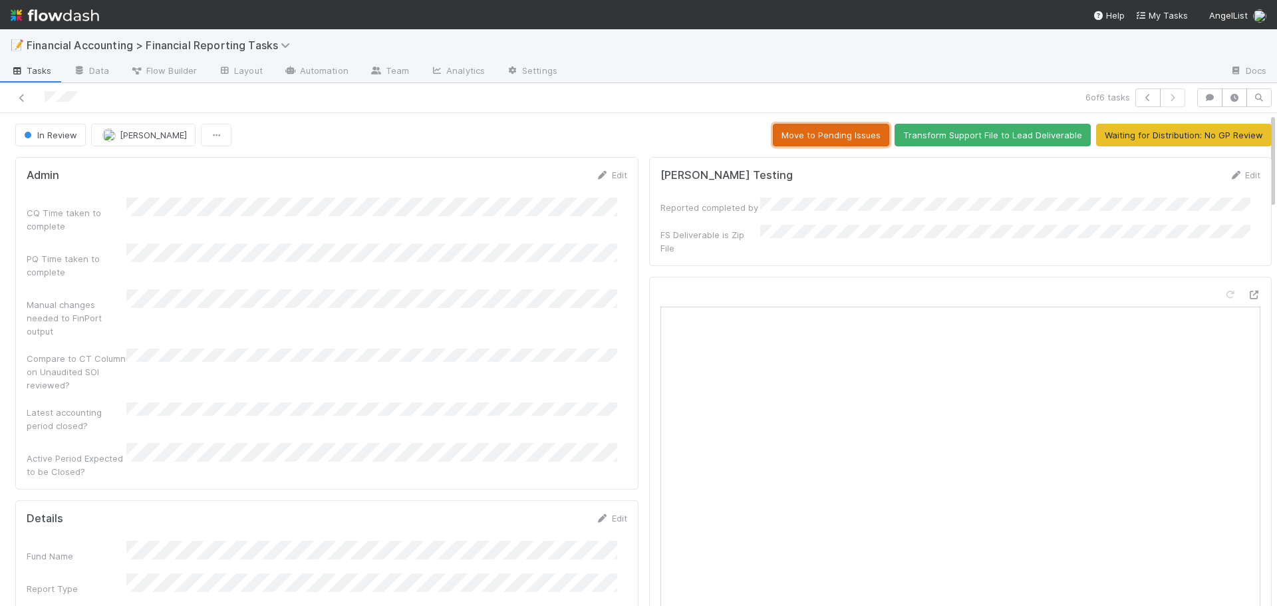
click at [837, 142] on button "Move to Pending Issues" at bounding box center [831, 135] width 116 height 23
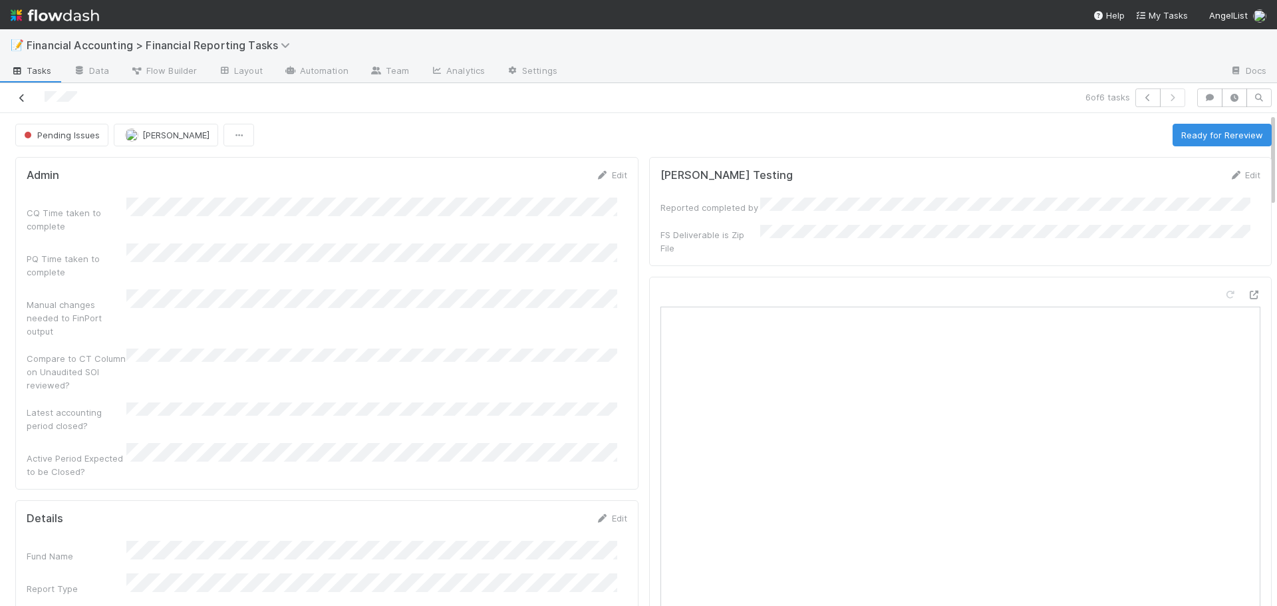
click at [25, 97] on icon at bounding box center [21, 98] width 13 height 9
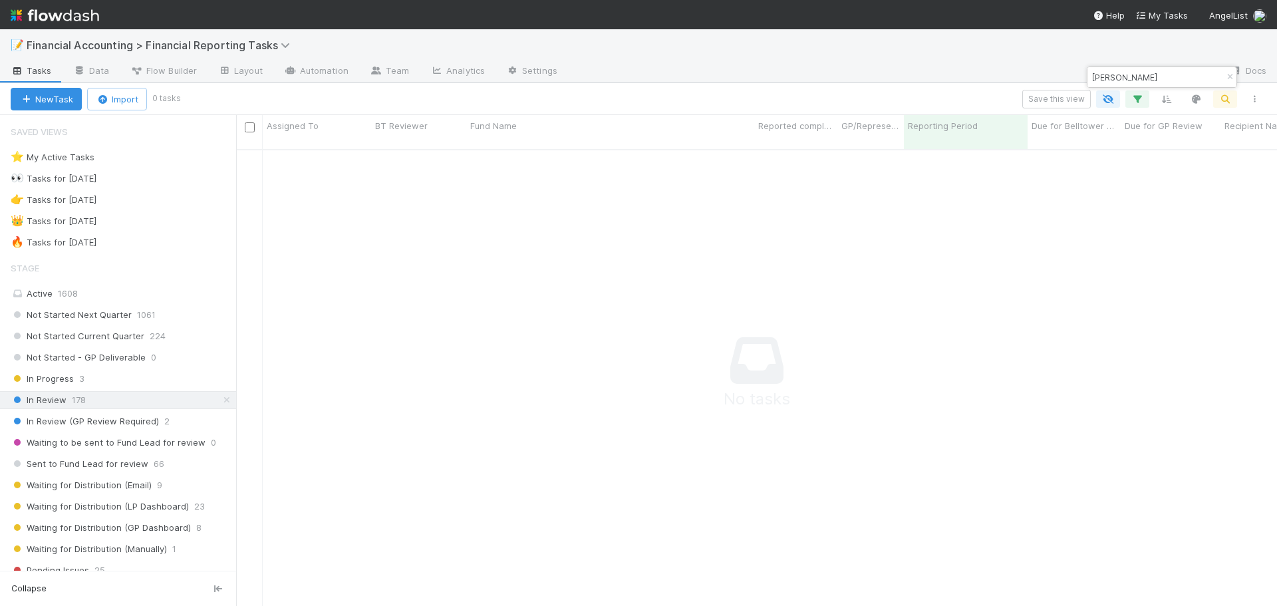
scroll to position [448, 1031]
click at [1231, 77] on icon "button" at bounding box center [1229, 77] width 13 height 8
click at [1231, 77] on link "Docs" at bounding box center [1248, 71] width 58 height 21
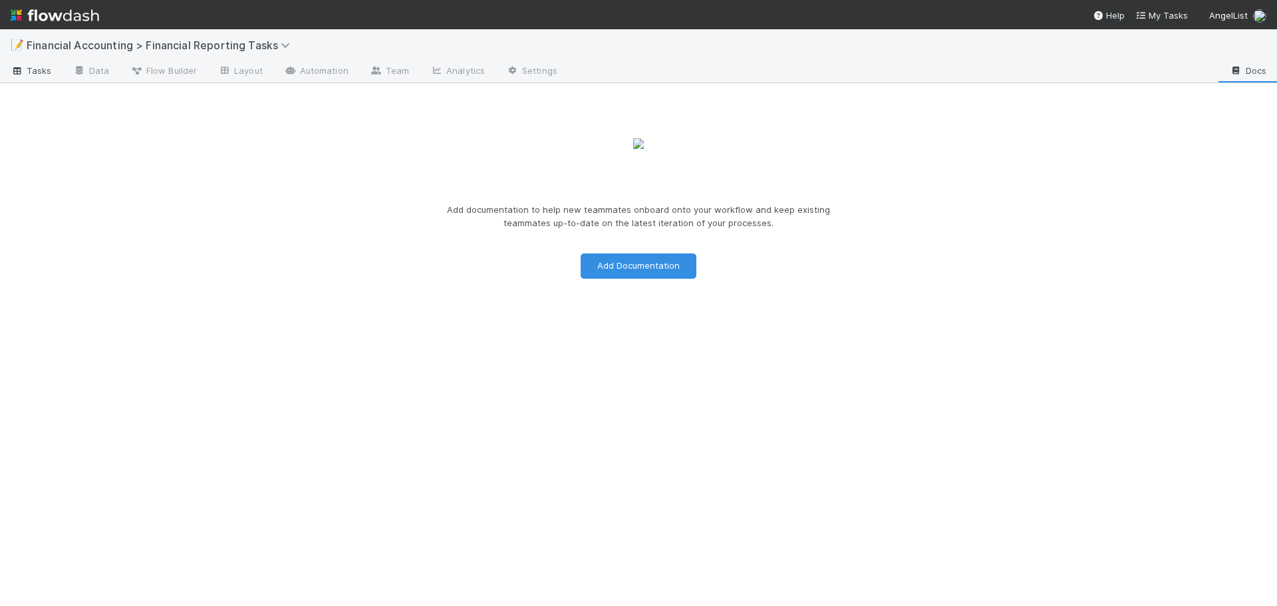
click at [31, 64] on span "Tasks" at bounding box center [31, 70] width 41 height 13
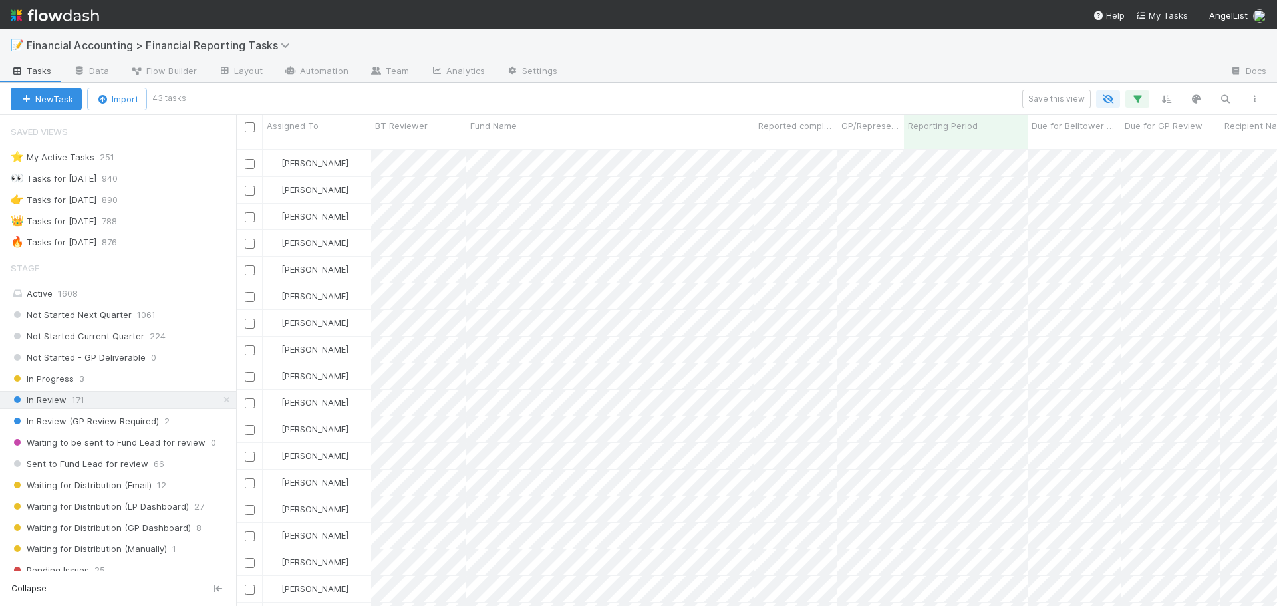
scroll to position [457, 1031]
click at [1232, 90] on div "Save this view" at bounding box center [726, 99] width 1085 height 19
click at [1224, 96] on icon "button" at bounding box center [1224, 99] width 13 height 12
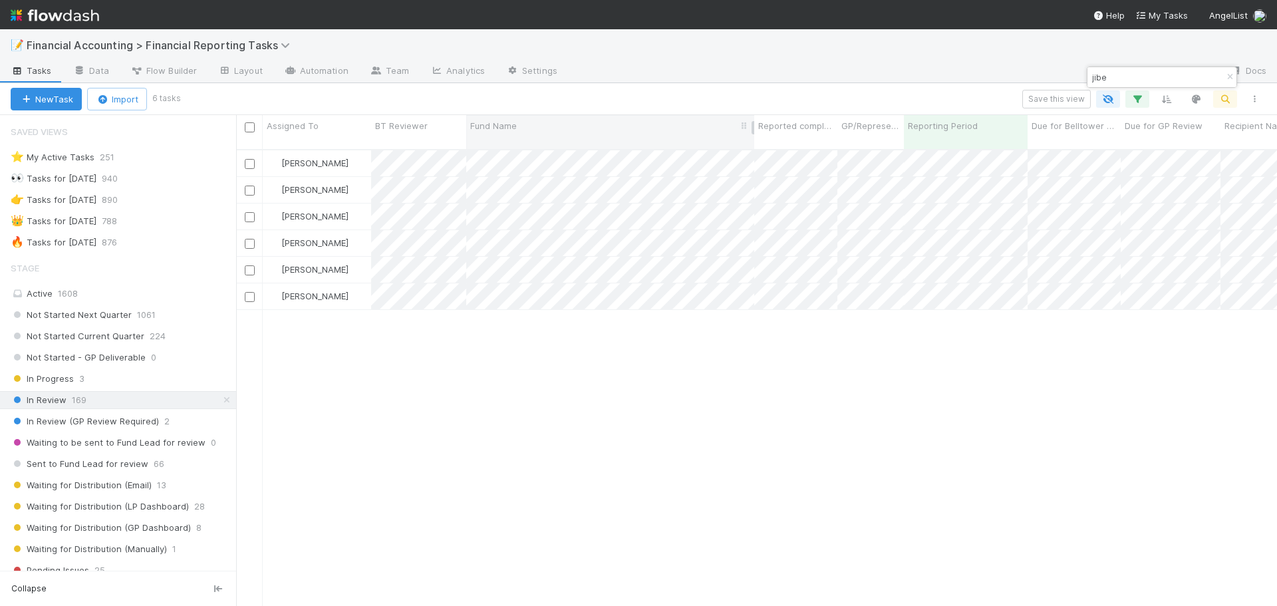
type input "jibe"
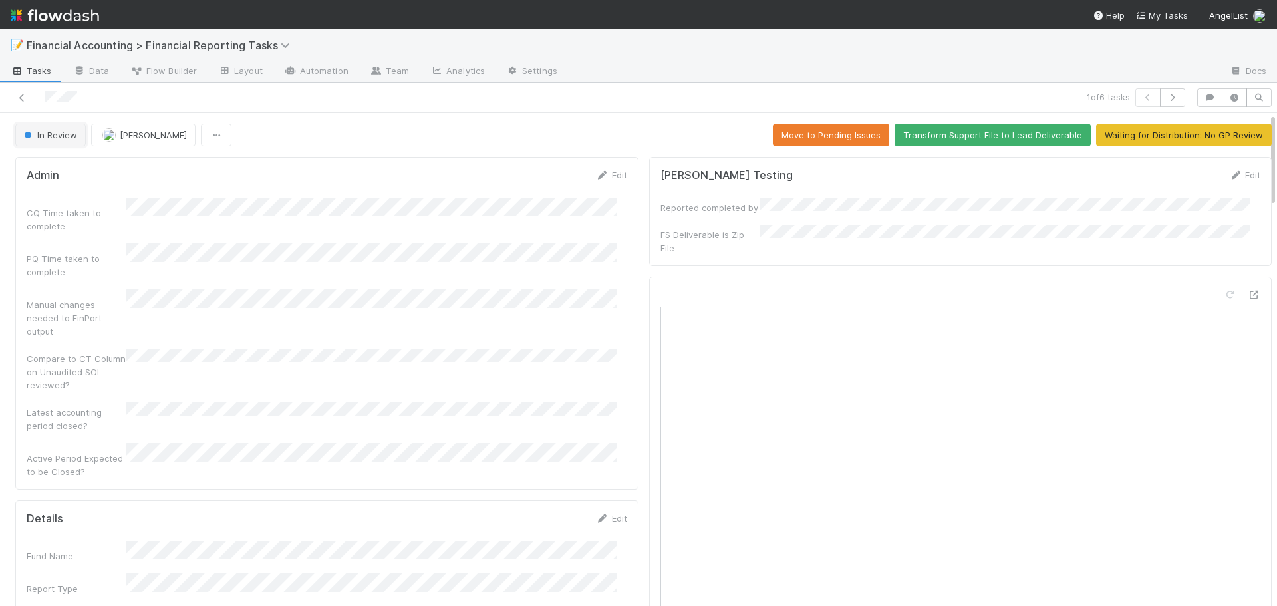
click at [48, 140] on span "In Review" at bounding box center [49, 135] width 56 height 11
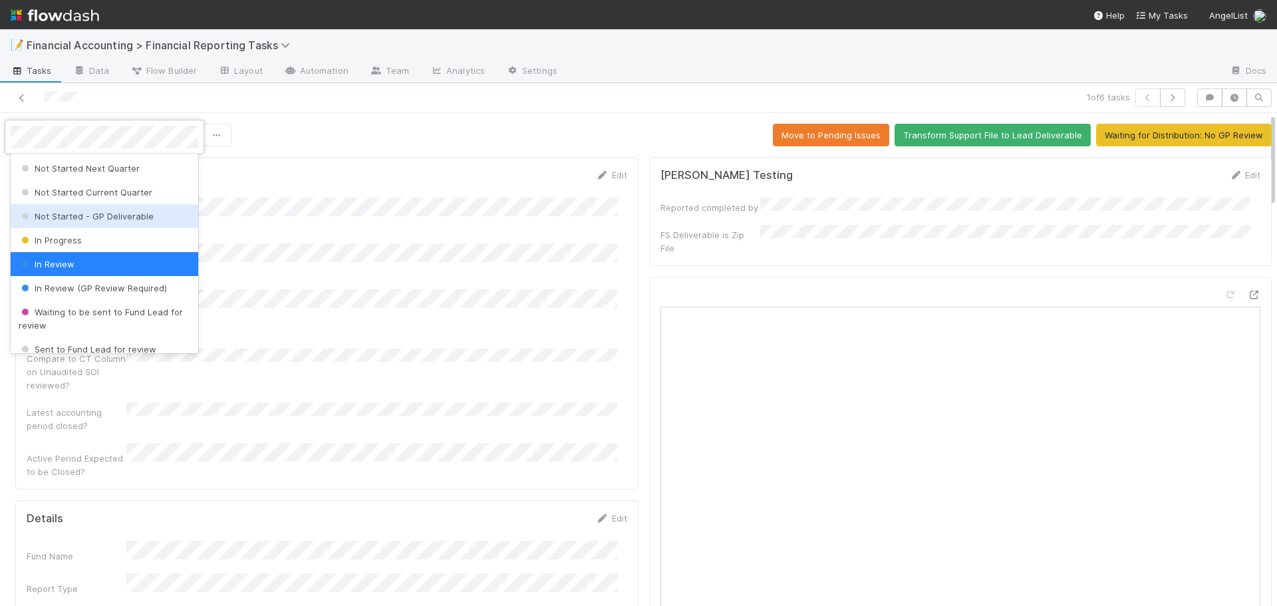
scroll to position [66, 0]
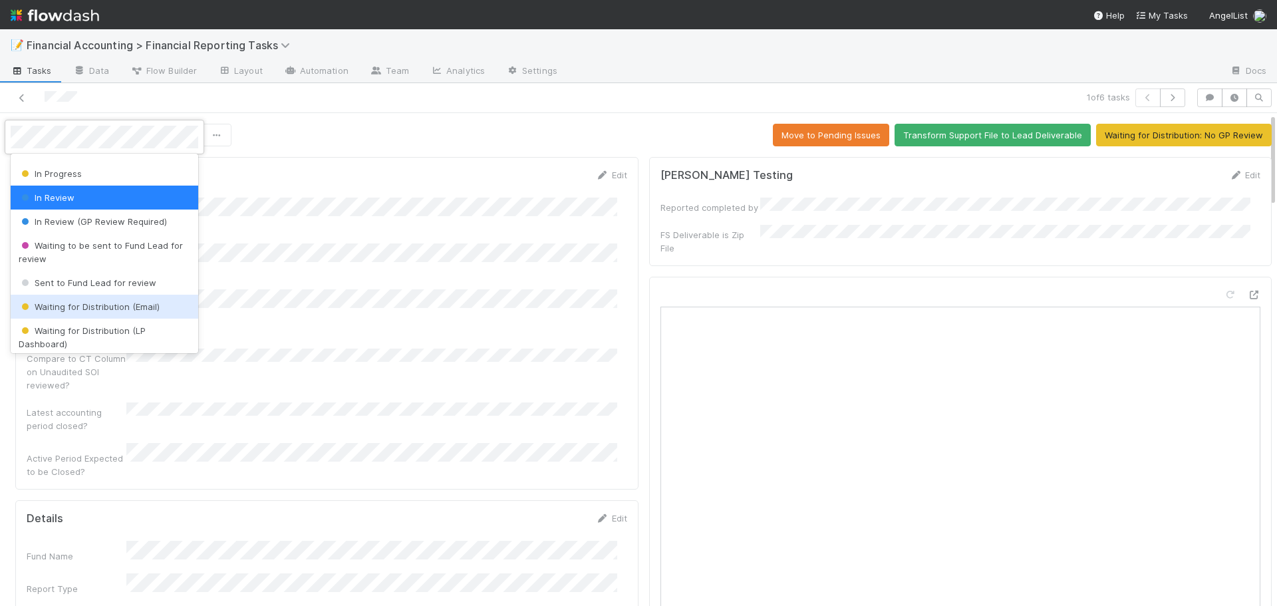
click at [101, 305] on span "Waiting for Distribution (Email)" at bounding box center [89, 306] width 141 height 11
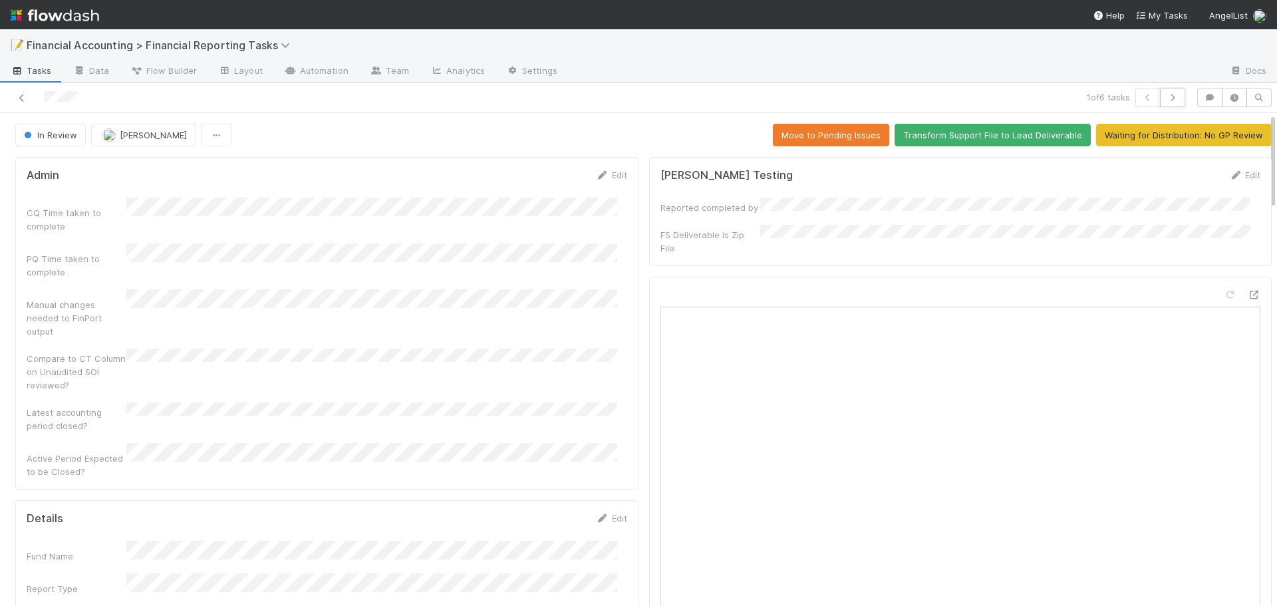
drag, startPoint x: 1168, startPoint y: 99, endPoint x: 1160, endPoint y: 49, distance: 50.4
click at [1160, 49] on div "📝 Financial Accounting > Financial Reporting Tasks Tasks Data Flow Builder Layo…" at bounding box center [638, 317] width 1277 height 577
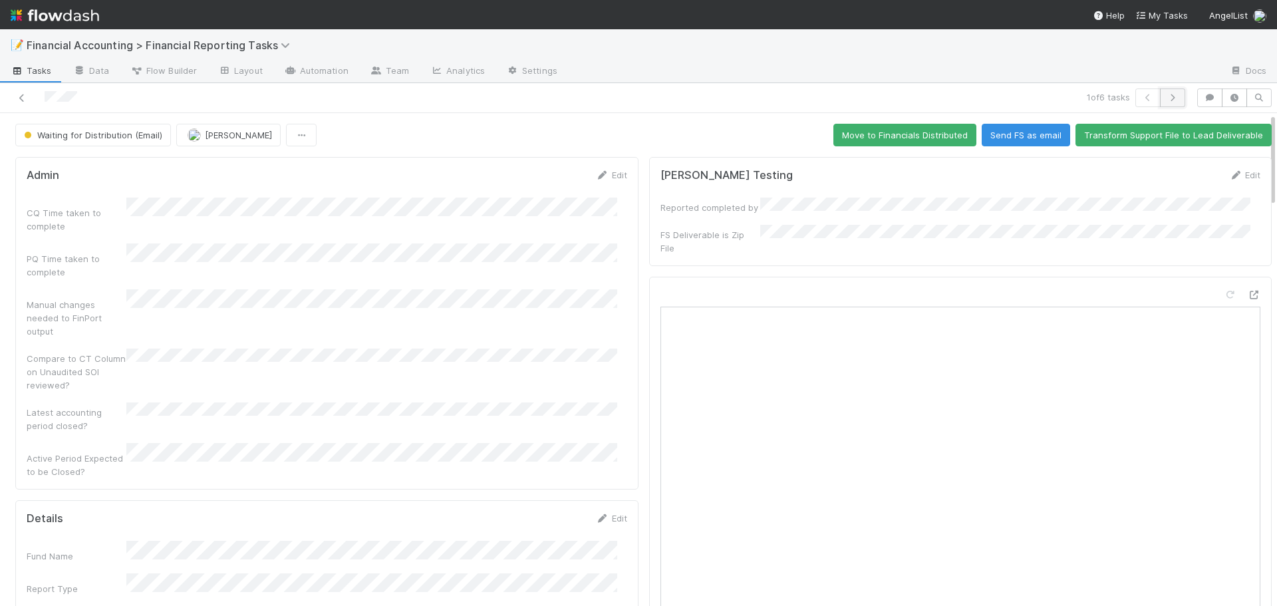
click at [1166, 94] on icon "button" at bounding box center [1172, 98] width 13 height 8
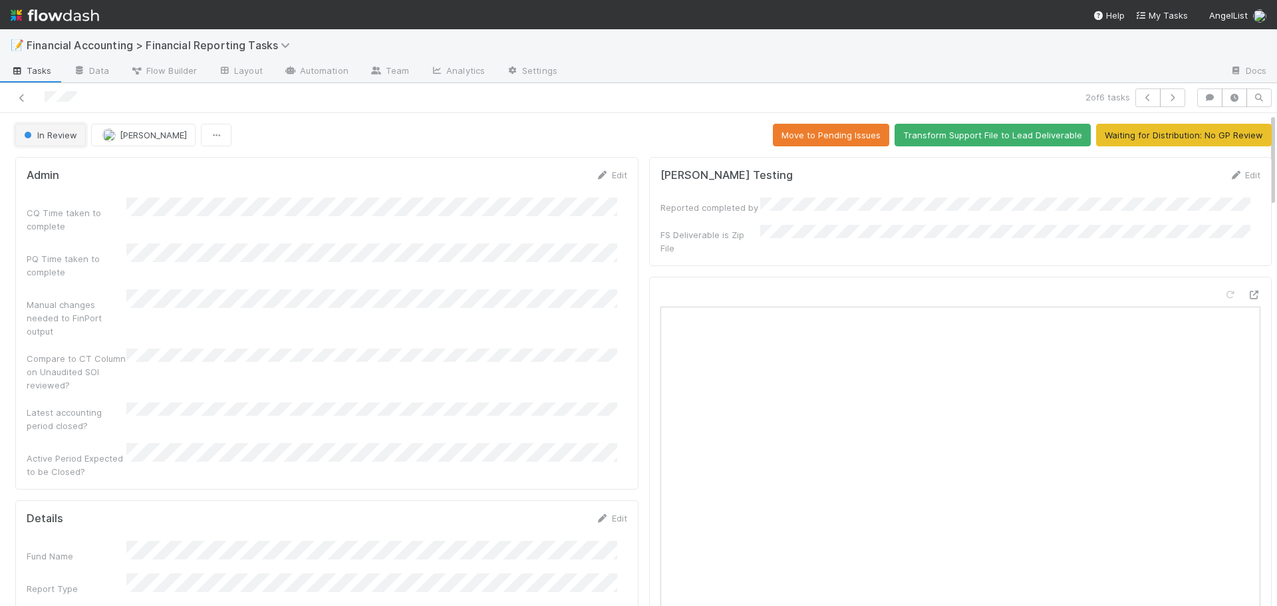
click at [38, 139] on span "In Review" at bounding box center [49, 135] width 56 height 11
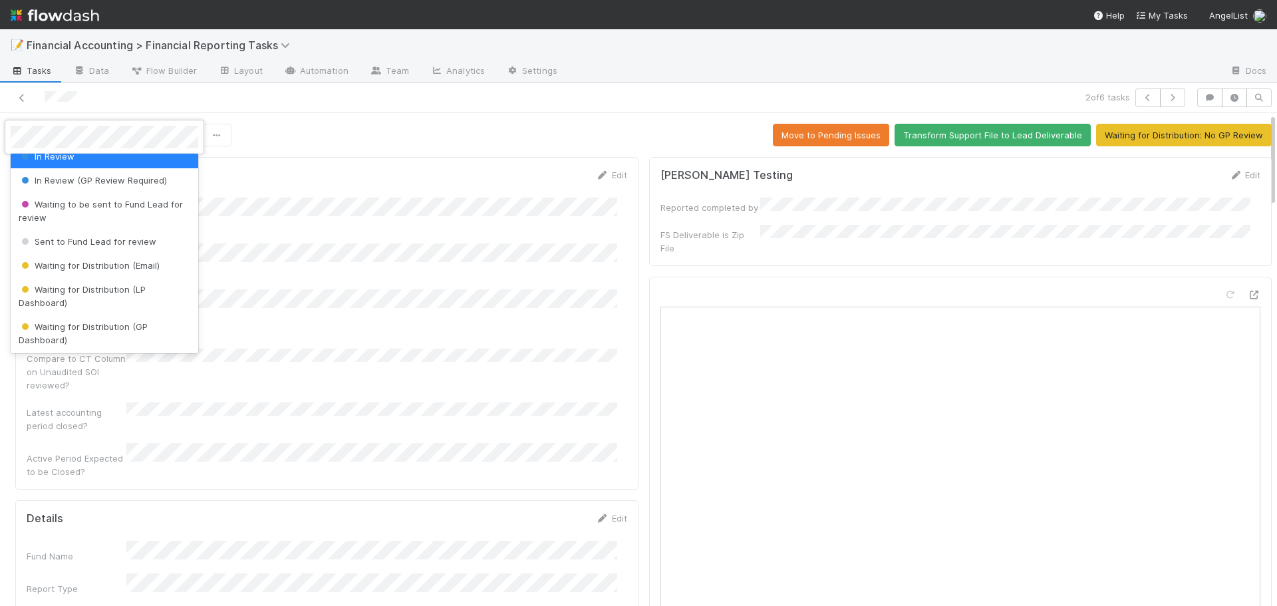
scroll to position [133, 0]
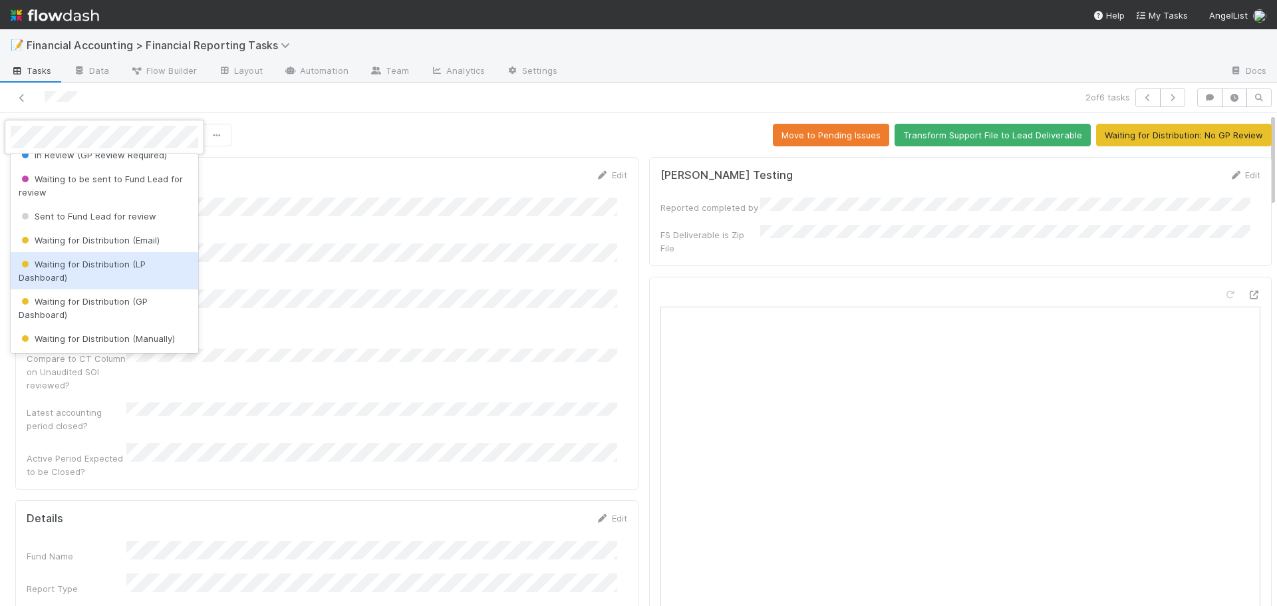
click at [100, 267] on span "Waiting for Distribution (LP Dashboard)" at bounding box center [82, 271] width 127 height 24
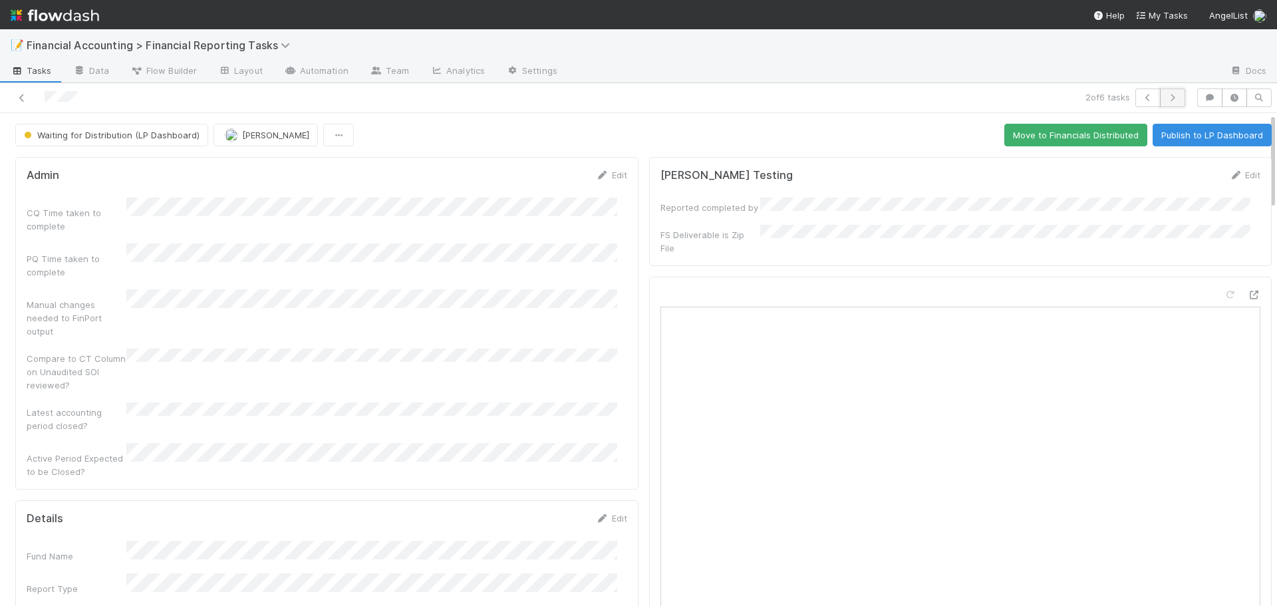
click at [1168, 100] on icon "button" at bounding box center [1172, 98] width 13 height 8
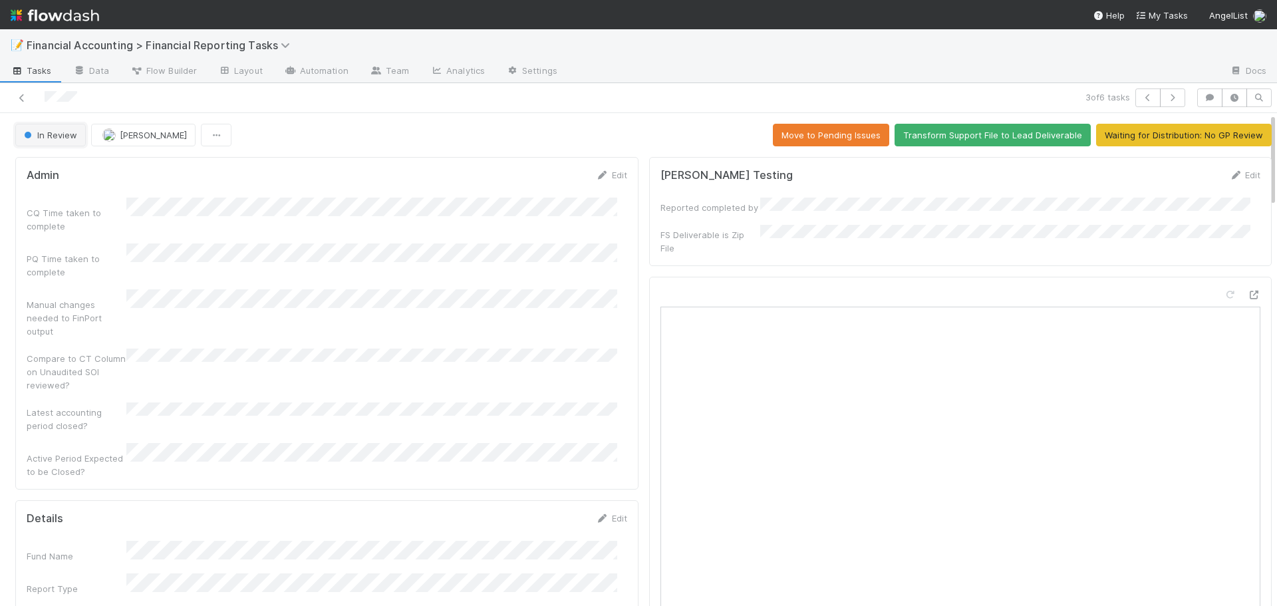
click at [60, 139] on span "In Review" at bounding box center [49, 135] width 56 height 11
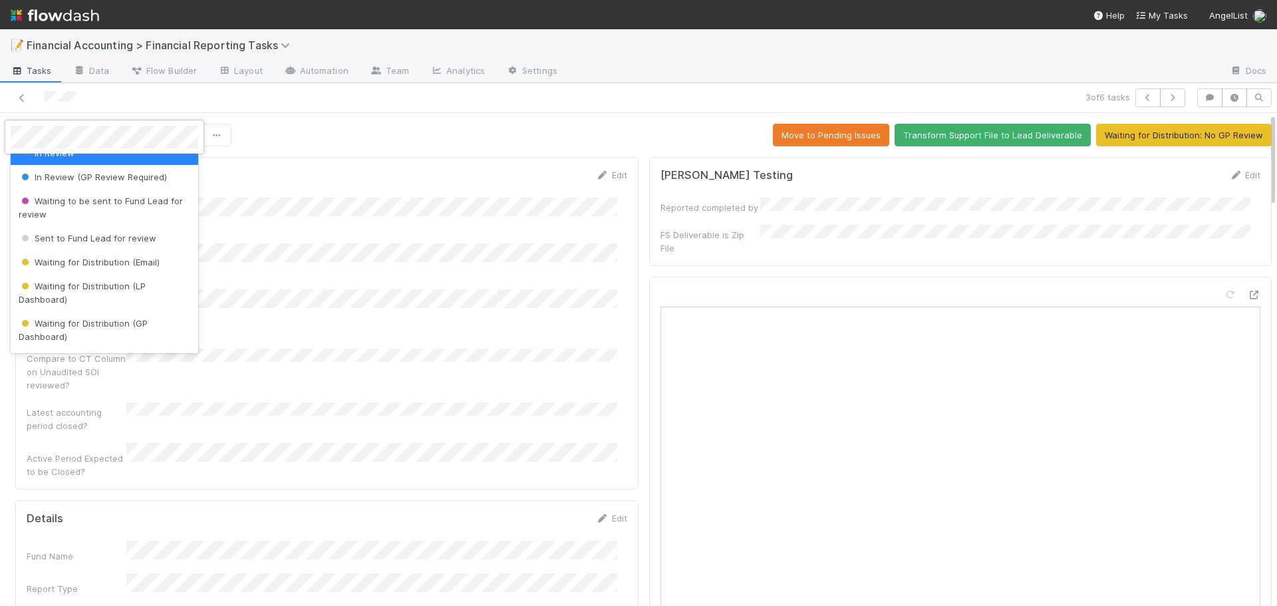
scroll to position [133, 0]
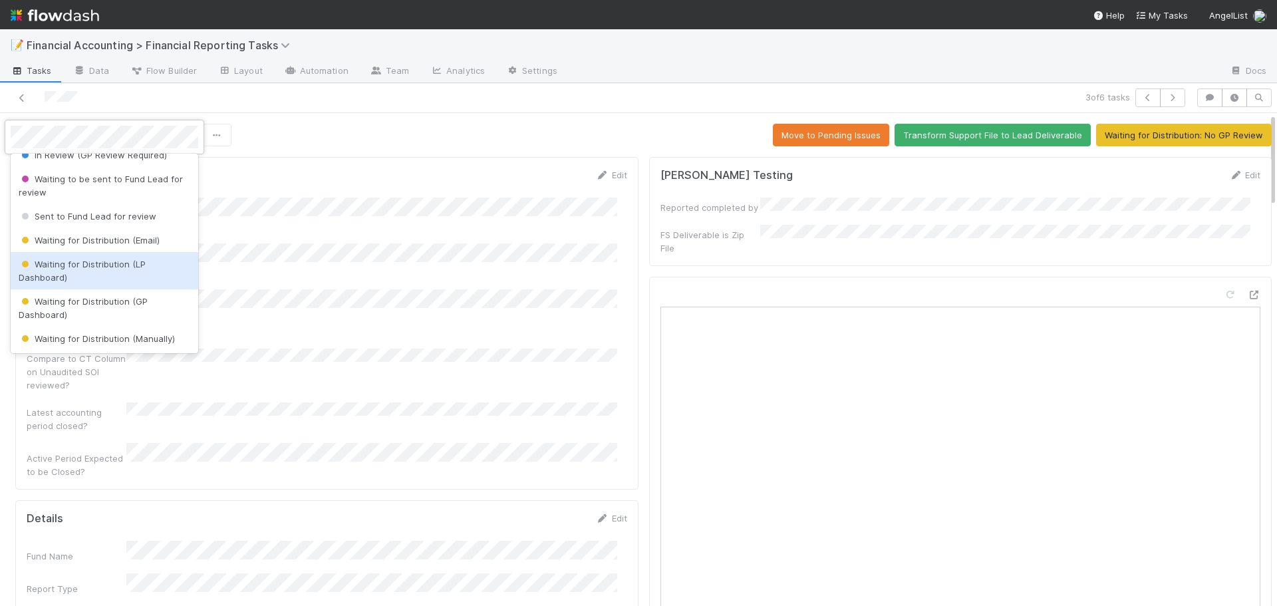
click at [82, 267] on span "Waiting for Distribution (LP Dashboard)" at bounding box center [82, 271] width 127 height 24
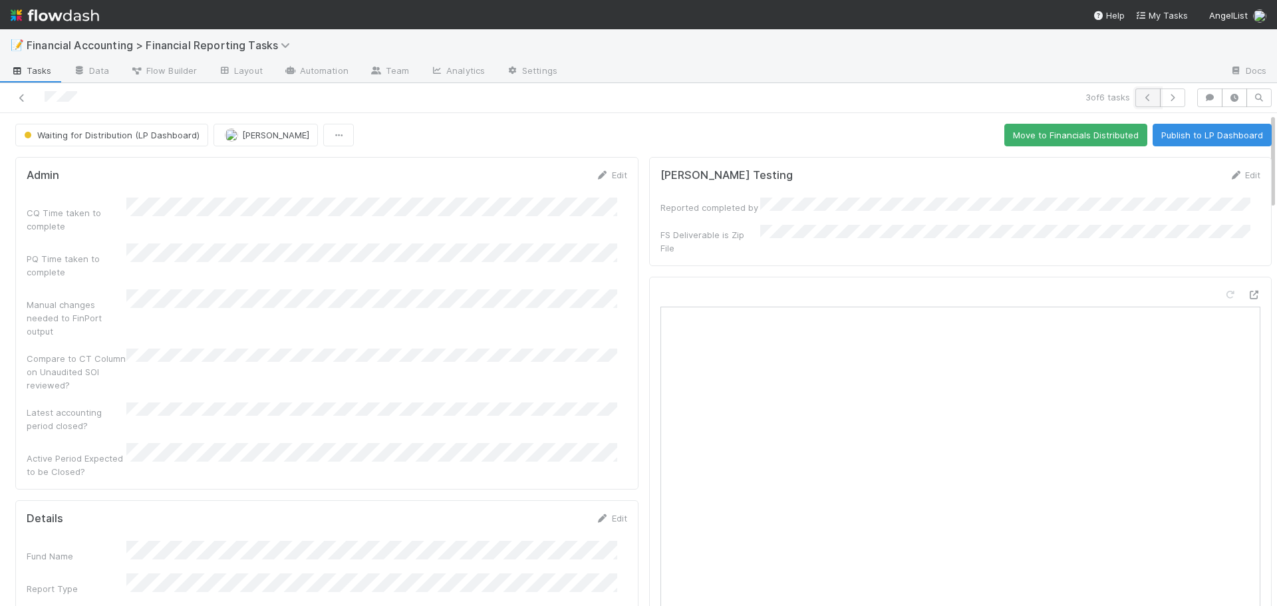
click at [1141, 99] on icon "button" at bounding box center [1147, 98] width 13 height 8
click at [1141, 98] on icon "button" at bounding box center [1147, 98] width 13 height 8
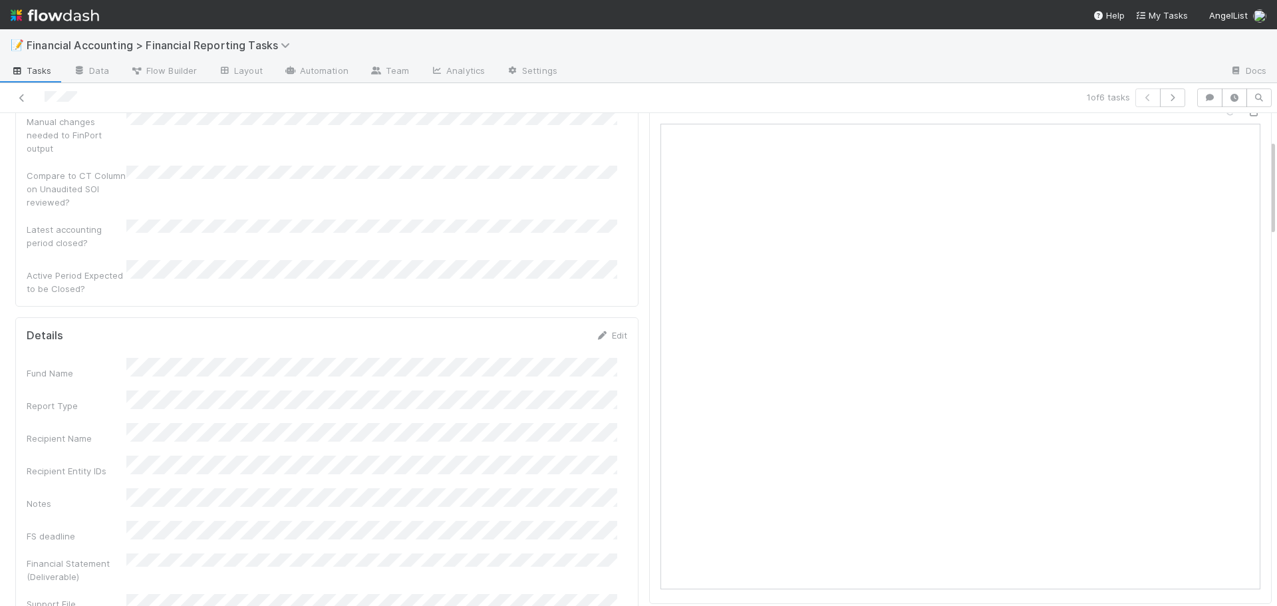
scroll to position [199, 0]
click at [1166, 97] on icon "button" at bounding box center [1172, 98] width 13 height 8
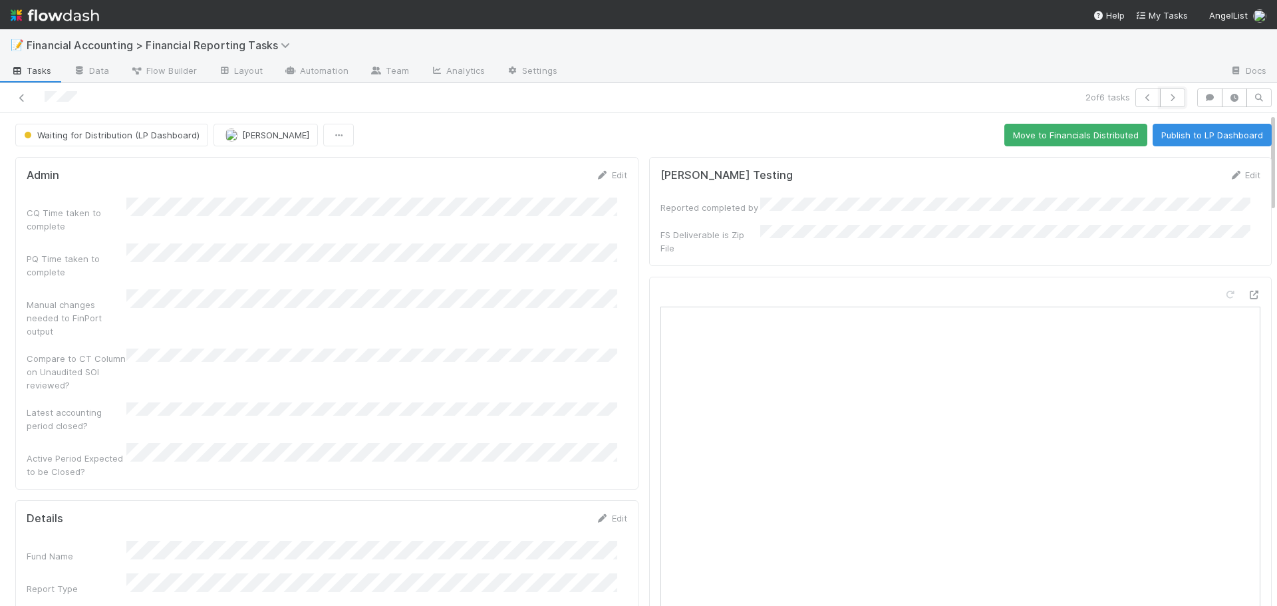
click at [1166, 97] on icon "button" at bounding box center [1172, 98] width 13 height 8
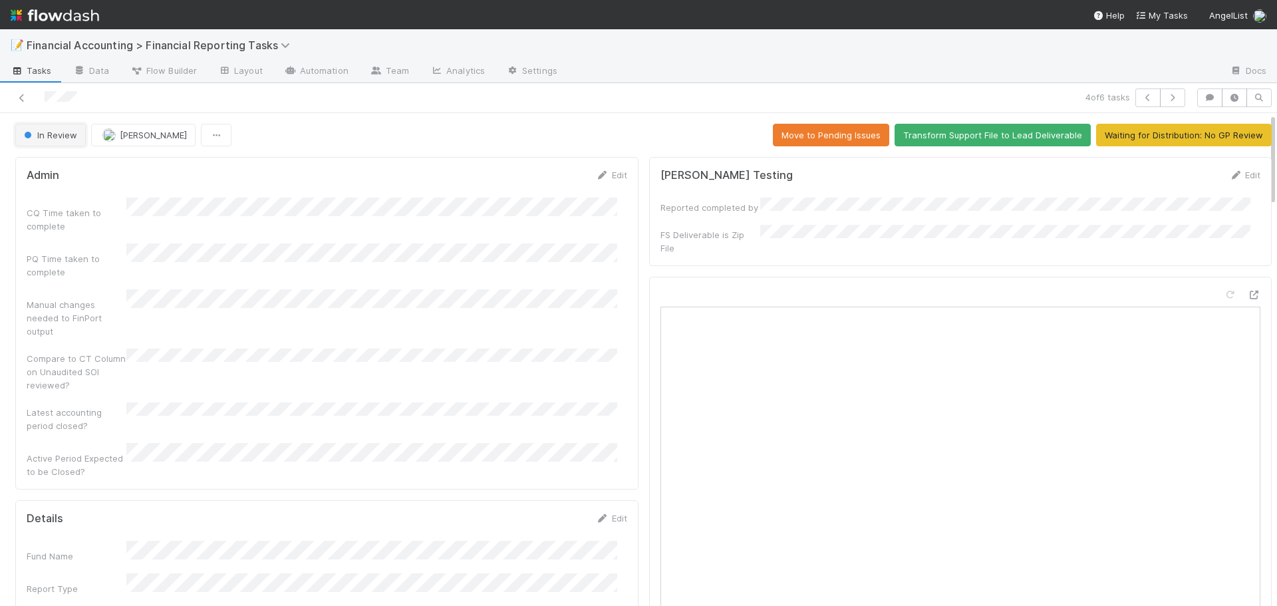
click at [68, 129] on button "In Review" at bounding box center [50, 135] width 70 height 23
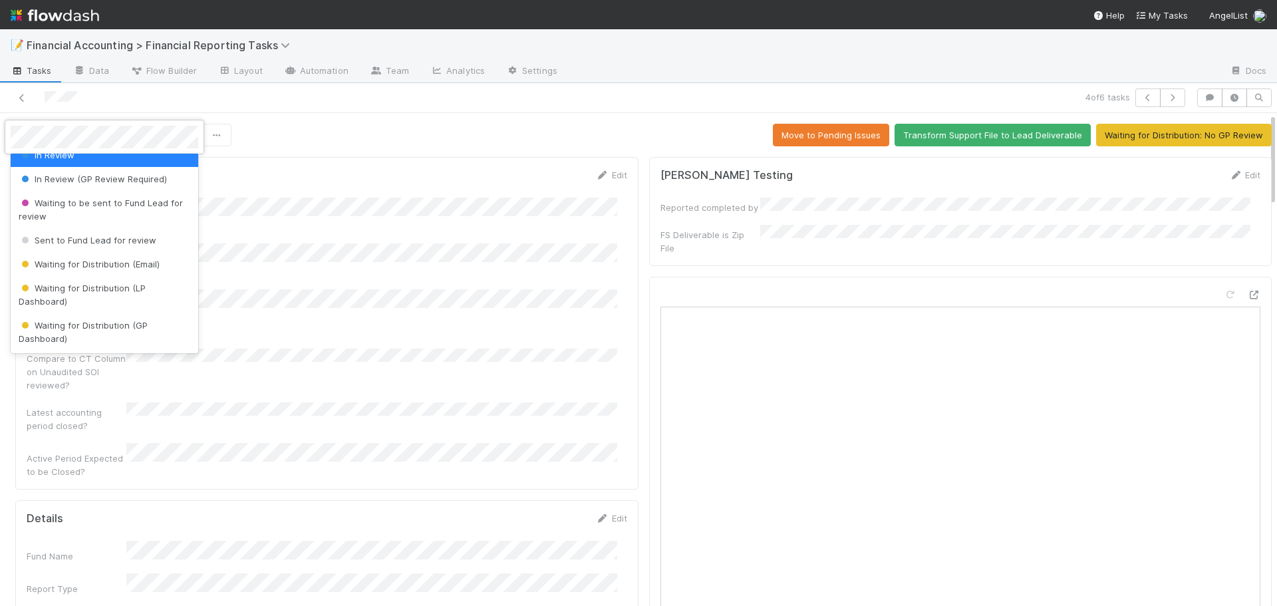
scroll to position [133, 0]
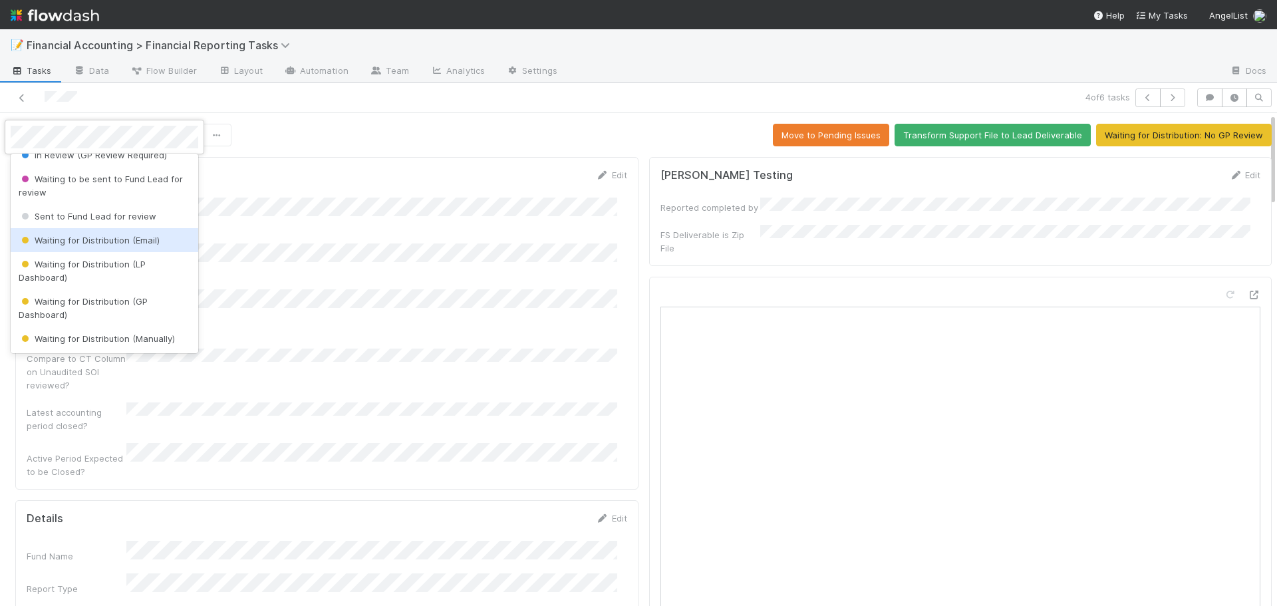
click at [87, 240] on span "Waiting for Distribution (Email)" at bounding box center [89, 240] width 141 height 11
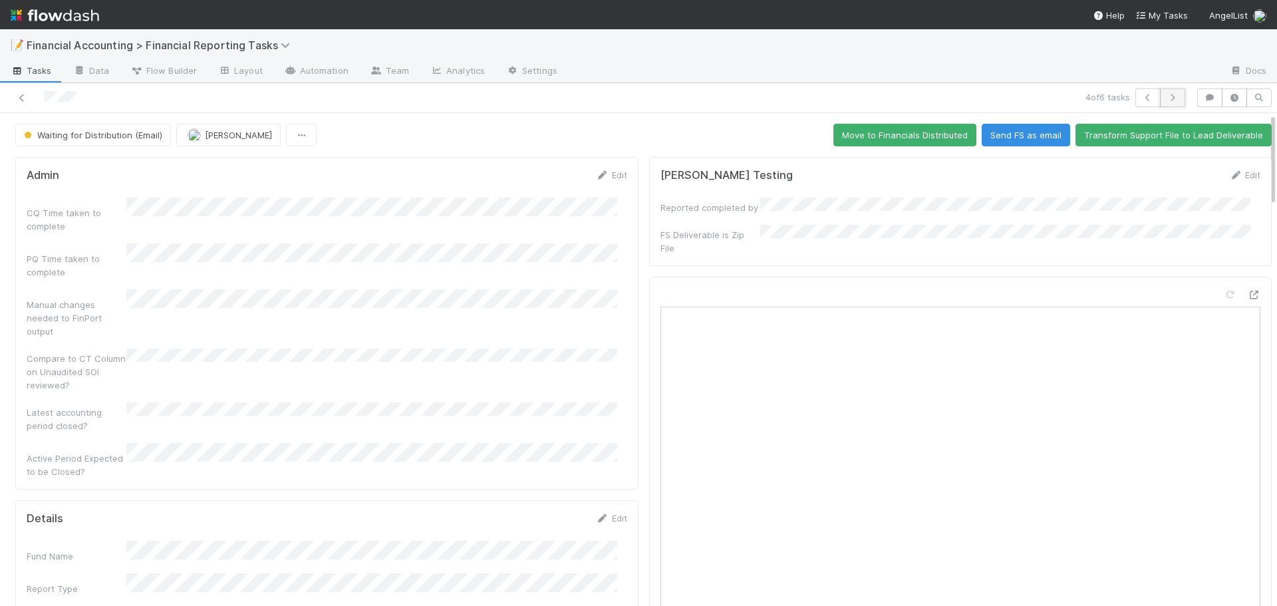
click at [1166, 96] on icon "button" at bounding box center [1172, 98] width 13 height 8
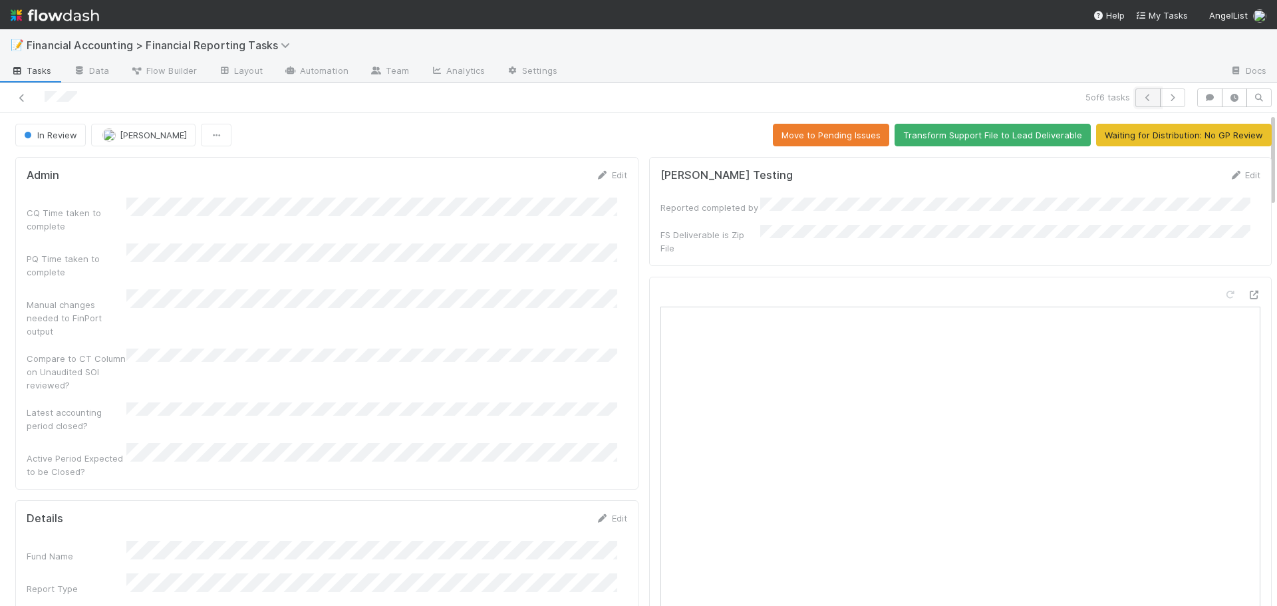
click at [1141, 98] on icon "button" at bounding box center [1147, 98] width 13 height 8
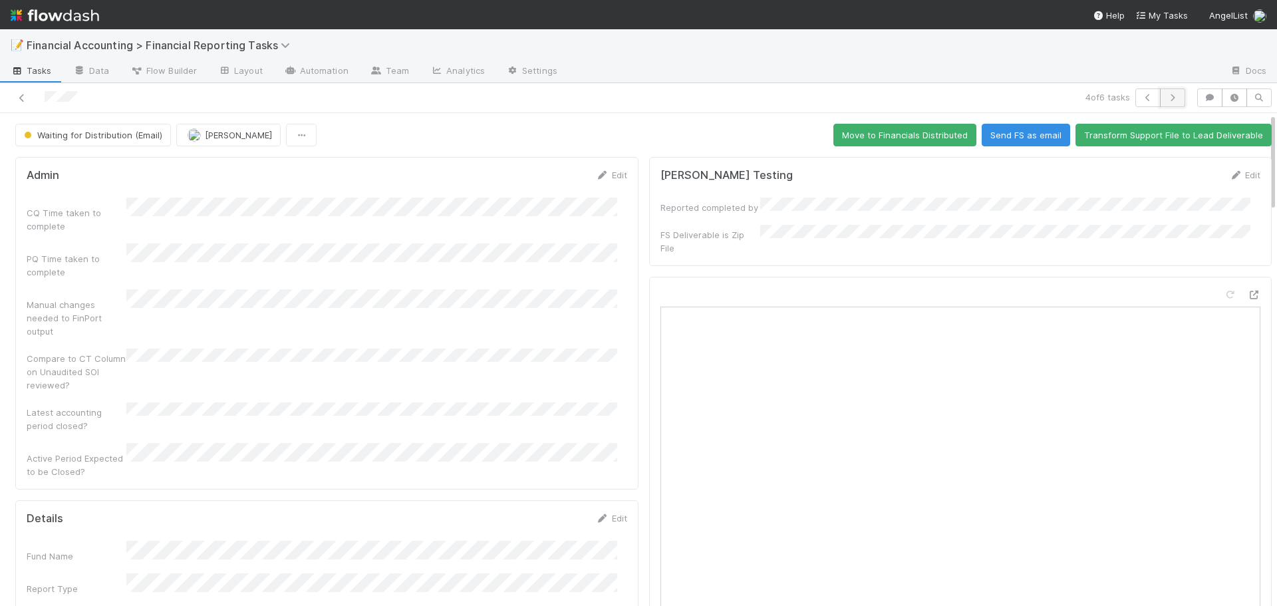
click at [1167, 101] on icon "button" at bounding box center [1172, 98] width 13 height 8
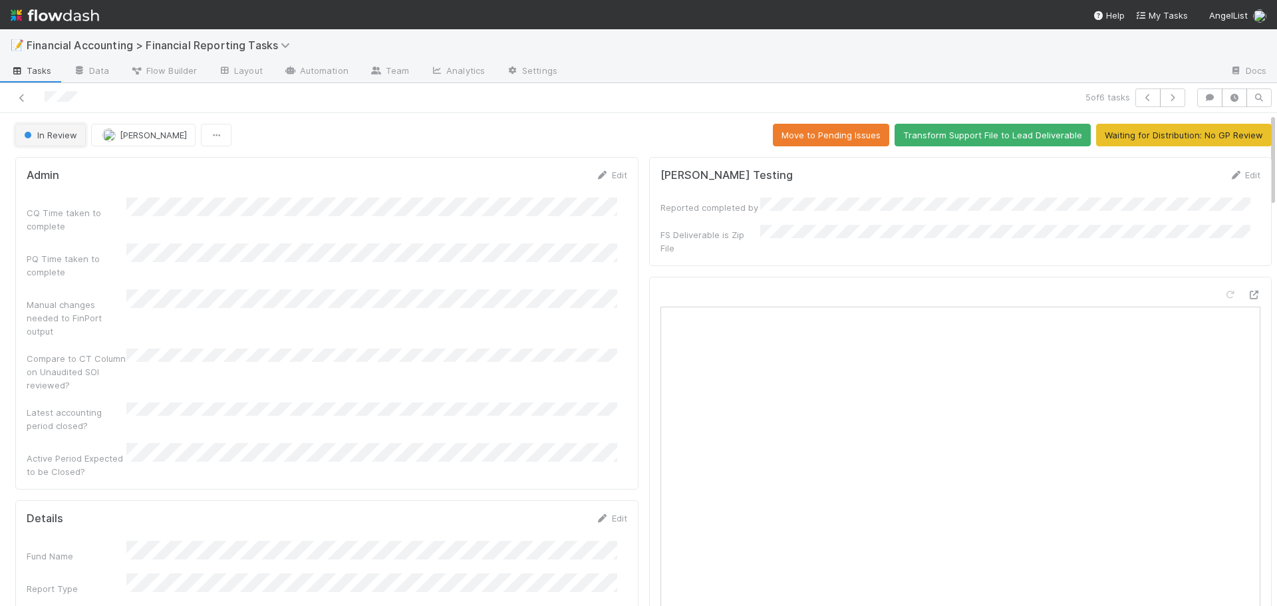
click at [74, 134] on span "In Review" at bounding box center [49, 135] width 56 height 11
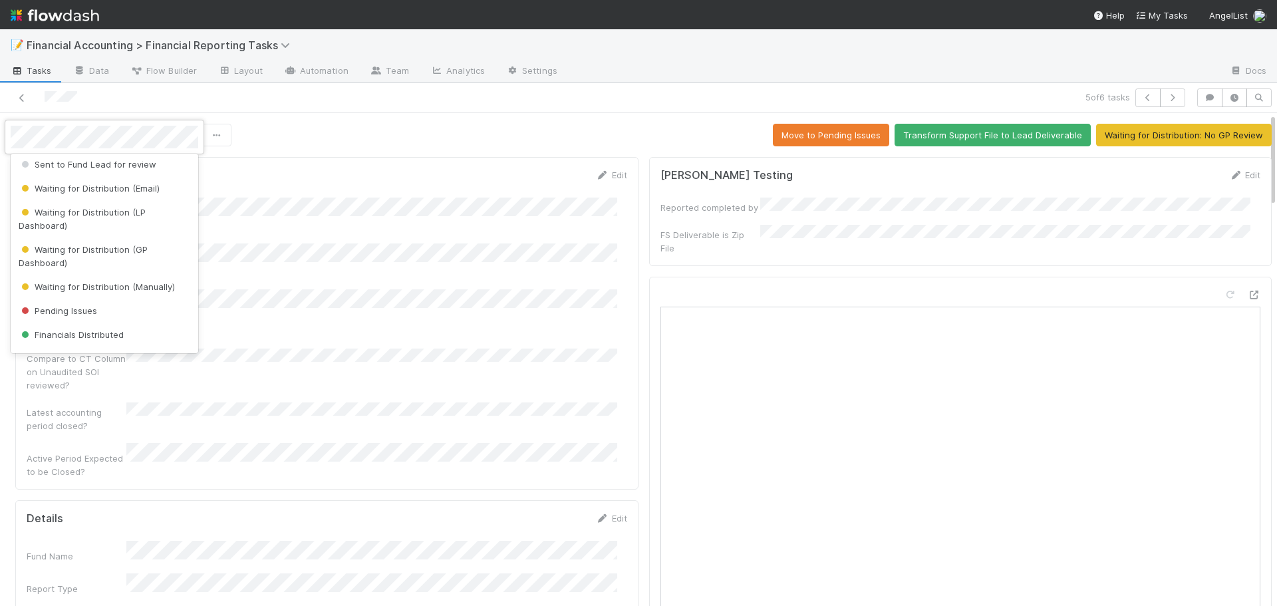
scroll to position [199, 0]
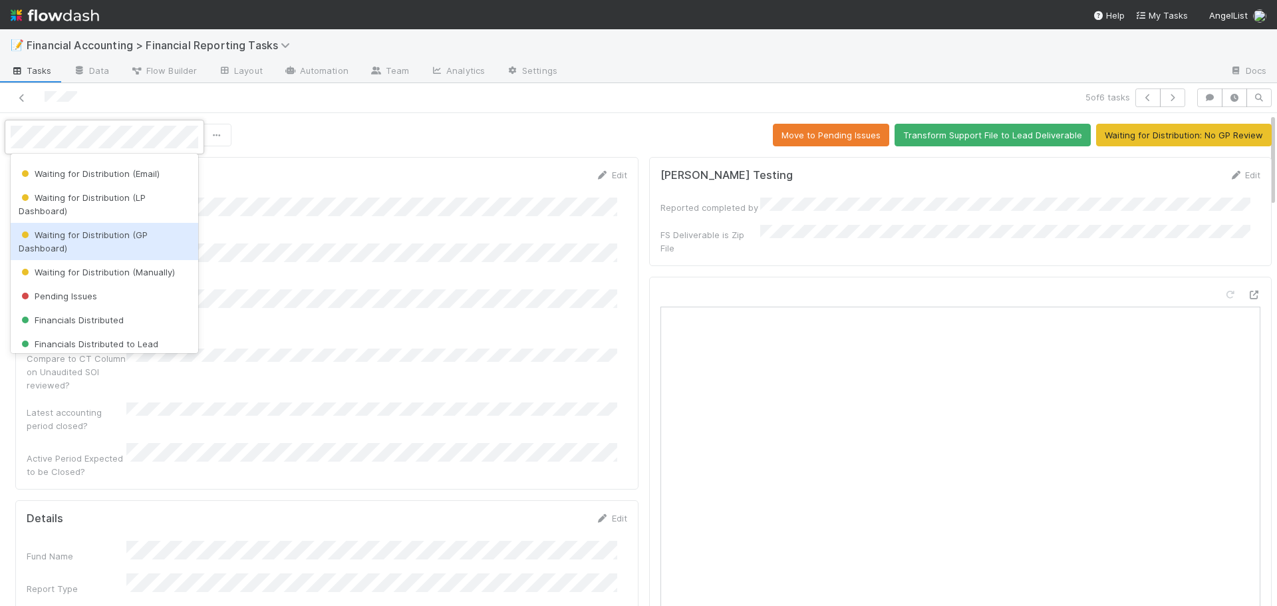
click at [73, 236] on span "Waiting for Distribution (GP Dashboard)" at bounding box center [83, 241] width 129 height 24
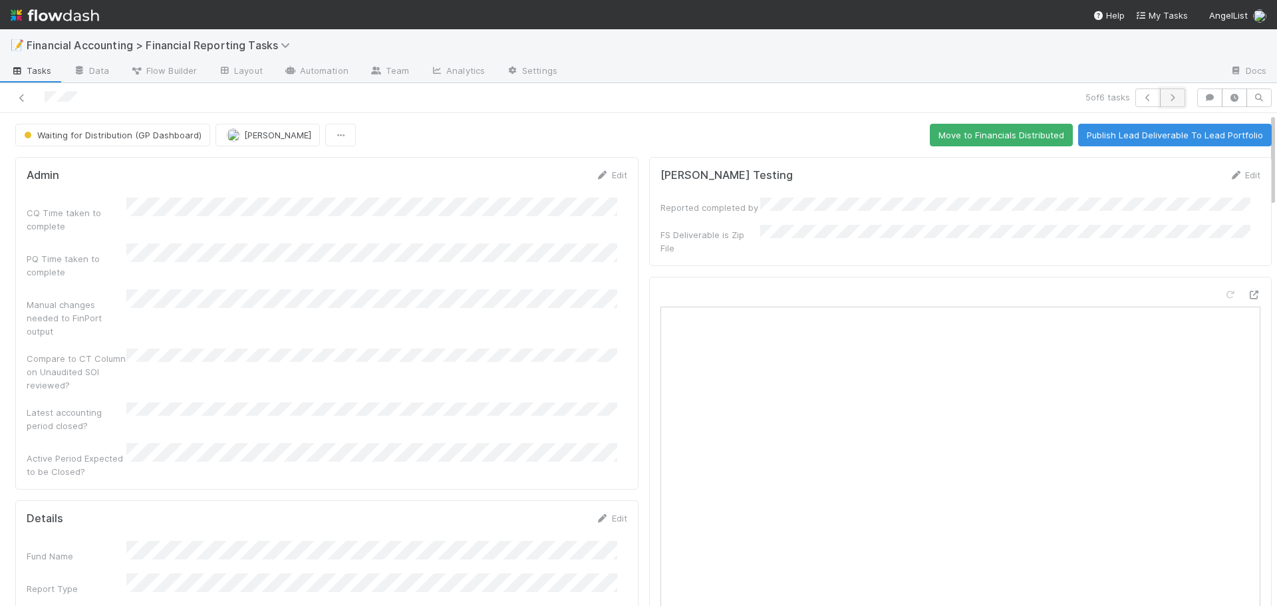
click at [1166, 98] on icon "button" at bounding box center [1172, 98] width 13 height 8
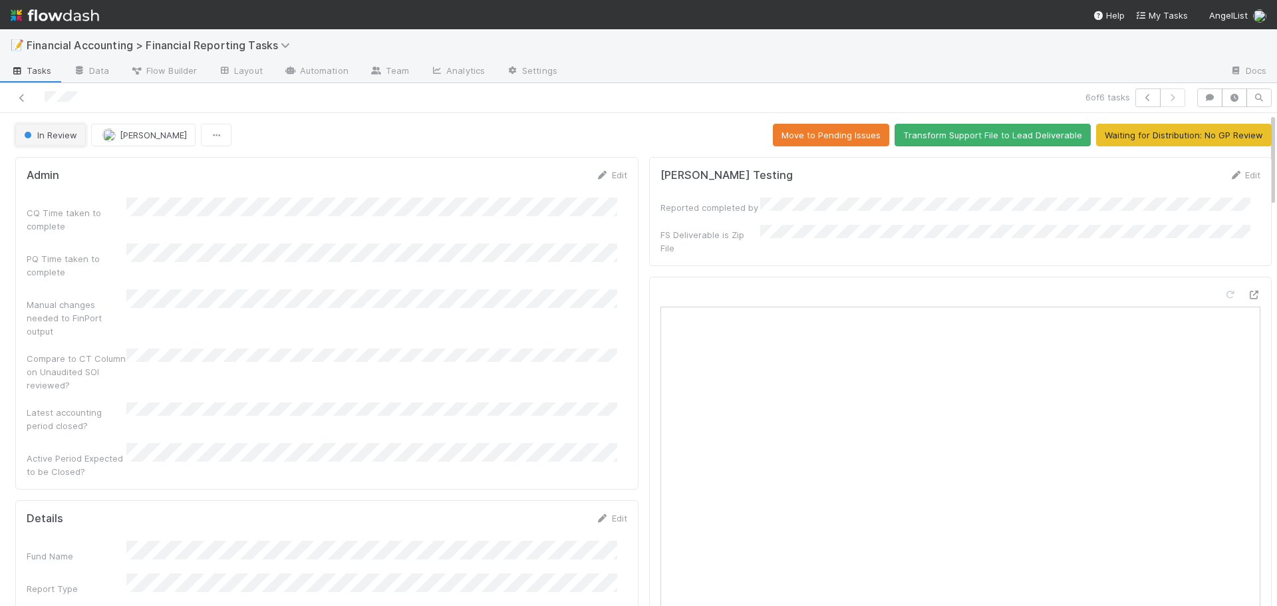
click at [63, 140] on button "In Review" at bounding box center [50, 135] width 70 height 23
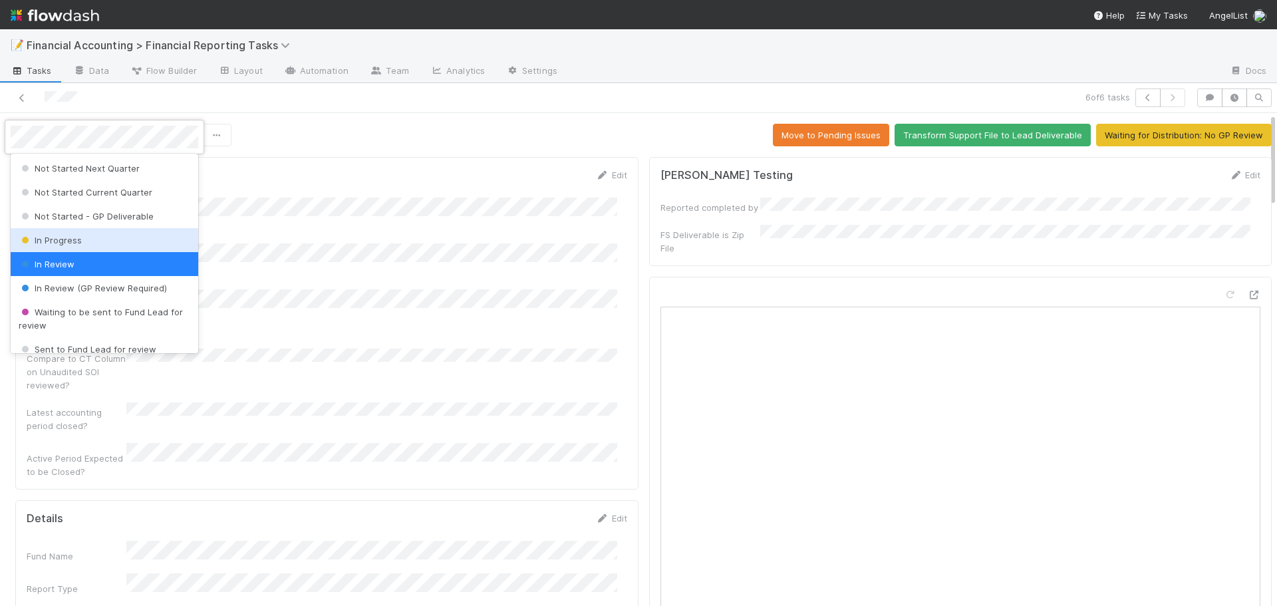
scroll to position [133, 0]
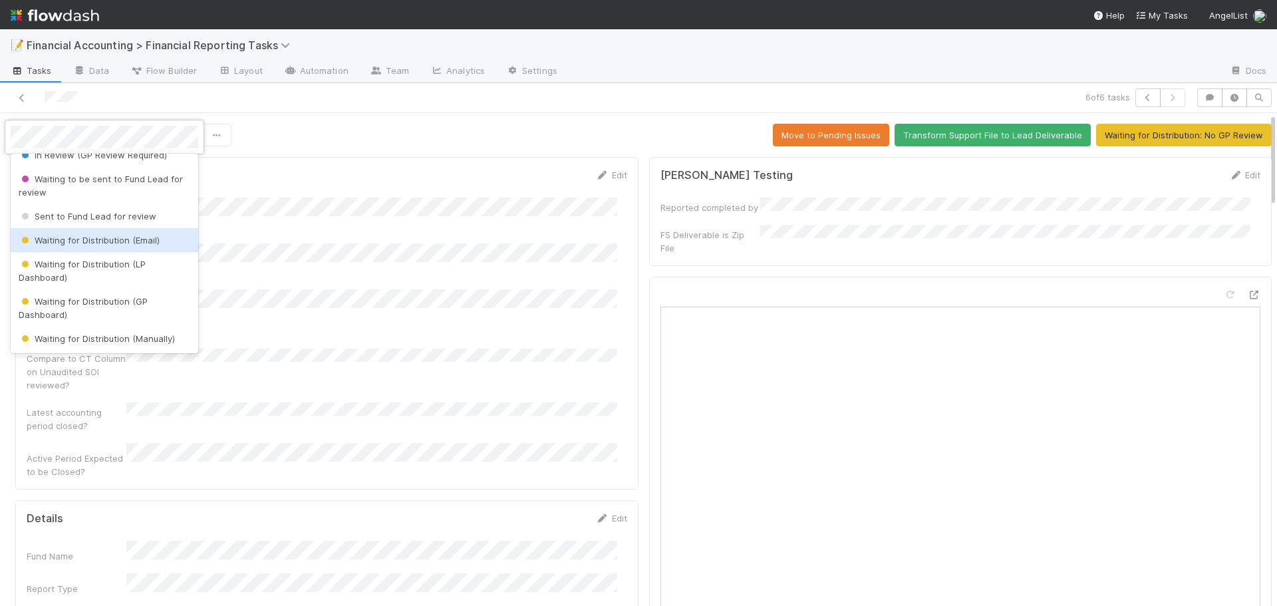
click at [96, 241] on span "Waiting for Distribution (Email)" at bounding box center [89, 240] width 141 height 11
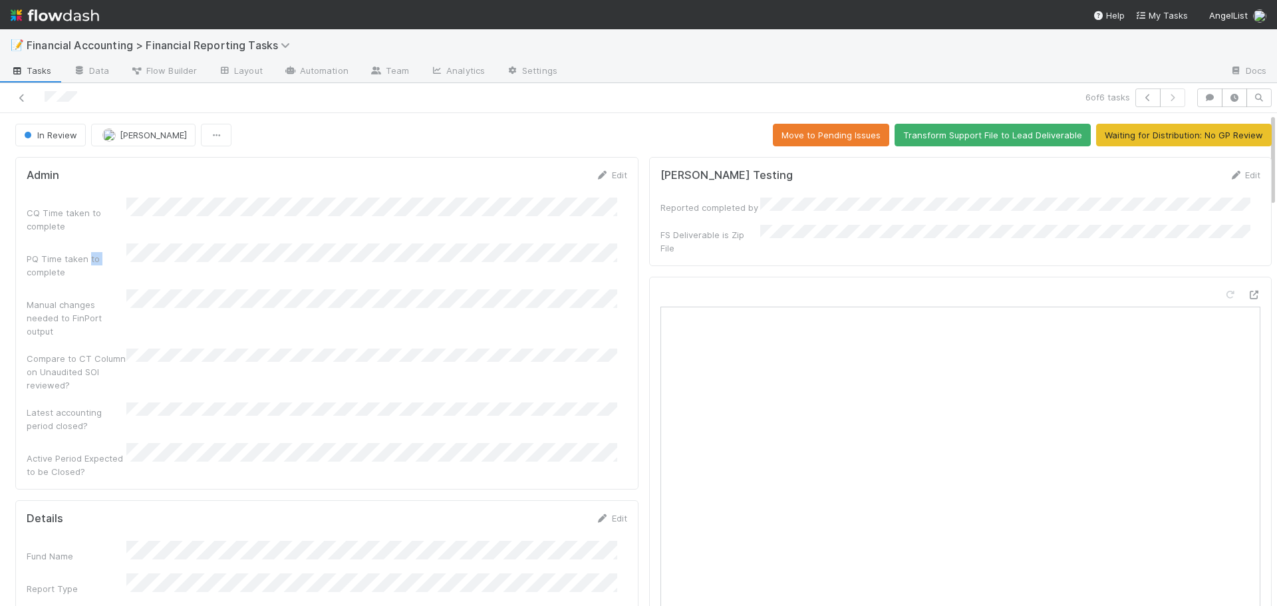
click at [96, 252] on div "PQ Time taken to complete" at bounding box center [77, 265] width 100 height 27
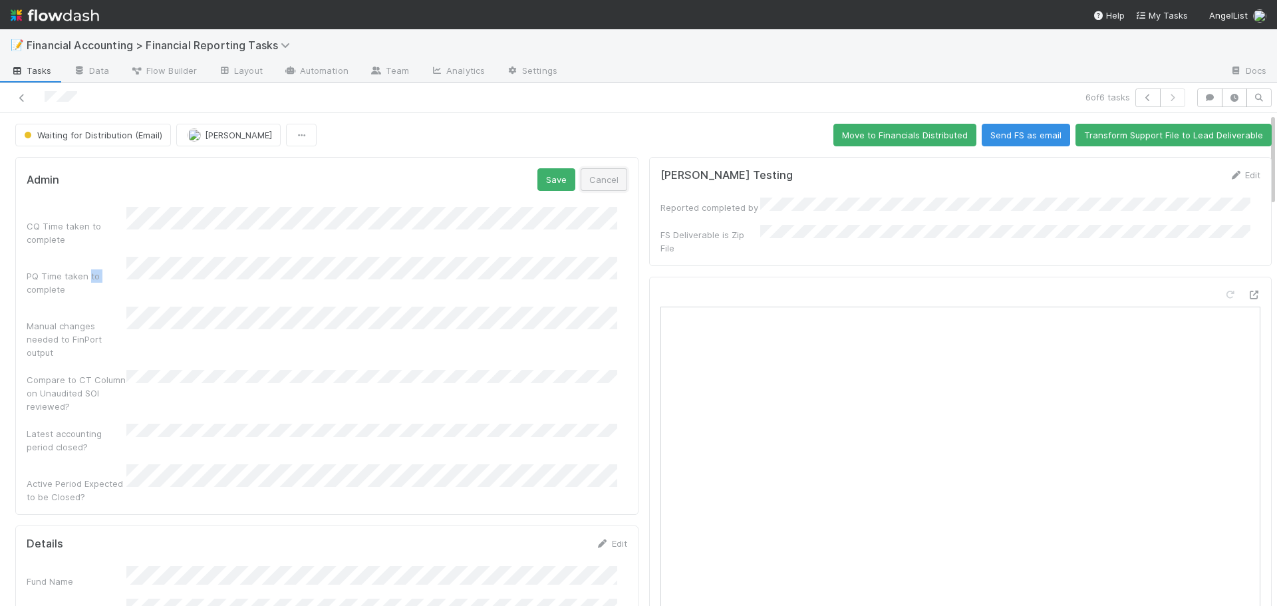
click at [596, 180] on button "Cancel" at bounding box center [603, 179] width 47 height 23
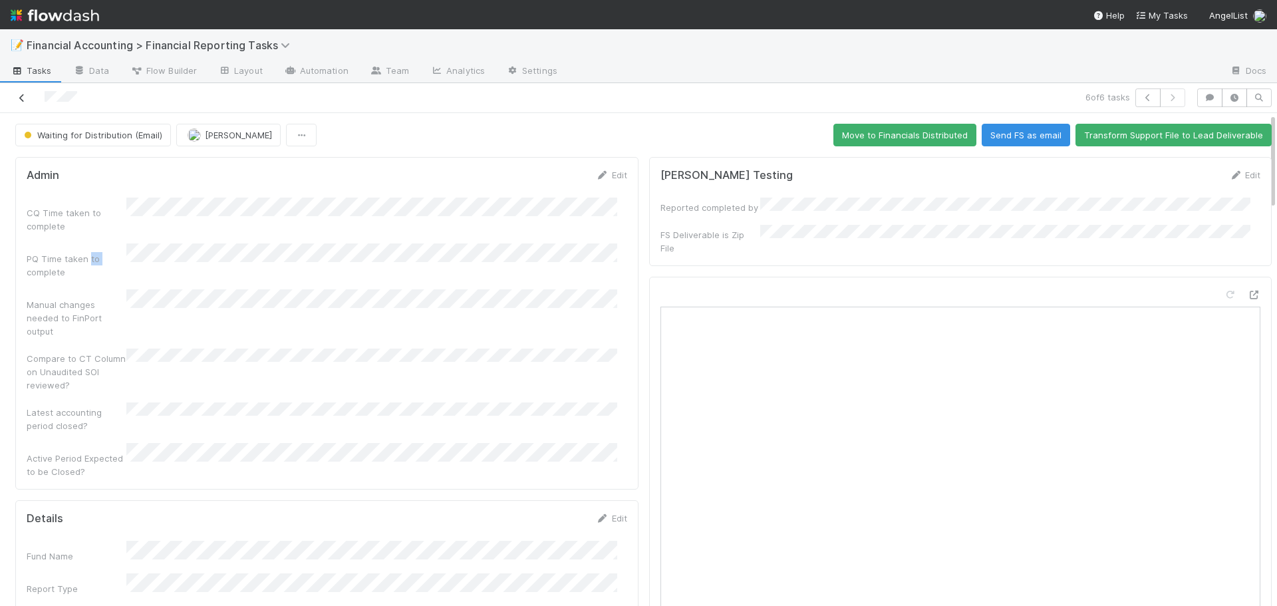
click at [22, 97] on icon at bounding box center [21, 98] width 13 height 9
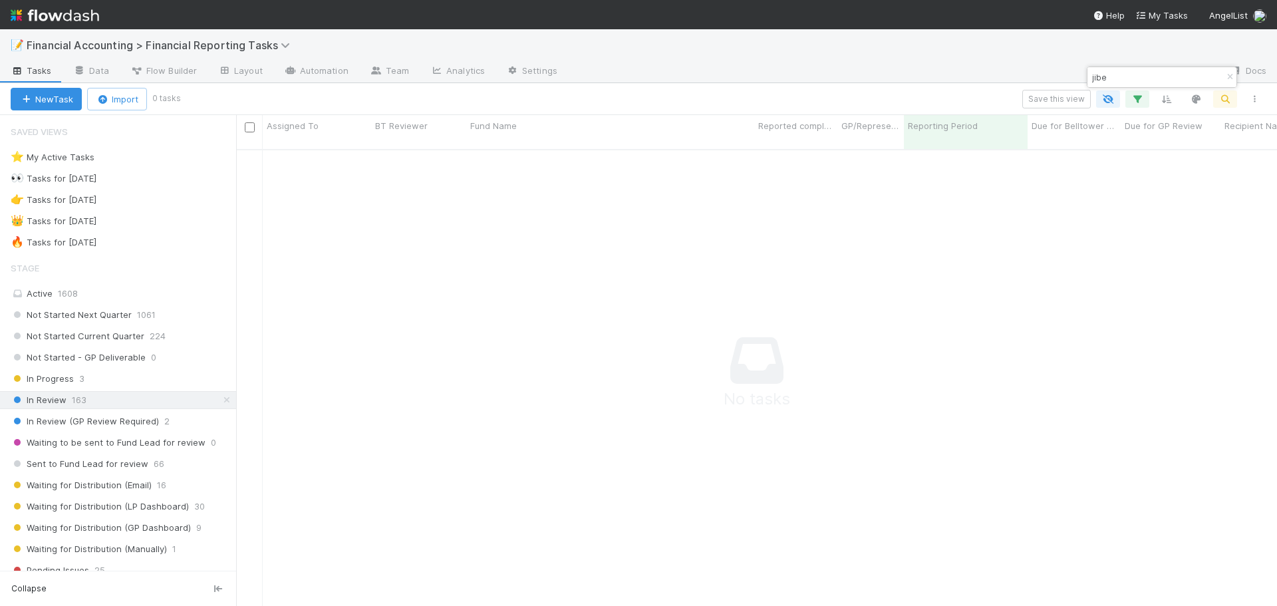
scroll to position [448, 1031]
click at [1226, 78] on icon "button" at bounding box center [1229, 77] width 13 height 8
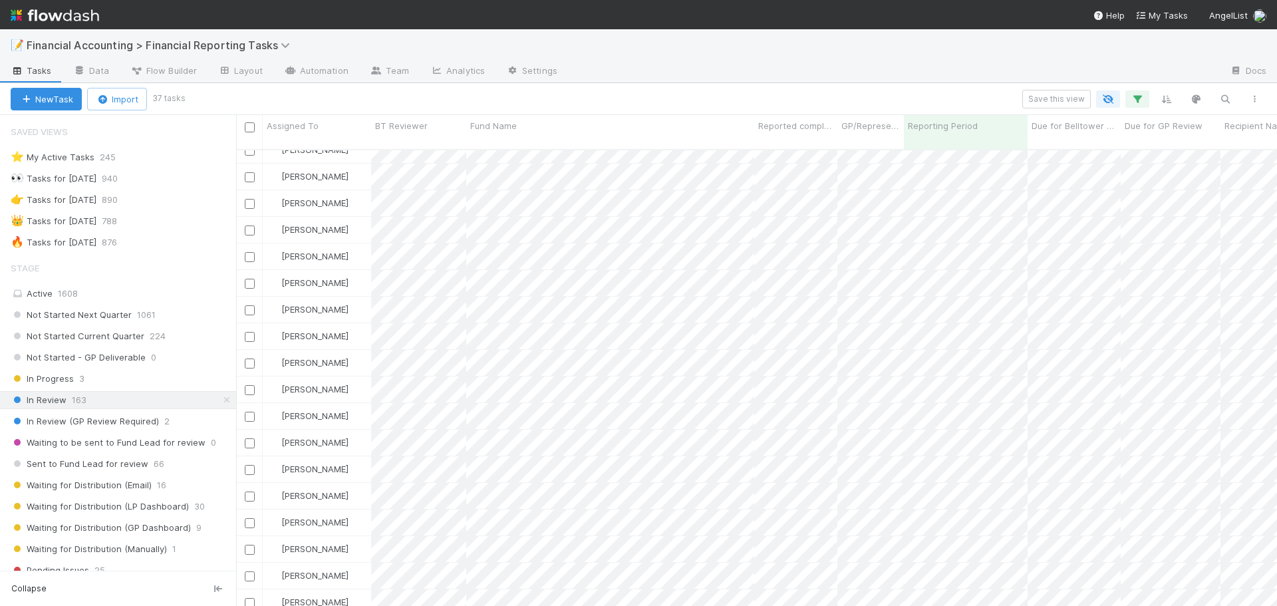
scroll to position [0, 0]
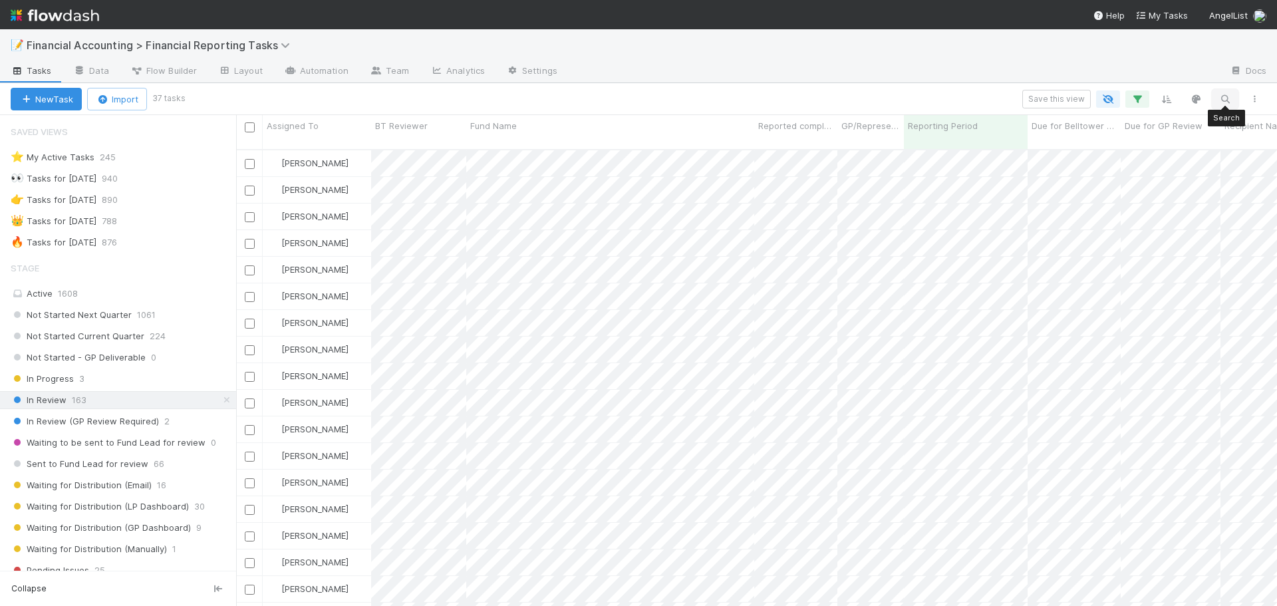
click at [1225, 94] on icon "button" at bounding box center [1224, 99] width 13 height 12
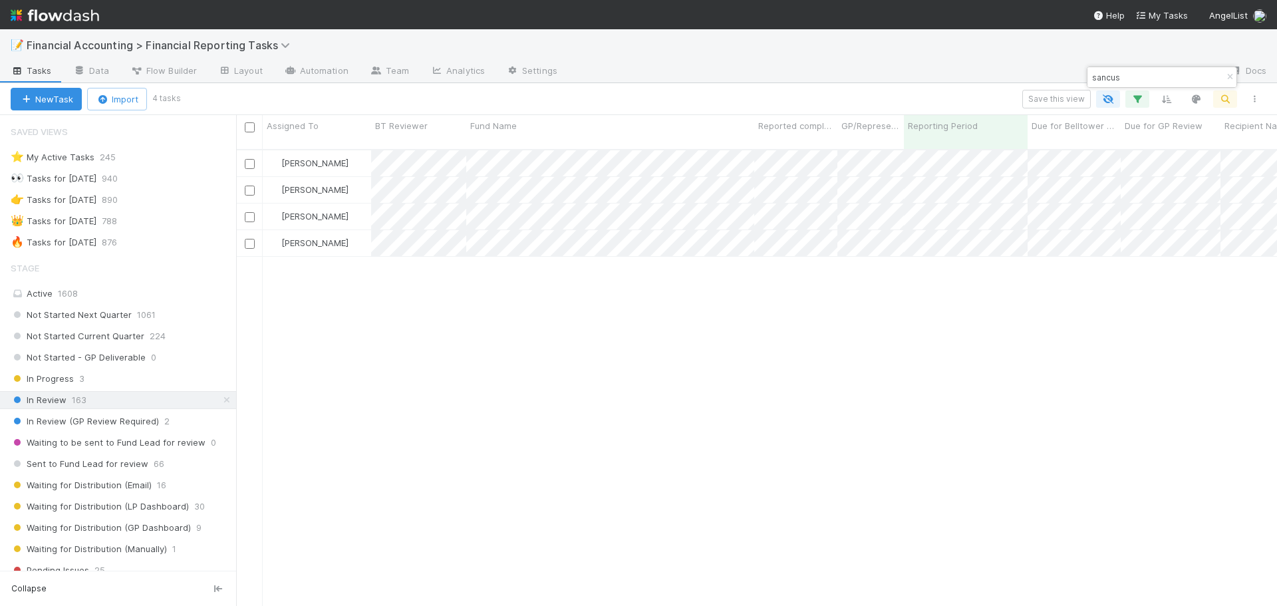
scroll to position [457, 1031]
type input "sancus"
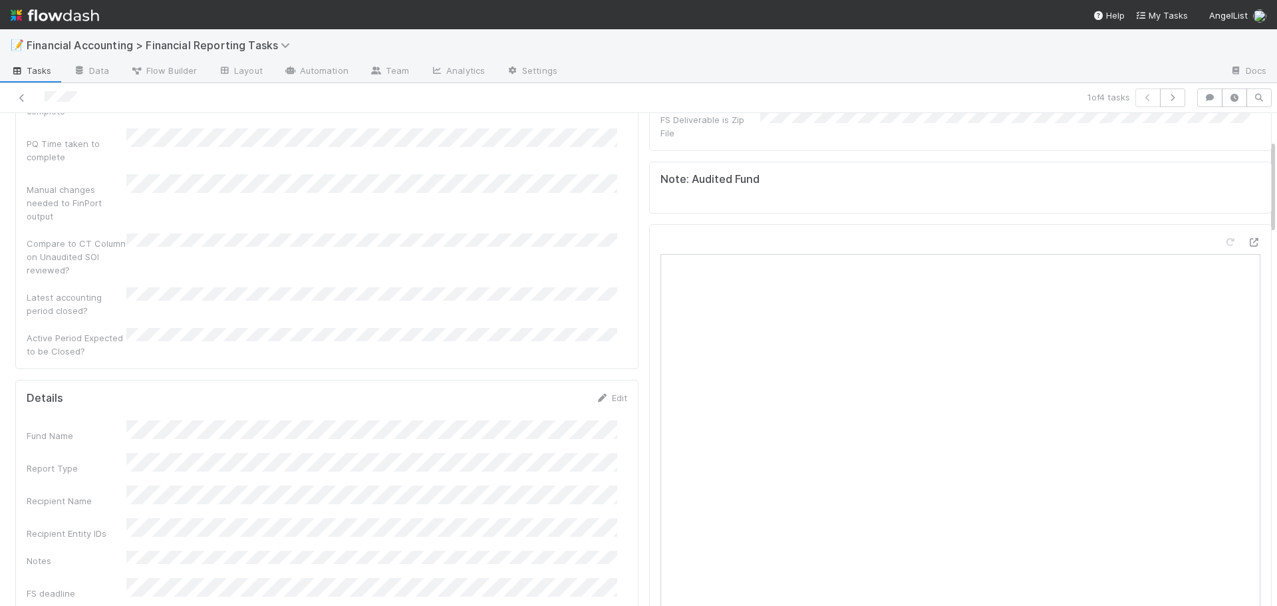
scroll to position [199, 0]
click at [439, 212] on div "CQ Time taken to complete PQ Time taken to complete Manual changes needed to Fi…" at bounding box center [327, 135] width 600 height 275
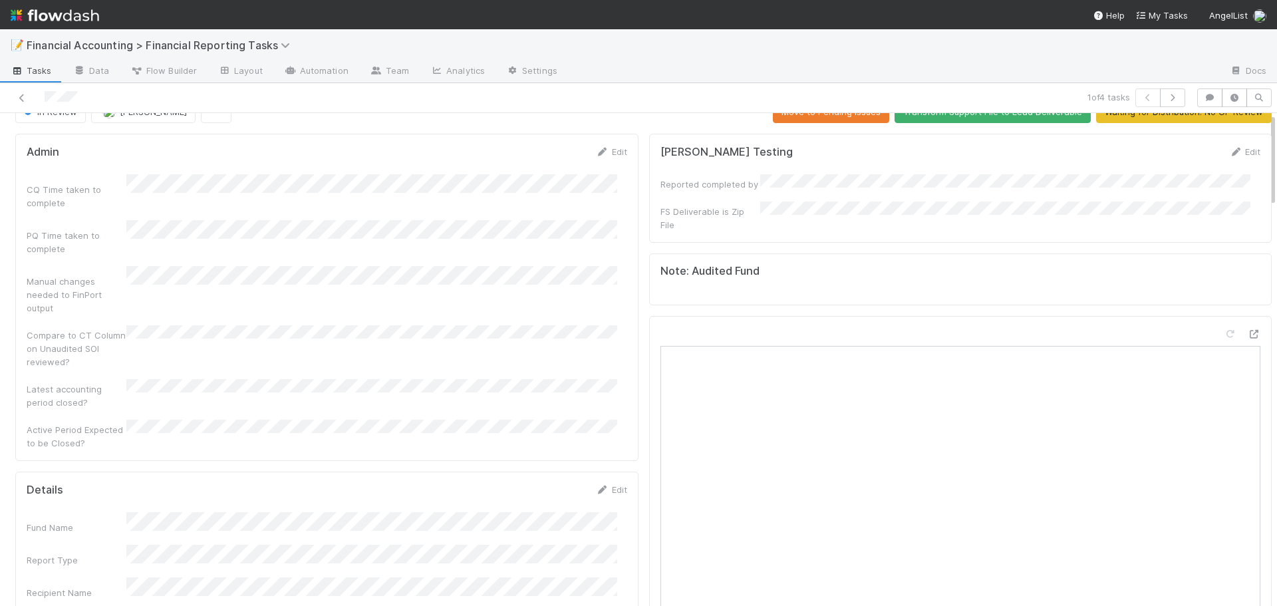
scroll to position [0, 0]
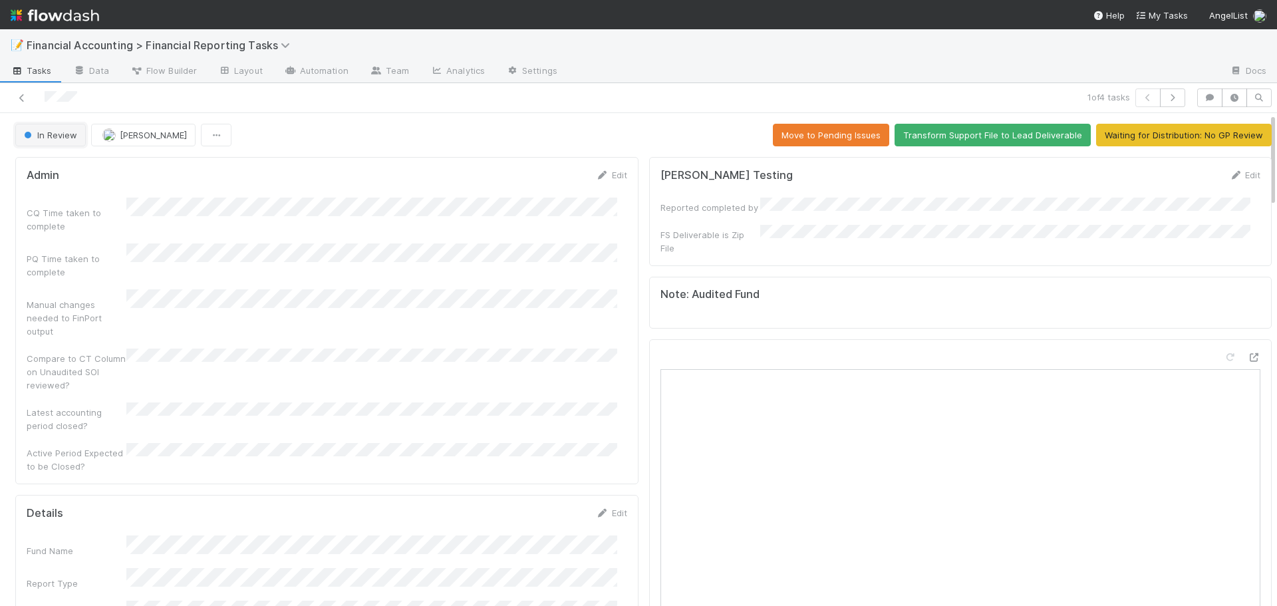
click at [61, 132] on span "In Review" at bounding box center [49, 135] width 56 height 11
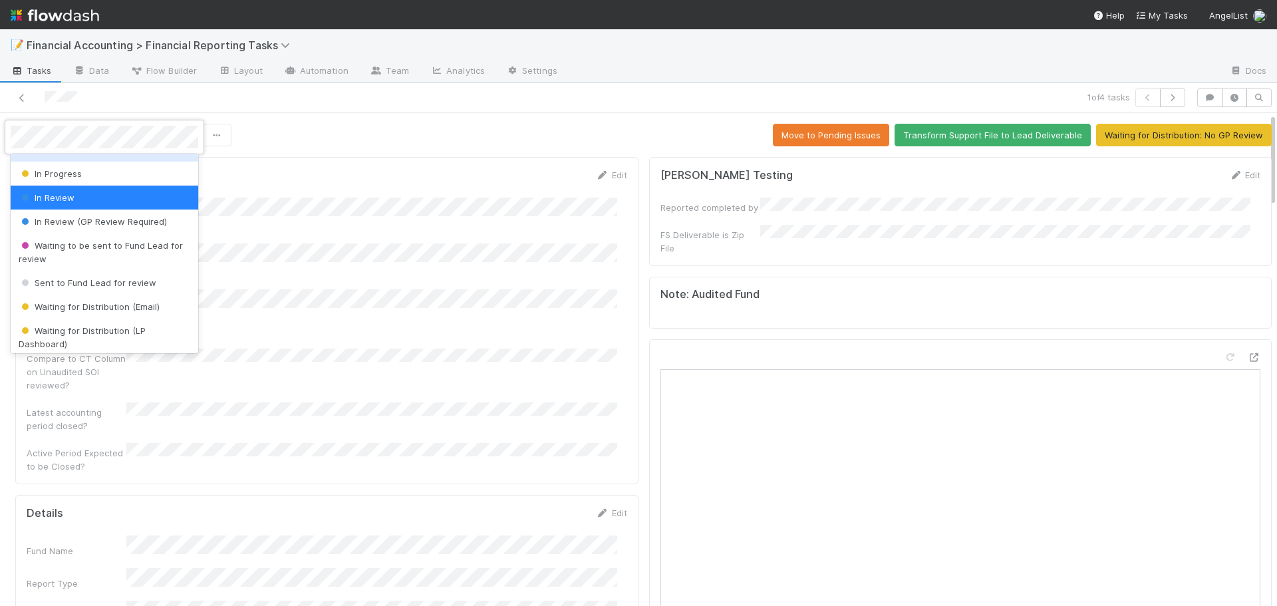
scroll to position [133, 0]
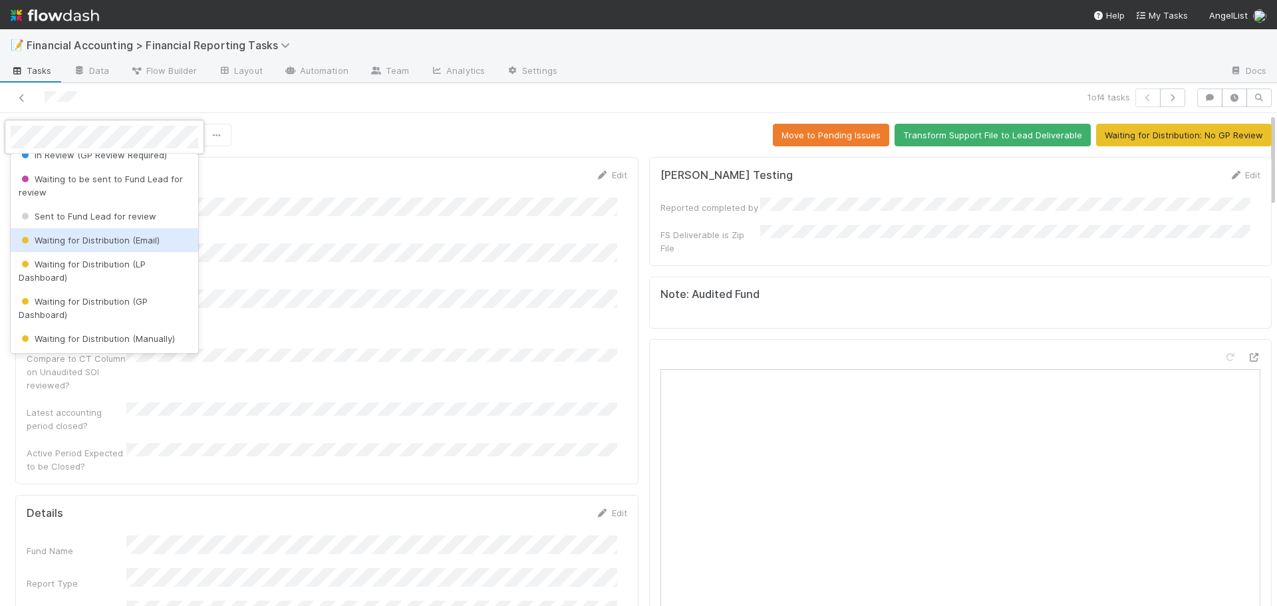
click at [75, 237] on span "Waiting for Distribution (Email)" at bounding box center [89, 240] width 141 height 11
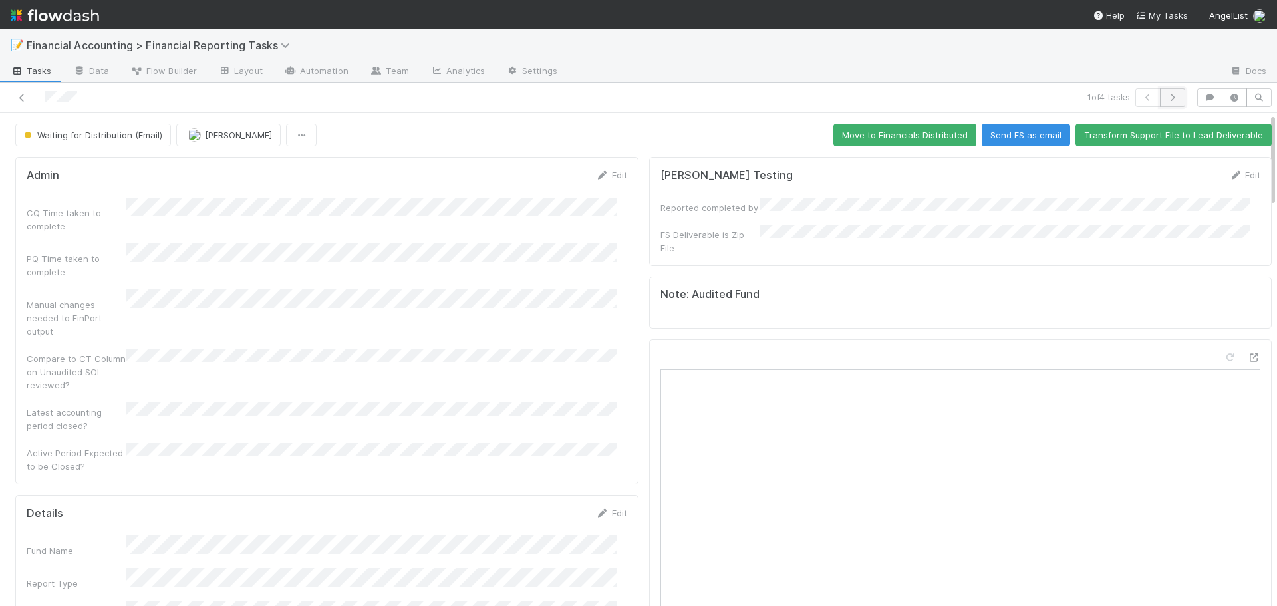
click at [1167, 99] on icon "button" at bounding box center [1172, 98] width 13 height 8
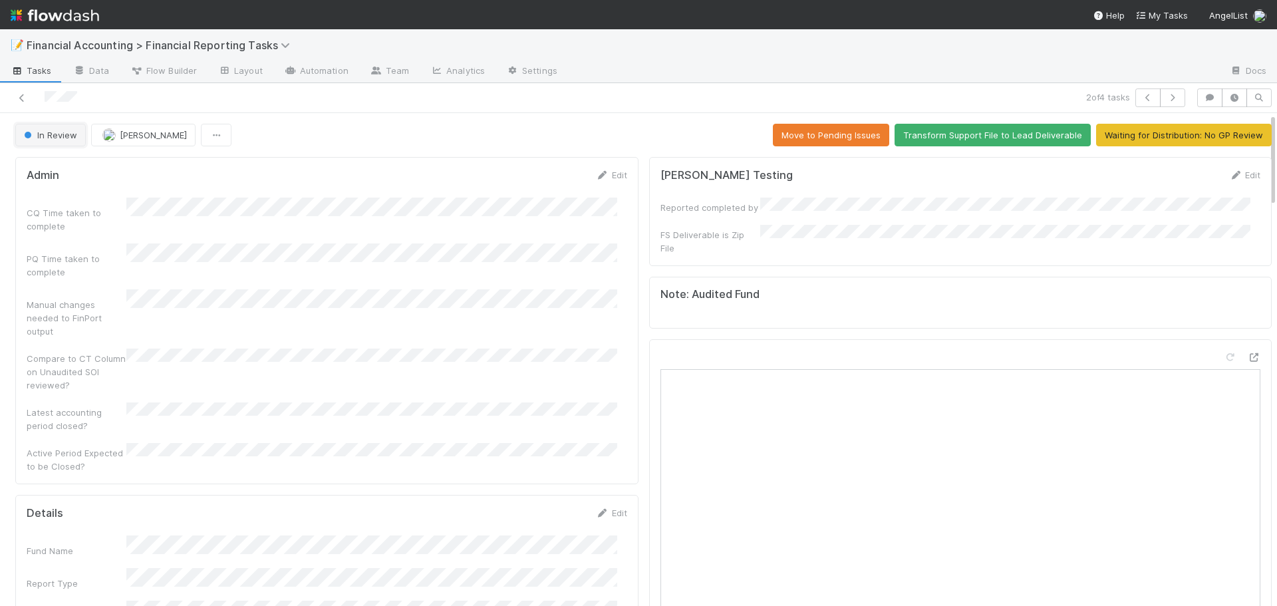
click at [58, 136] on span "In Review" at bounding box center [49, 135] width 56 height 11
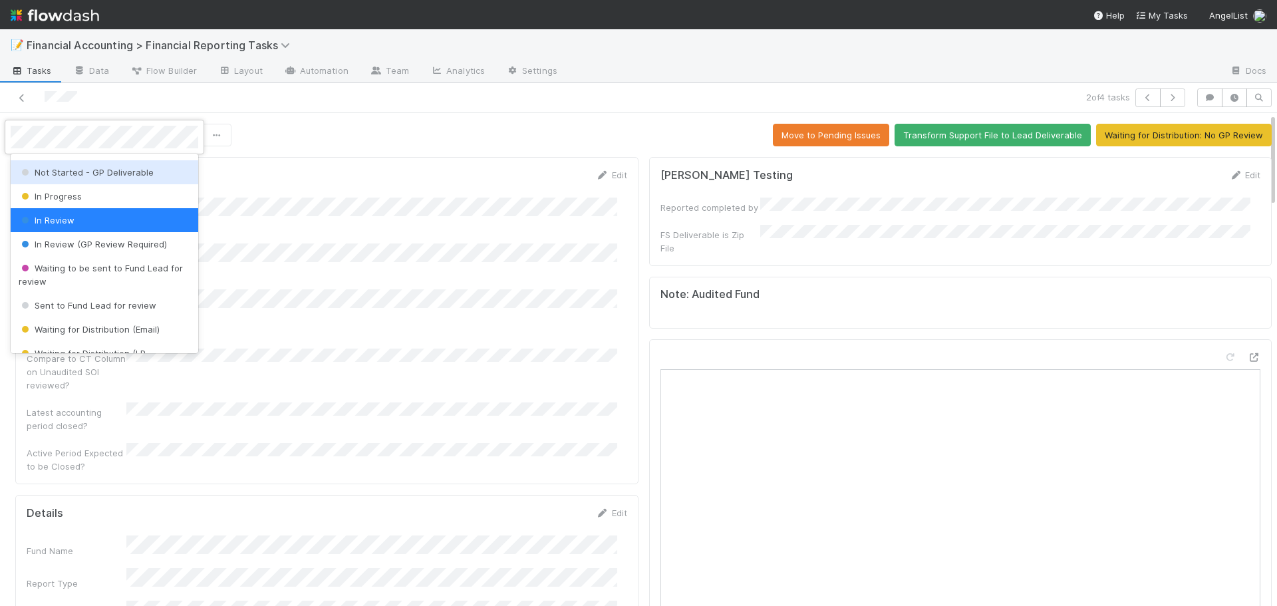
scroll to position [66, 0]
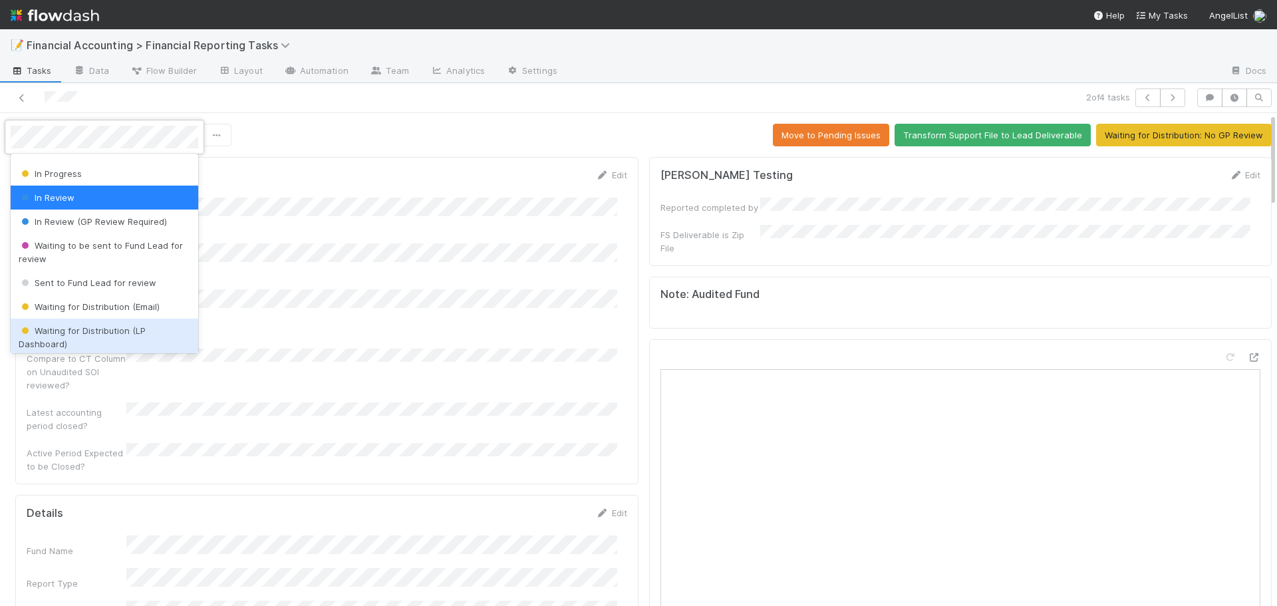
click at [84, 338] on div "Waiting for Distribution (LP Dashboard)" at bounding box center [105, 337] width 188 height 37
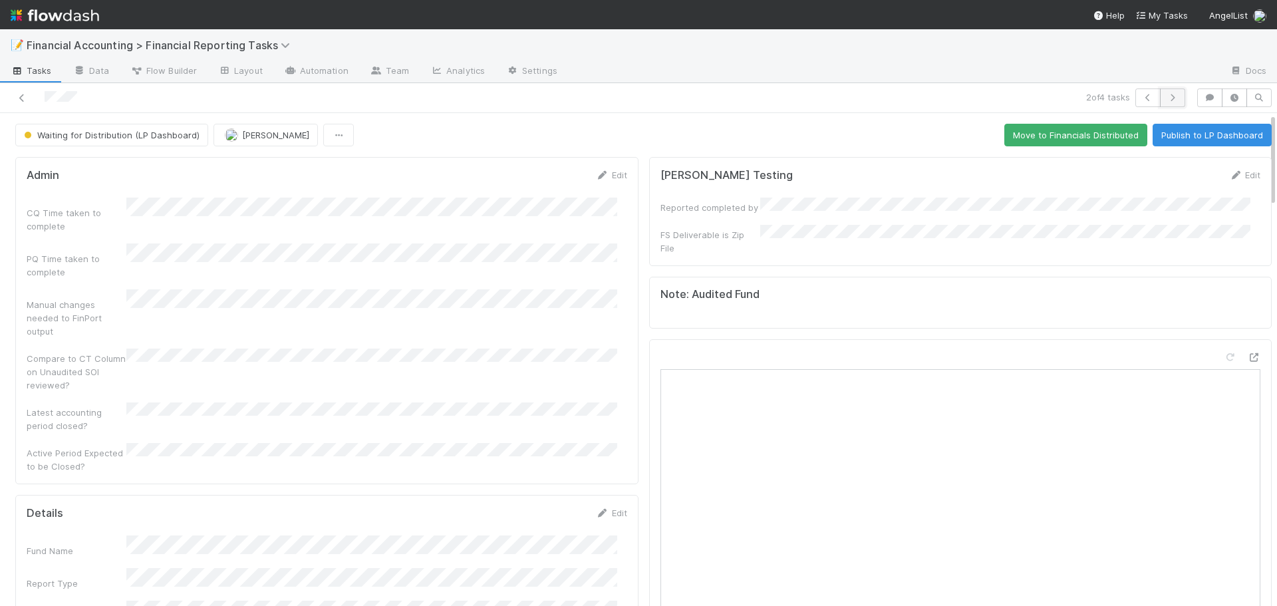
click at [1166, 98] on icon "button" at bounding box center [1172, 98] width 13 height 8
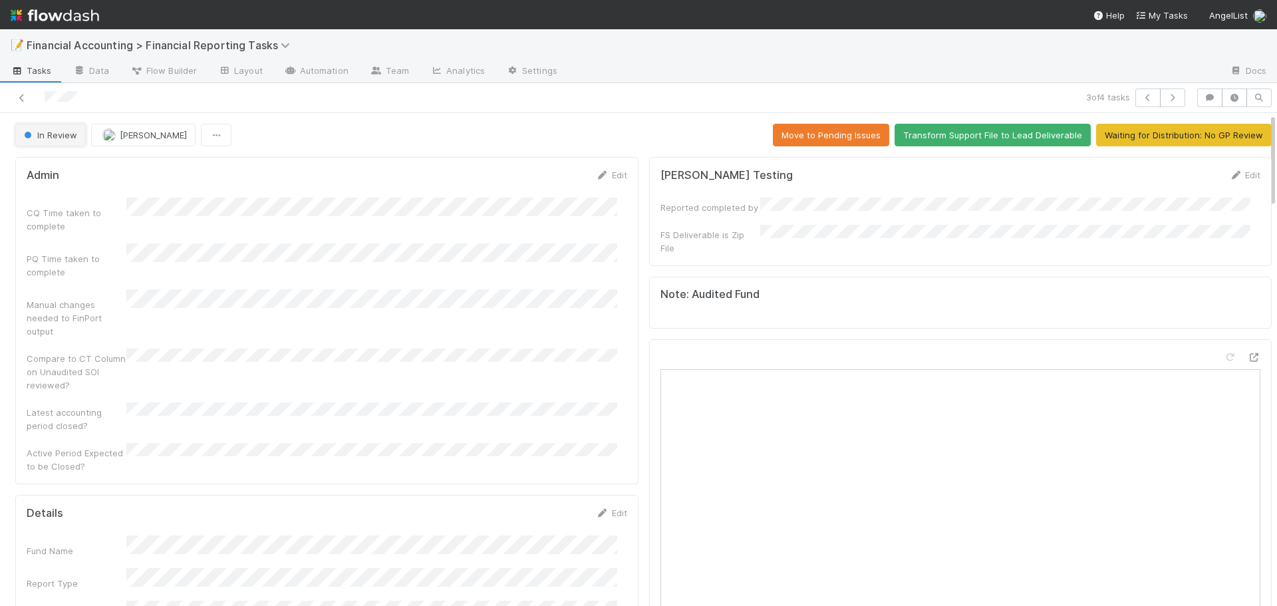
click at [54, 137] on span "In Review" at bounding box center [49, 135] width 56 height 11
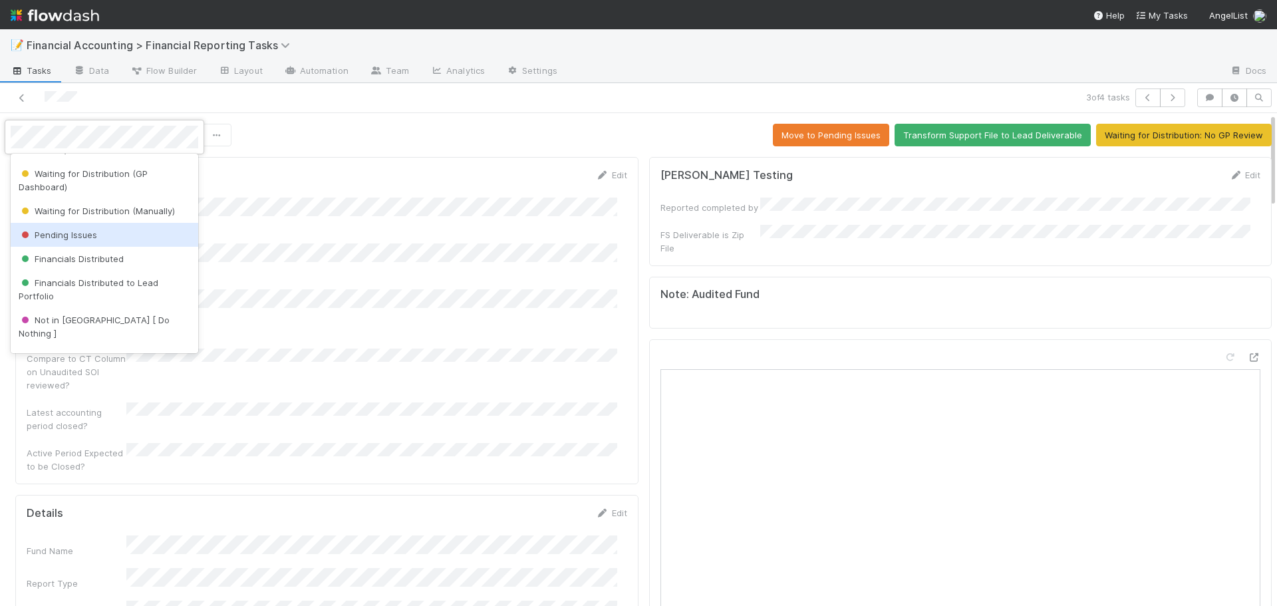
scroll to position [314, 0]
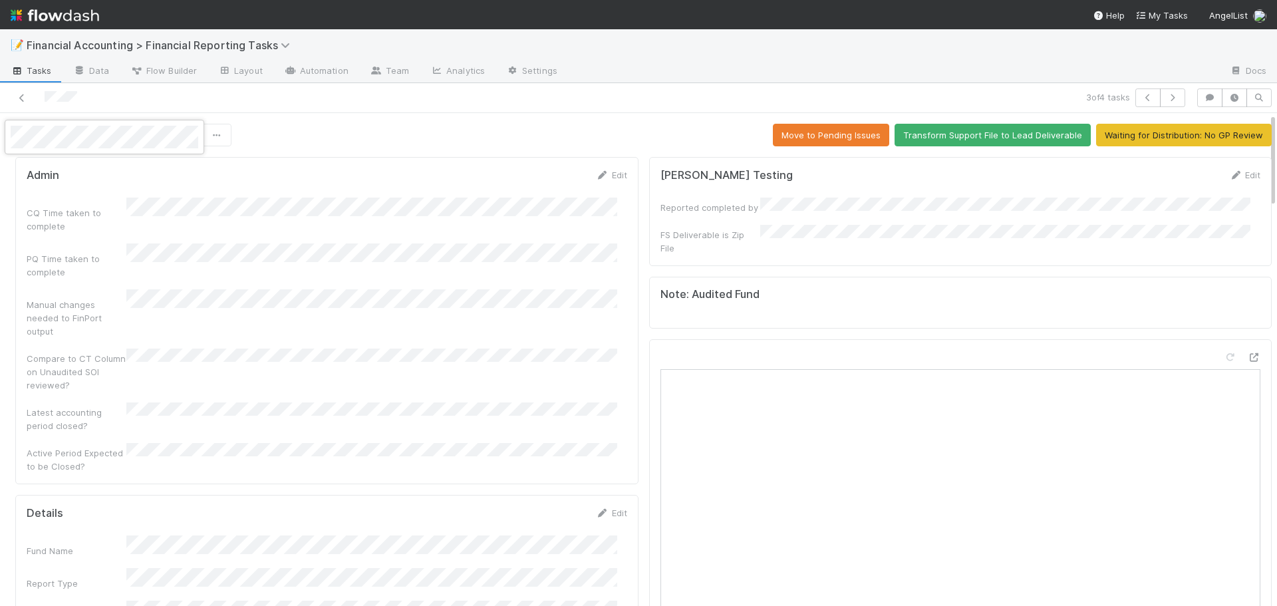
click at [245, 349] on div at bounding box center [638, 303] width 1277 height 606
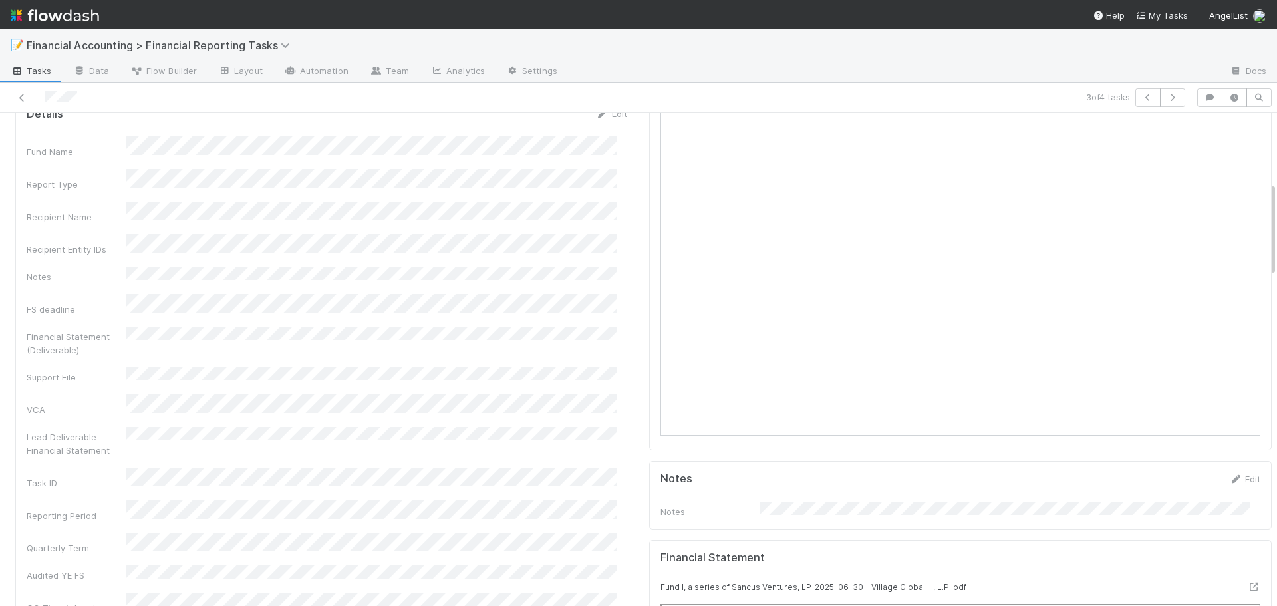
scroll to position [0, 0]
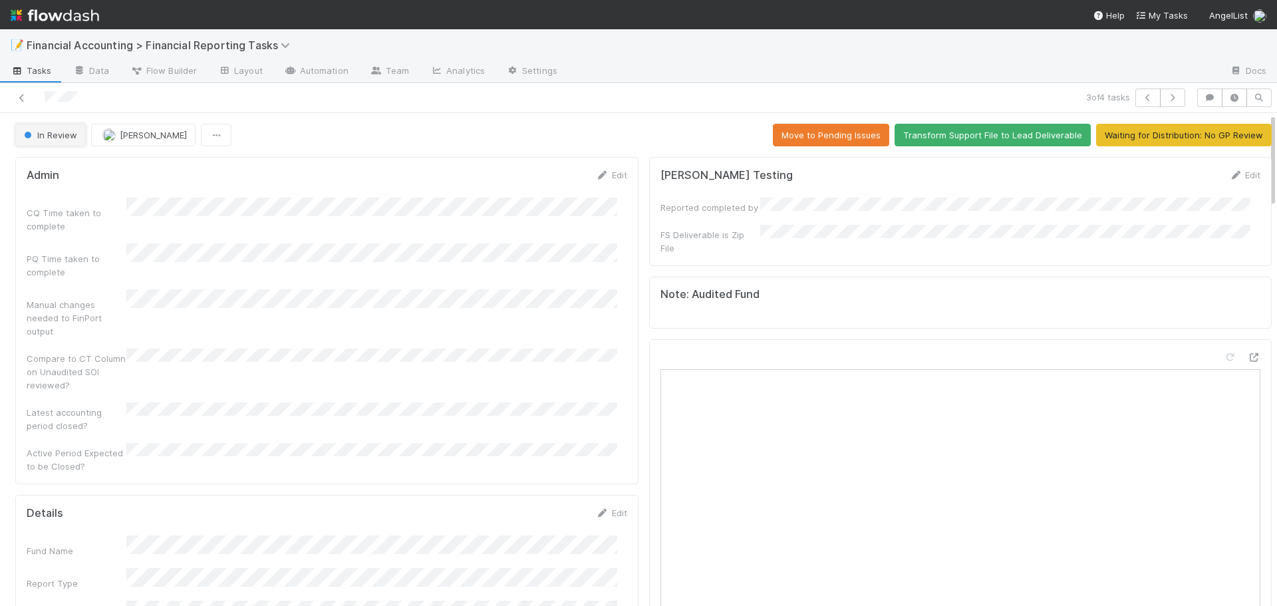
click at [53, 138] on span "In Review" at bounding box center [49, 135] width 56 height 11
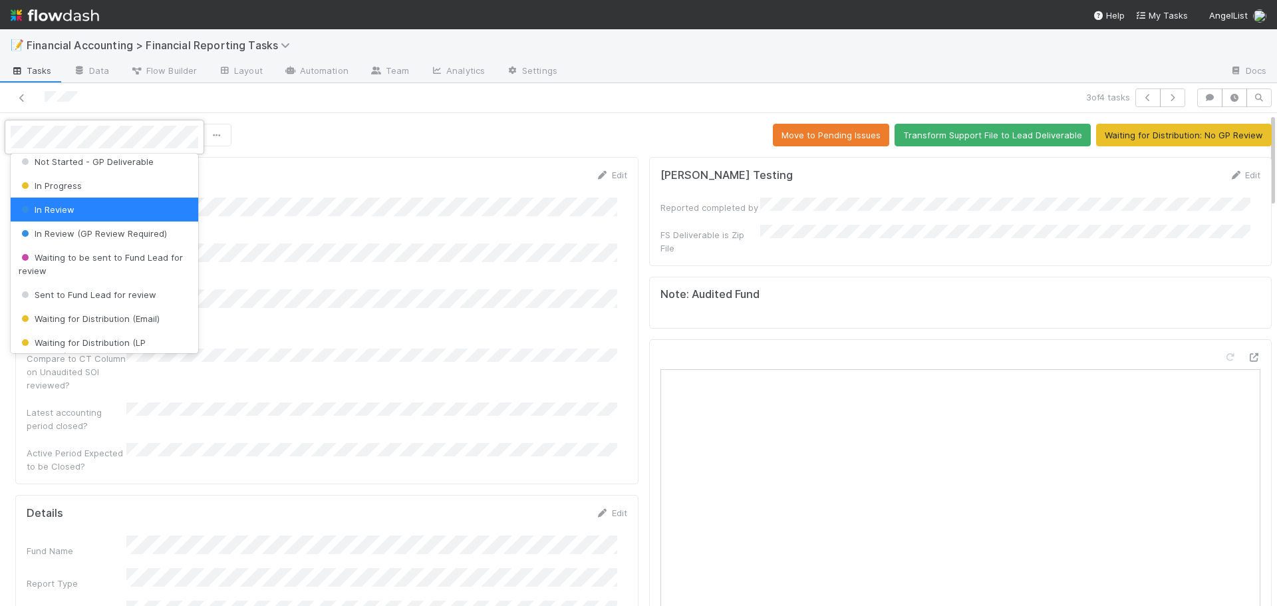
scroll to position [66, 0]
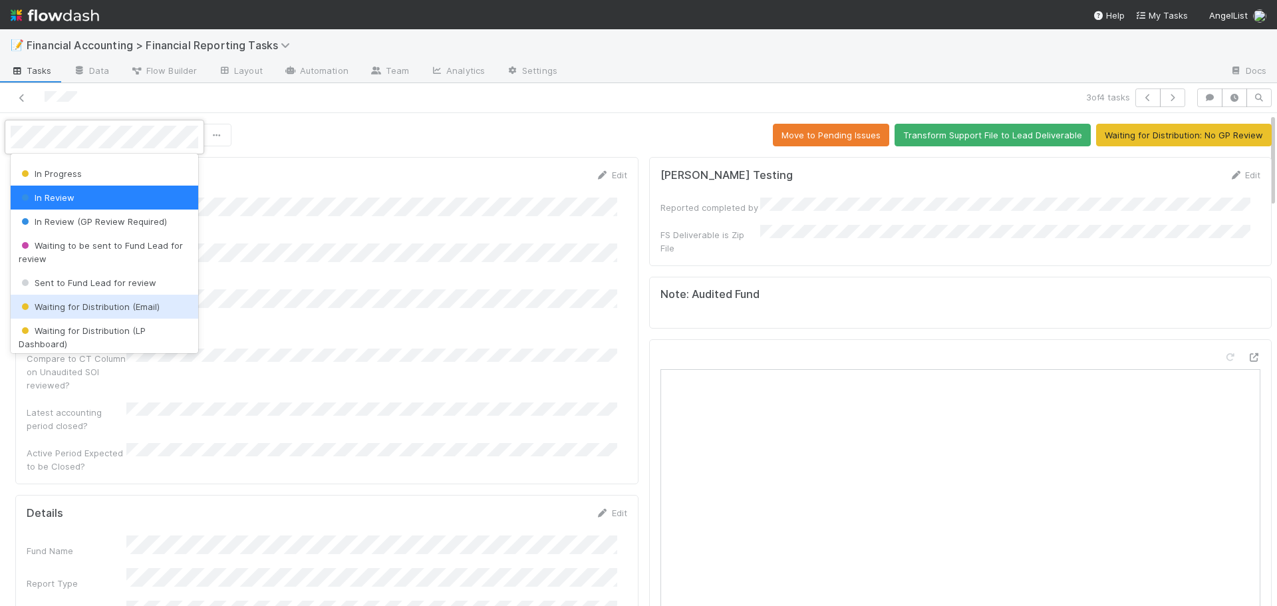
click at [92, 309] on span "Waiting for Distribution (Email)" at bounding box center [89, 306] width 141 height 11
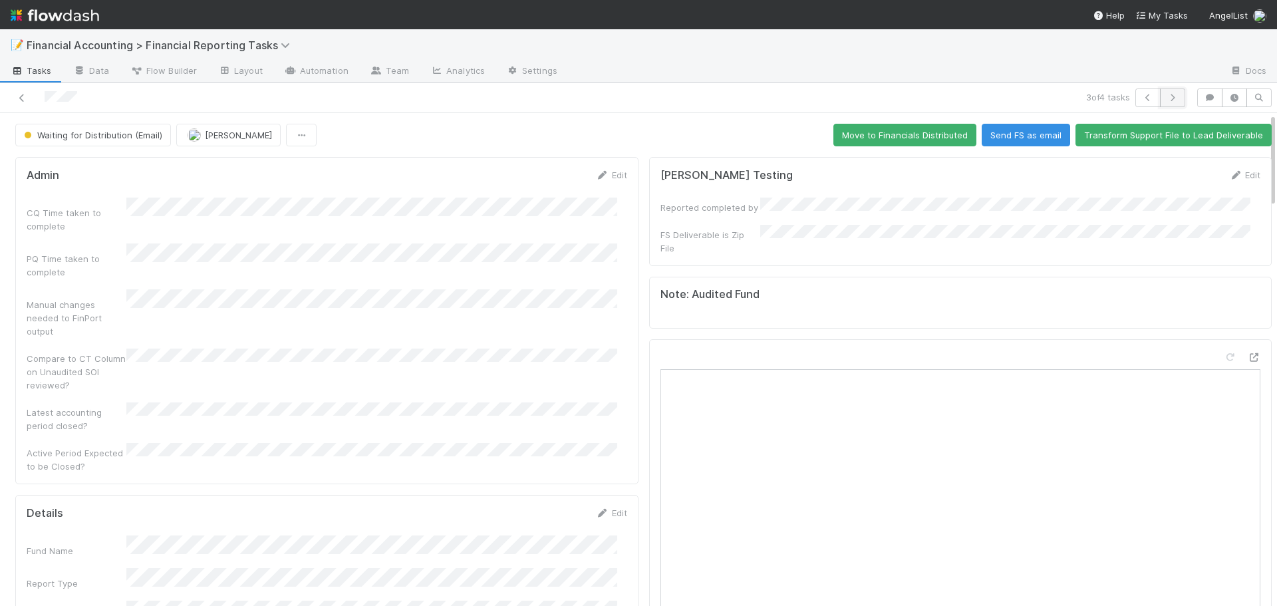
click at [1166, 96] on icon "button" at bounding box center [1172, 98] width 13 height 8
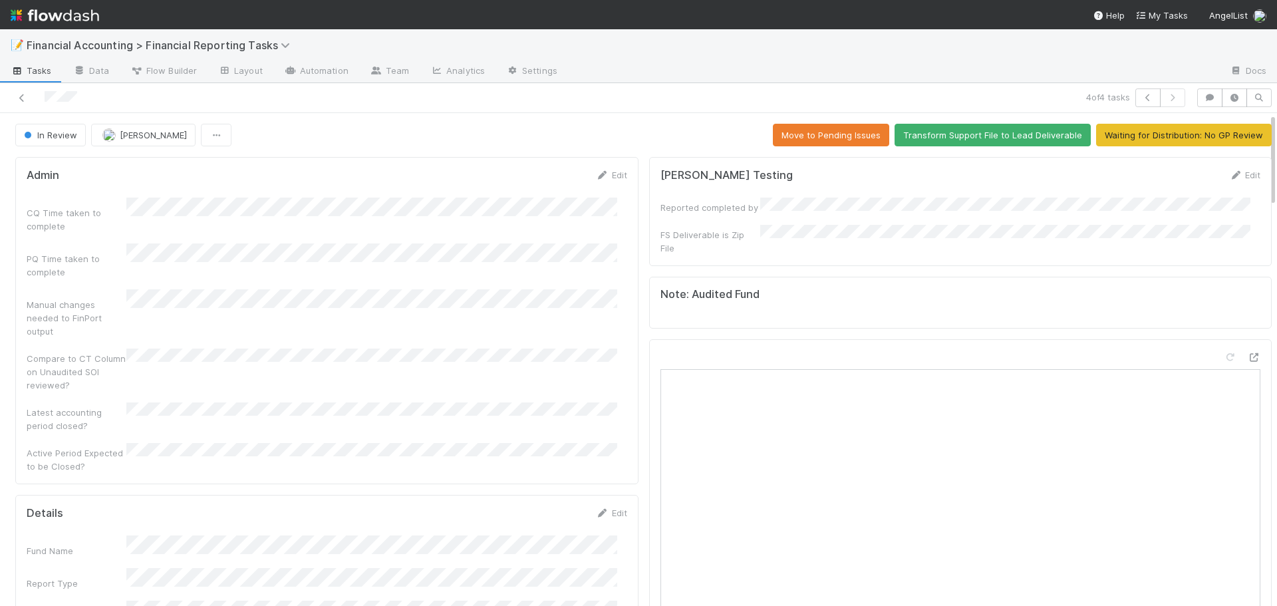
click at [72, 138] on span "In Review" at bounding box center [49, 135] width 56 height 11
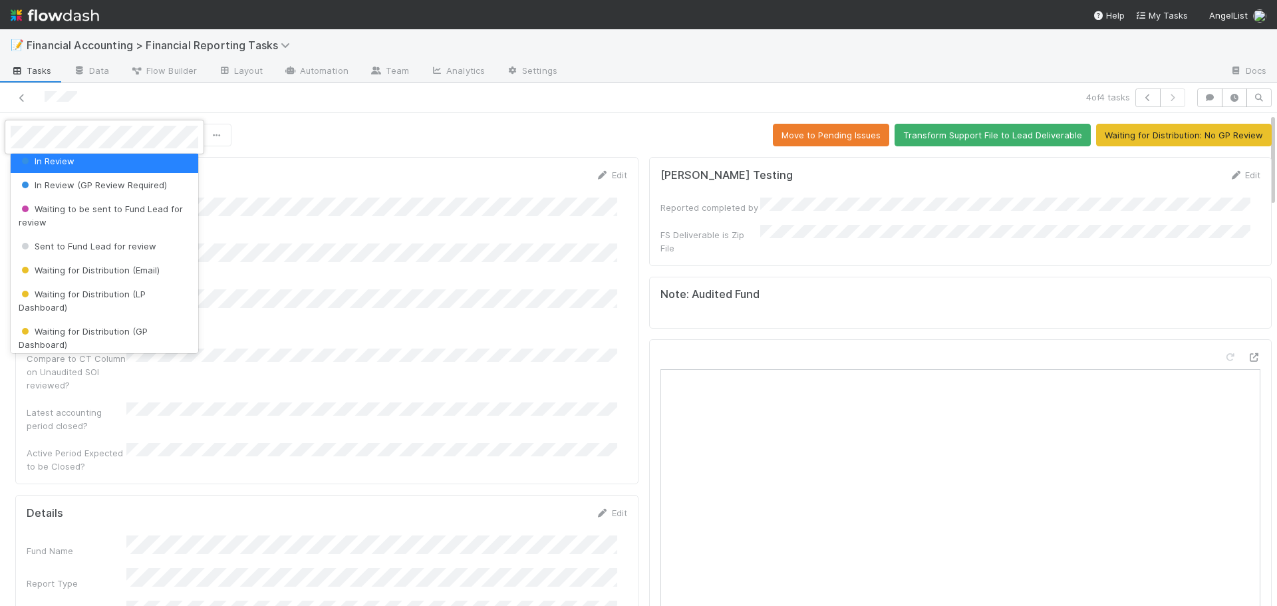
scroll to position [133, 0]
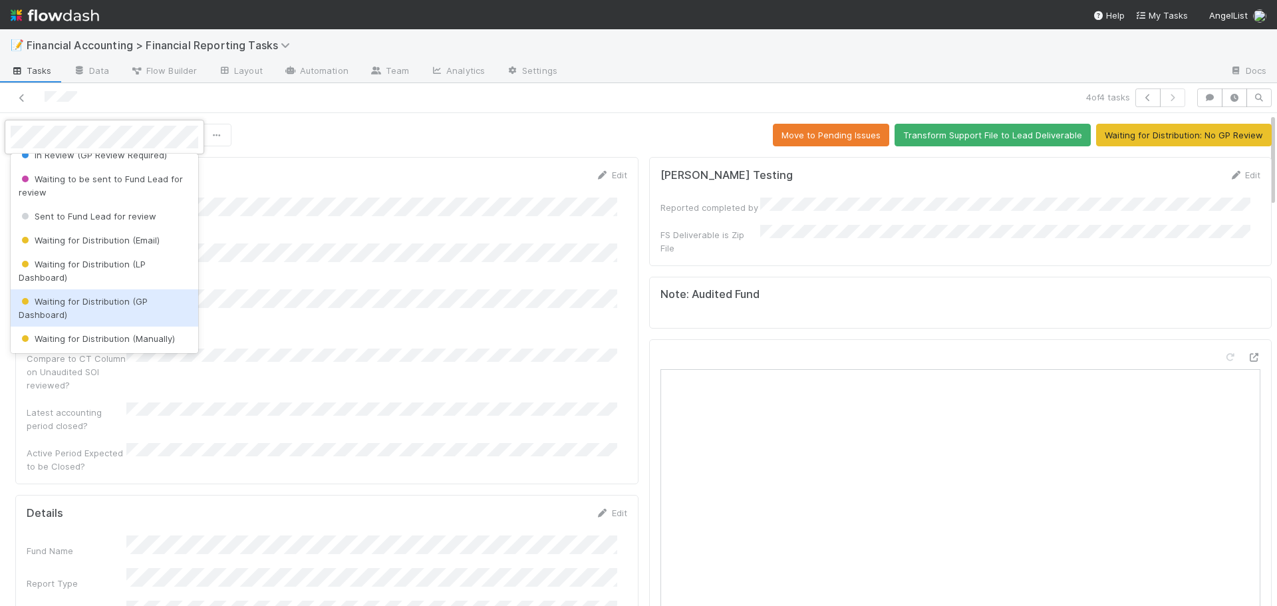
click at [79, 315] on div "Waiting for Distribution (GP Dashboard)" at bounding box center [105, 307] width 188 height 37
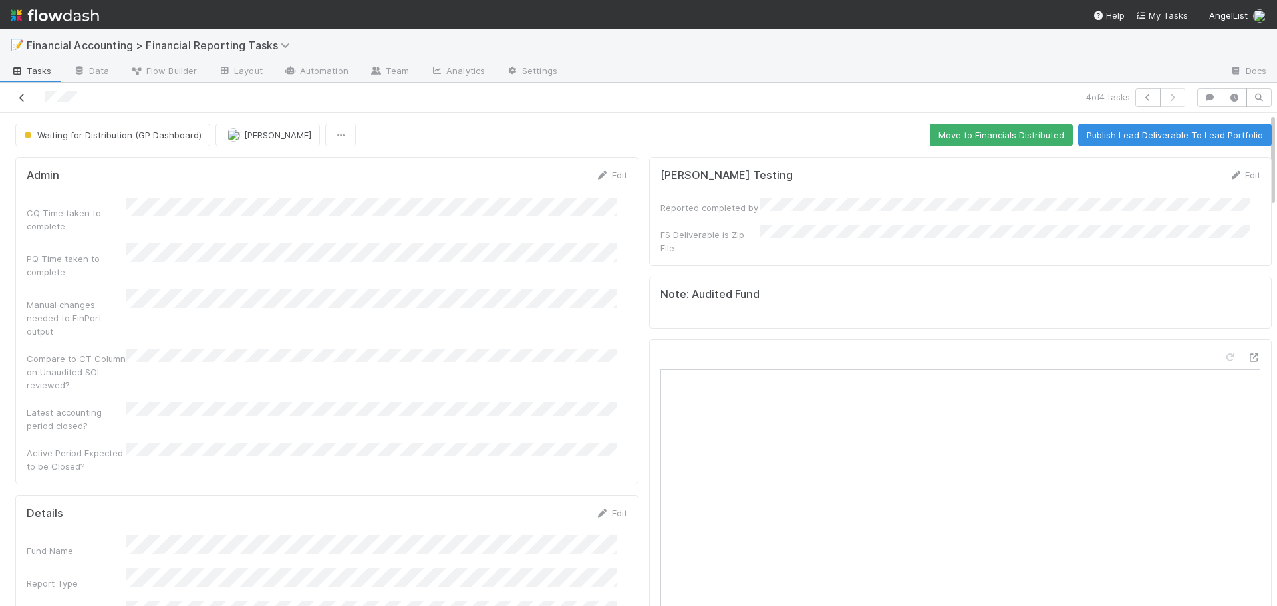
click at [18, 98] on icon at bounding box center [21, 98] width 13 height 9
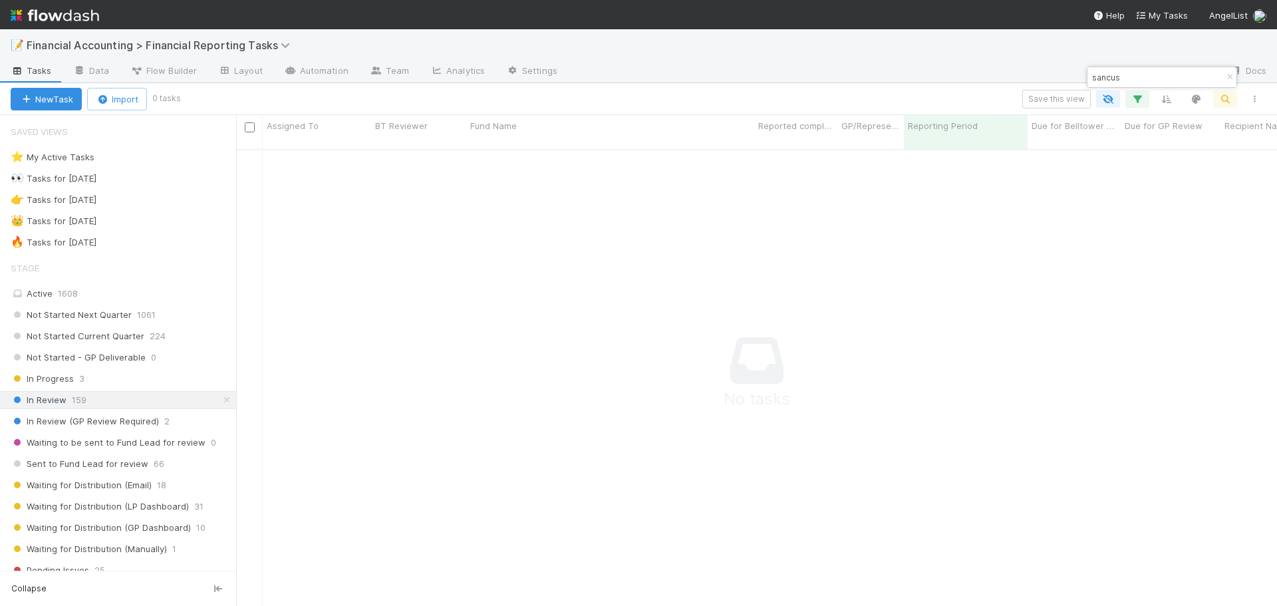
scroll to position [448, 1031]
click at [1230, 76] on icon "button" at bounding box center [1229, 77] width 13 height 8
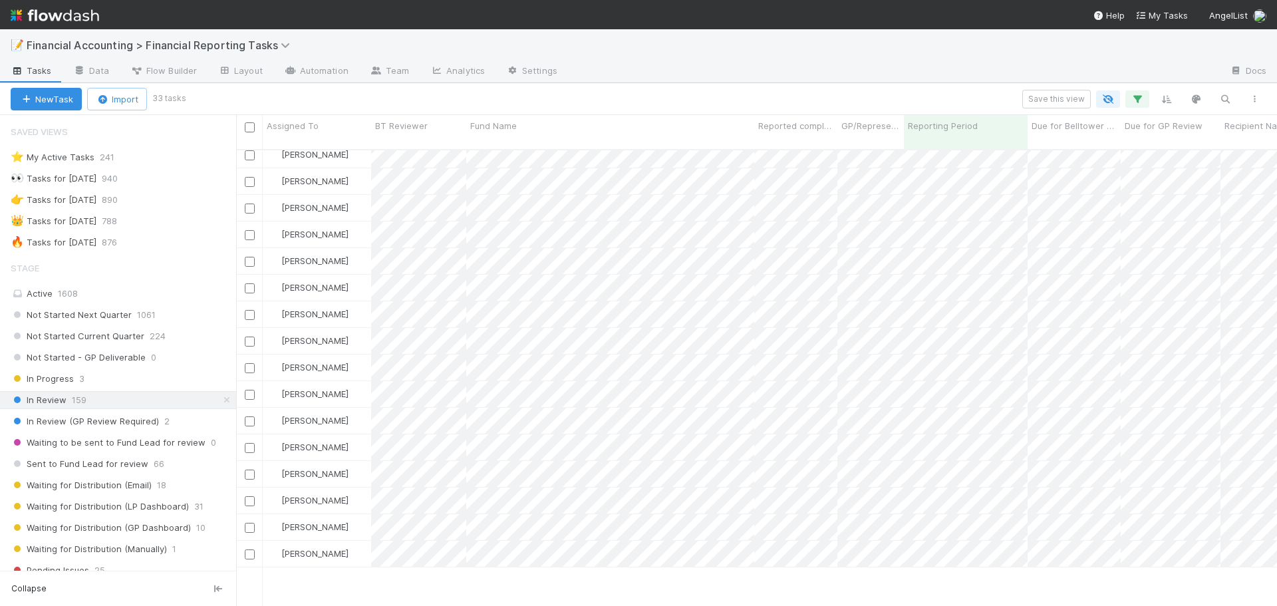
scroll to position [0, 0]
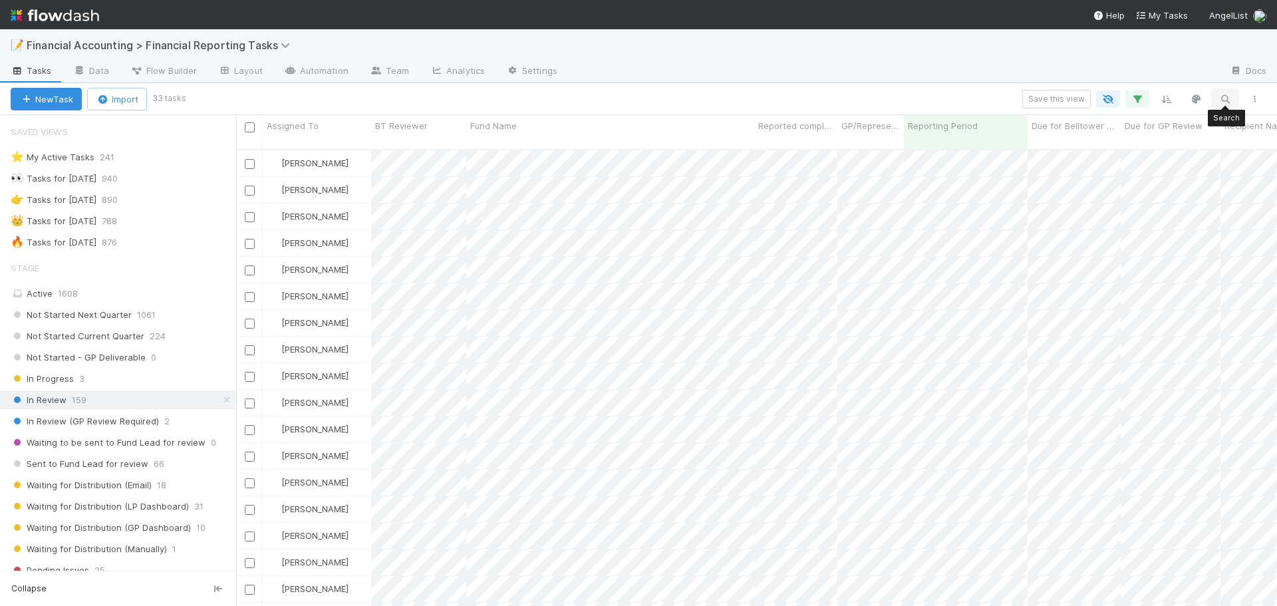
click at [1226, 100] on icon "button" at bounding box center [1224, 99] width 13 height 12
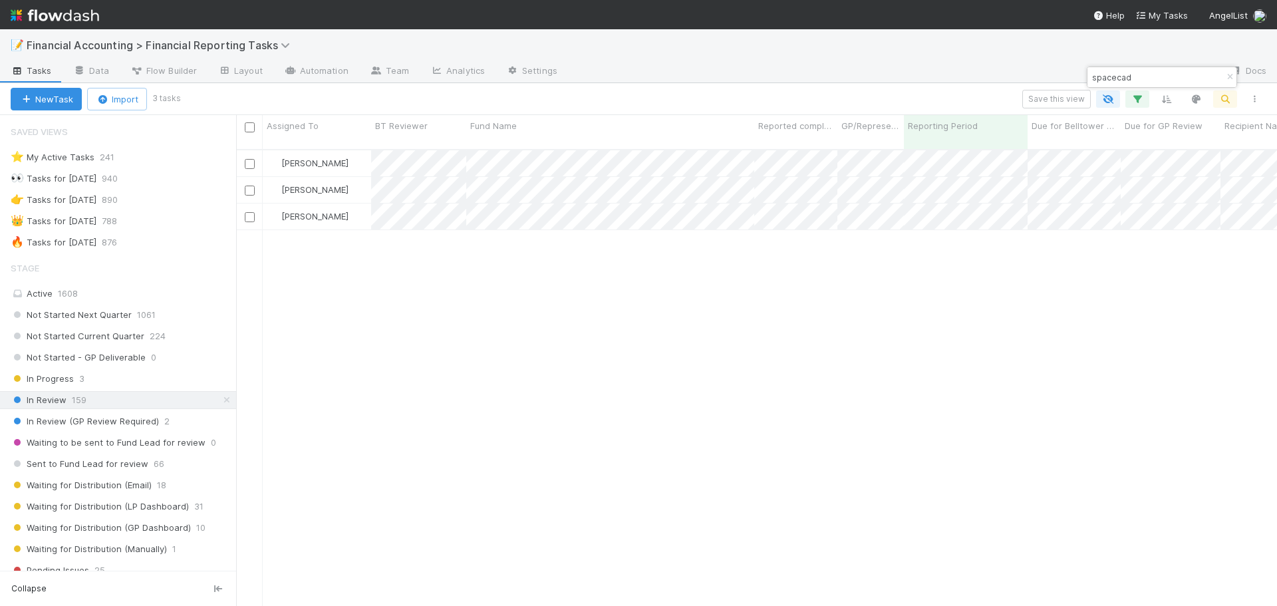
scroll to position [457, 1031]
type input "spacecade"
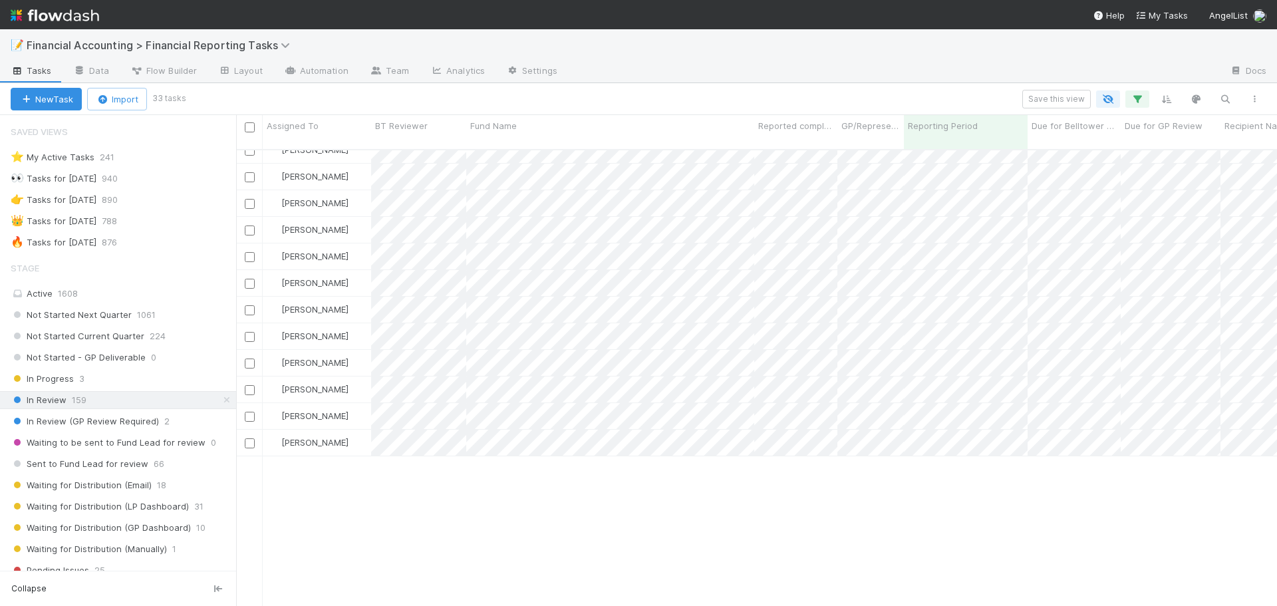
scroll to position [0, 0]
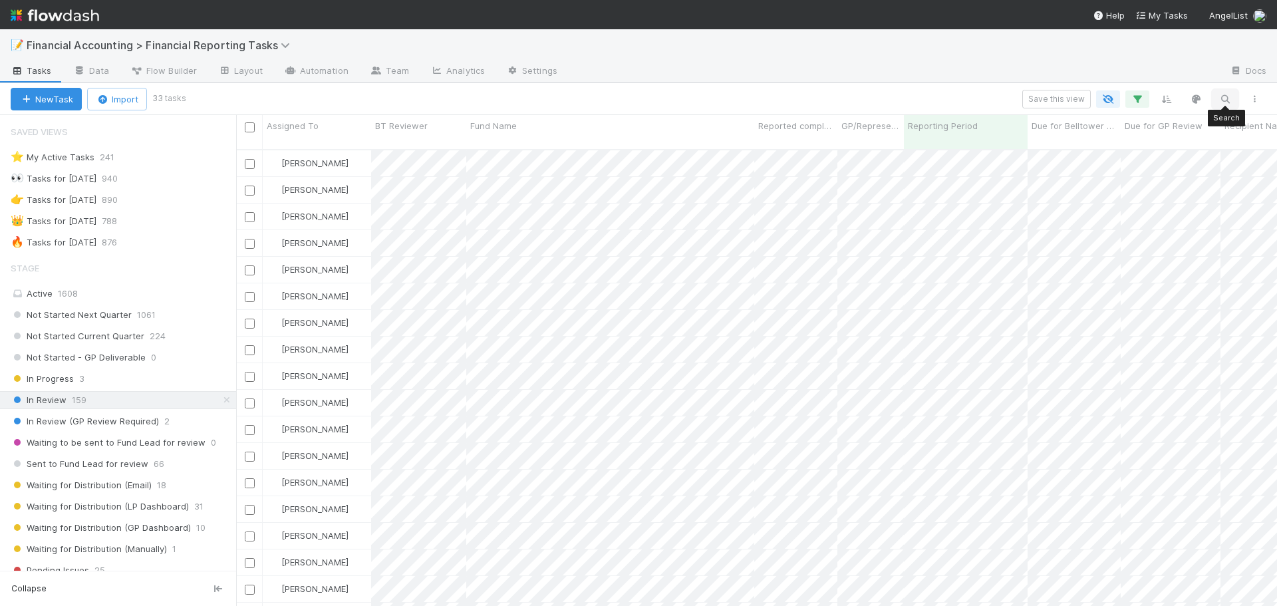
click at [1227, 101] on icon "button" at bounding box center [1224, 99] width 13 height 12
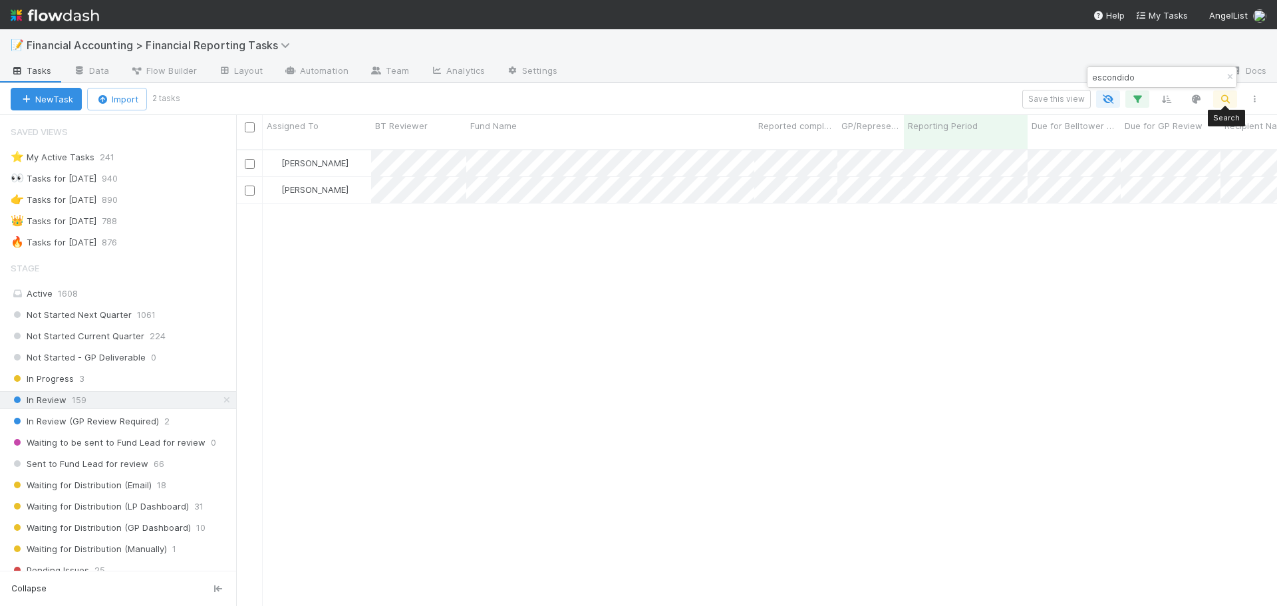
scroll to position [457, 1031]
type input "escondido"
click at [1225, 76] on icon "button" at bounding box center [1229, 77] width 13 height 8
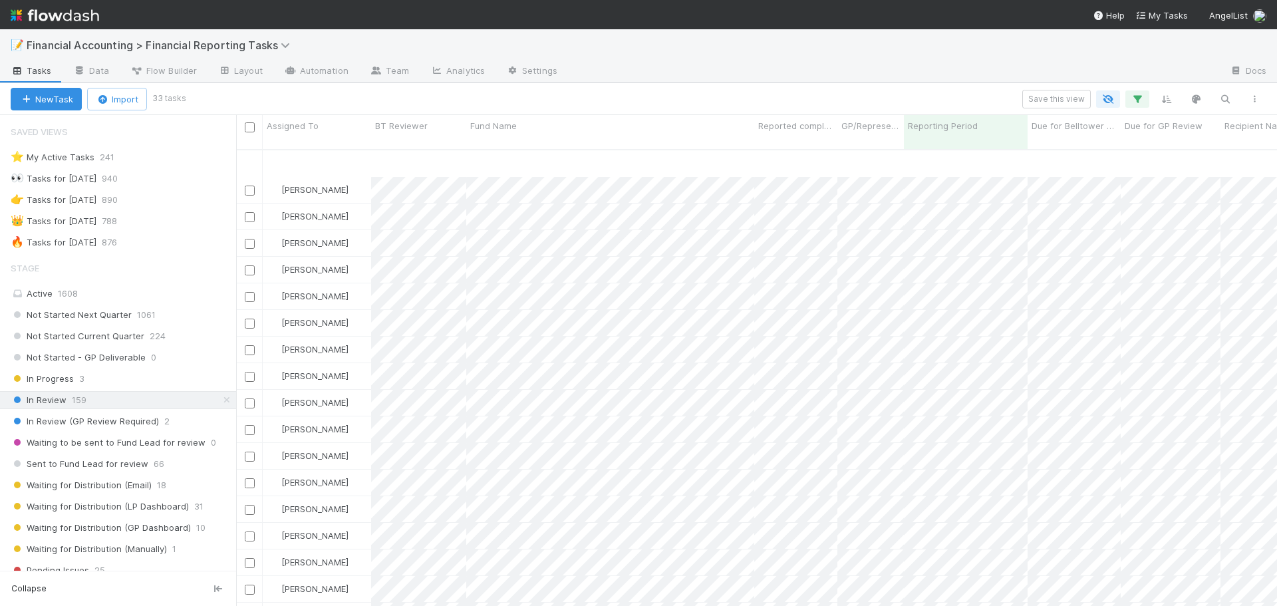
scroll to position [199, 0]
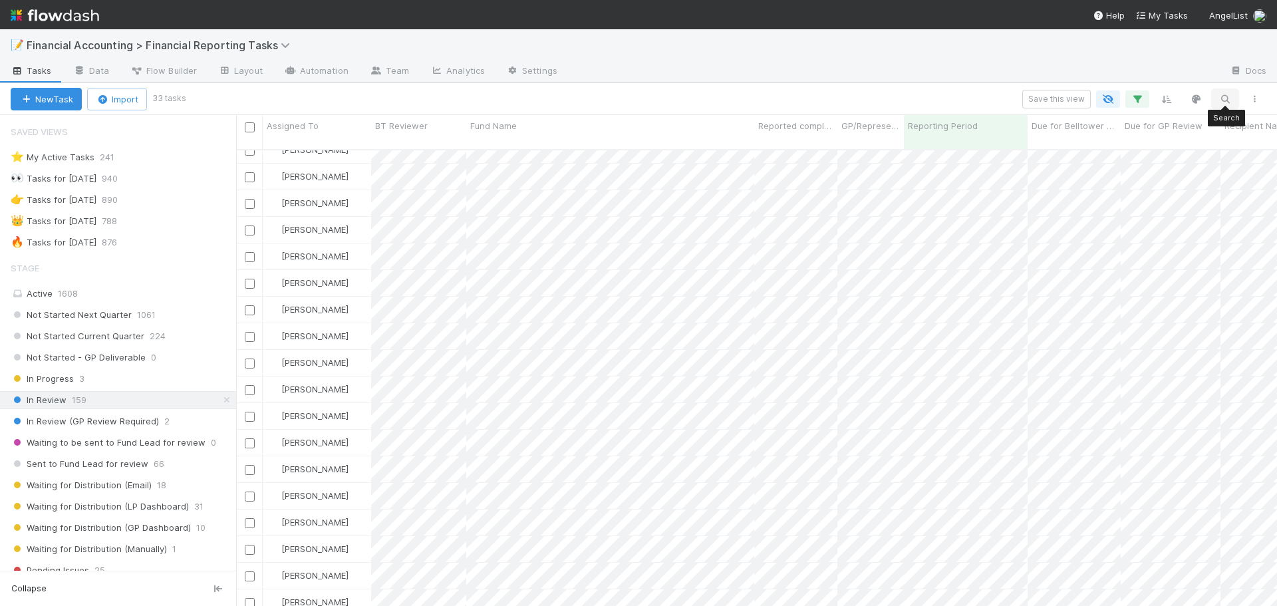
click at [1225, 97] on icon "button" at bounding box center [1224, 99] width 13 height 12
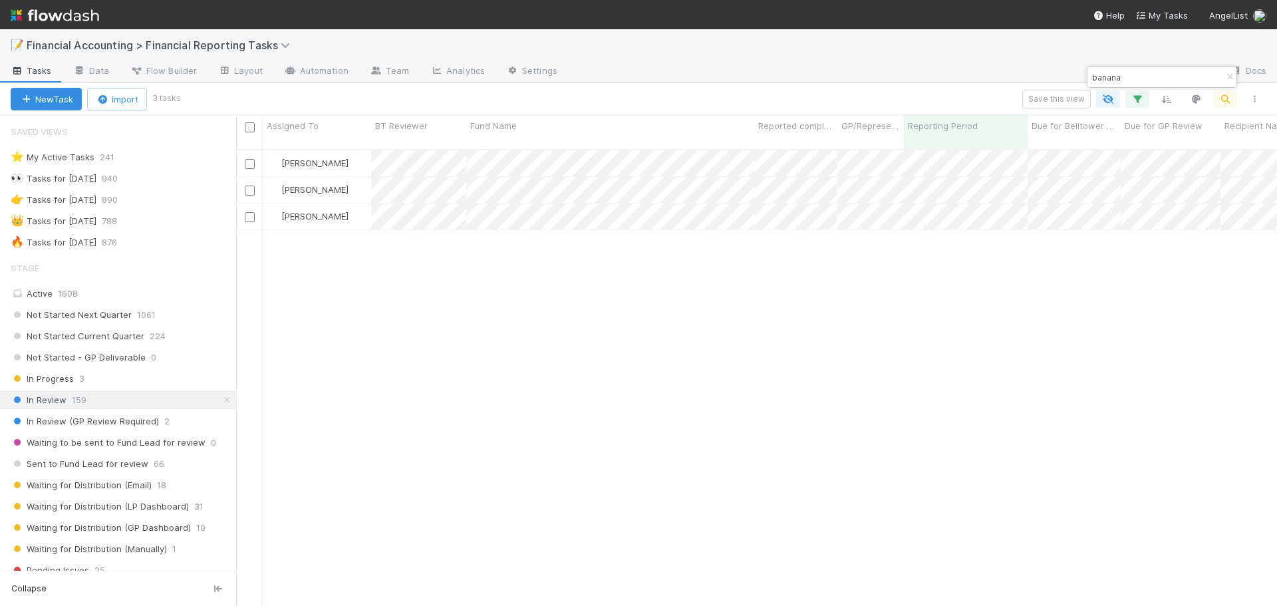
scroll to position [457, 1031]
type input "banana"
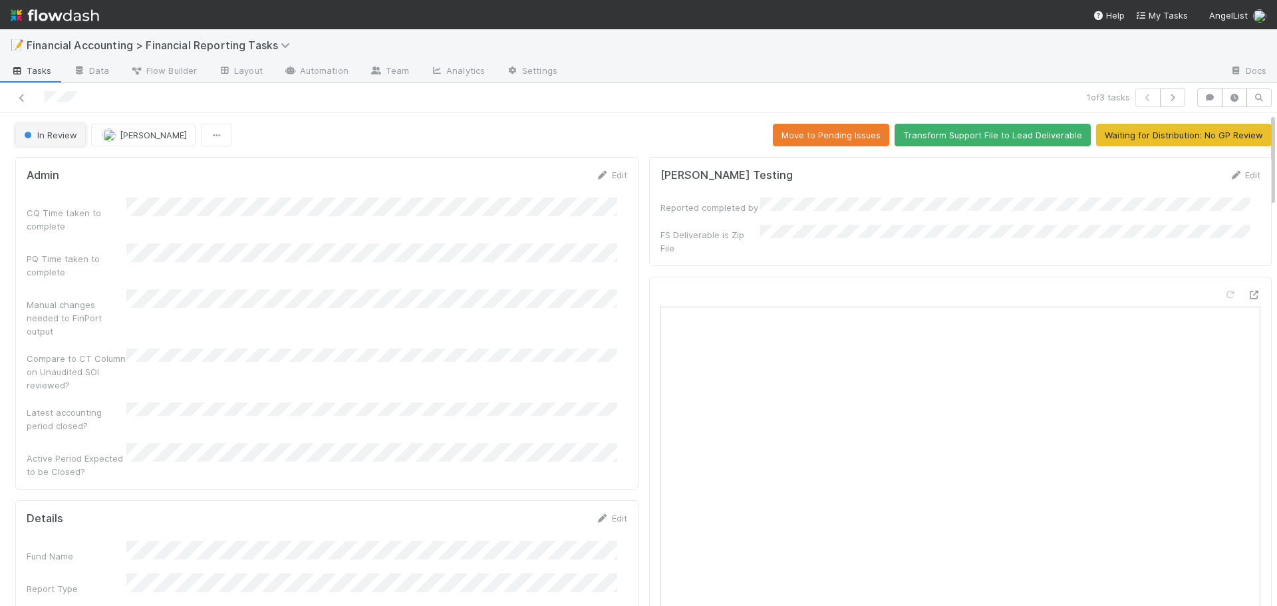
click at [41, 142] on button "In Review" at bounding box center [50, 135] width 70 height 23
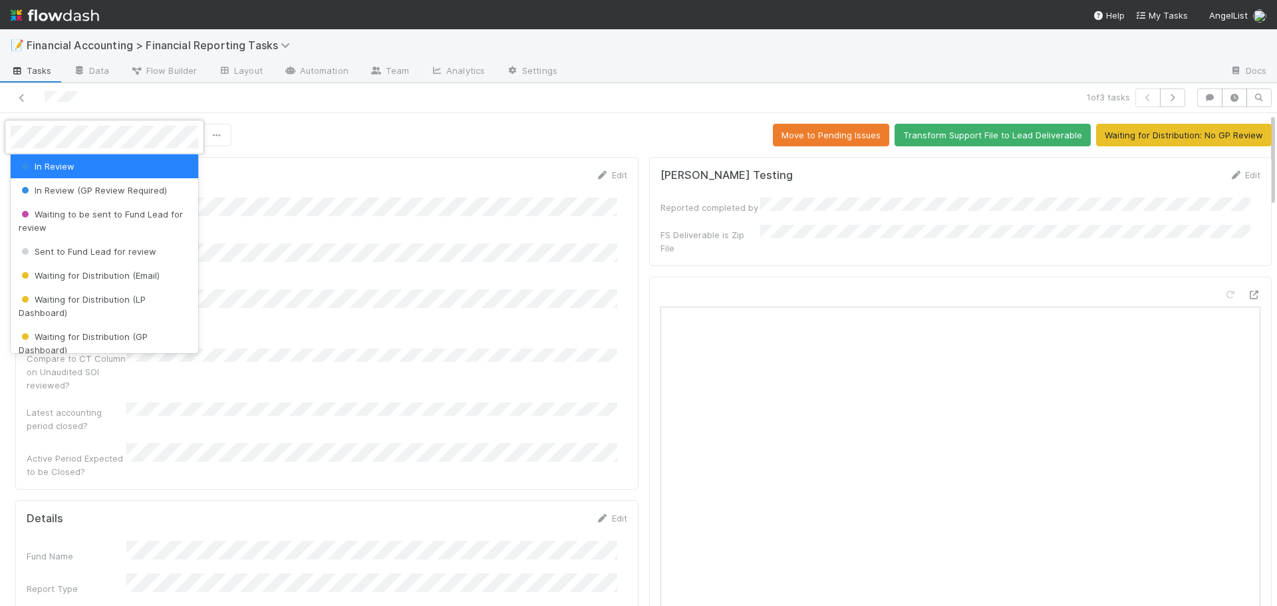
scroll to position [133, 0]
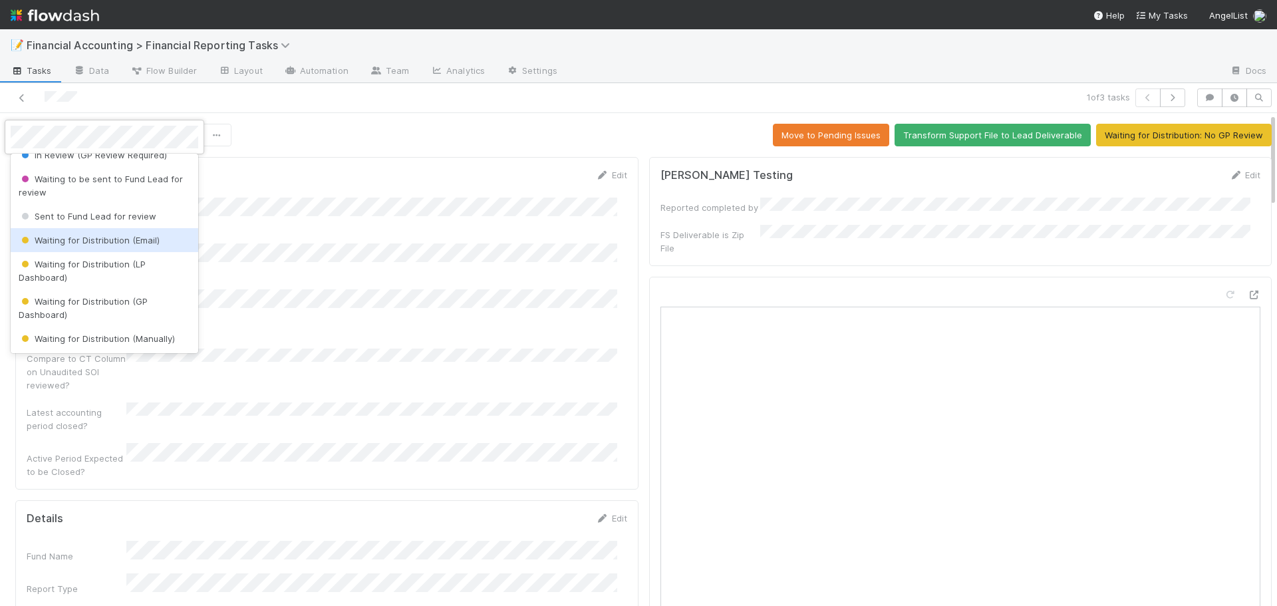
click at [100, 249] on div "Waiting for Distribution (Email)" at bounding box center [105, 240] width 188 height 24
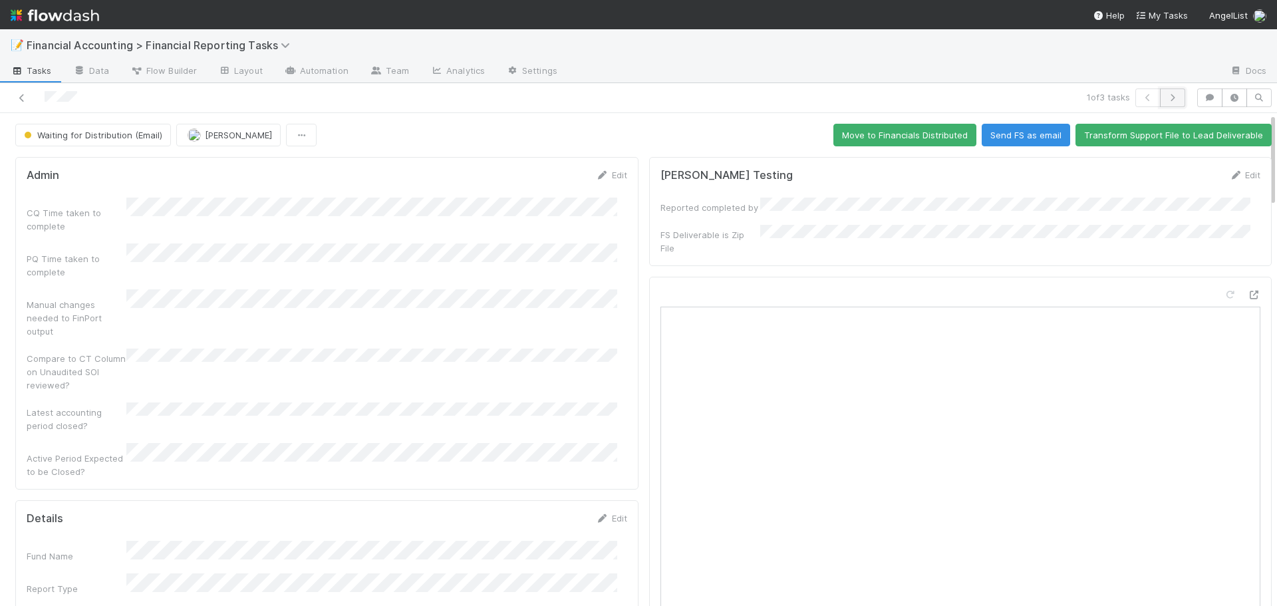
click at [1166, 98] on icon "button" at bounding box center [1172, 98] width 13 height 8
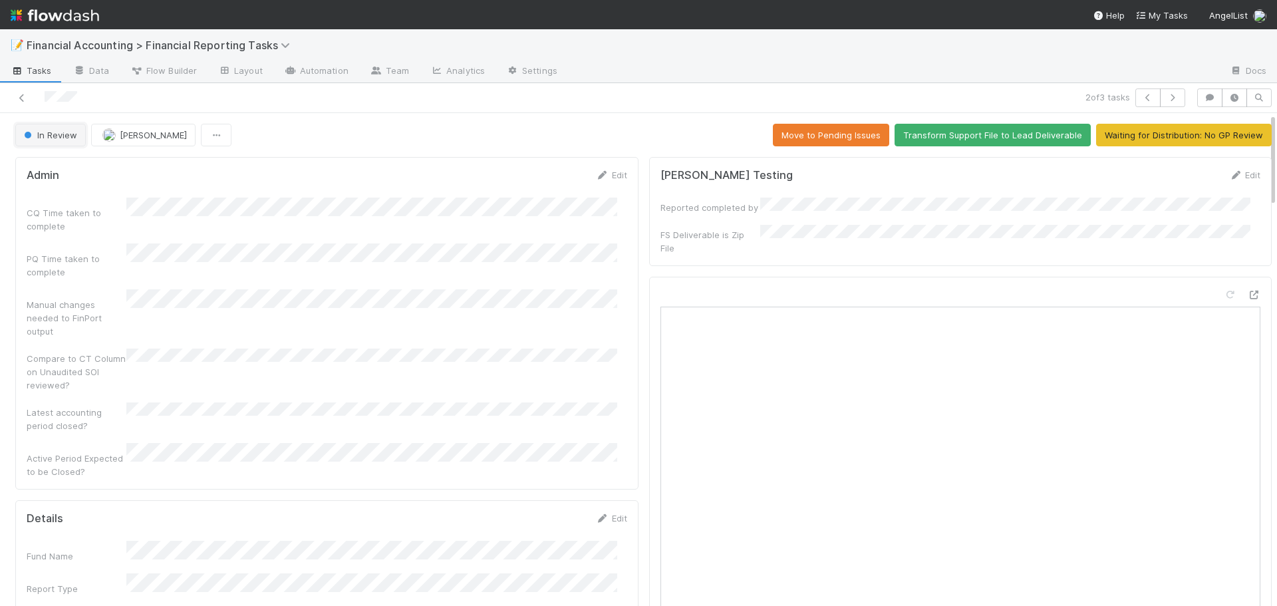
click at [42, 138] on span "In Review" at bounding box center [49, 135] width 56 height 11
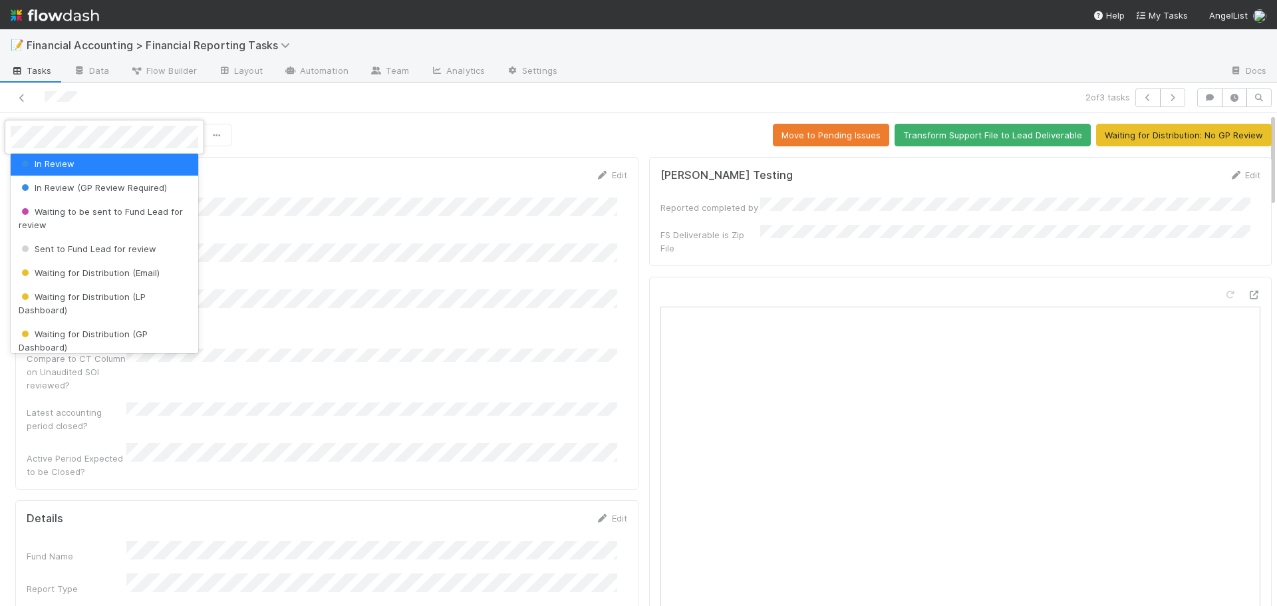
scroll to position [133, 0]
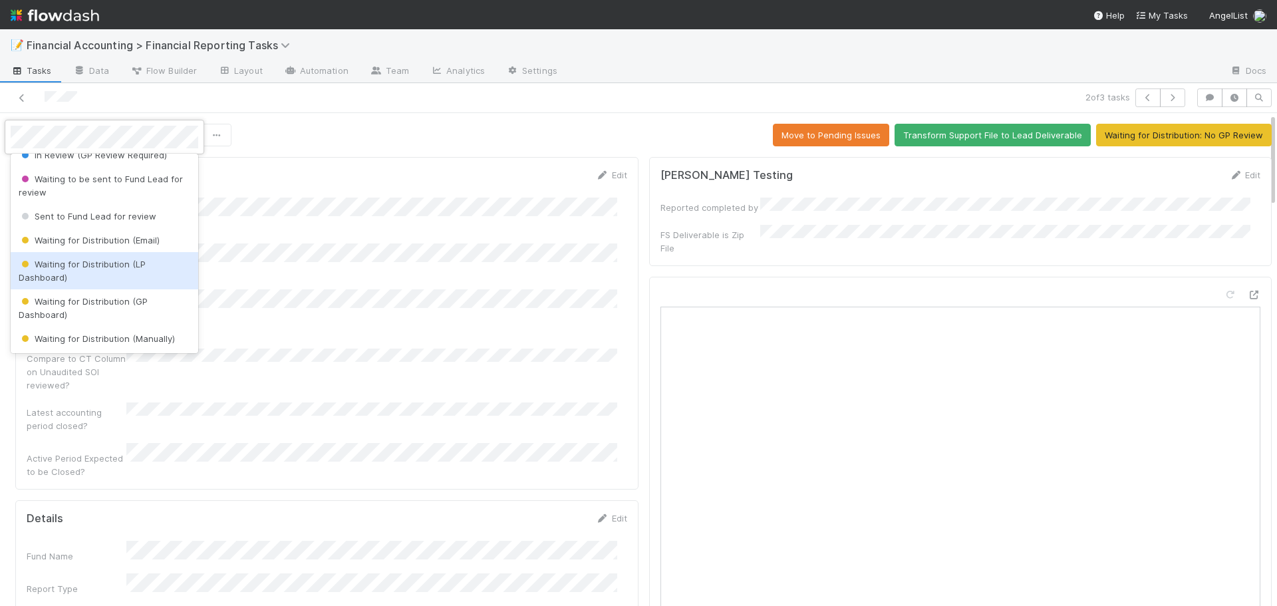
click at [81, 264] on span "Waiting for Distribution (LP Dashboard)" at bounding box center [82, 271] width 127 height 24
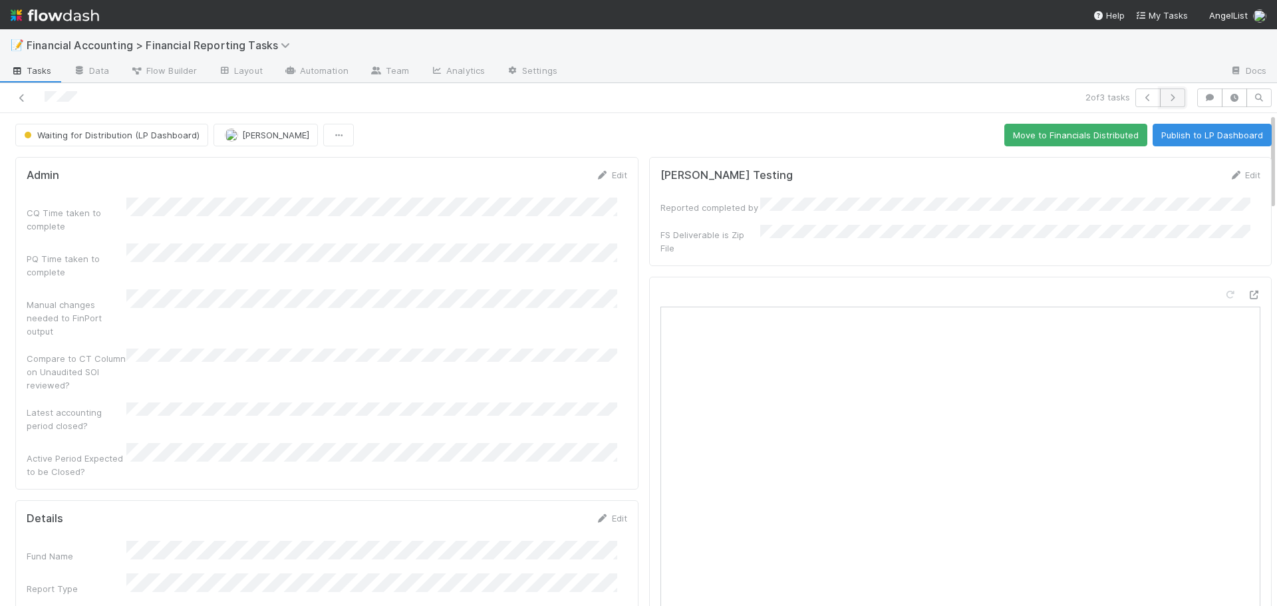
click at [1166, 97] on icon "button" at bounding box center [1172, 98] width 13 height 8
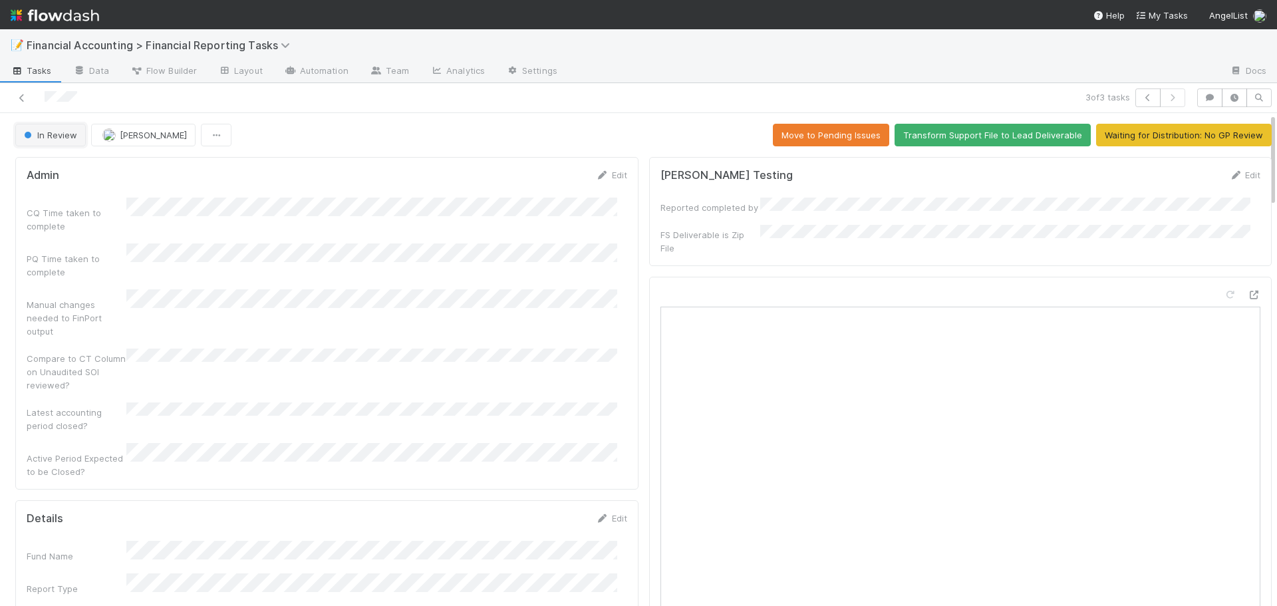
click at [55, 134] on span "In Review" at bounding box center [49, 135] width 56 height 11
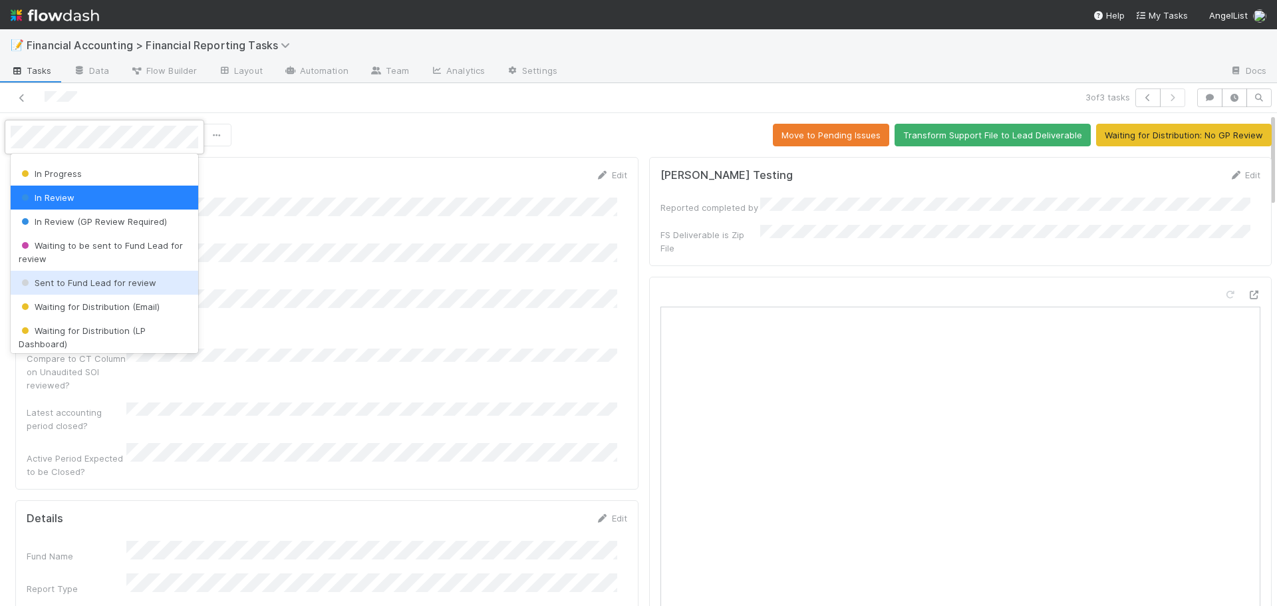
scroll to position [133, 0]
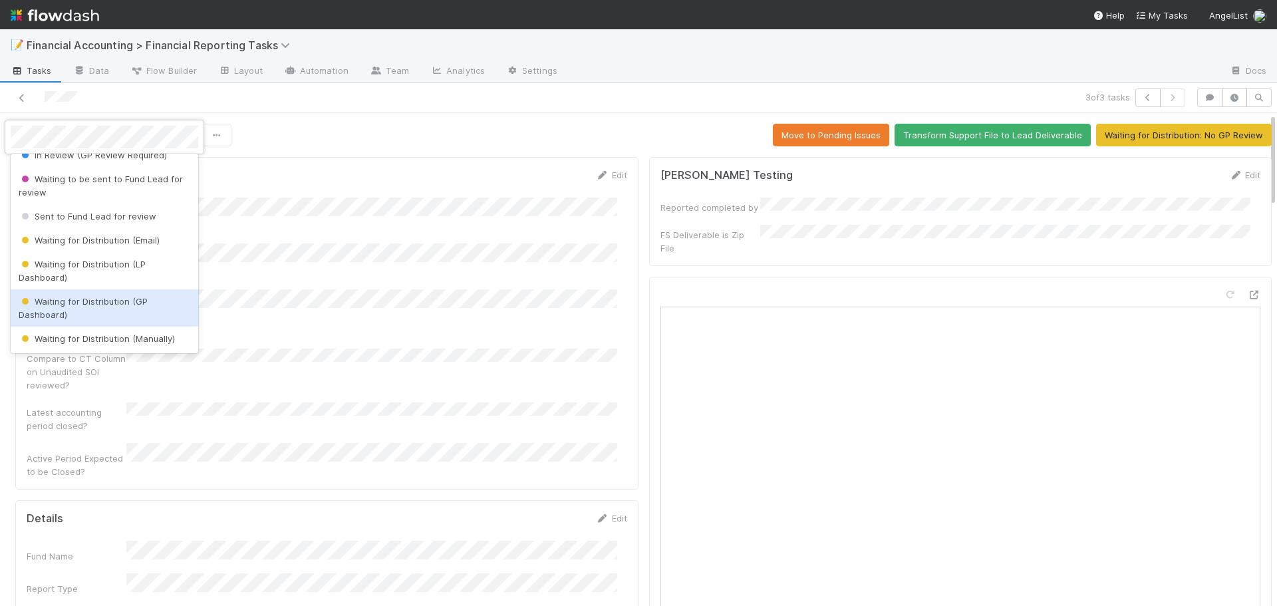
click at [59, 313] on span "Waiting for Distribution (GP Dashboard)" at bounding box center [83, 308] width 129 height 24
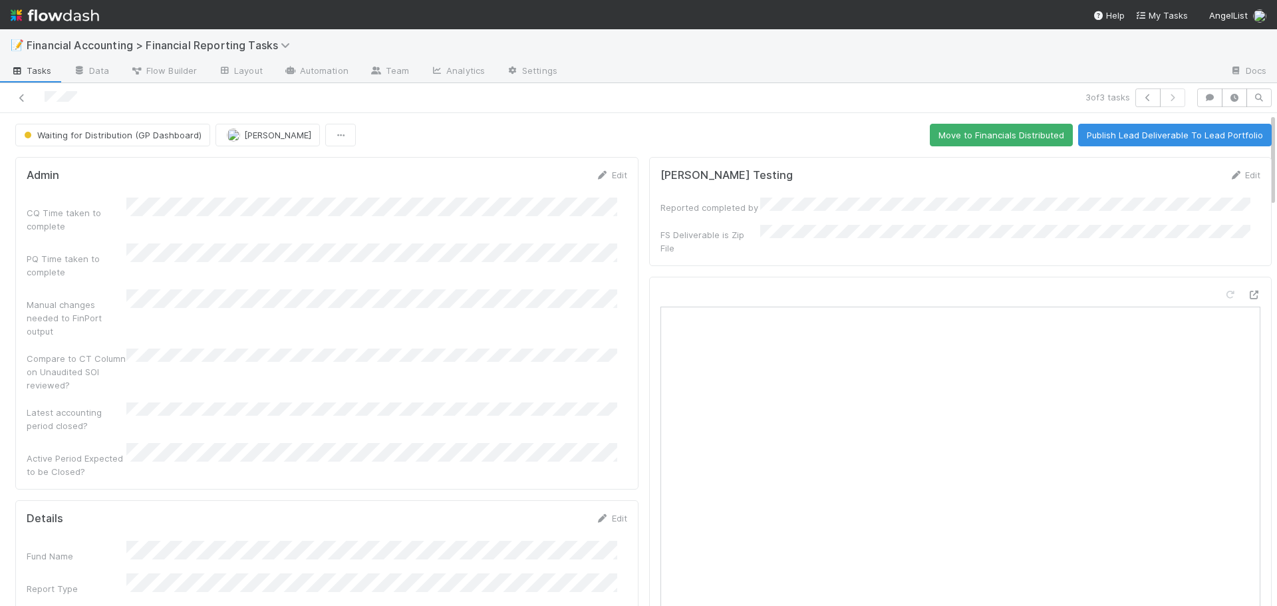
click at [15, 96] on div at bounding box center [302, 97] width 595 height 19
click at [25, 90] on div at bounding box center [302, 97] width 595 height 19
click at [23, 98] on icon at bounding box center [21, 98] width 13 height 9
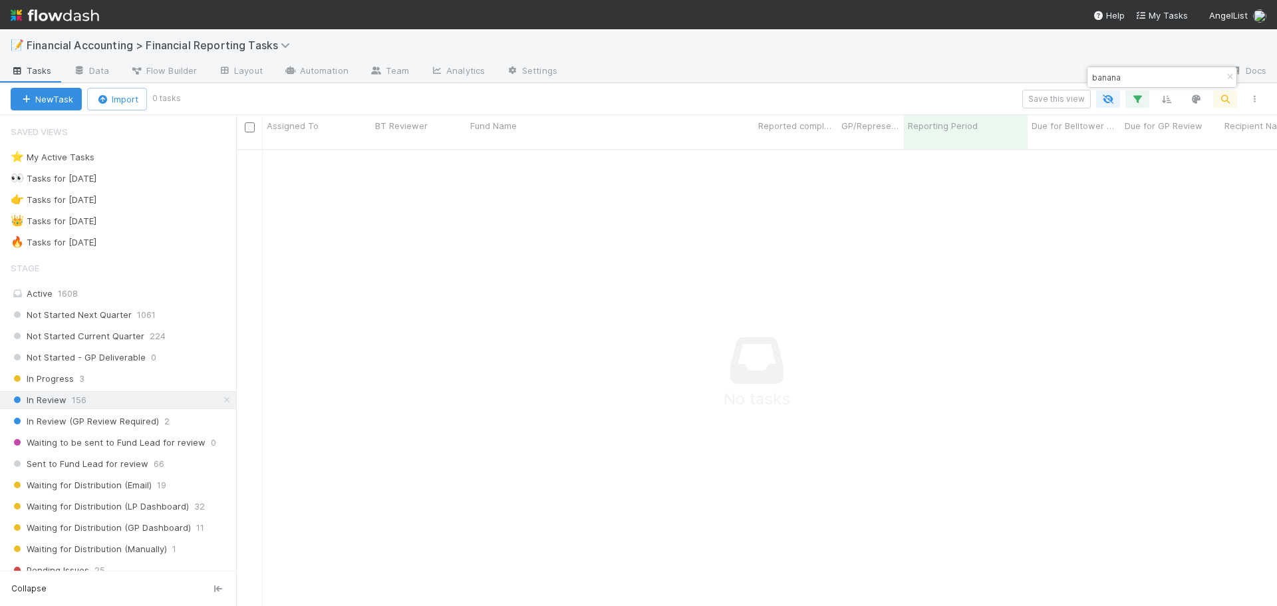
scroll to position [448, 1031]
click at [1229, 74] on icon "button" at bounding box center [1229, 77] width 13 height 8
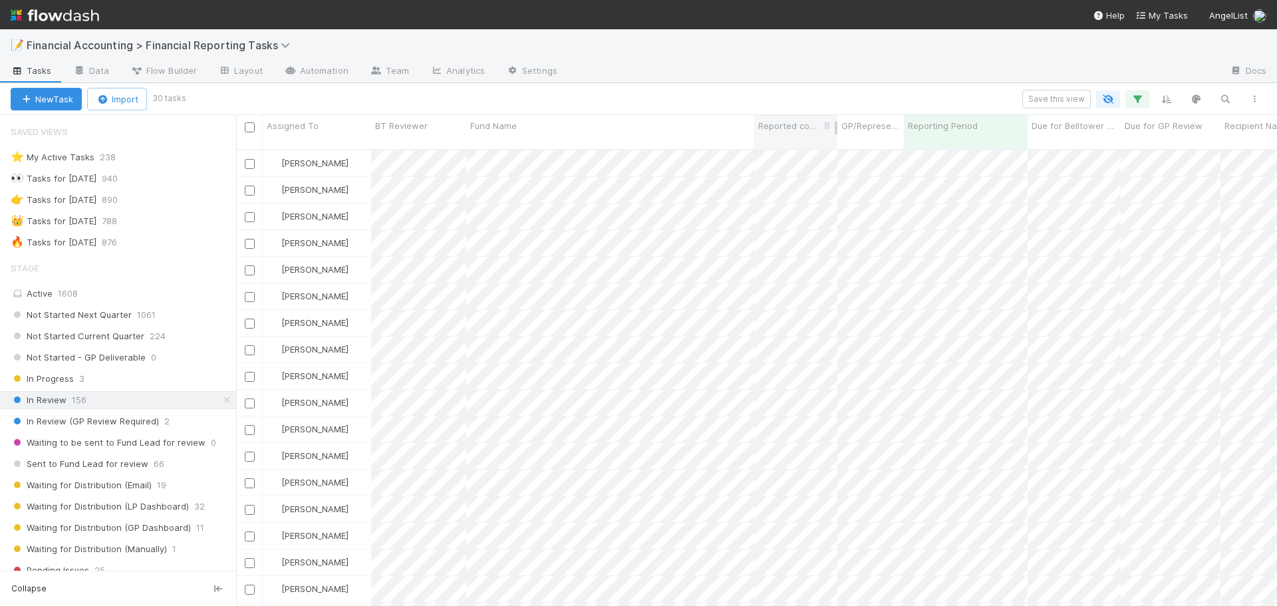
scroll to position [332, 0]
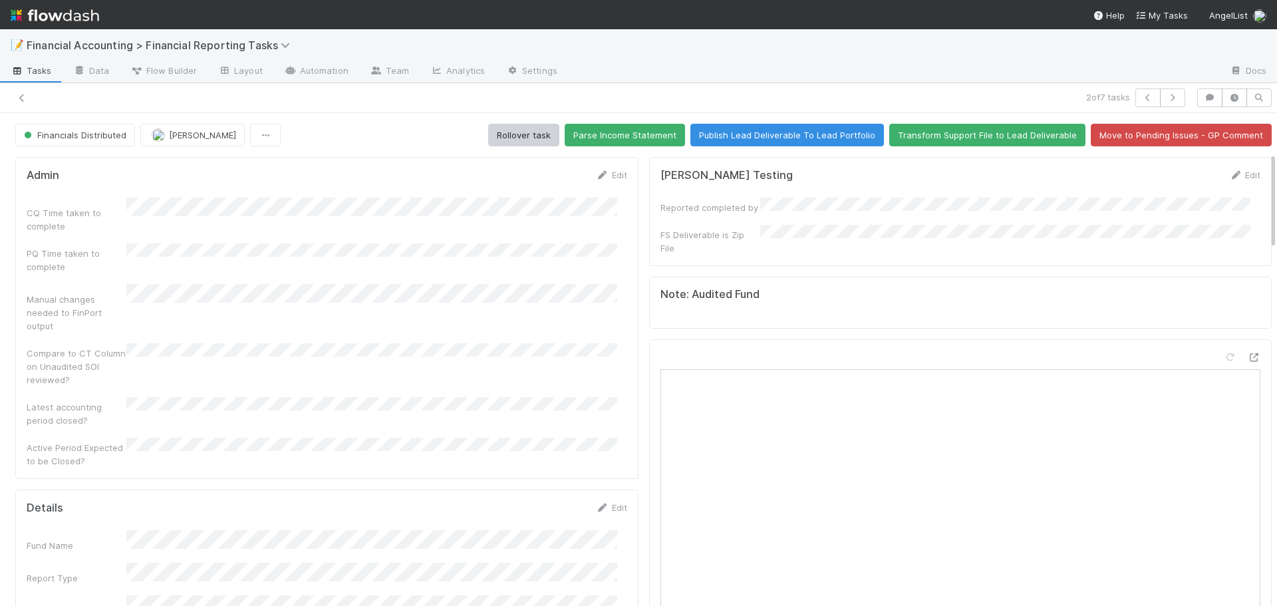
scroll to position [199, 0]
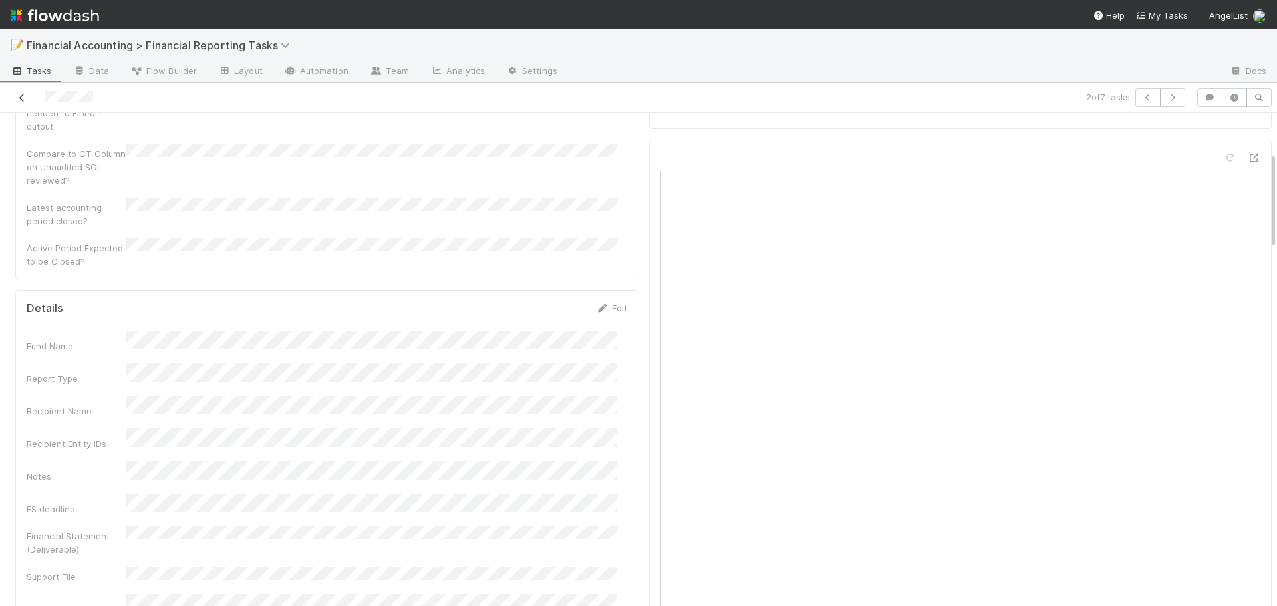
click at [24, 98] on icon at bounding box center [21, 98] width 13 height 9
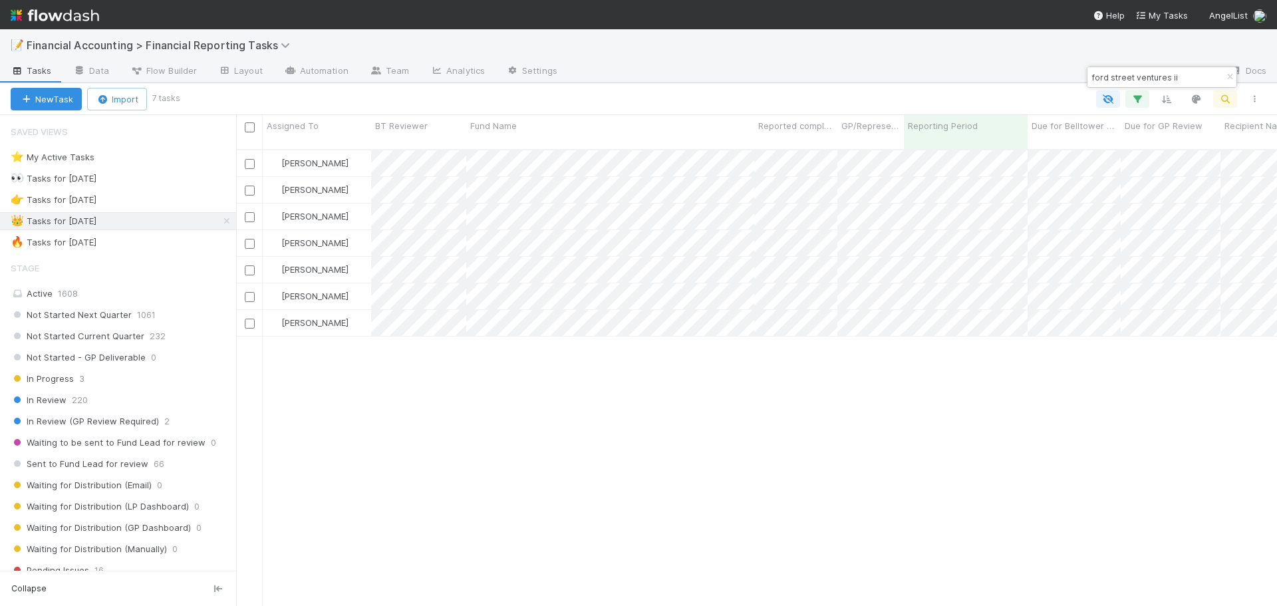
scroll to position [457, 1031]
click at [1186, 77] on input "ford street ventures ii" at bounding box center [1155, 77] width 133 height 16
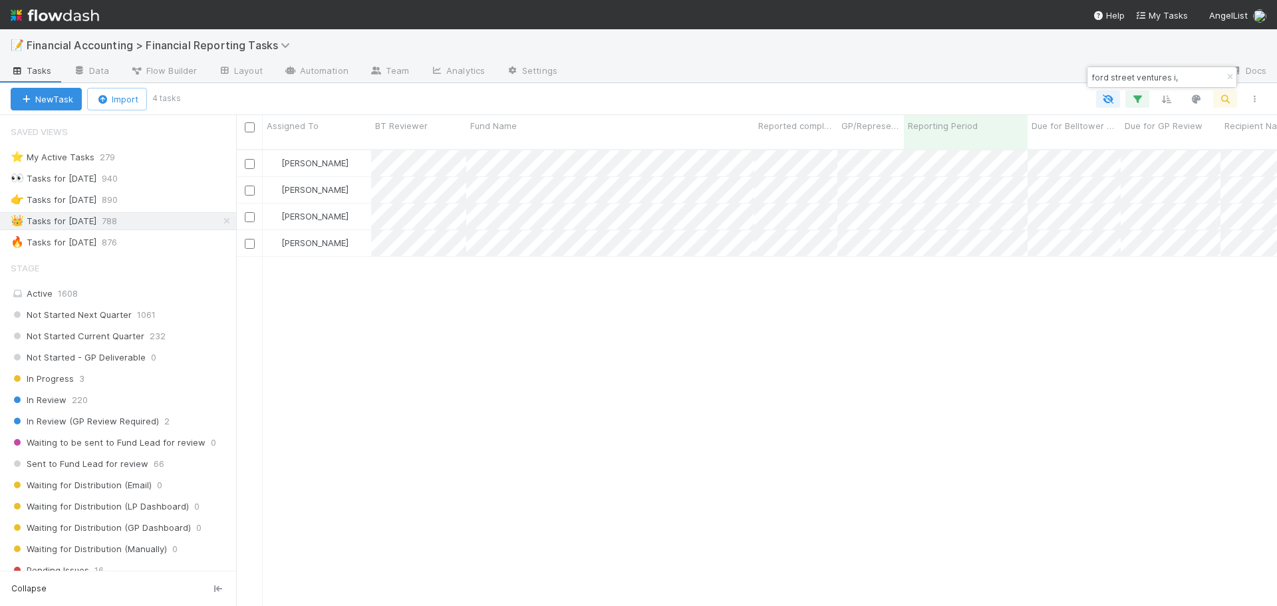
type input "ford street ventures i,"
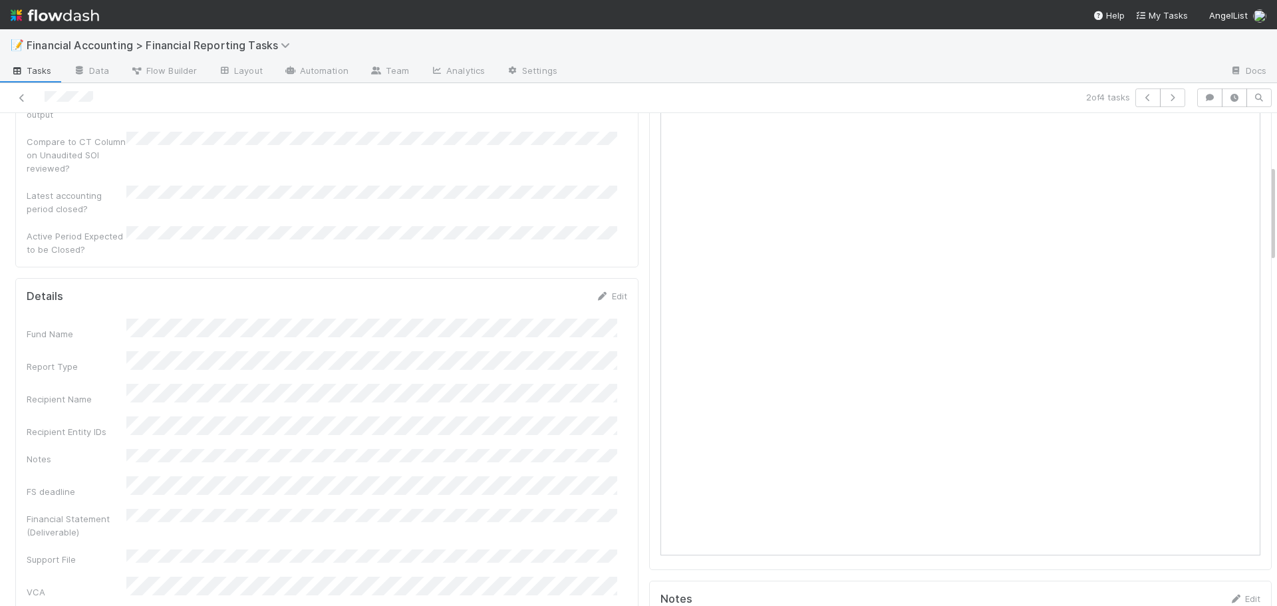
scroll to position [266, 0]
click at [25, 100] on icon at bounding box center [21, 98] width 13 height 9
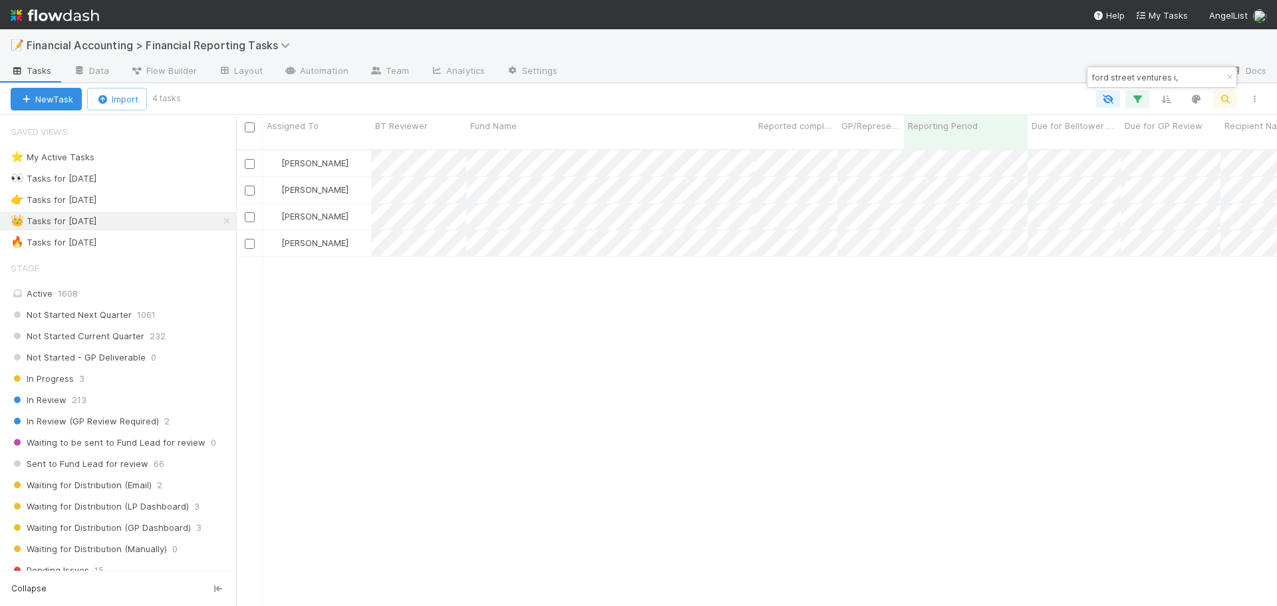
scroll to position [457, 1031]
click at [1142, 77] on input "ford street ventures i," at bounding box center [1155, 77] width 133 height 16
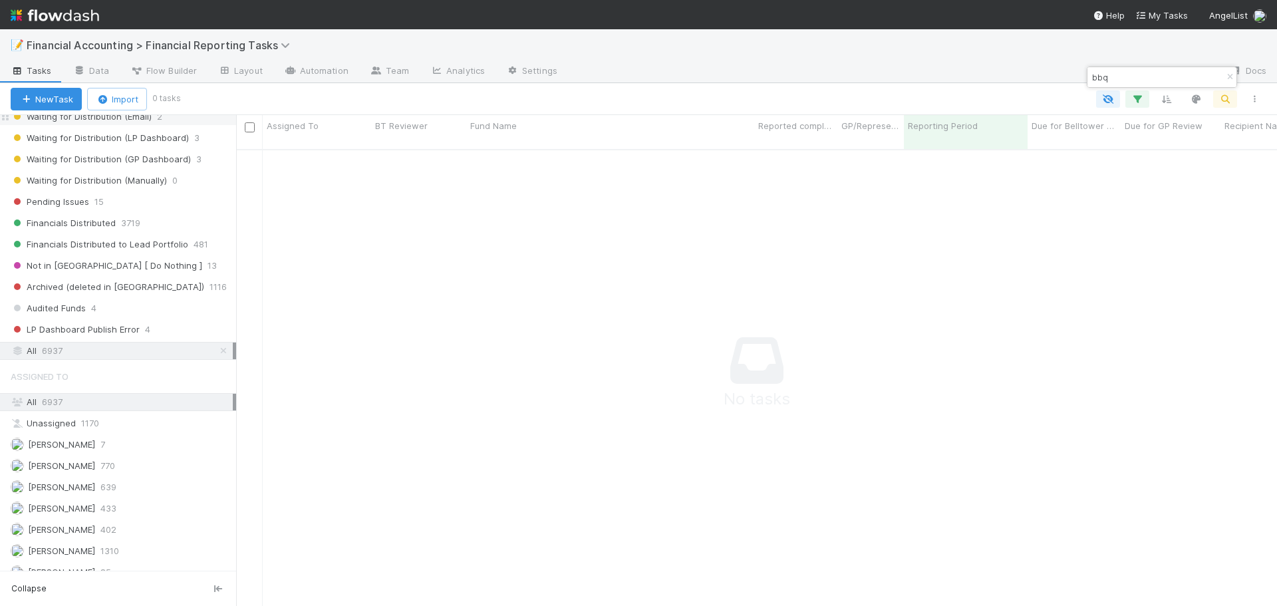
scroll to position [0, 0]
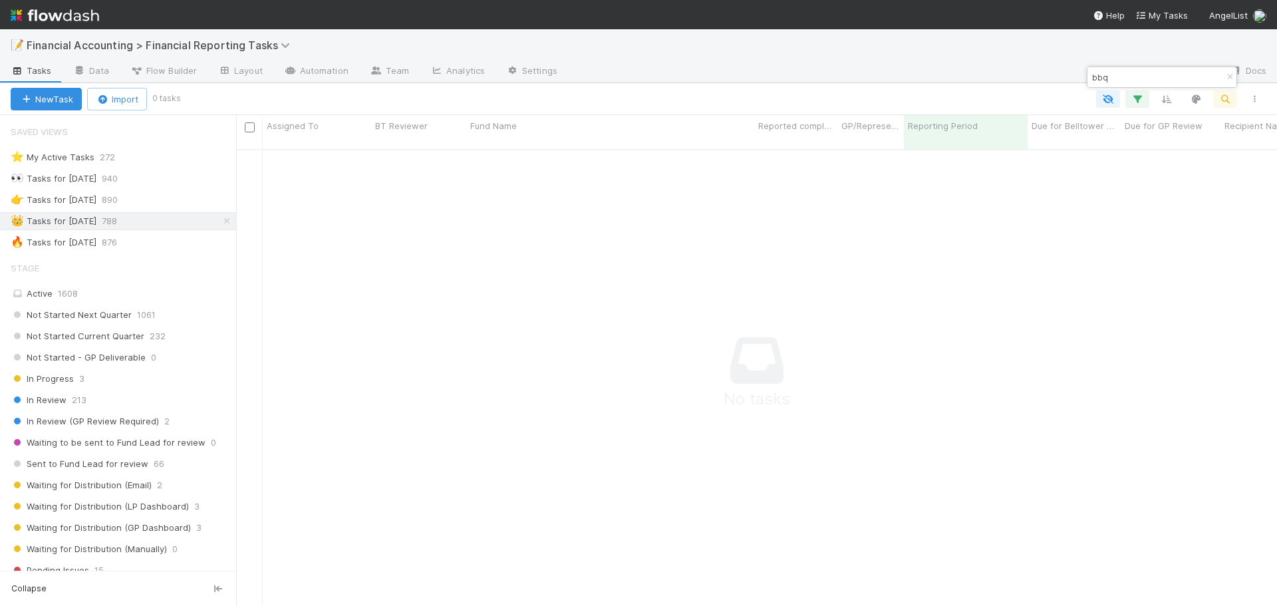
click at [1128, 72] on input "bbq" at bounding box center [1155, 77] width 133 height 16
paste input "Fund I, a series of BBQ Launcher"
type input "Fund I, a series of BBQ Launcher"
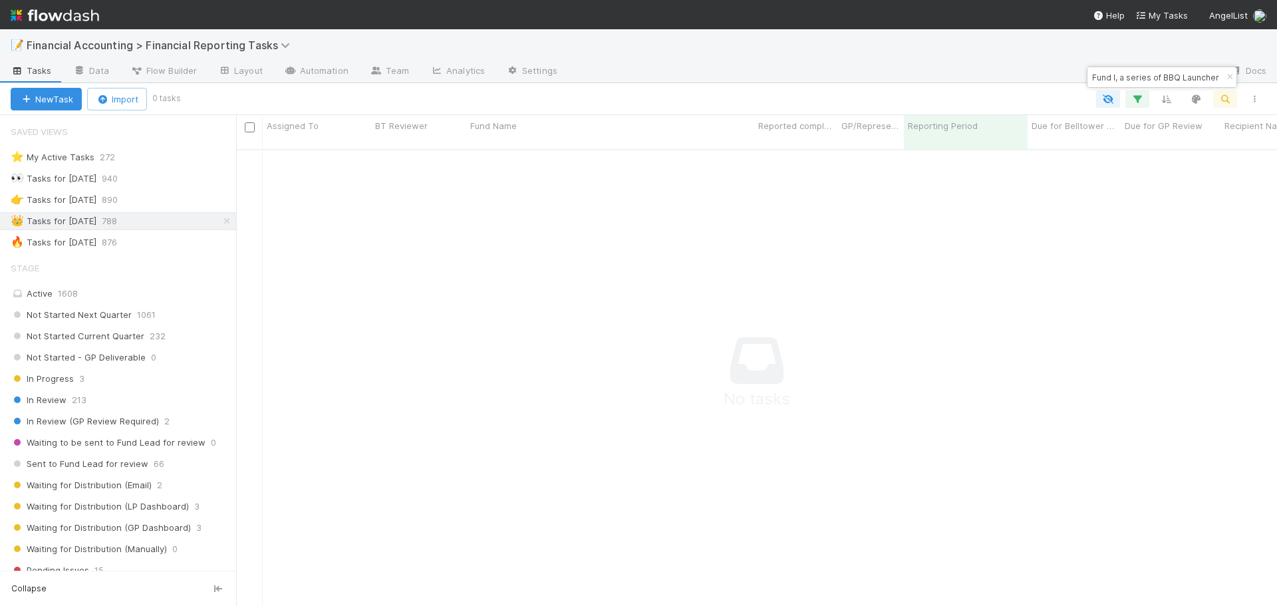
scroll to position [0, 0]
click at [1175, 79] on input "Fund I, a series of BBQ Launcher" at bounding box center [1155, 77] width 133 height 16
click at [1233, 78] on icon "button" at bounding box center [1229, 77] width 13 height 8
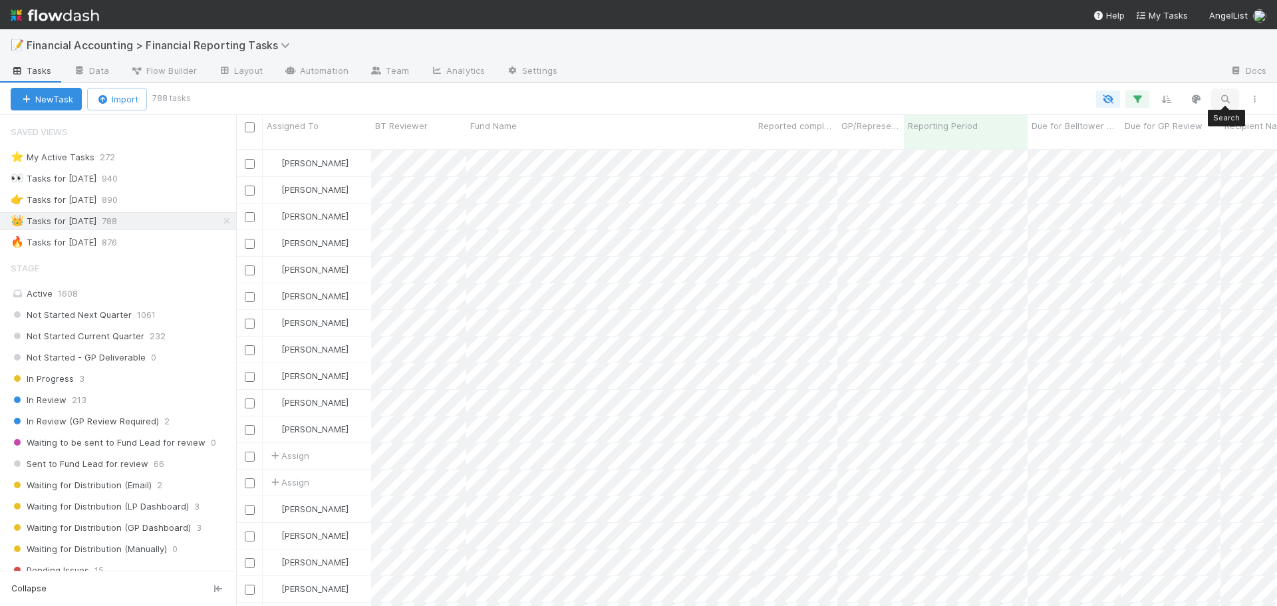
click at [1225, 99] on icon "button" at bounding box center [1224, 99] width 13 height 12
click at [1225, 99] on div at bounding box center [638, 303] width 1277 height 606
click at [1225, 102] on icon "button" at bounding box center [1224, 99] width 13 height 12
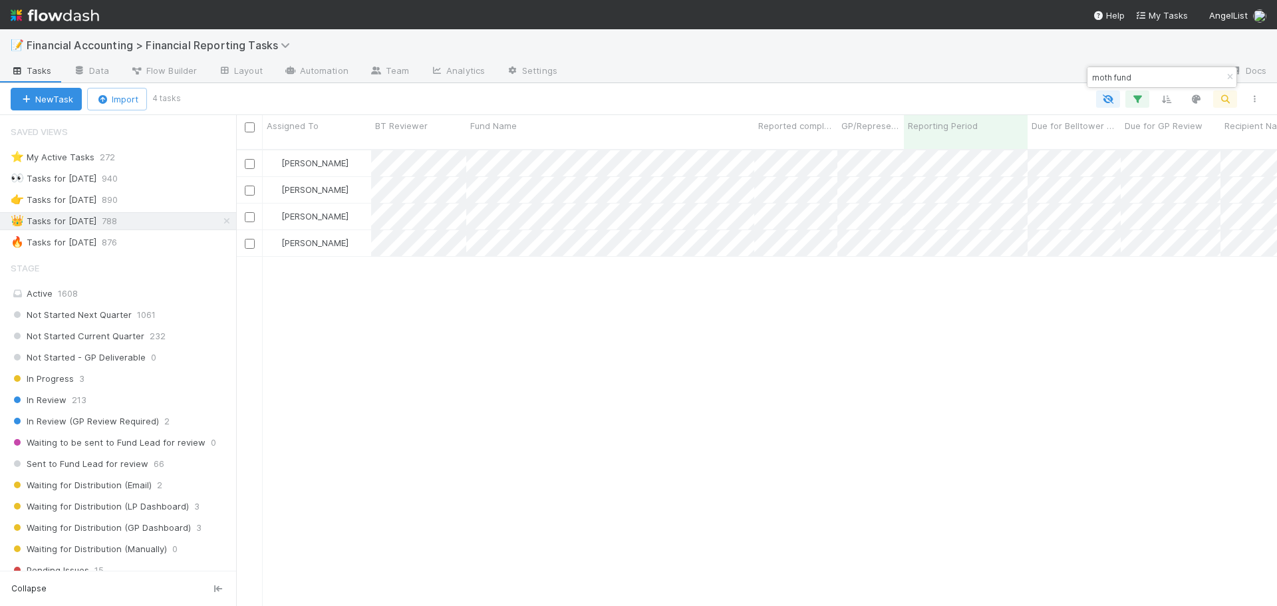
scroll to position [457, 1031]
type input "moth fund"
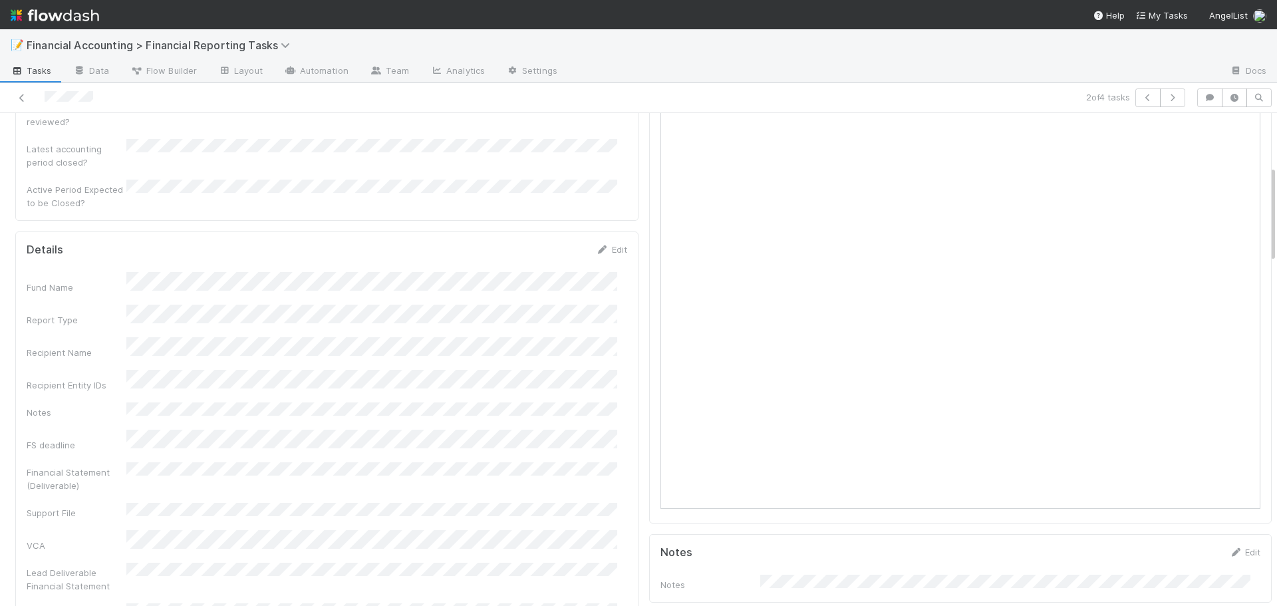
scroll to position [266, 0]
click at [26, 99] on icon at bounding box center [21, 98] width 13 height 9
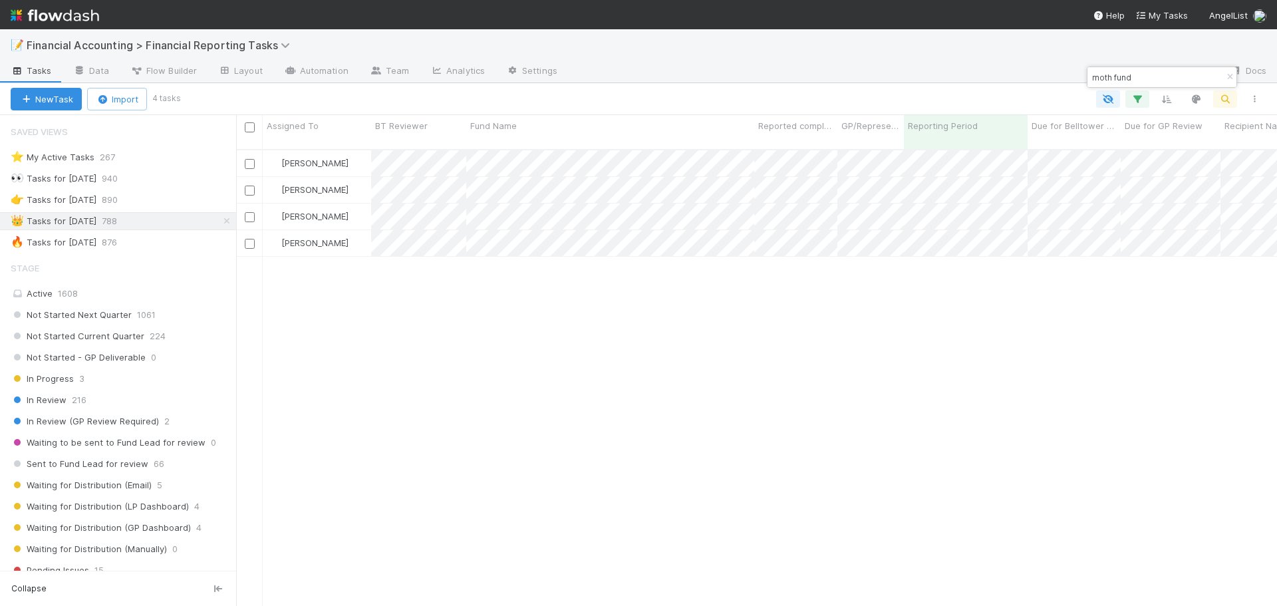
scroll to position [457, 1031]
click at [154, 197] on div "👉 Tasks for 2024-12-31 890" at bounding box center [123, 200] width 225 height 17
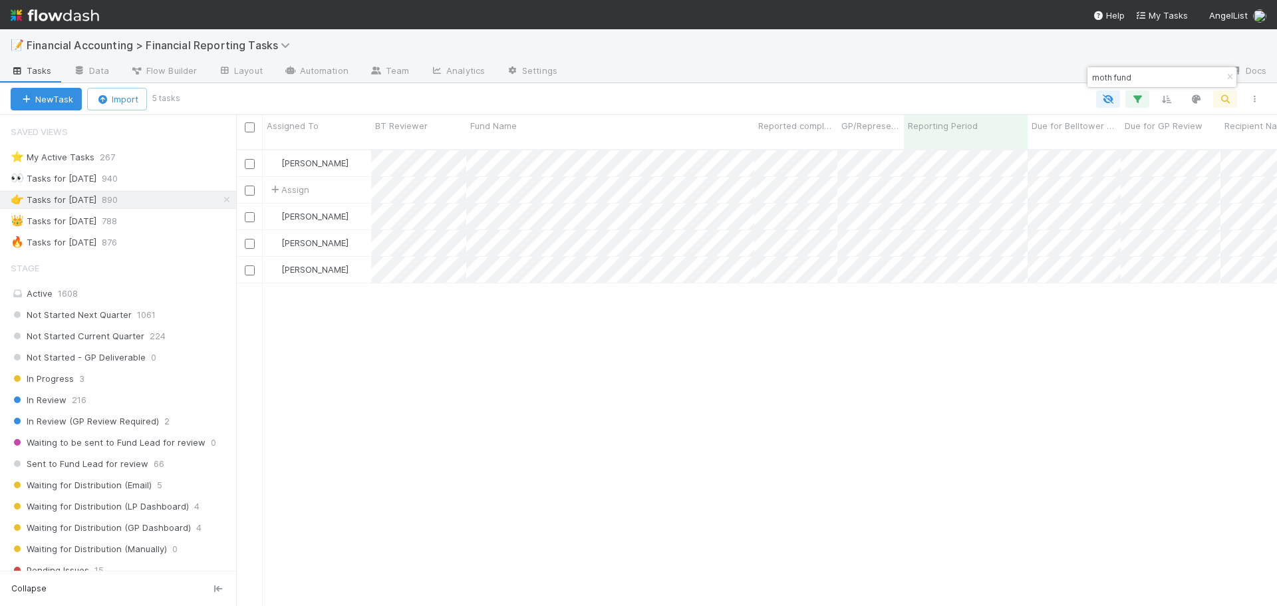
scroll to position [457, 1031]
click at [1133, 81] on input "moth fund" at bounding box center [1155, 77] width 133 height 16
click at [1096, 84] on input "moth fund" at bounding box center [1155, 77] width 133 height 16
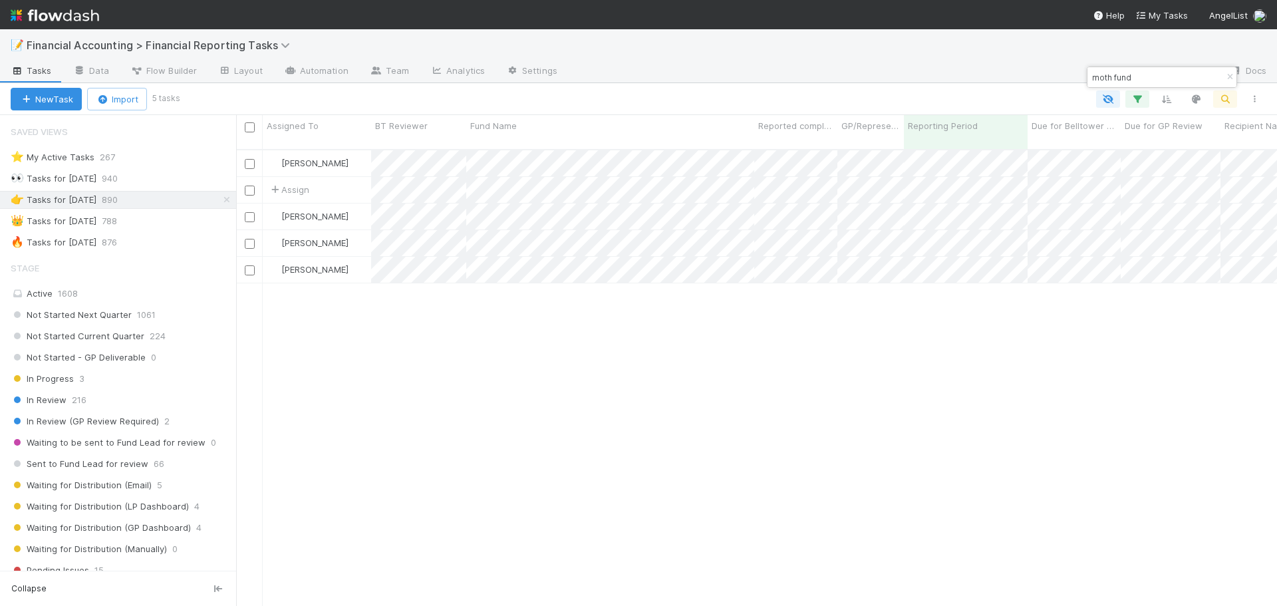
click at [1096, 84] on input "moth fund" at bounding box center [1155, 77] width 133 height 16
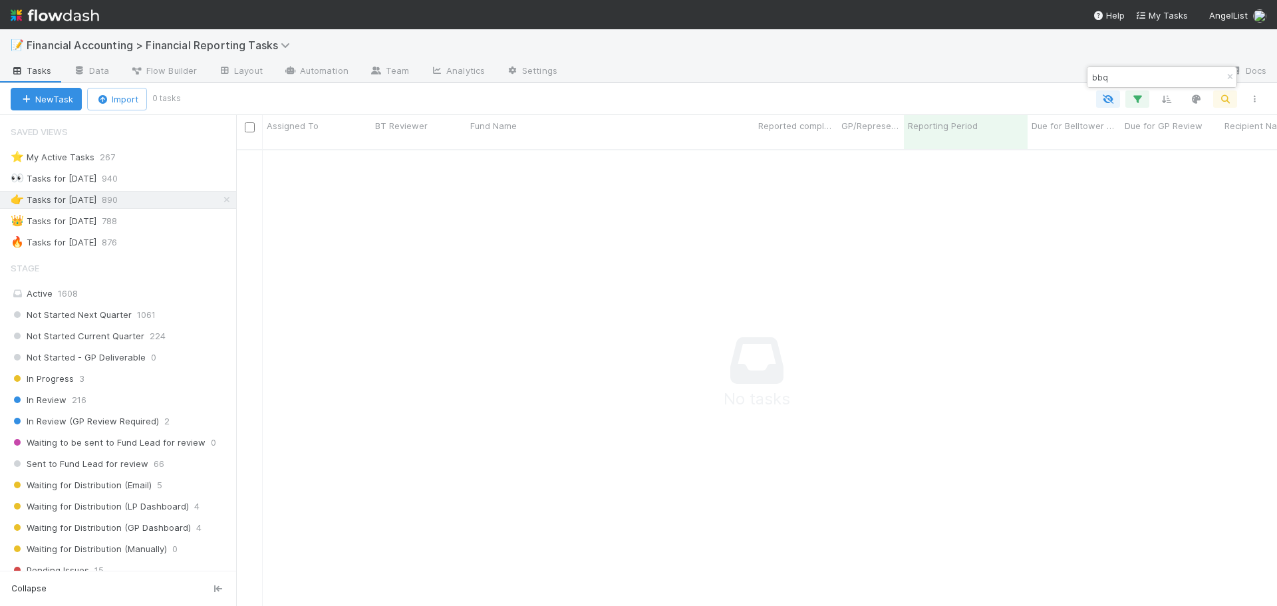
scroll to position [448, 1031]
type input "bbq"
click at [1224, 73] on icon "button" at bounding box center [1229, 77] width 13 height 8
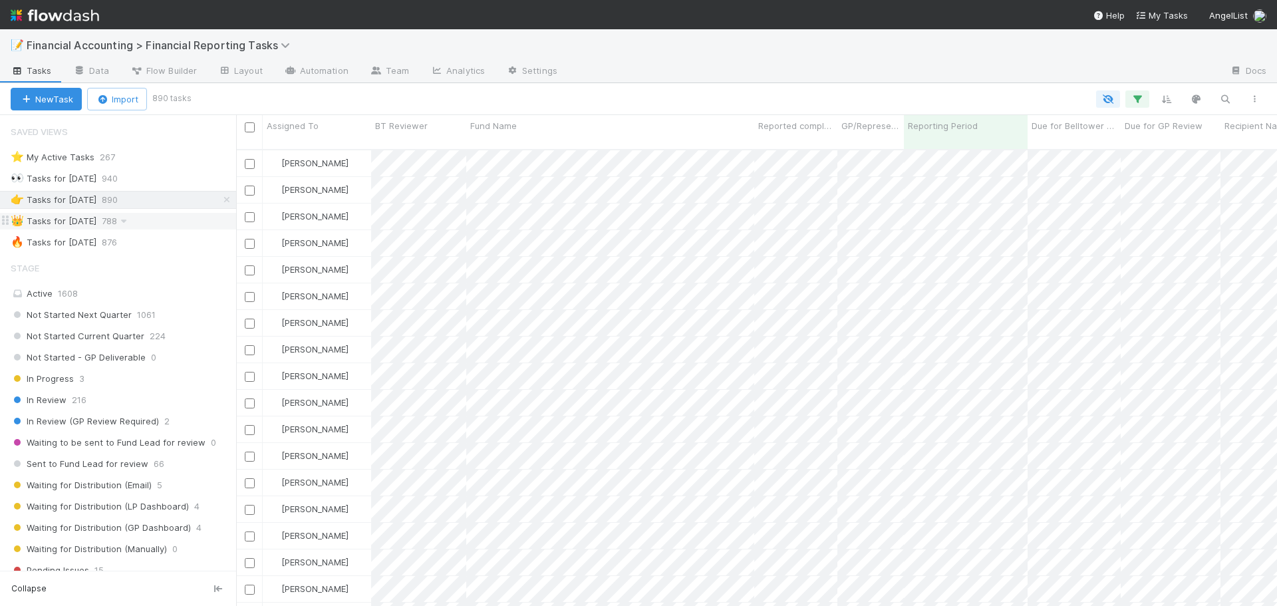
scroll to position [457, 1031]
click at [158, 222] on div "👑 Tasks for 2025-03-31 788" at bounding box center [123, 221] width 225 height 17
click at [1227, 106] on button "button" at bounding box center [1225, 98] width 24 height 17
type input "s"
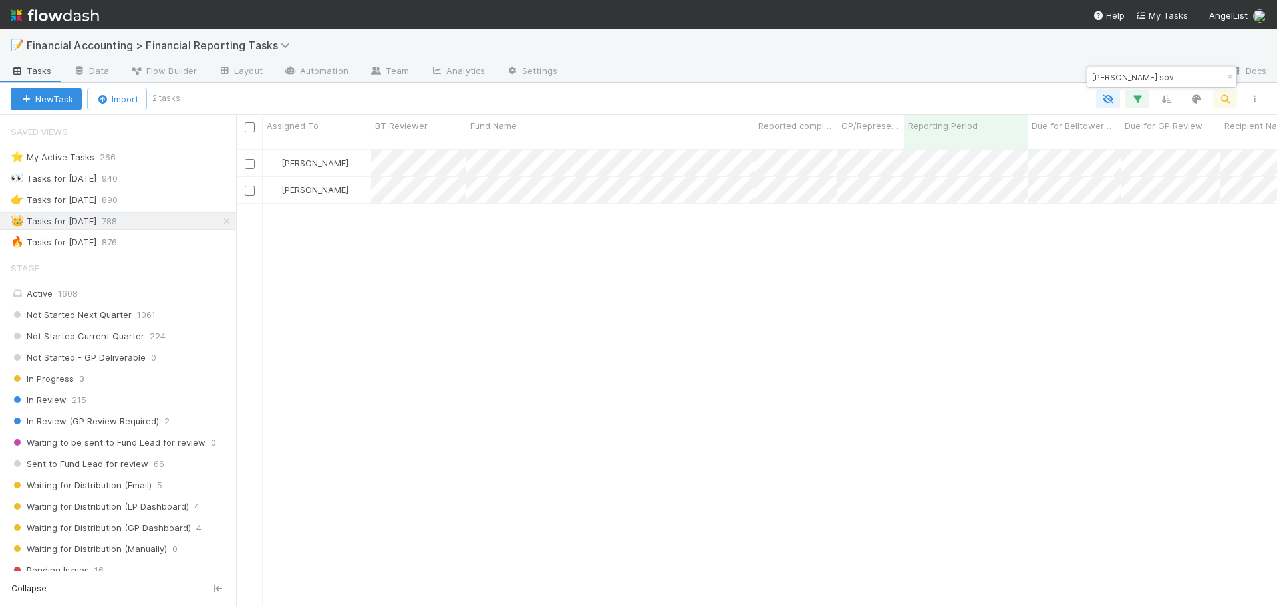
type input "vela spv"
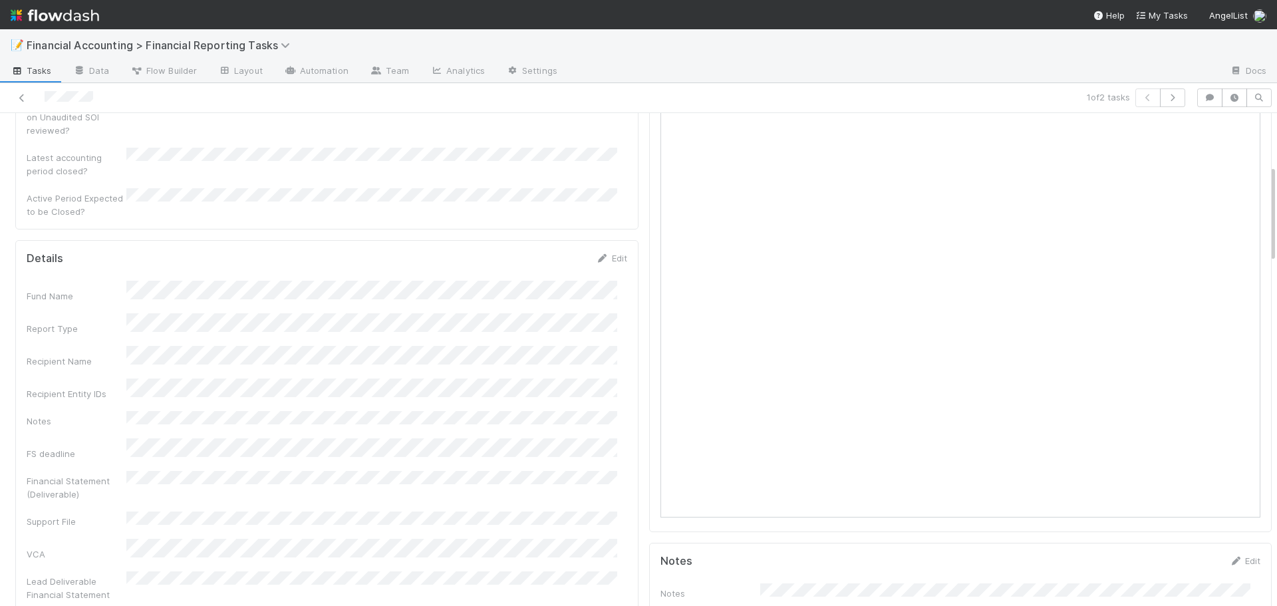
scroll to position [266, 0]
click at [17, 99] on icon at bounding box center [21, 98] width 13 height 9
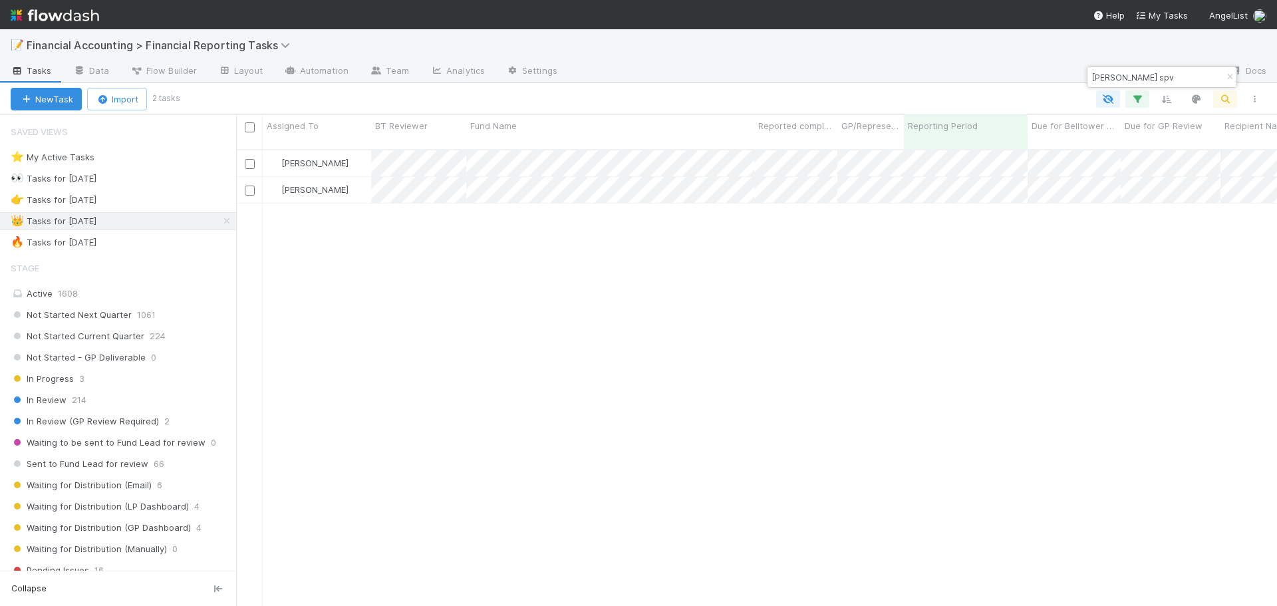
scroll to position [457, 1031]
click at [1159, 79] on input "vela spv" at bounding box center [1155, 77] width 133 height 16
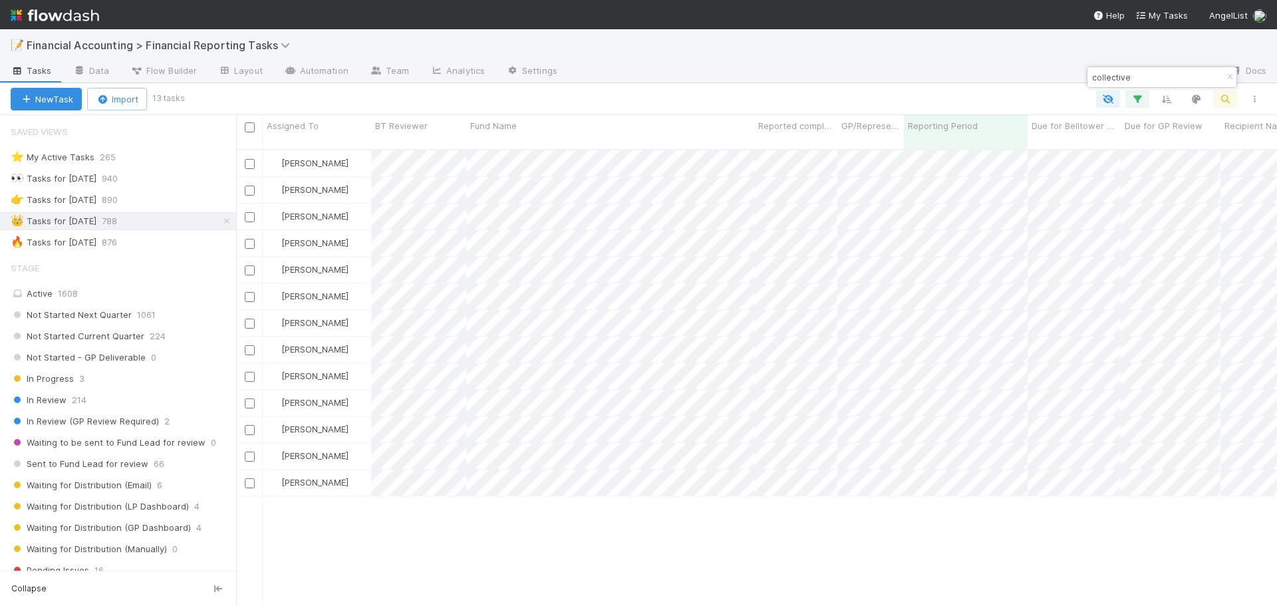
click at [1094, 74] on input "collective" at bounding box center [1155, 77] width 133 height 16
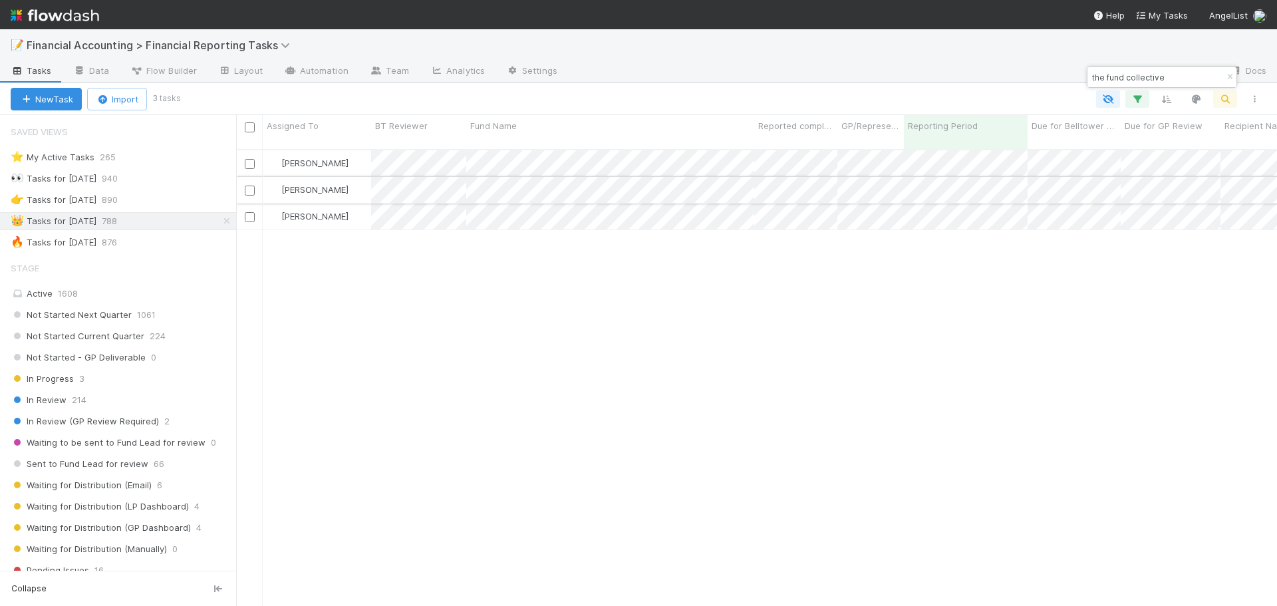
type input "the fund collective"
click at [367, 177] on div "[PERSON_NAME]" at bounding box center [317, 190] width 108 height 26
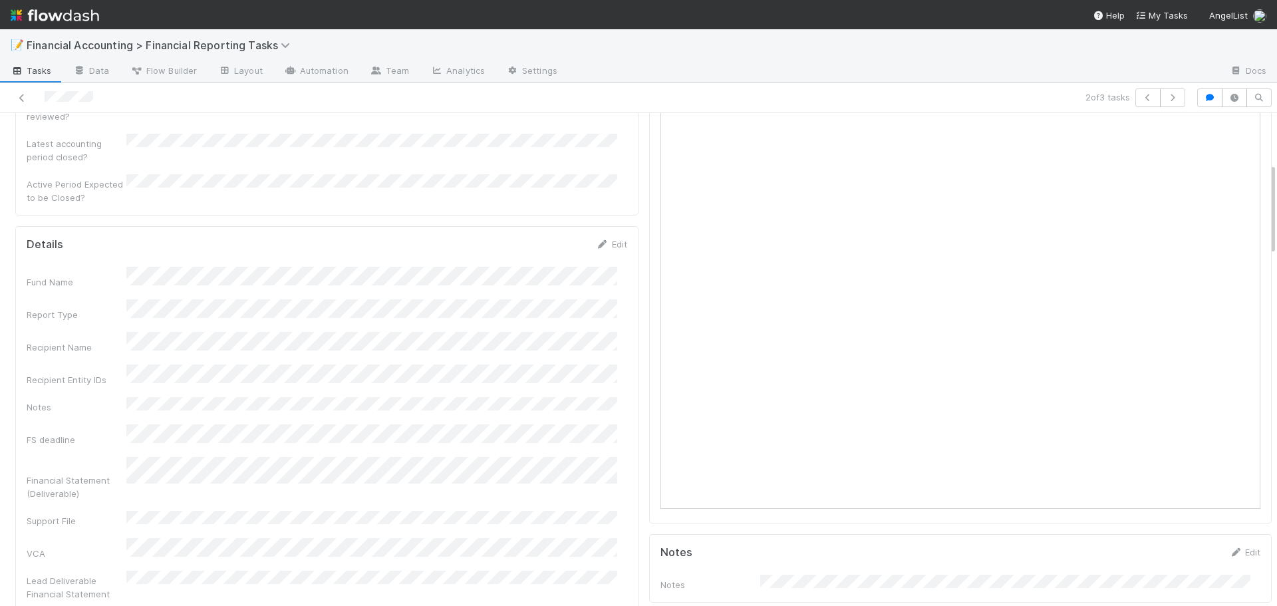
scroll to position [266, 0]
click at [21, 96] on icon at bounding box center [21, 98] width 13 height 9
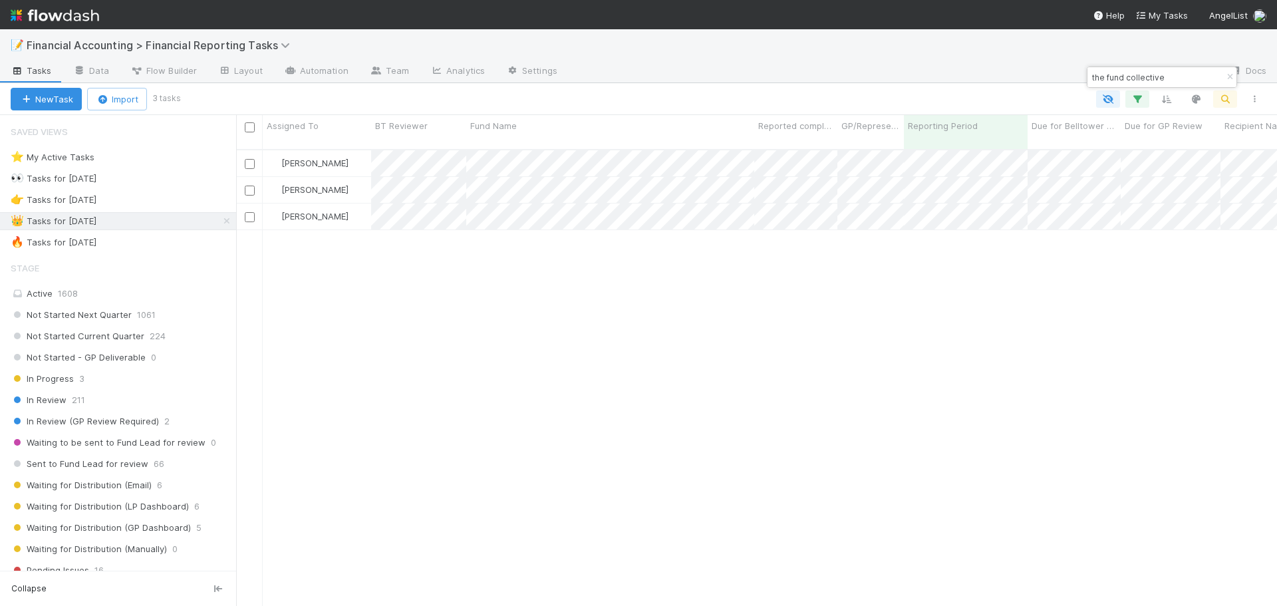
scroll to position [457, 1031]
click at [1120, 78] on input "the fund collective" at bounding box center [1155, 77] width 133 height 16
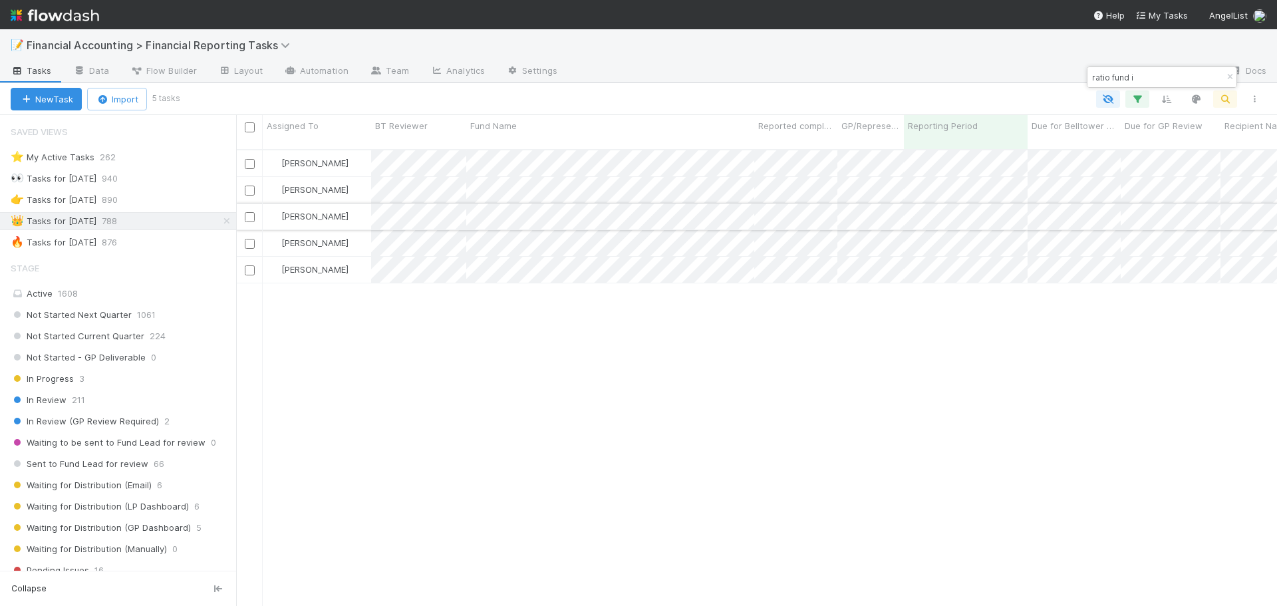
type input "ratio fund i"
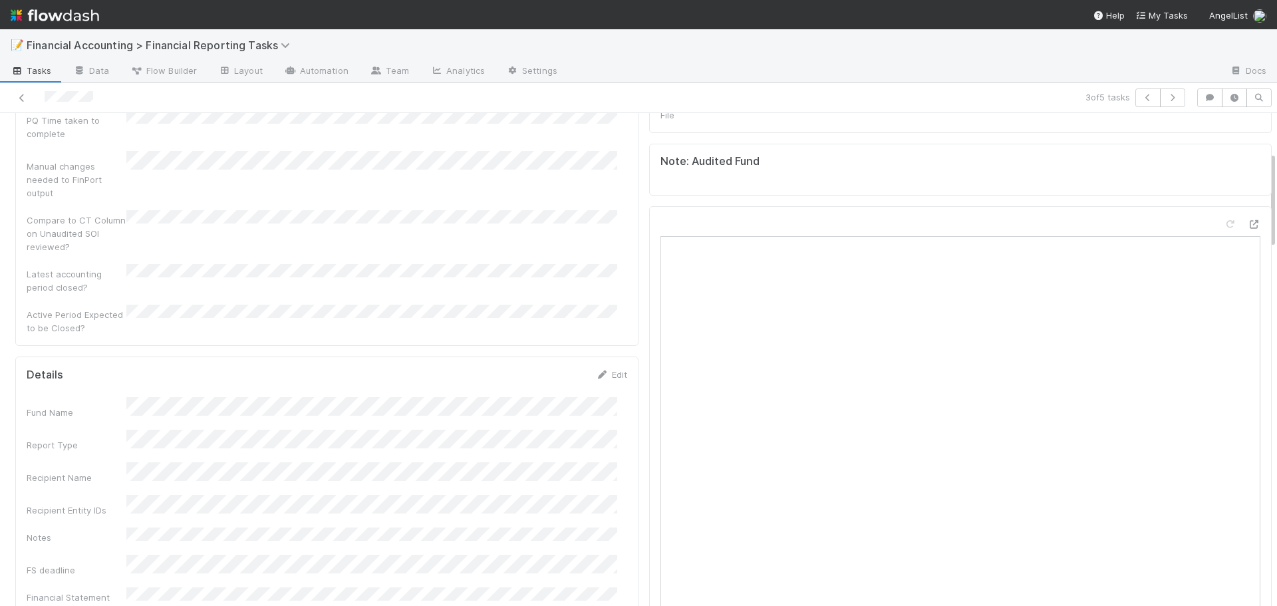
scroll to position [199, 0]
click at [16, 98] on icon at bounding box center [21, 98] width 13 height 9
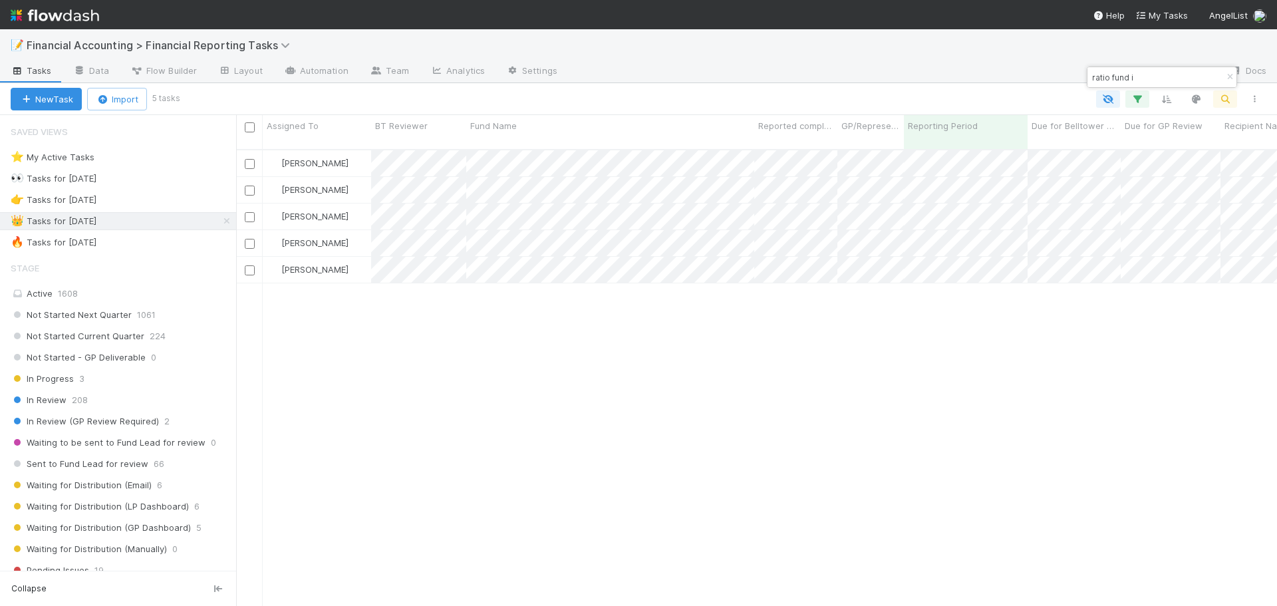
scroll to position [457, 1031]
click at [1134, 72] on input "ratio fund i" at bounding box center [1155, 77] width 133 height 16
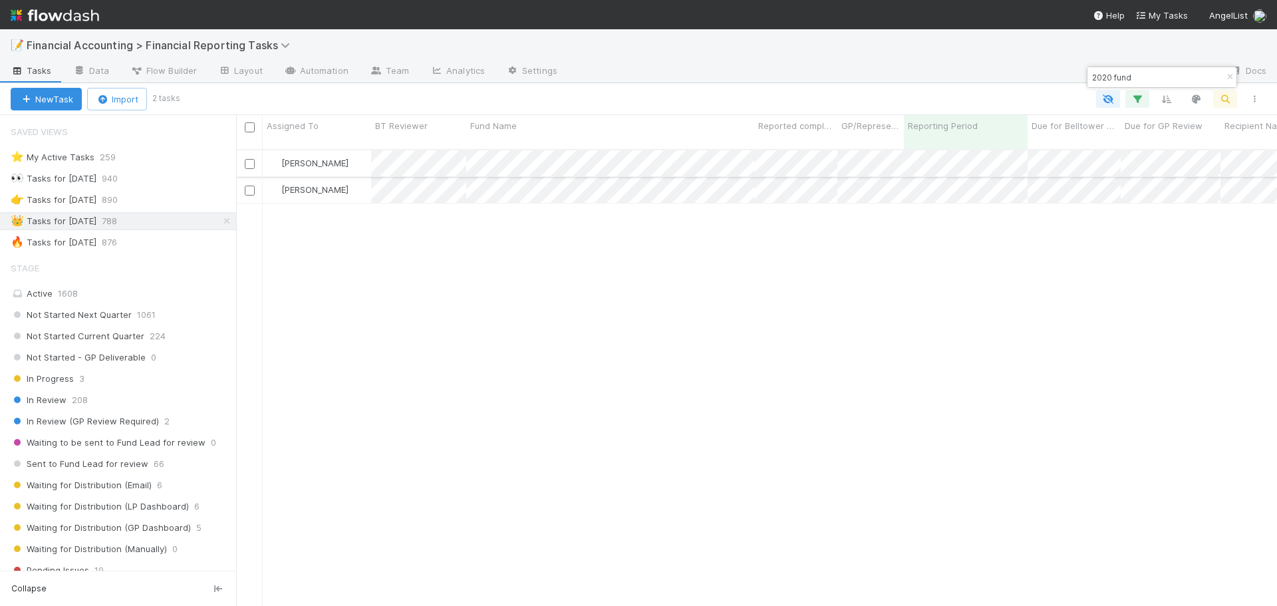
type input "2020 fund"
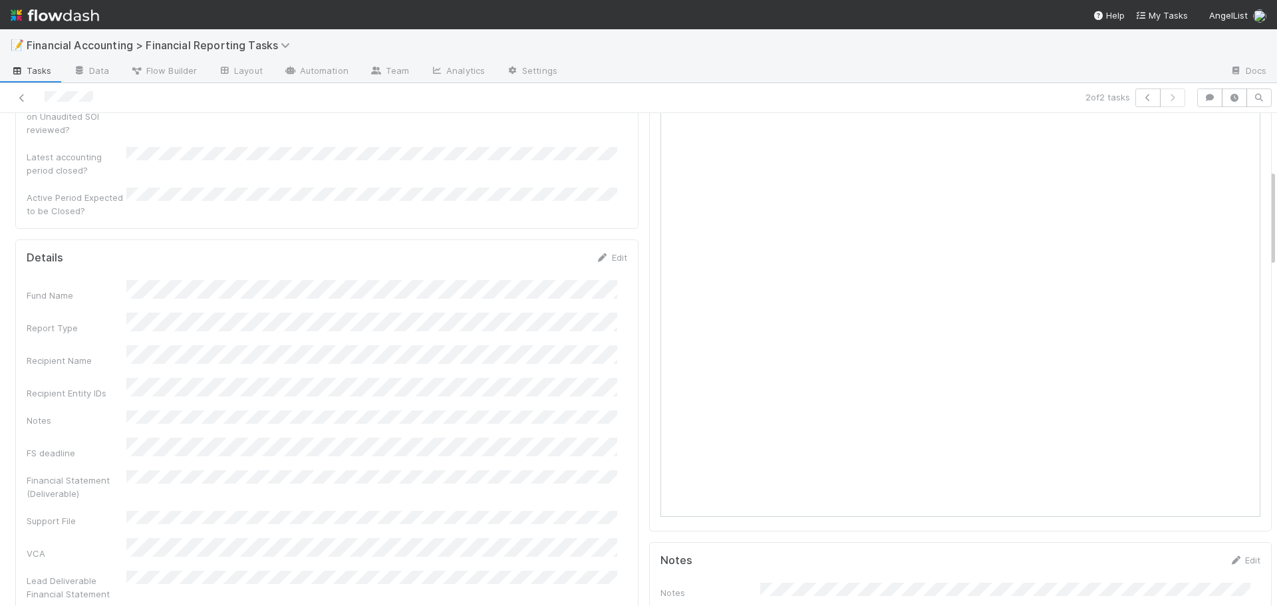
scroll to position [332, 0]
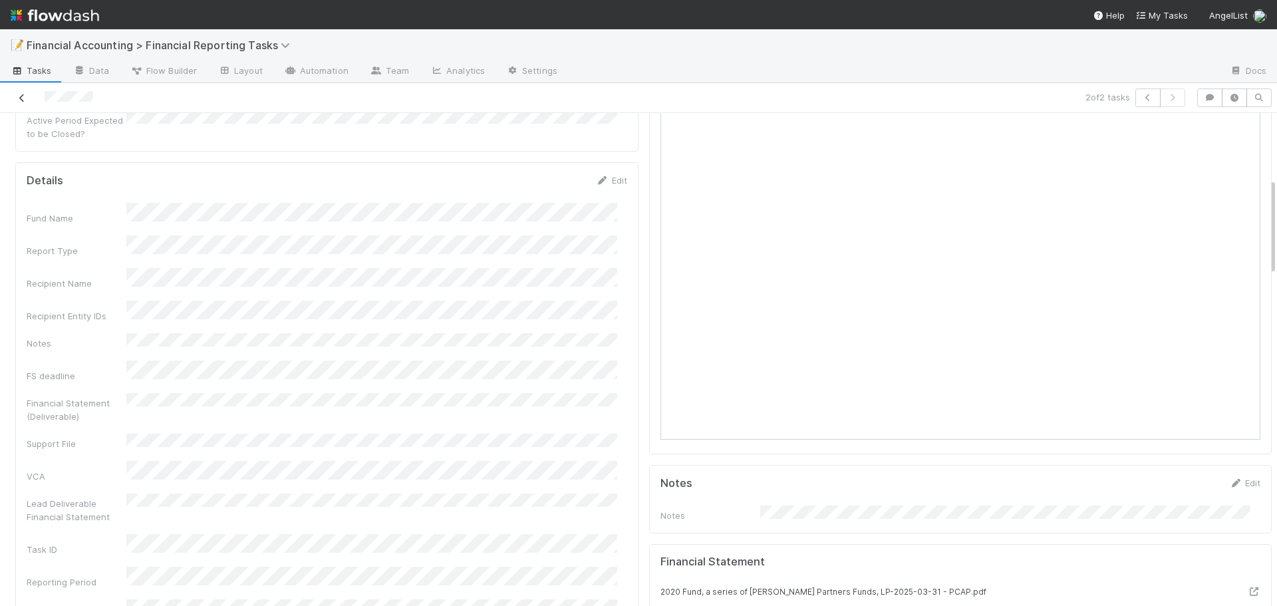
click at [19, 100] on icon at bounding box center [21, 98] width 13 height 9
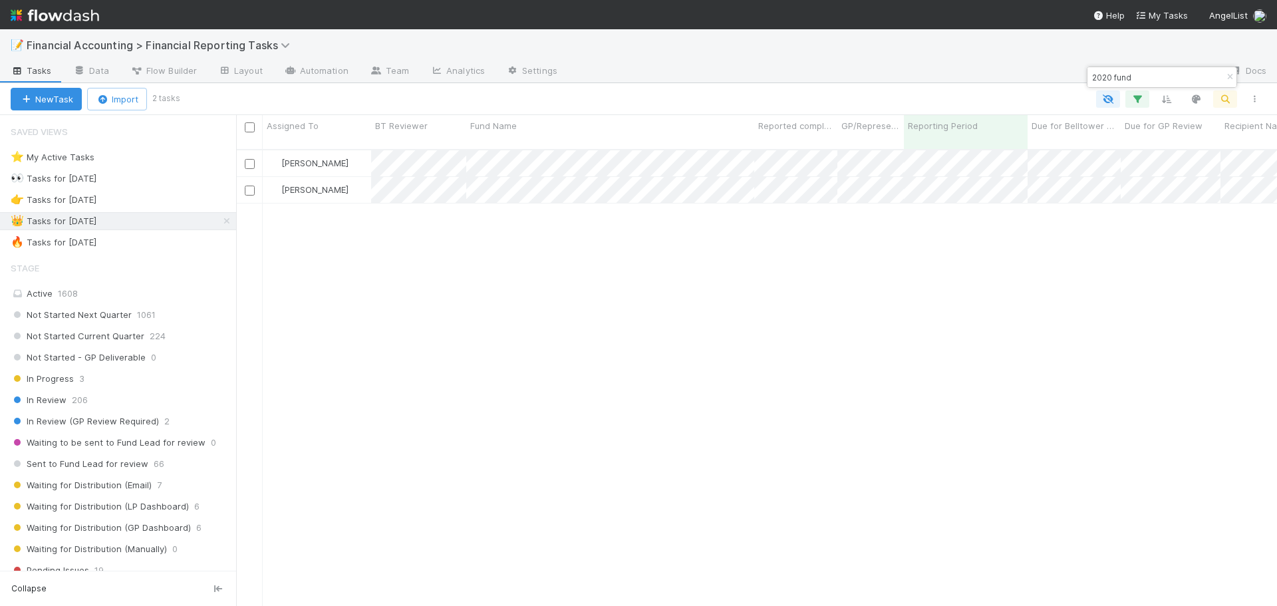
scroll to position [457, 1031]
click at [1163, 82] on input "2020 fund" at bounding box center [1155, 77] width 133 height 16
click at [1163, 81] on input "2020 fund" at bounding box center [1155, 77] width 133 height 16
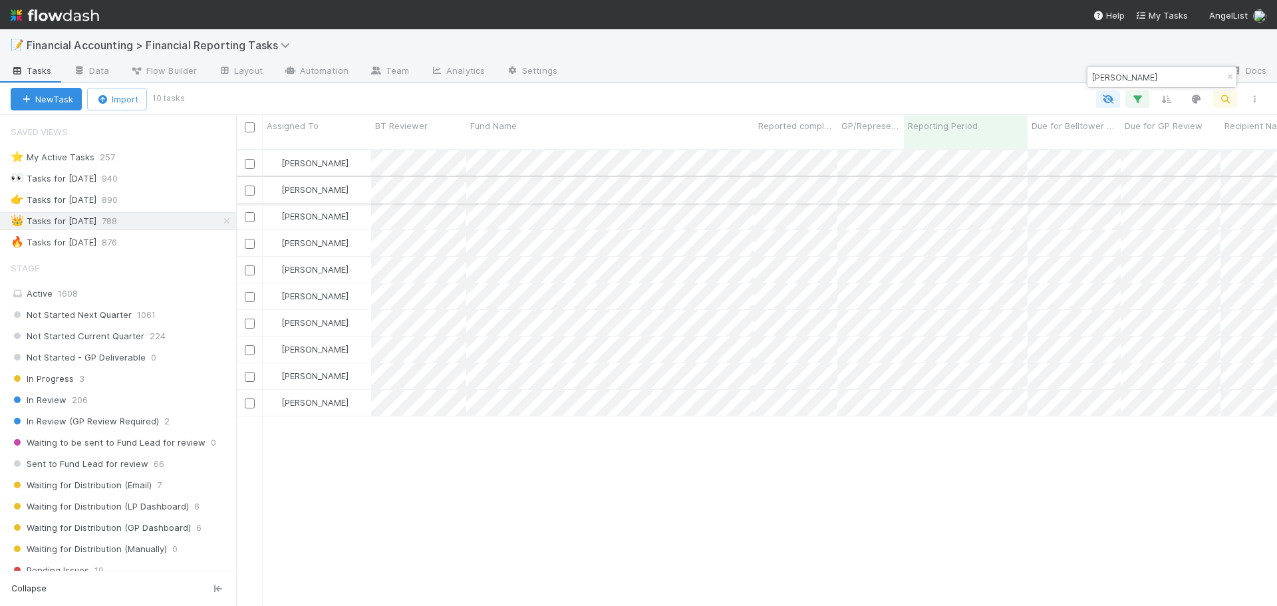
type input "eckstein"
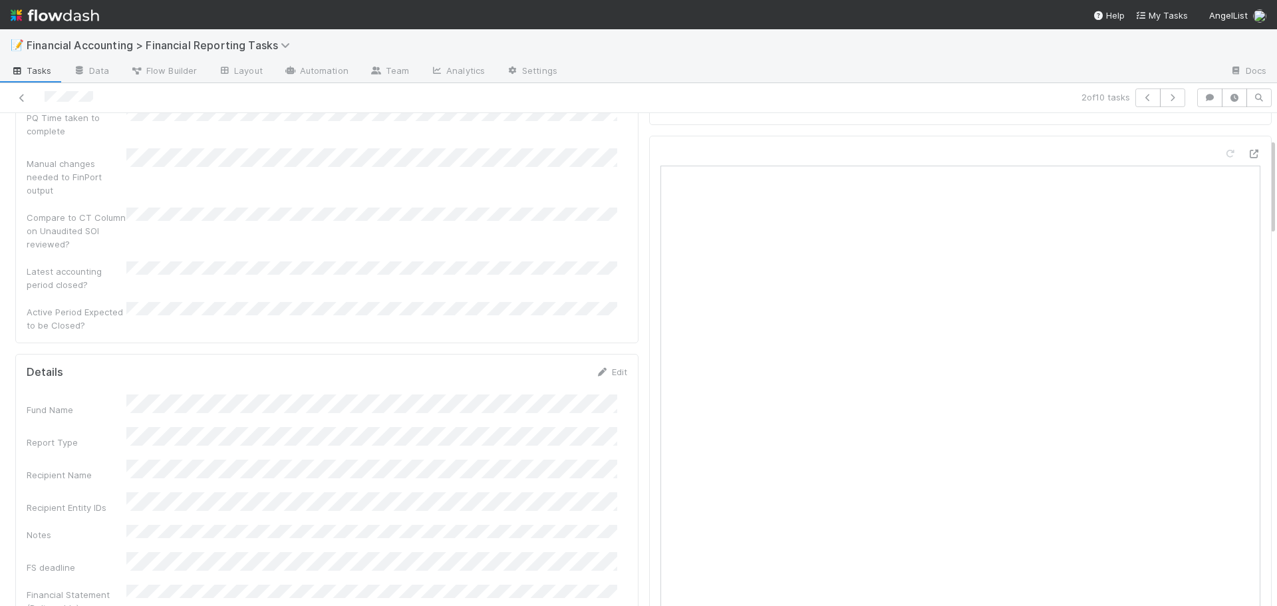
scroll to position [266, 0]
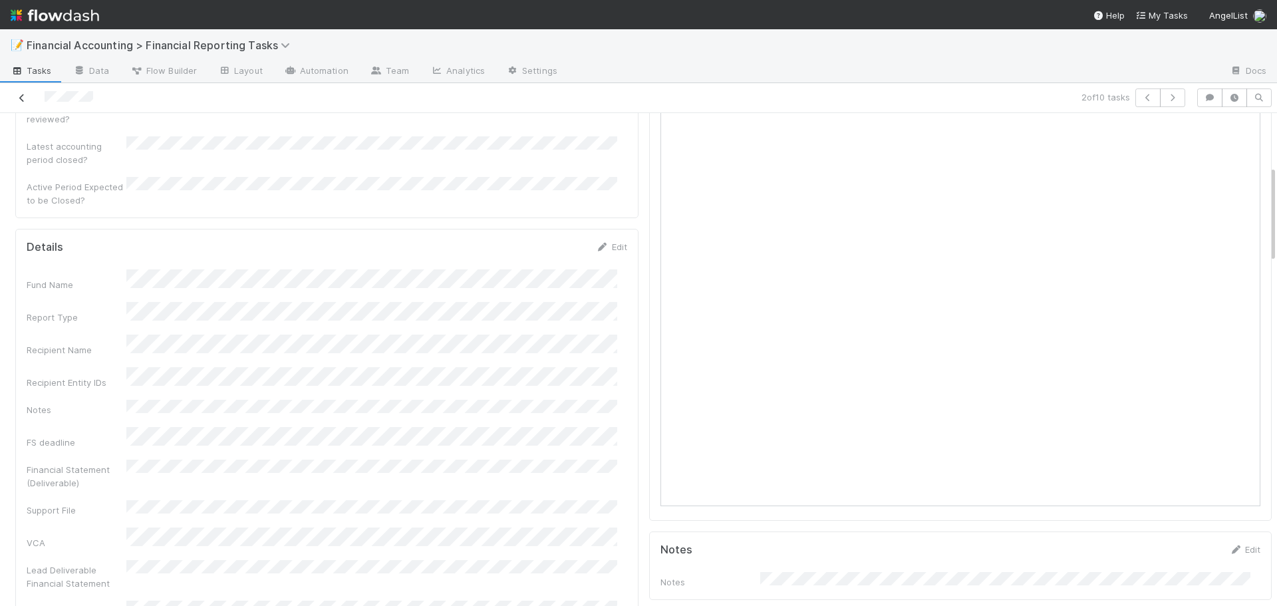
click at [19, 98] on icon at bounding box center [21, 98] width 13 height 9
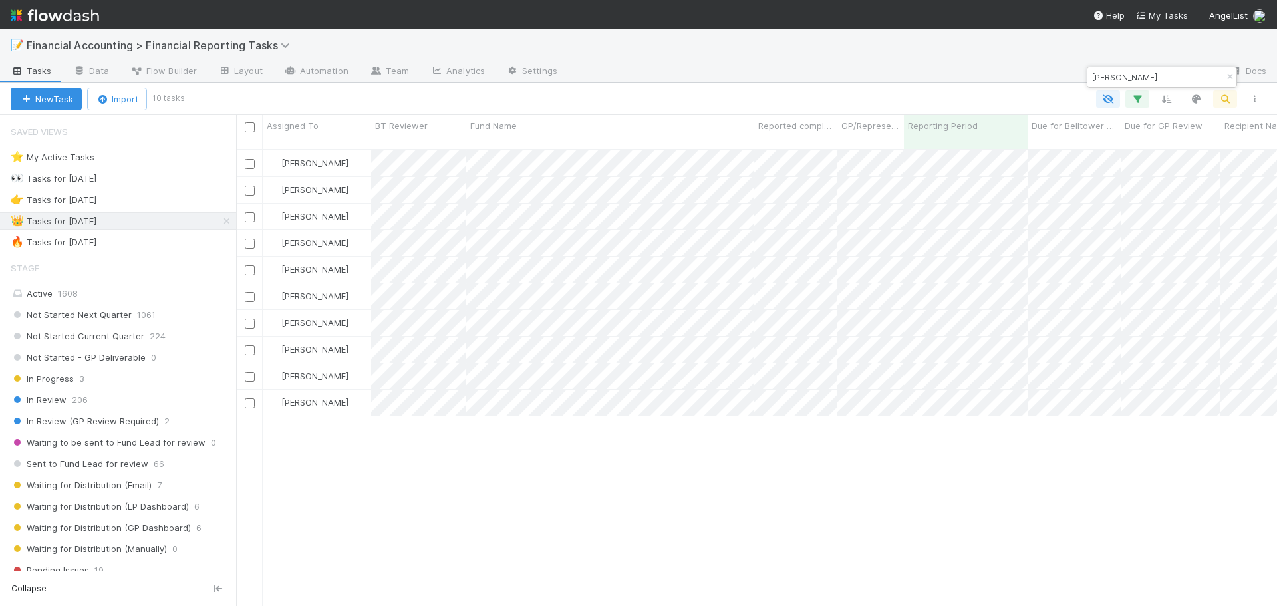
scroll to position [457, 1031]
click at [166, 197] on div "👉 Tasks for 2024-12-31 890" at bounding box center [123, 200] width 225 height 17
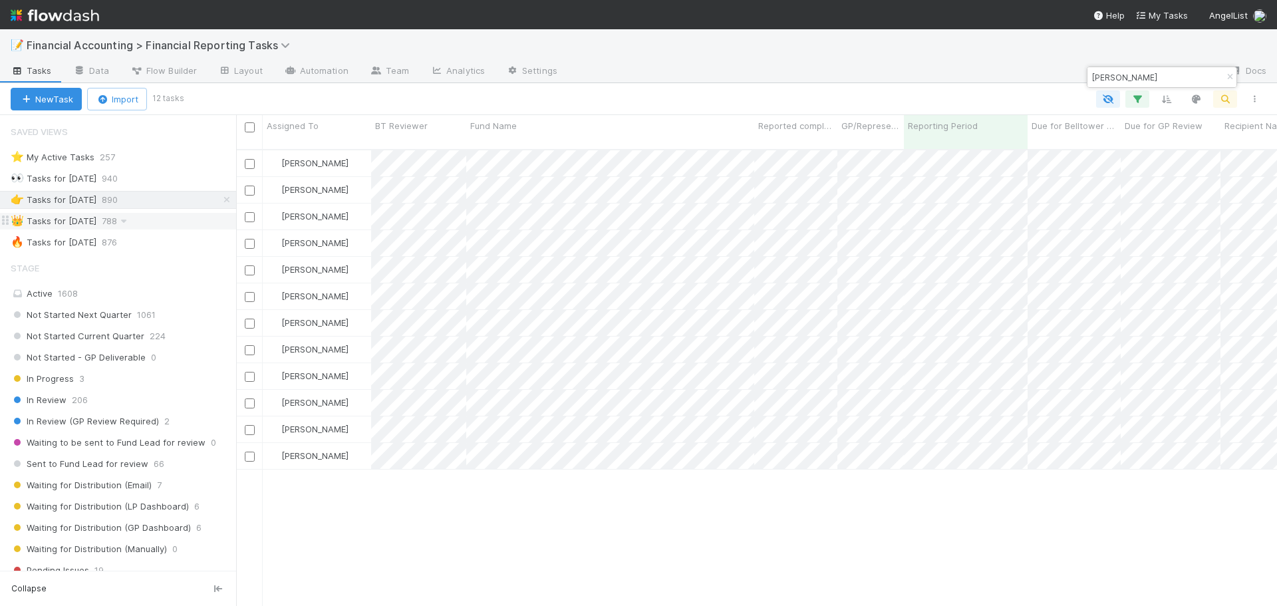
scroll to position [457, 1031]
click at [166, 227] on div "👑 Tasks for 2025-03-31 788" at bounding box center [123, 221] width 225 height 17
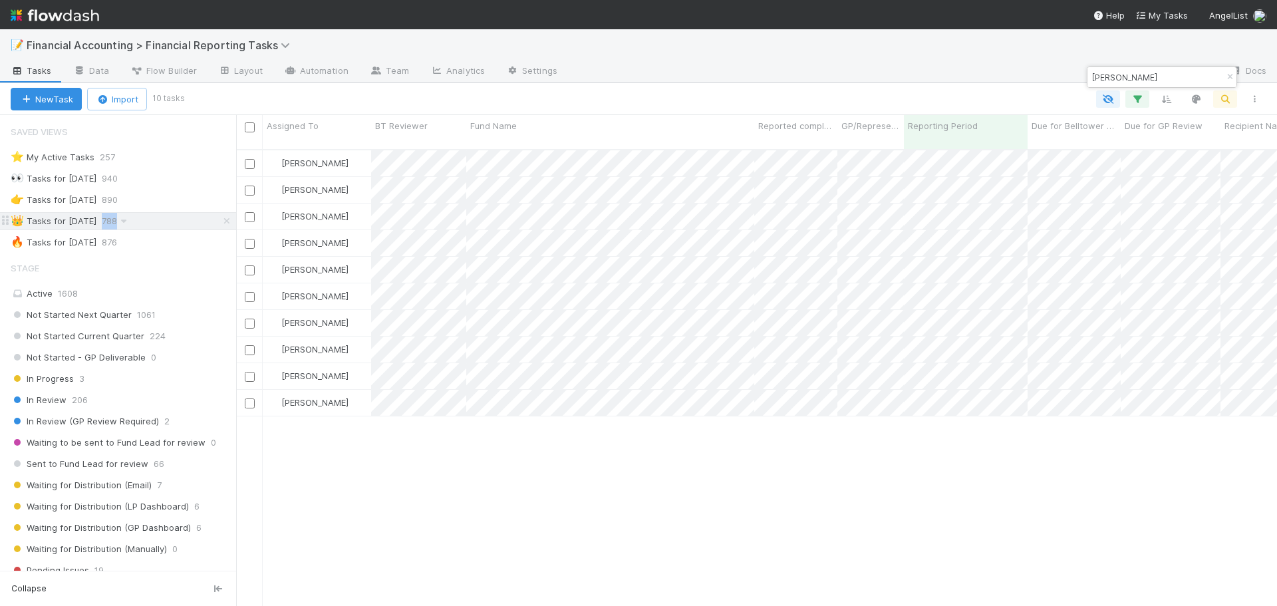
scroll to position [457, 1031]
click at [1132, 71] on input "eckstein" at bounding box center [1155, 77] width 133 height 16
type input "jibe"
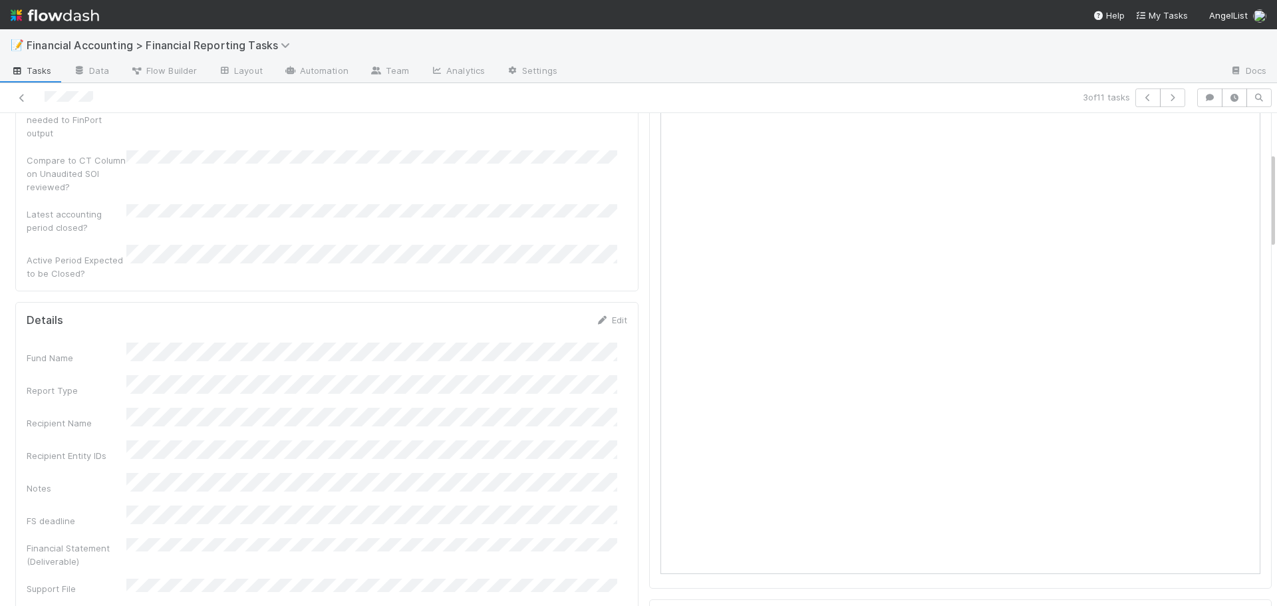
scroll to position [199, 0]
click at [19, 94] on icon at bounding box center [21, 98] width 13 height 9
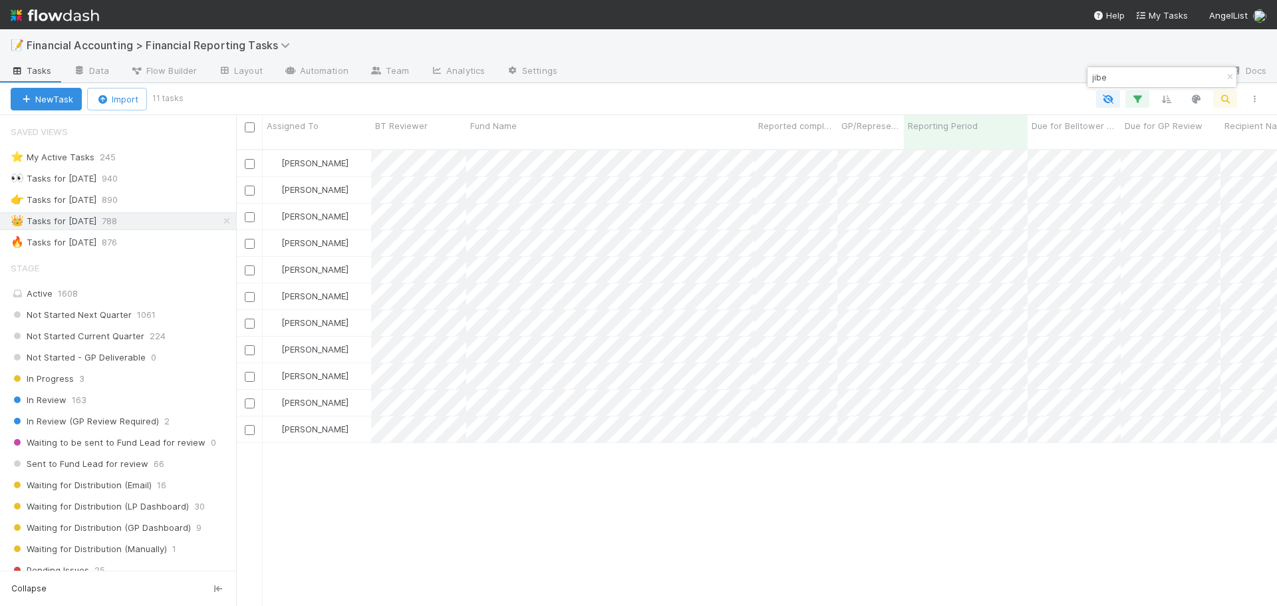
scroll to position [457, 1031]
click at [1120, 82] on input "jibe" at bounding box center [1155, 77] width 133 height 16
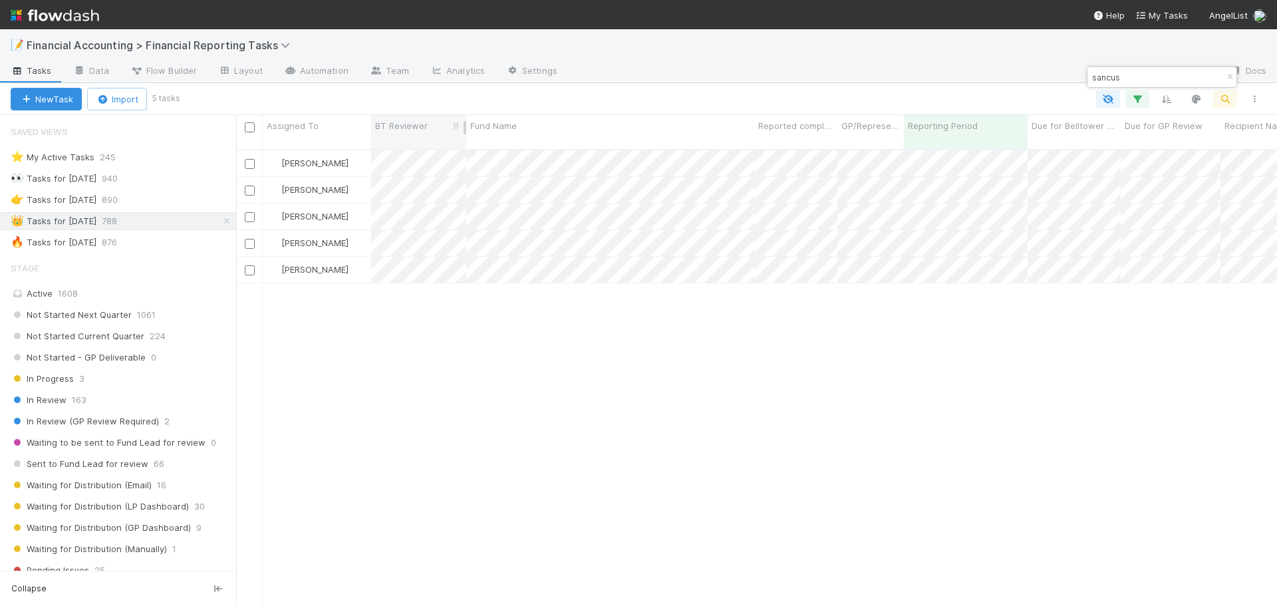
type input "sancus"
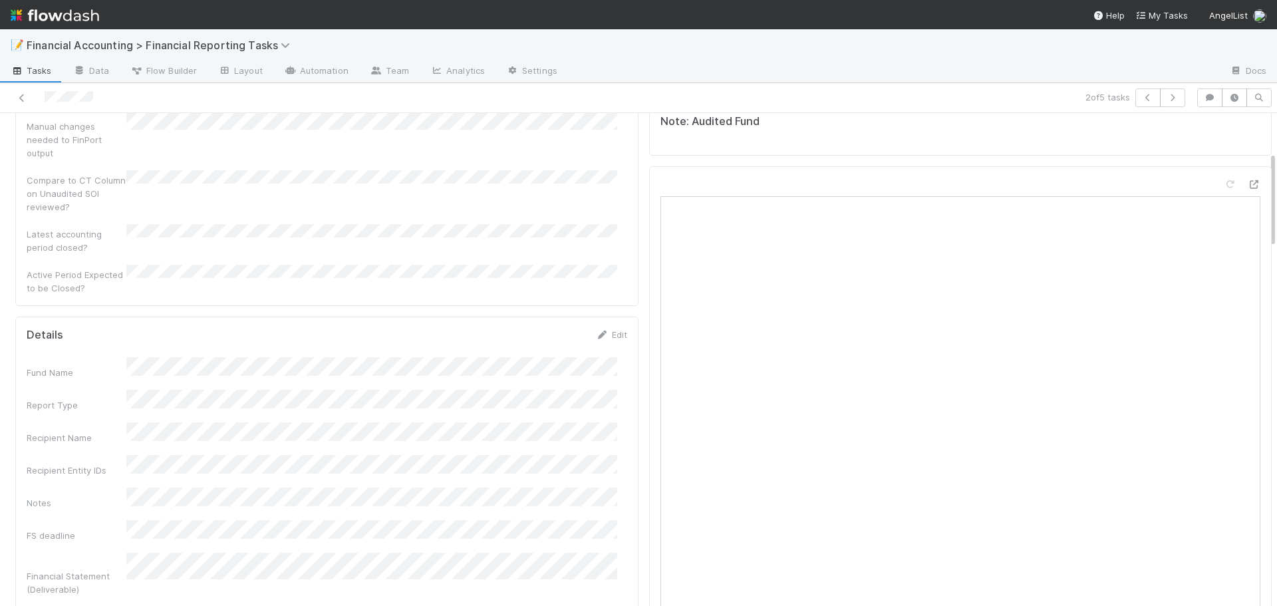
scroll to position [199, 0]
click at [21, 102] on icon at bounding box center [21, 98] width 13 height 9
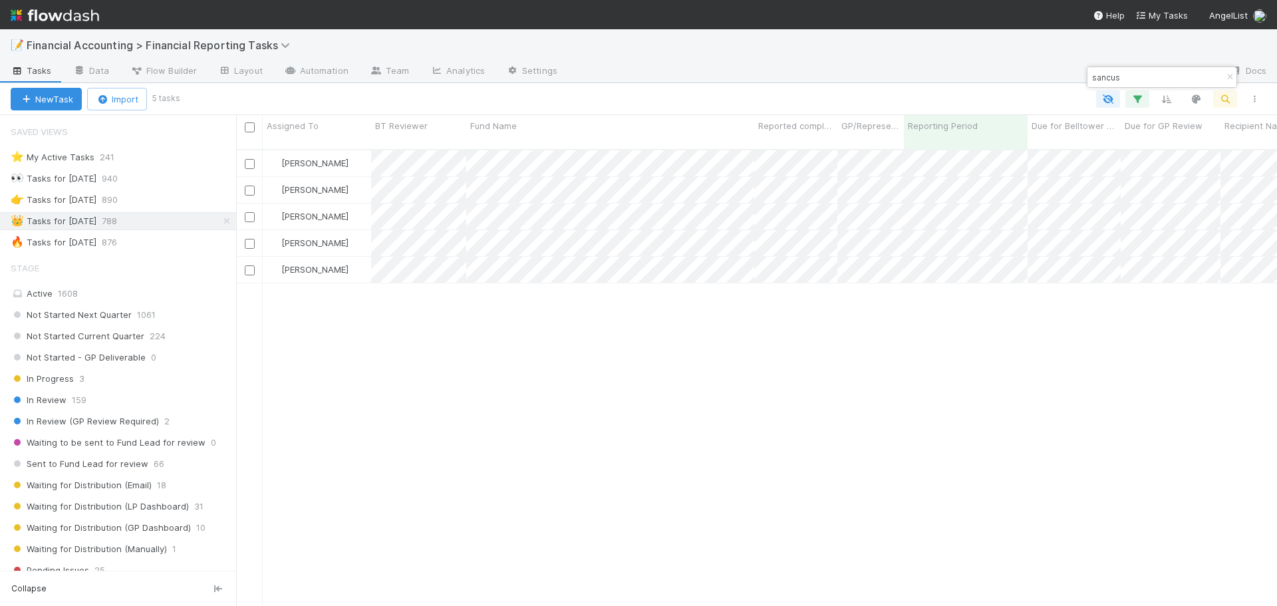
scroll to position [457, 1031]
click at [1166, 78] on input "sancus" at bounding box center [1155, 77] width 133 height 16
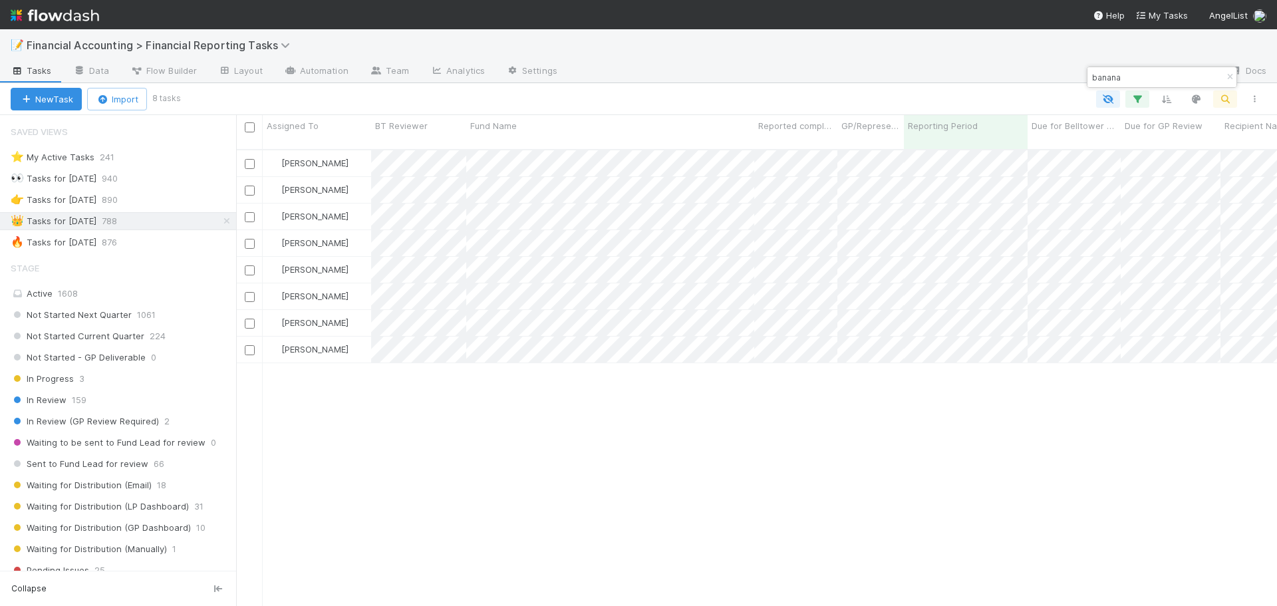
type input "banana"
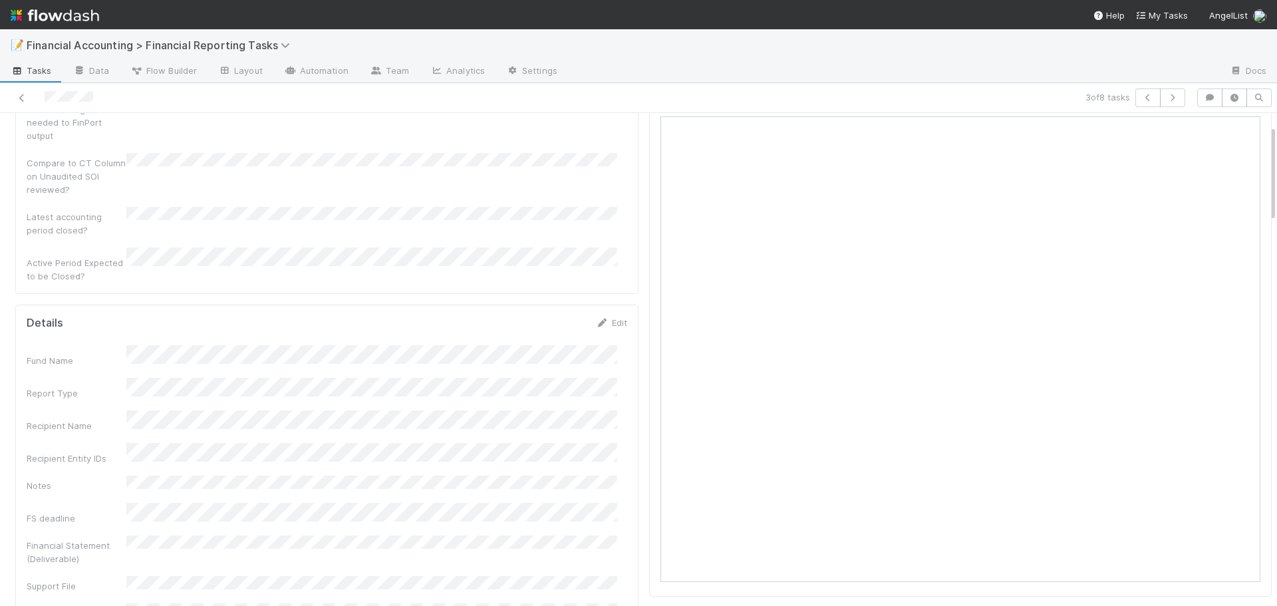
scroll to position [199, 0]
click at [28, 98] on icon at bounding box center [21, 98] width 13 height 9
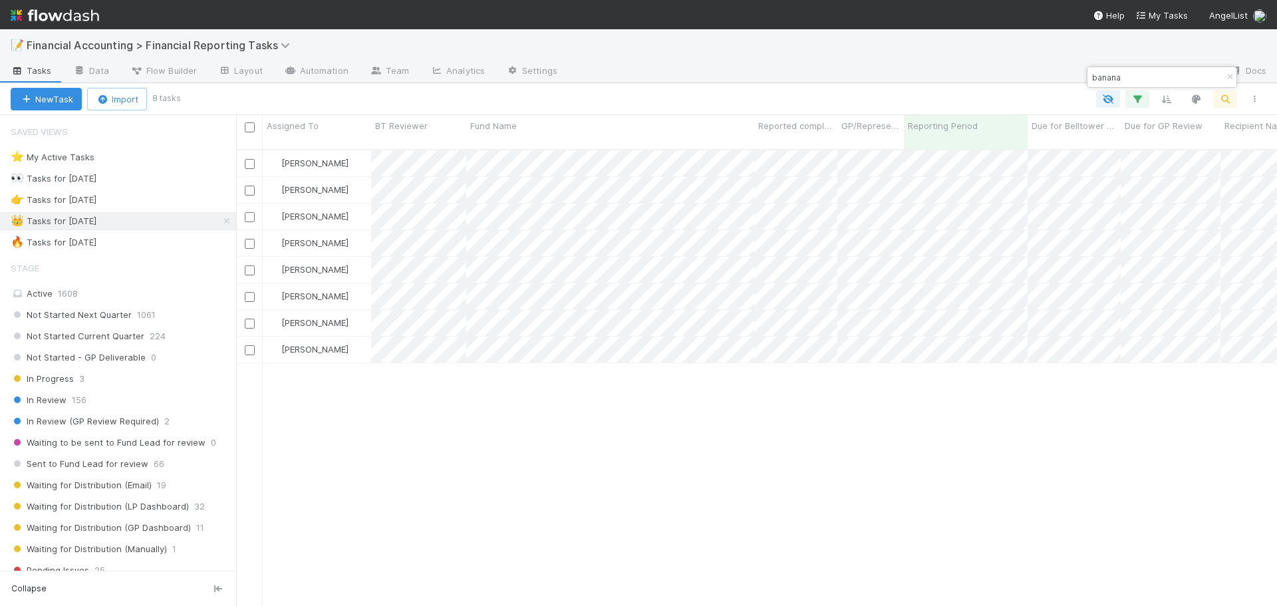
scroll to position [457, 1031]
click at [1143, 74] on input "banana" at bounding box center [1155, 77] width 133 height 16
click at [1143, 73] on input "banana" at bounding box center [1155, 77] width 133 height 16
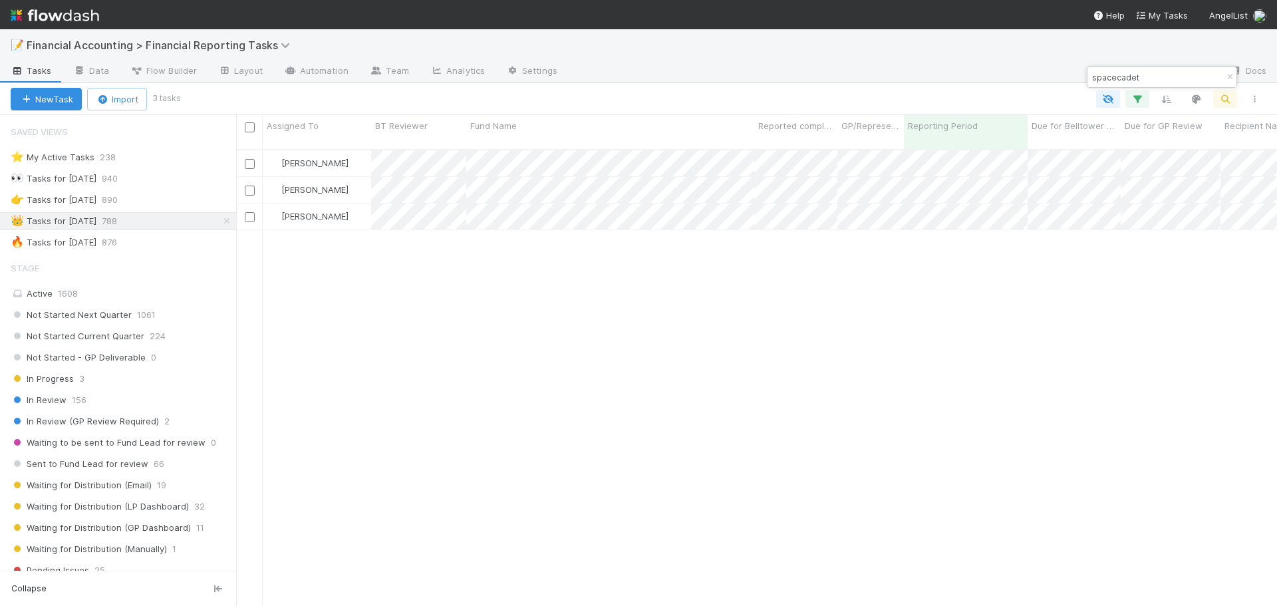
type input "spacecadet"
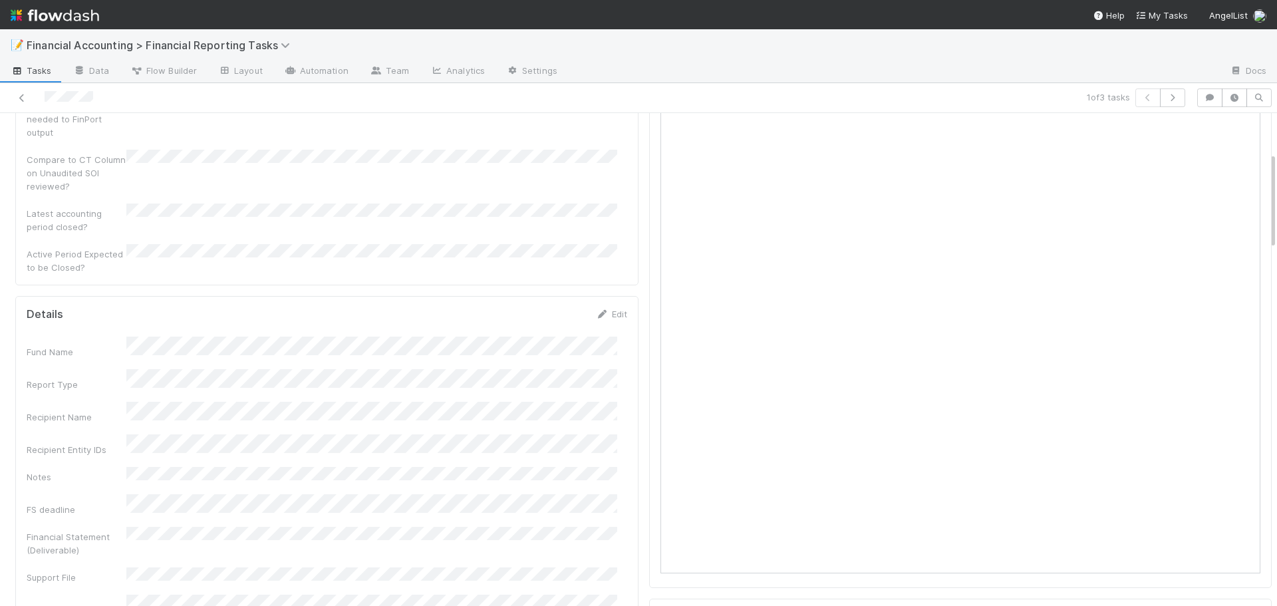
scroll to position [199, 0]
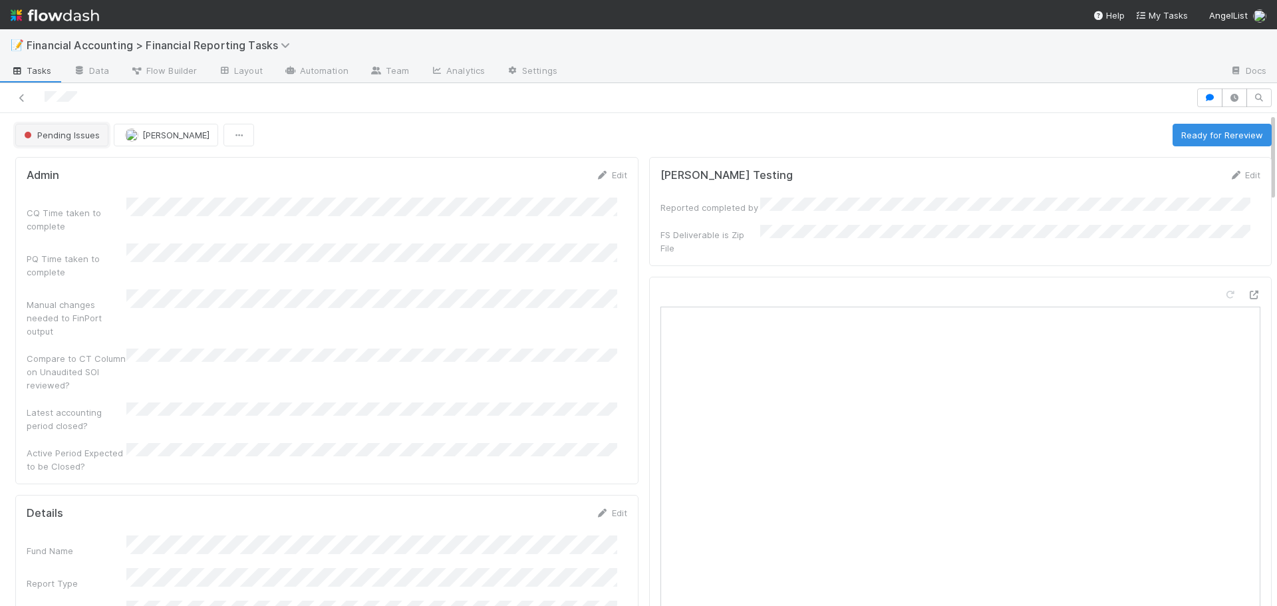
click at [49, 142] on button "Pending Issues" at bounding box center [61, 135] width 93 height 23
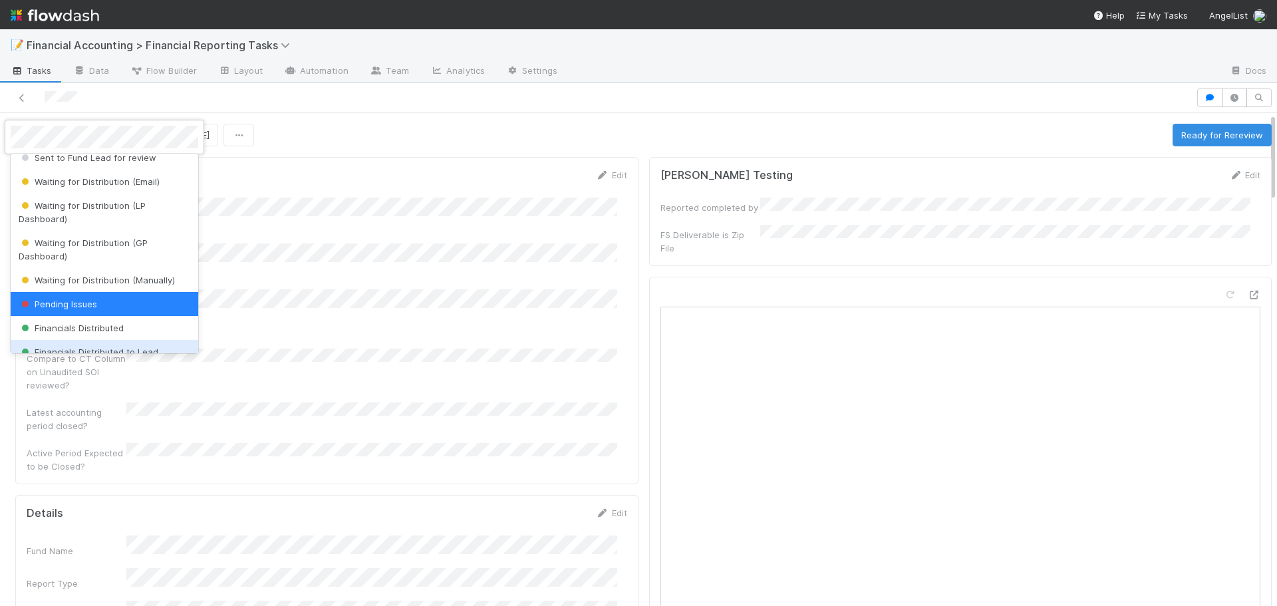
scroll to position [181, 0]
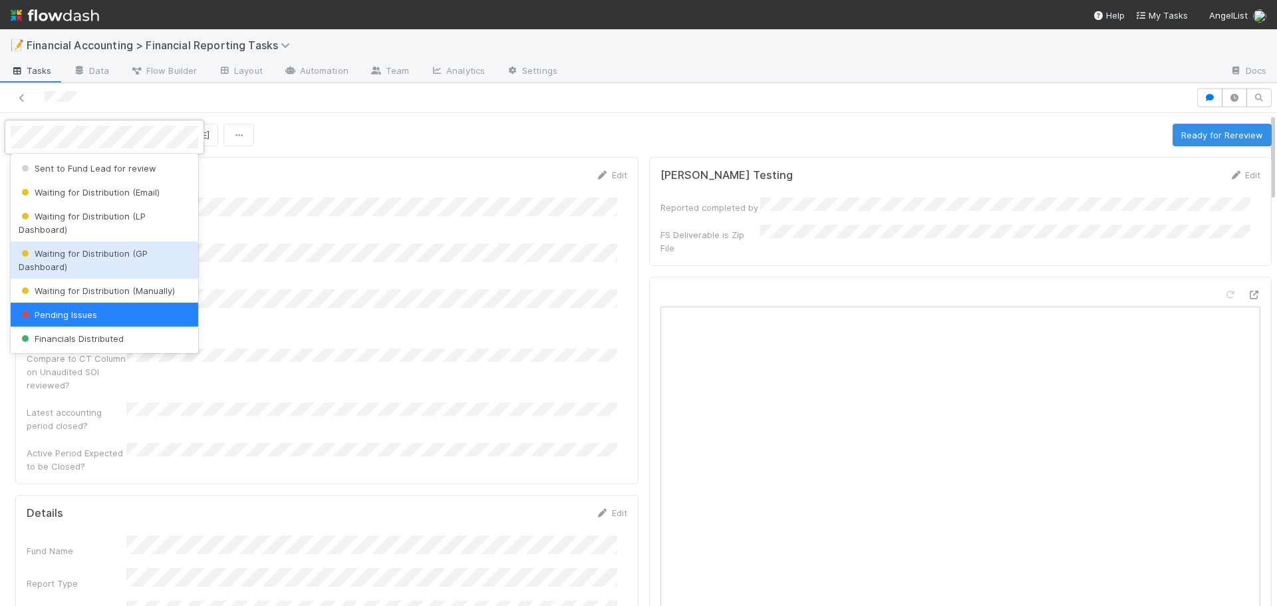
click at [68, 257] on span "Waiting for Distribution (GP Dashboard)" at bounding box center [83, 260] width 129 height 24
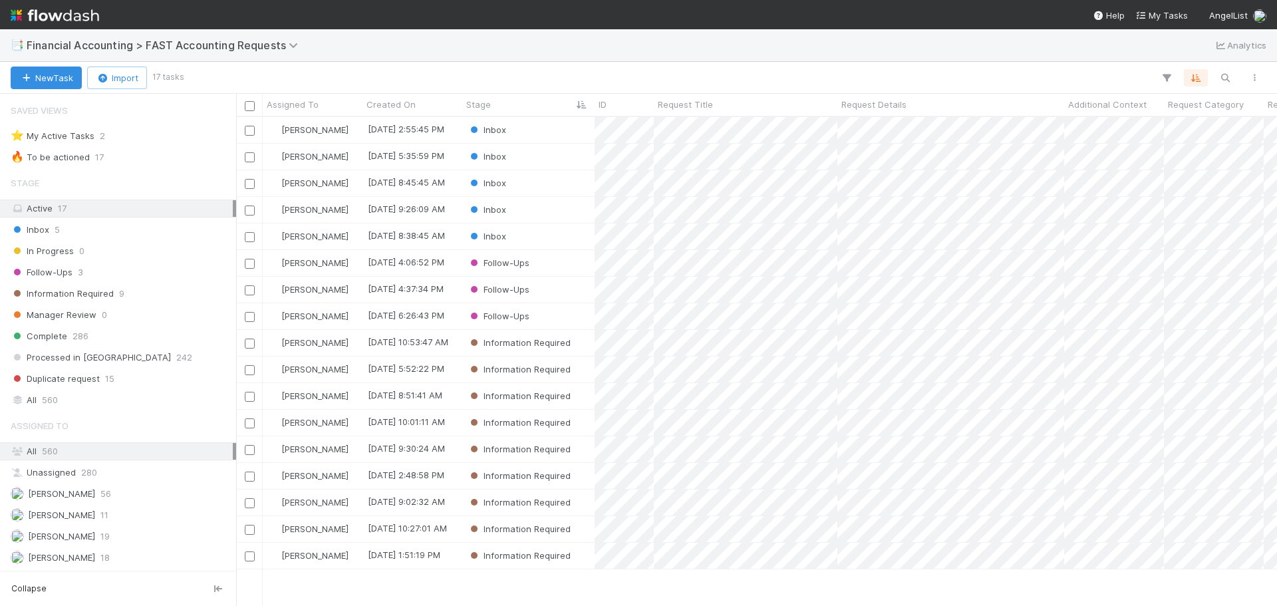
scroll to position [479, 1031]
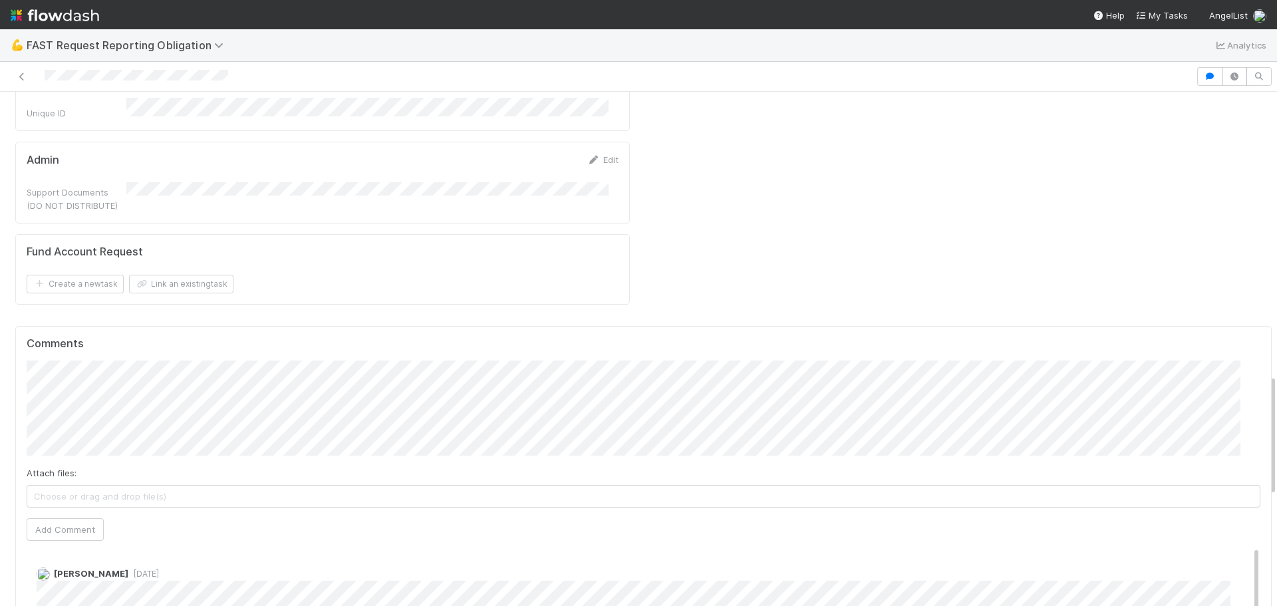
scroll to position [1197, 0]
click at [80, 481] on span "Choose or drag and drop file(s)" at bounding box center [643, 491] width 1232 height 21
click at [69, 514] on button "Add Comment" at bounding box center [65, 525] width 77 height 23
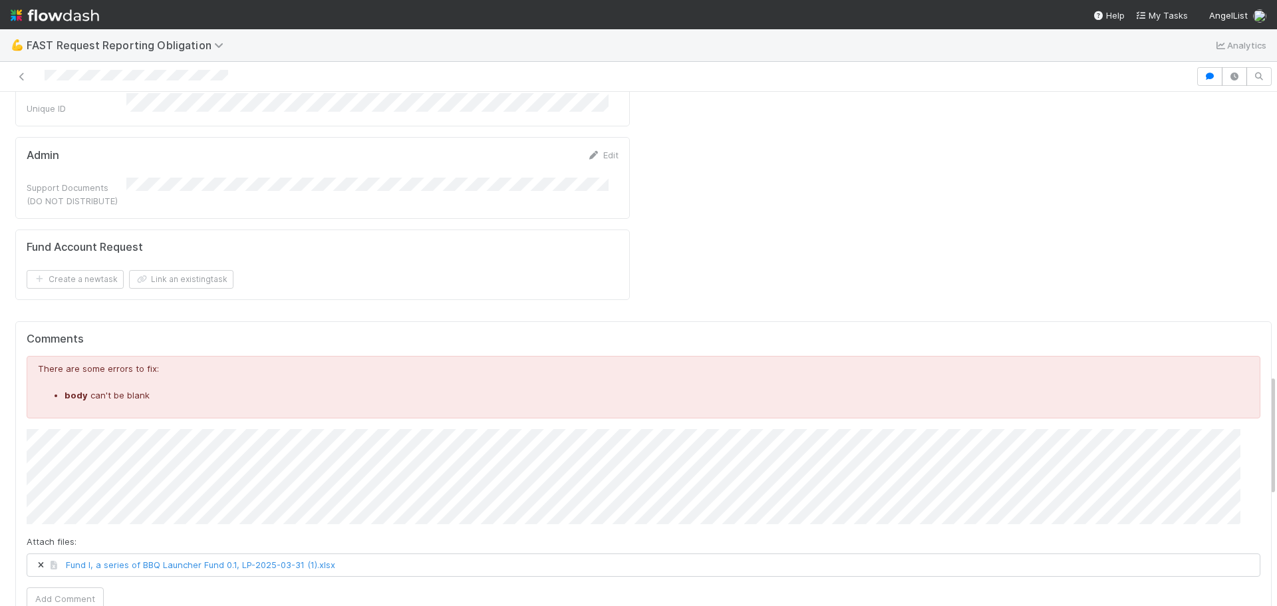
drag, startPoint x: 15, startPoint y: 542, endPoint x: 461, endPoint y: 241, distance: 538.0
click at [461, 332] on h5 "Comments" at bounding box center [643, 338] width 1233 height 13
click at [61, 587] on button "Add Comment" at bounding box center [65, 598] width 77 height 23
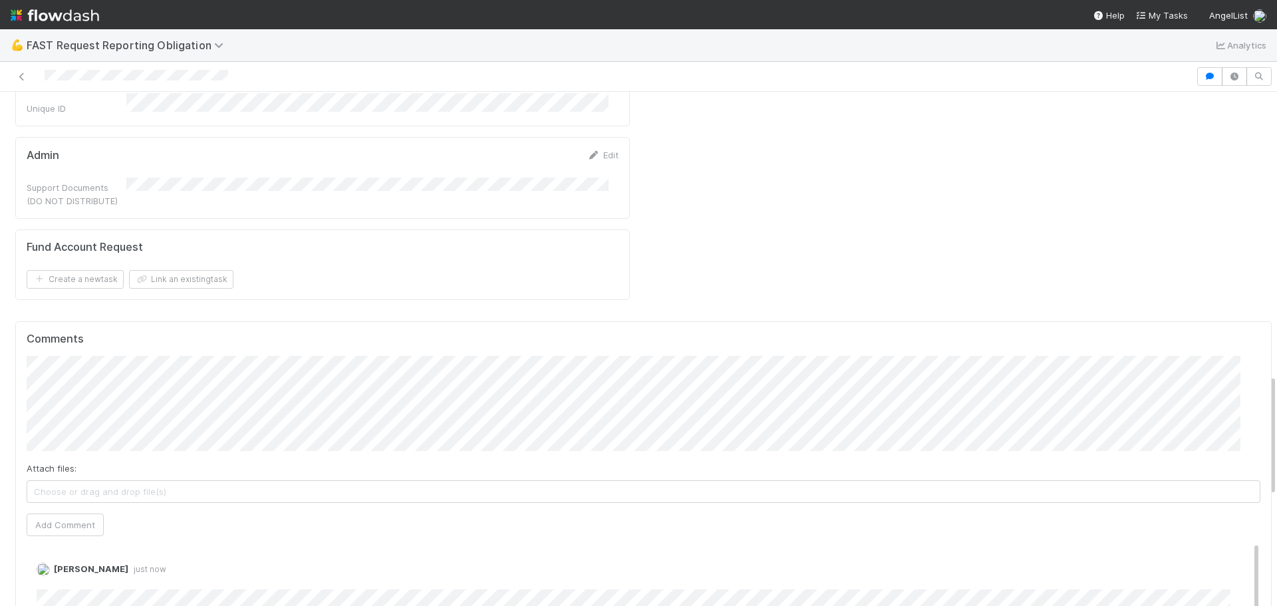
click at [0, 500] on div "Details Edit Type of Request Created On Updated On Financial Accounting Comment…" at bounding box center [643, 48] width 1287 height 2230
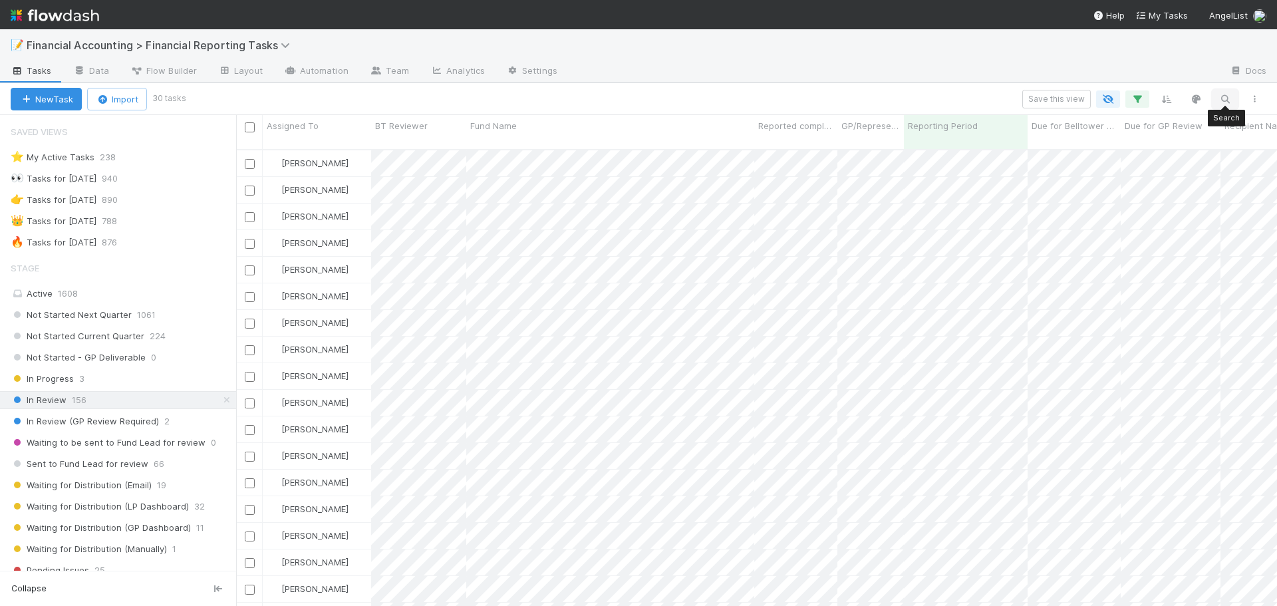
click at [1225, 98] on icon "button" at bounding box center [1224, 99] width 13 height 12
click at [1142, 76] on input at bounding box center [1155, 77] width 133 height 16
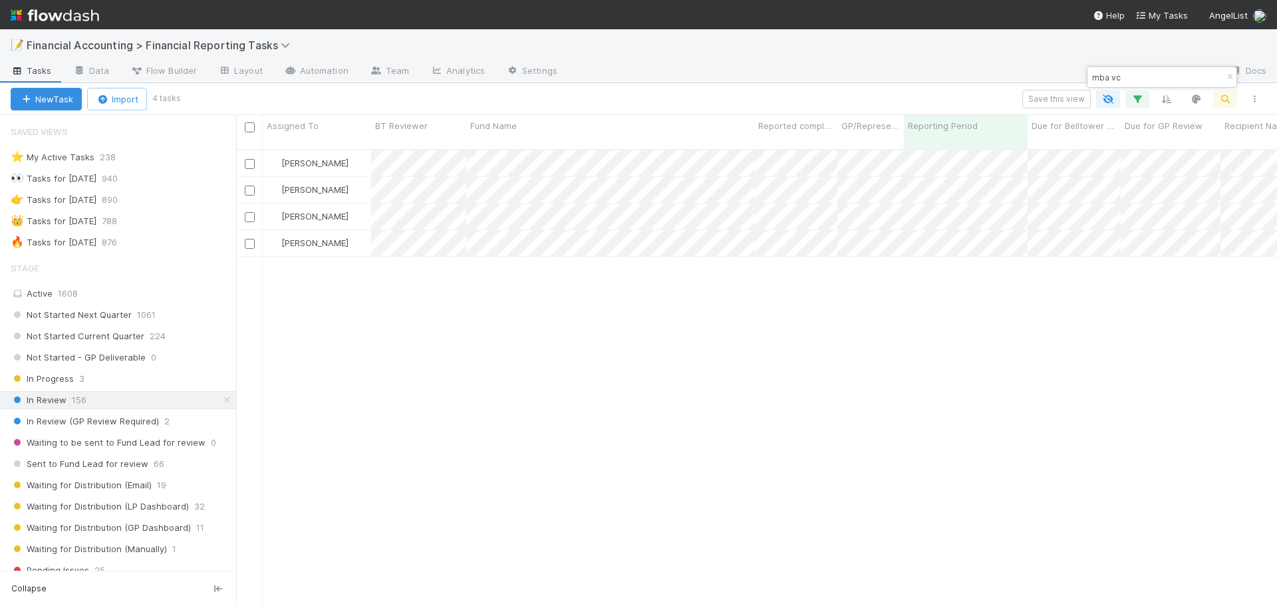
scroll to position [457, 1031]
type input "mba vc"
click at [1225, 78] on icon "button" at bounding box center [1229, 77] width 13 height 8
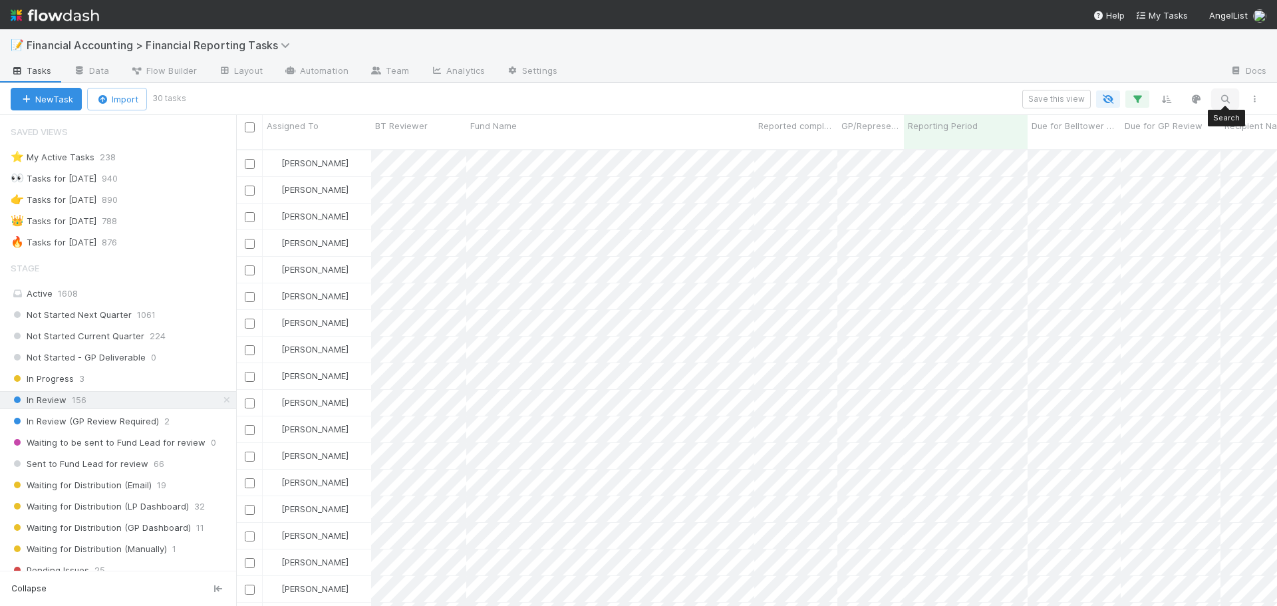
click at [1225, 100] on icon "button" at bounding box center [1224, 99] width 13 height 12
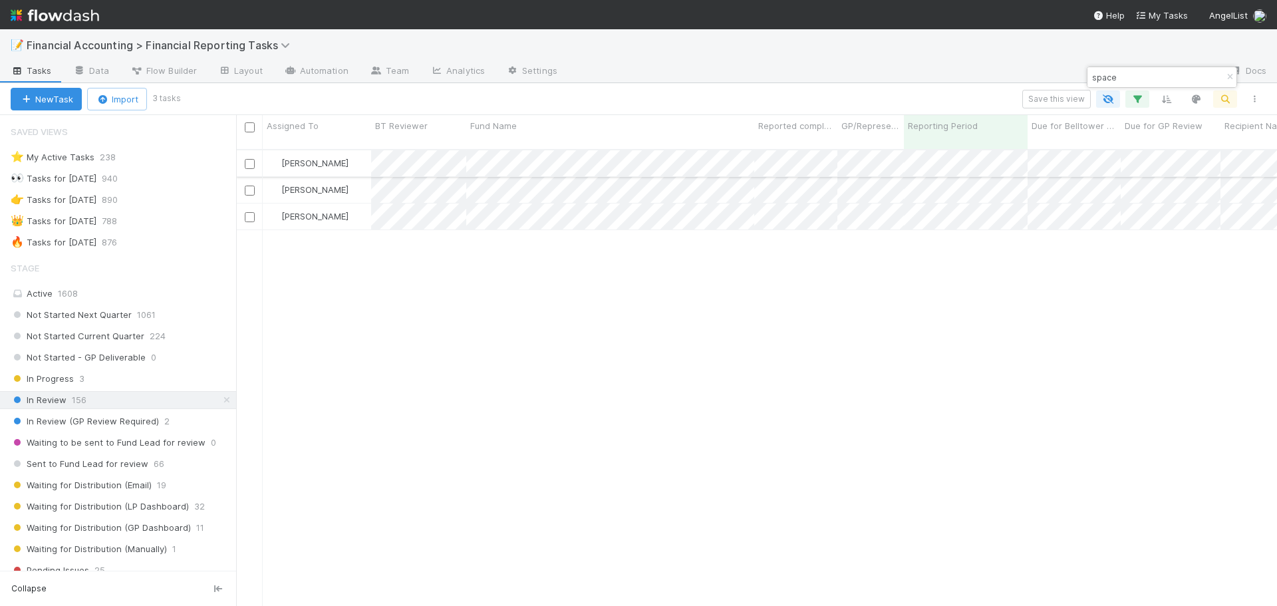
type input "space"
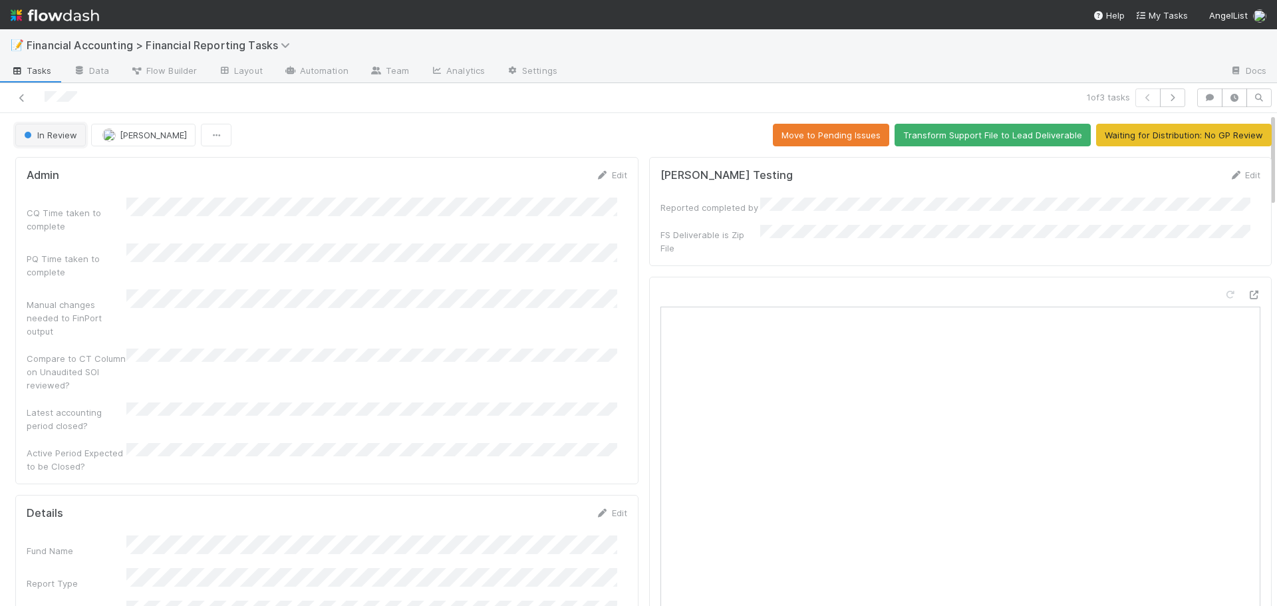
click at [47, 137] on span "In Review" at bounding box center [49, 135] width 56 height 11
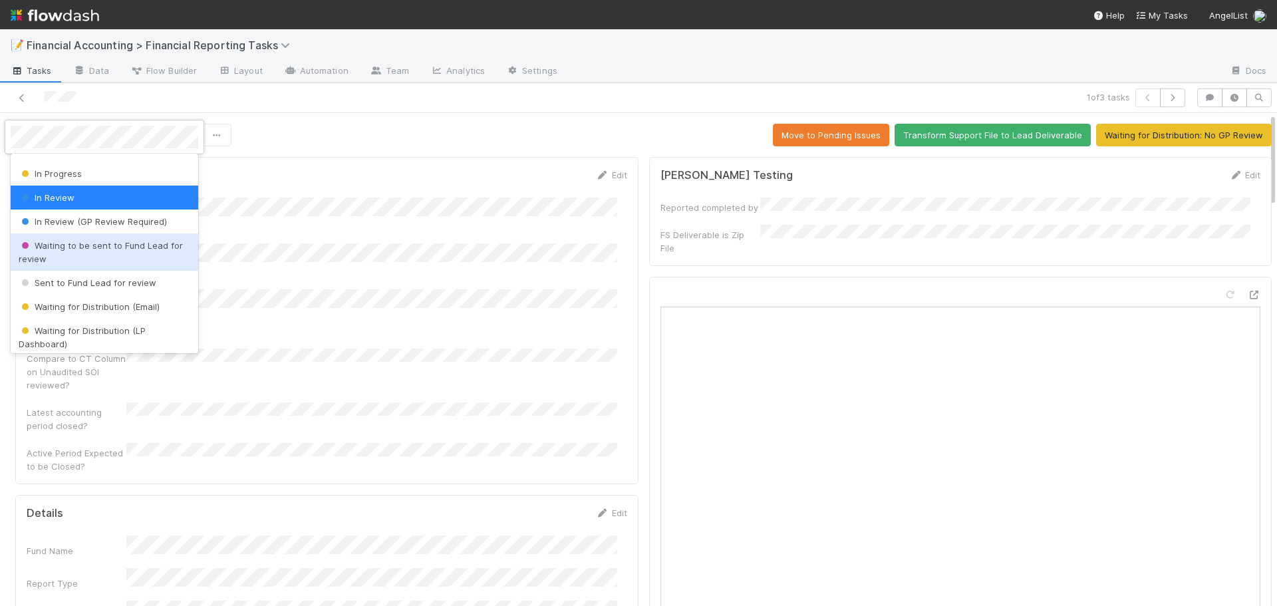
scroll to position [133, 0]
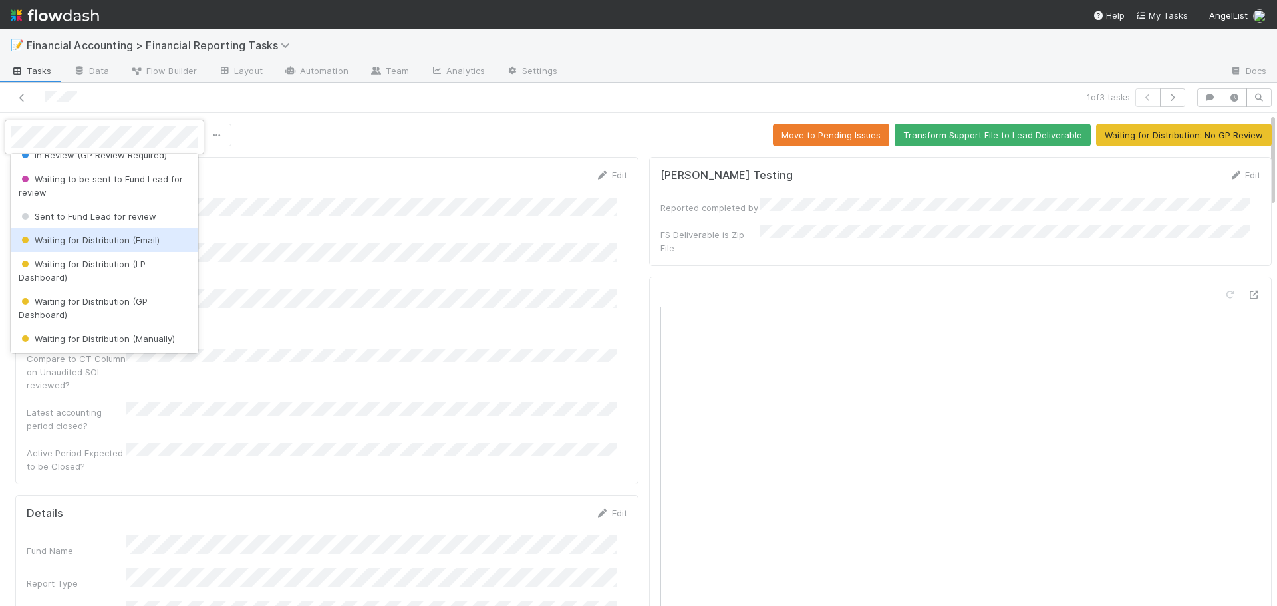
click at [98, 241] on span "Waiting for Distribution (Email)" at bounding box center [89, 240] width 141 height 11
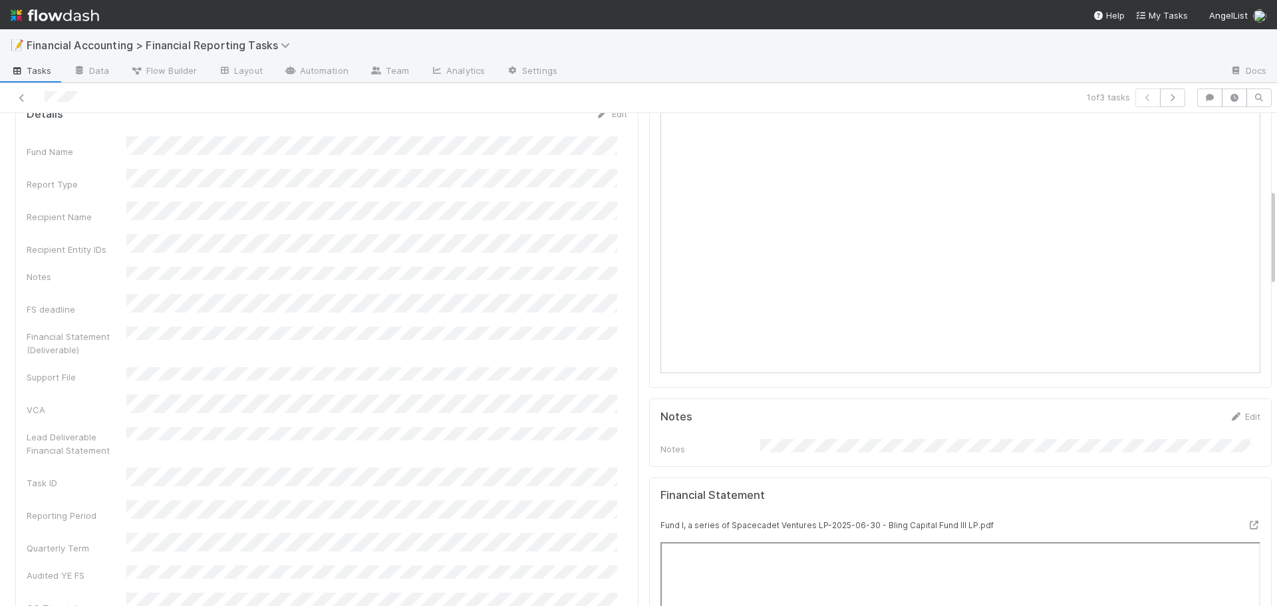
scroll to position [0, 0]
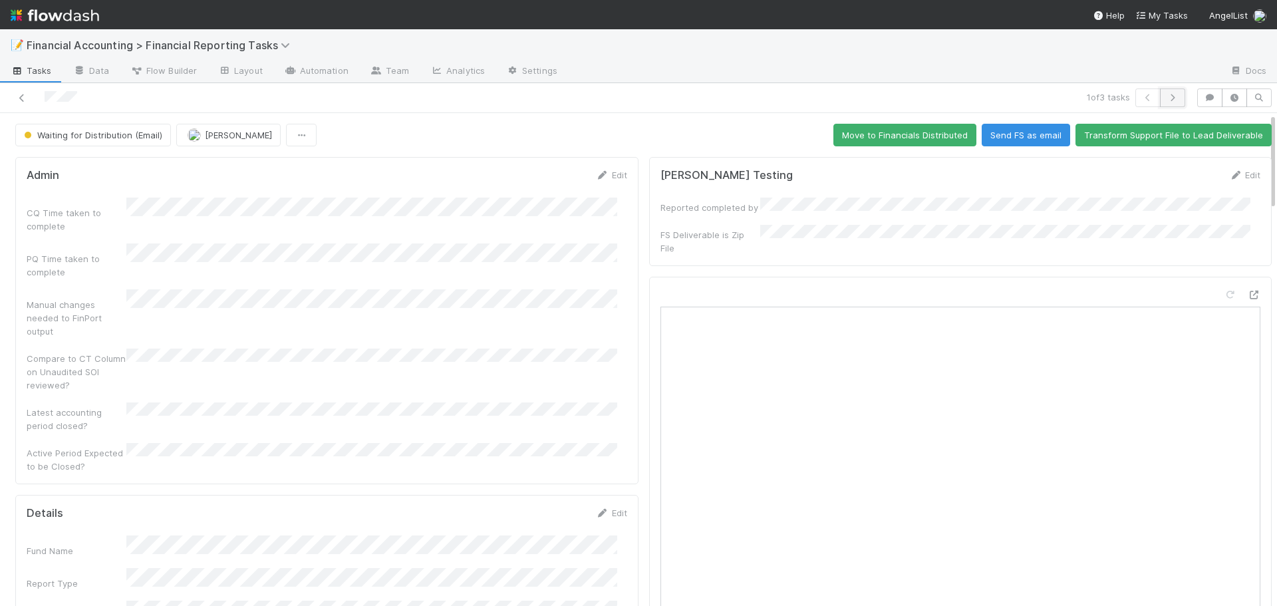
click at [1166, 101] on icon "button" at bounding box center [1172, 98] width 13 height 8
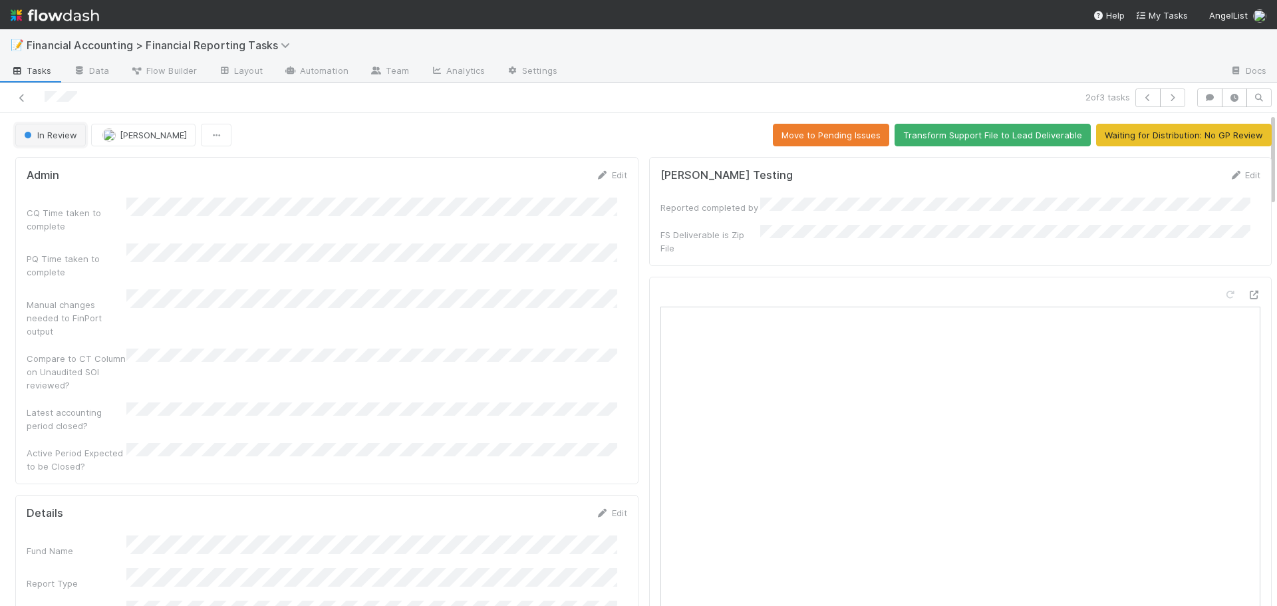
click at [54, 136] on span "In Review" at bounding box center [49, 135] width 56 height 11
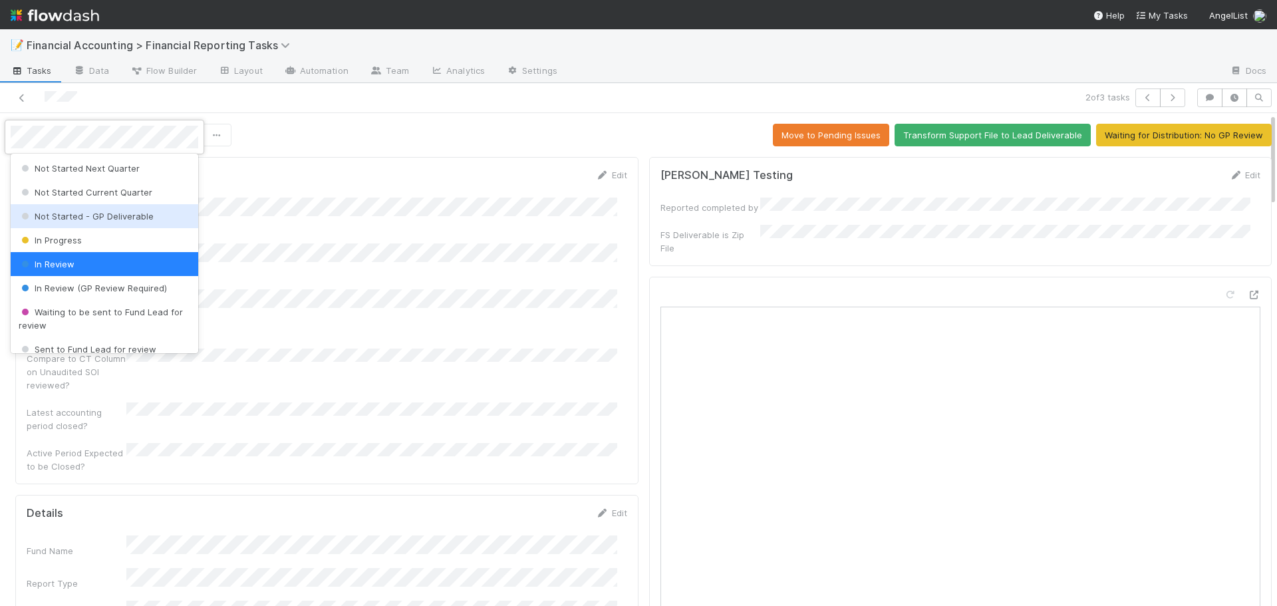
scroll to position [66, 0]
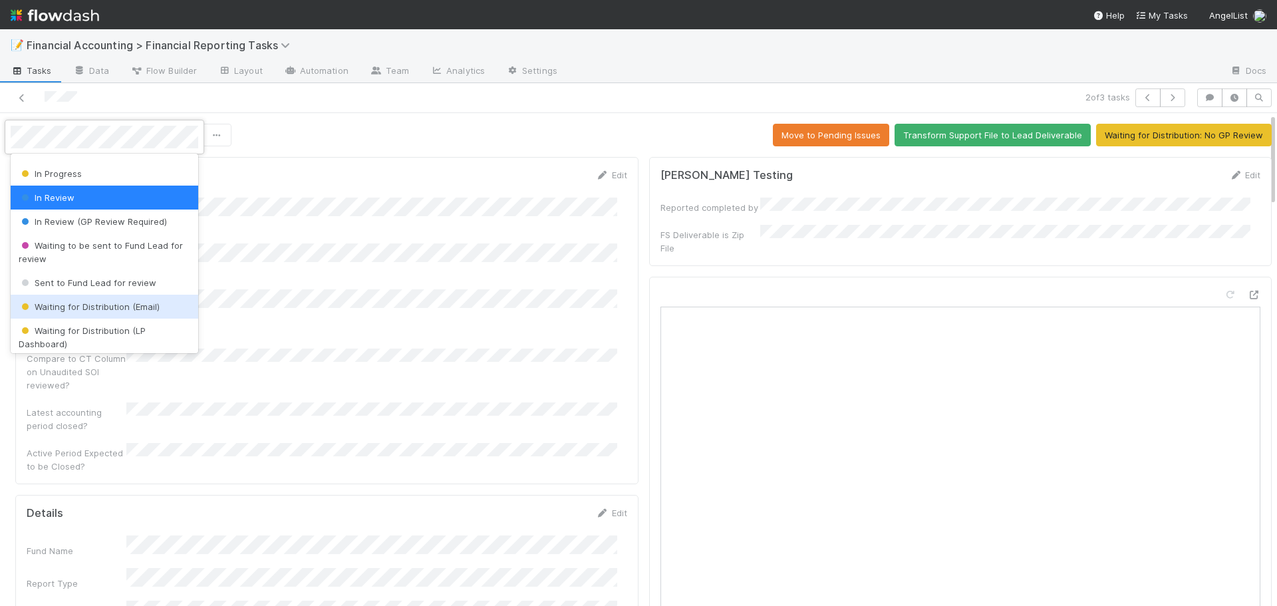
click at [80, 306] on span "Waiting for Distribution (Email)" at bounding box center [89, 306] width 141 height 11
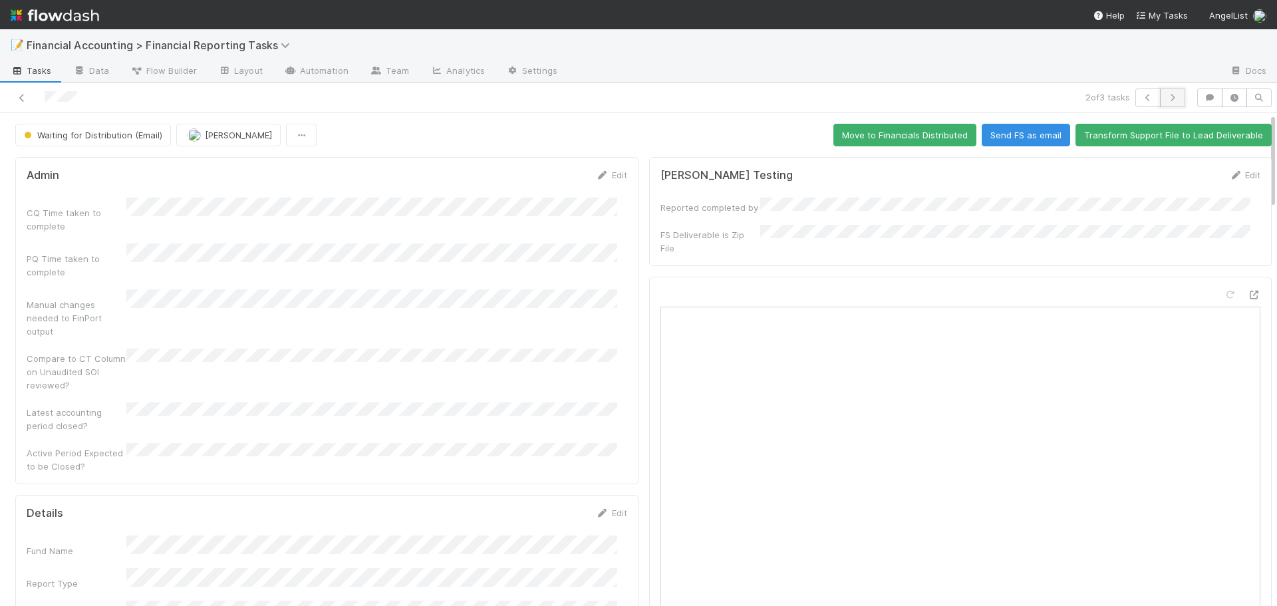
click at [1166, 95] on icon "button" at bounding box center [1172, 98] width 13 height 8
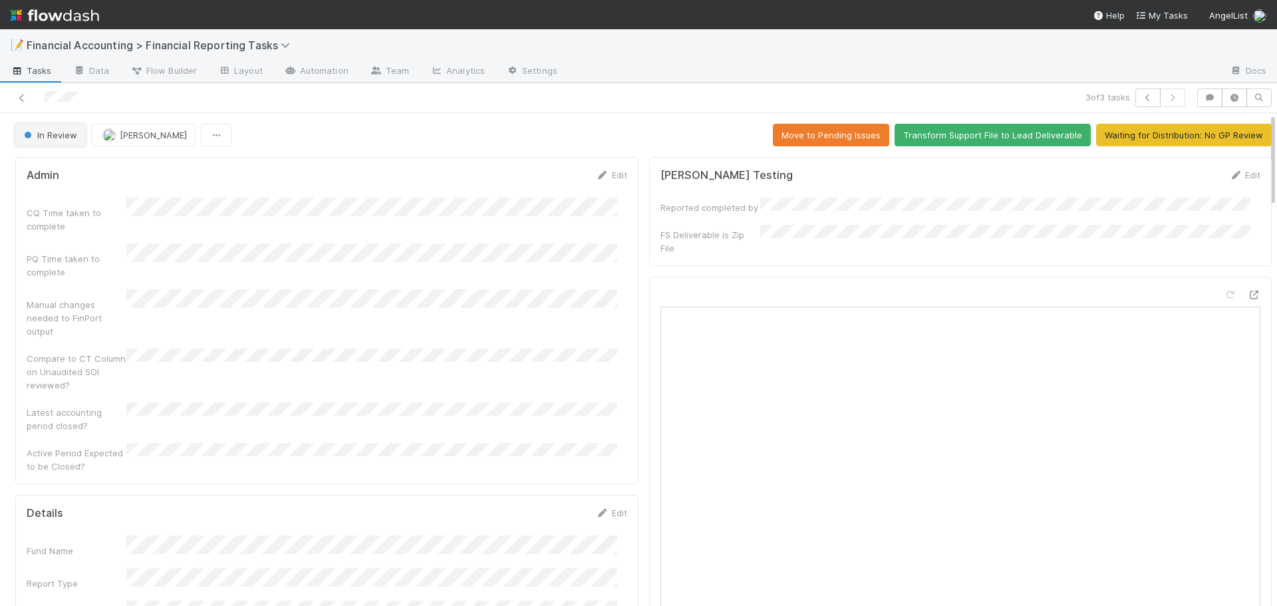
click at [49, 142] on button "In Review" at bounding box center [50, 135] width 70 height 23
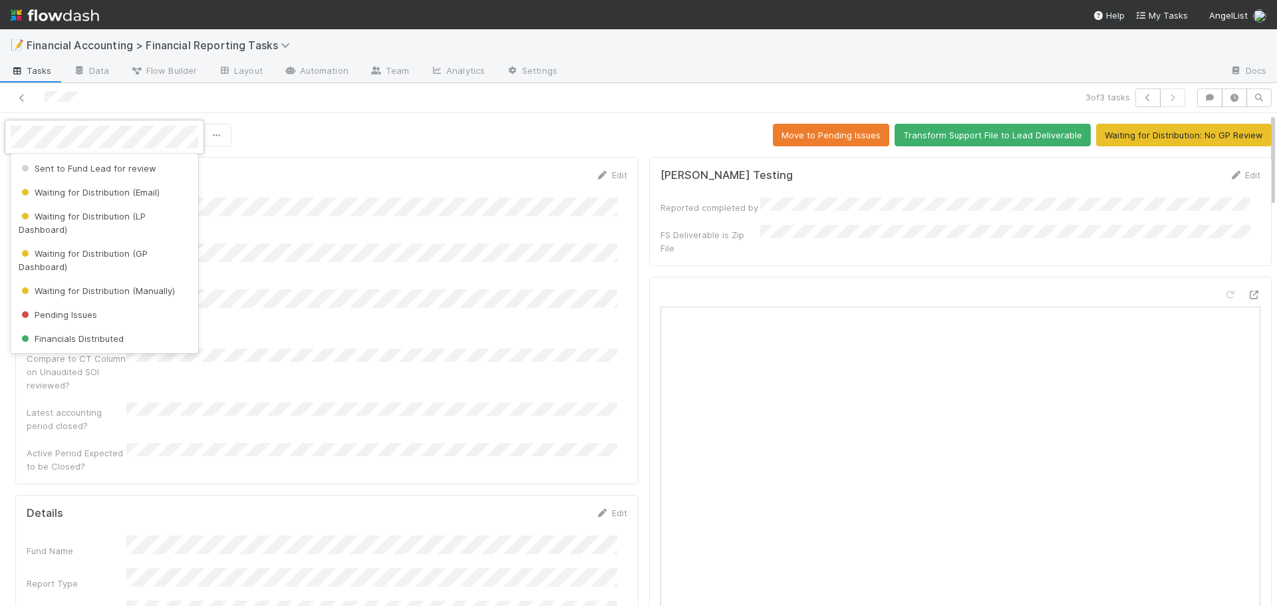
scroll to position [199, 0]
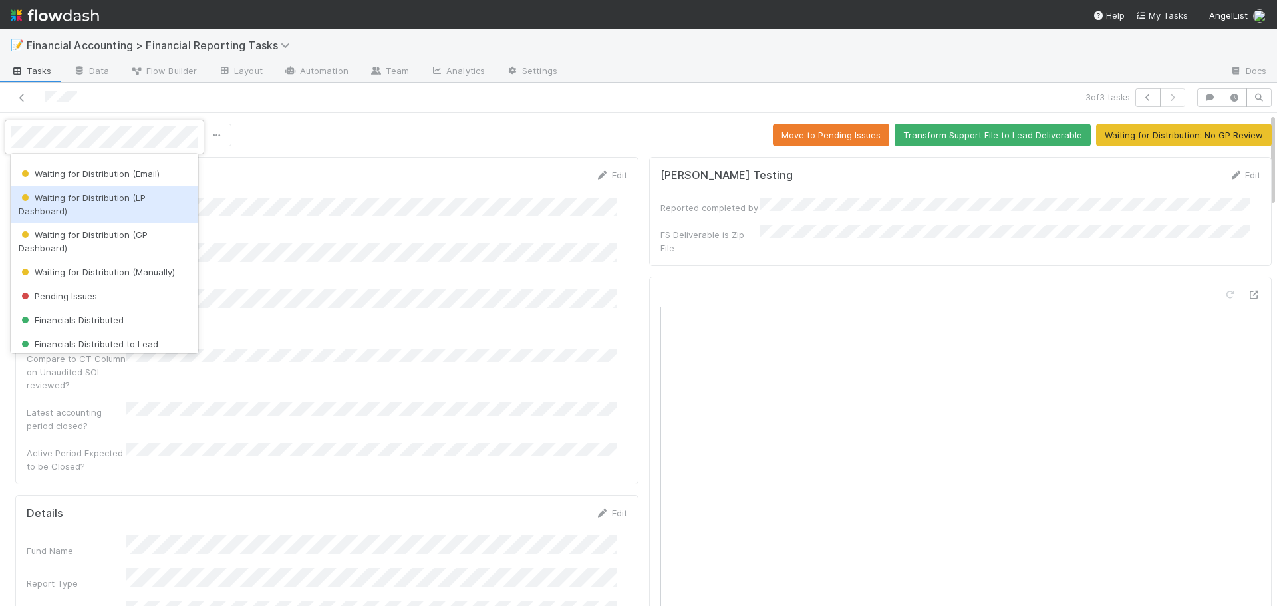
click at [82, 204] on div "Waiting for Distribution (LP Dashboard)" at bounding box center [105, 204] width 188 height 37
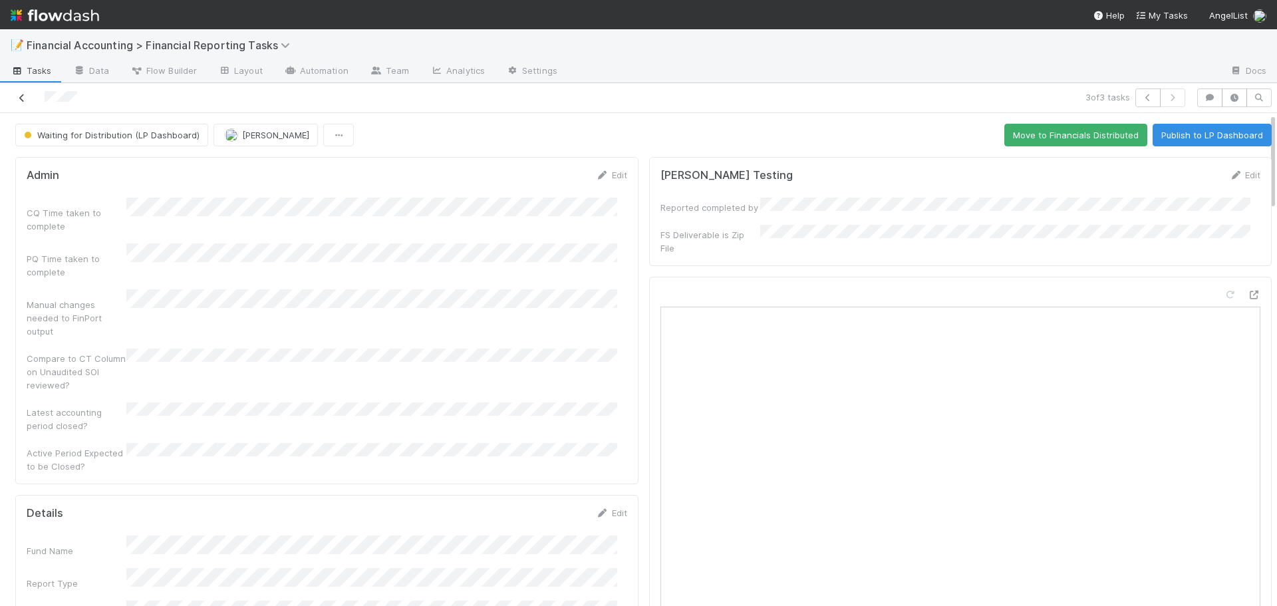
click at [19, 100] on icon at bounding box center [21, 98] width 13 height 9
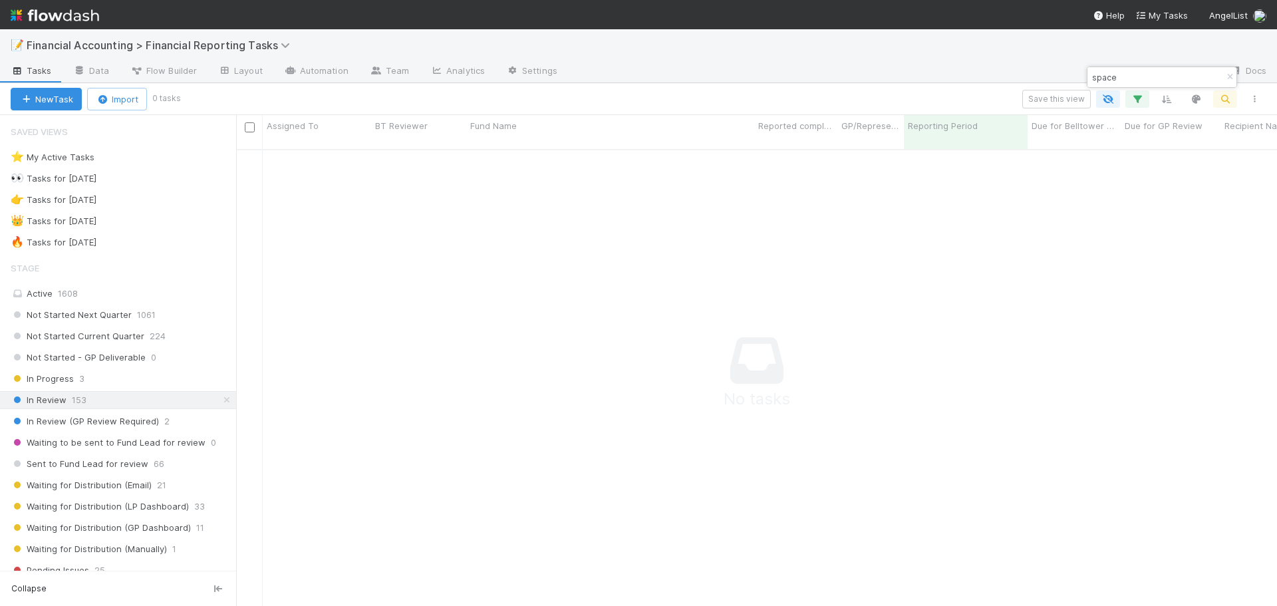
scroll to position [448, 1031]
click at [1225, 74] on icon "button" at bounding box center [1229, 77] width 13 height 8
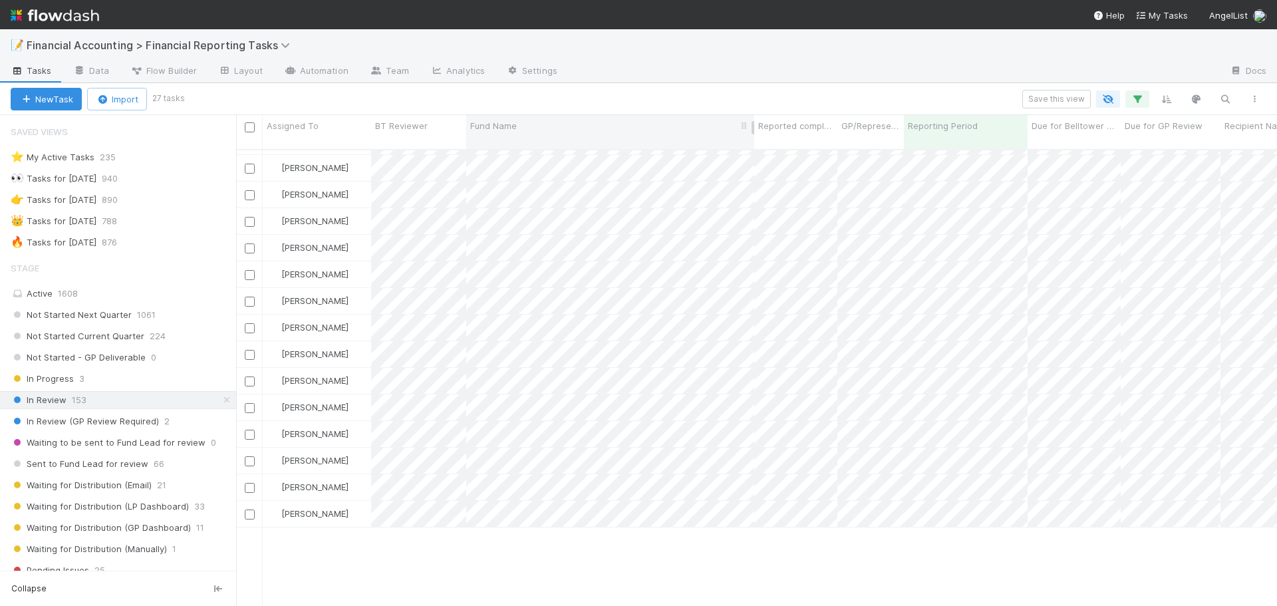
scroll to position [0, 0]
